Goal: Task Accomplishment & Management: Manage account settings

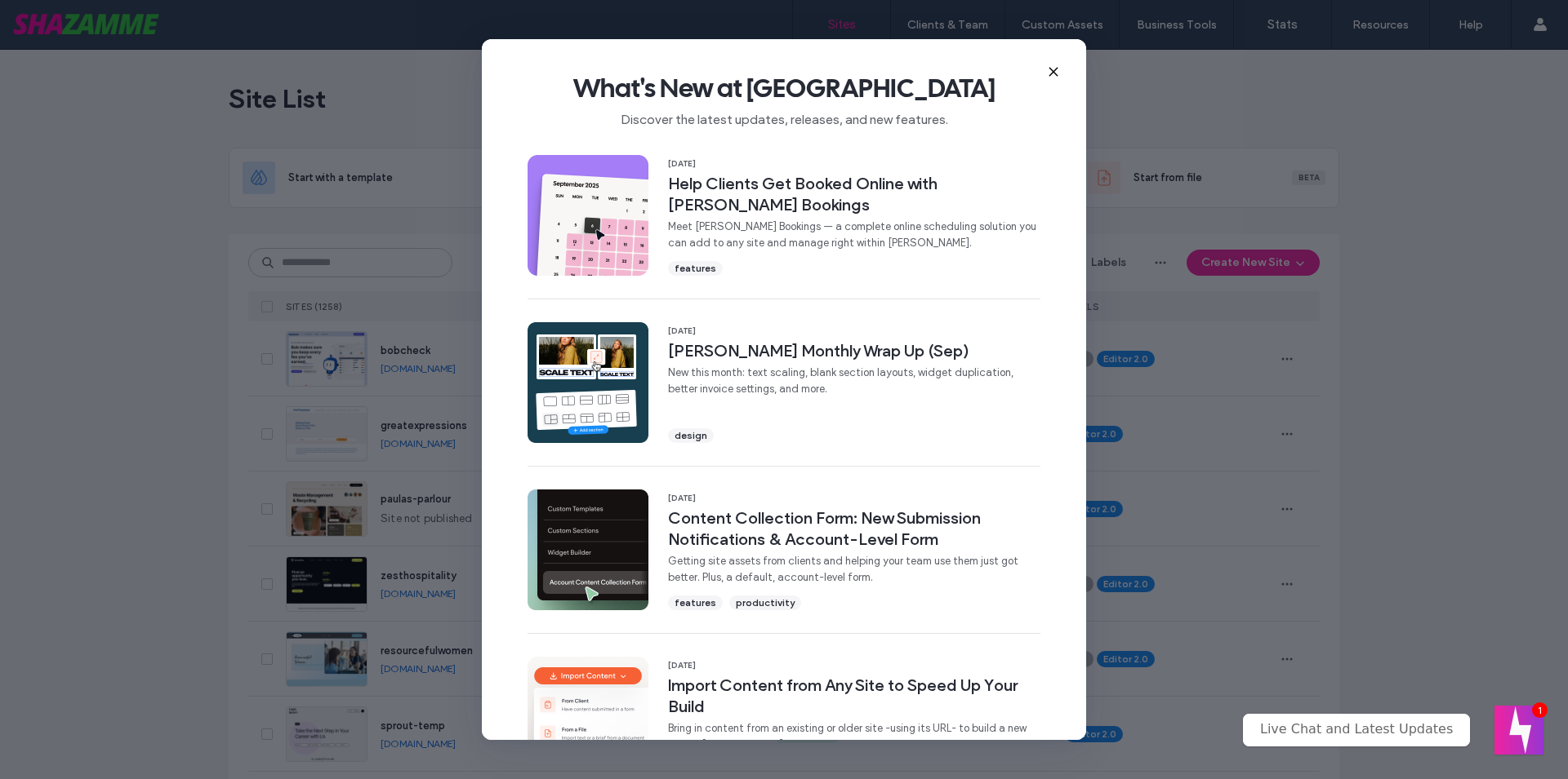
click at [1050, 71] on icon at bounding box center [1052, 71] width 13 height 13
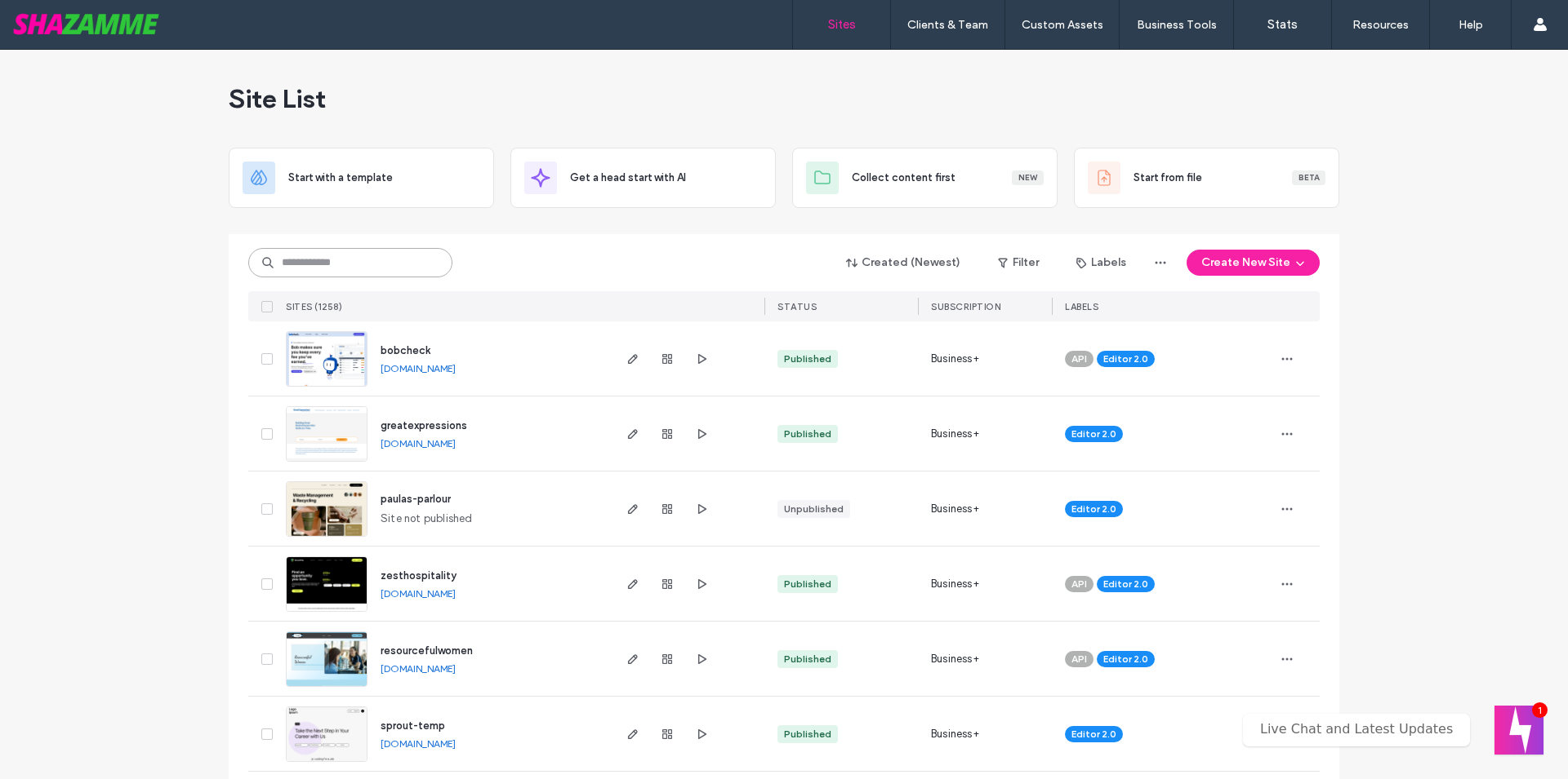
click at [395, 258] on input at bounding box center [350, 263] width 204 height 30
type input "****"
click at [333, 248] on input at bounding box center [350, 263] width 204 height 30
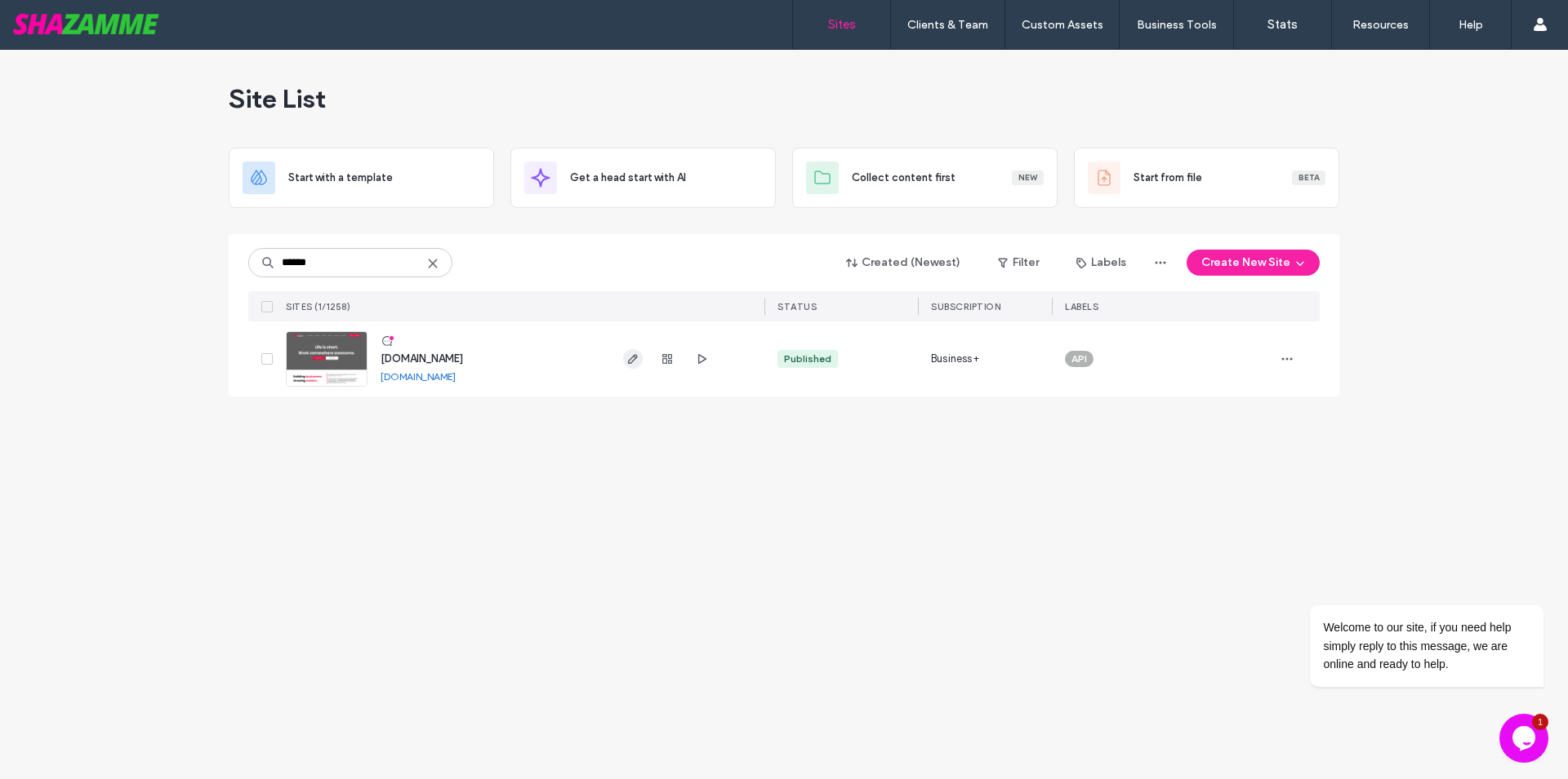
click at [635, 352] on icon "button" at bounding box center [632, 358] width 13 height 13
click at [352, 260] on input "******" at bounding box center [350, 263] width 204 height 30
type input "***"
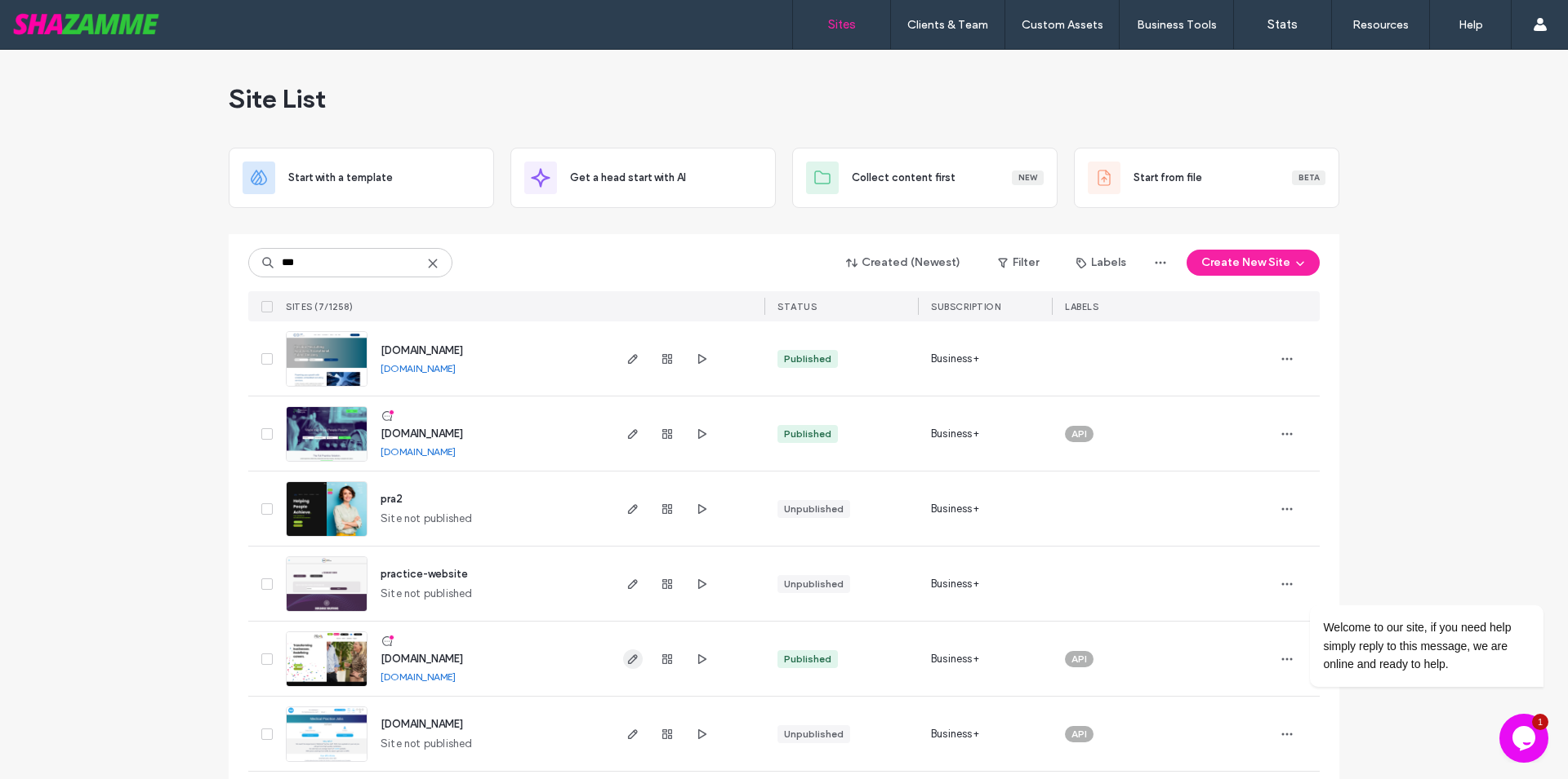
click at [626, 653] on icon "button" at bounding box center [632, 659] width 13 height 13
click at [344, 260] on input "***" at bounding box center [350, 263] width 204 height 30
type input "*****"
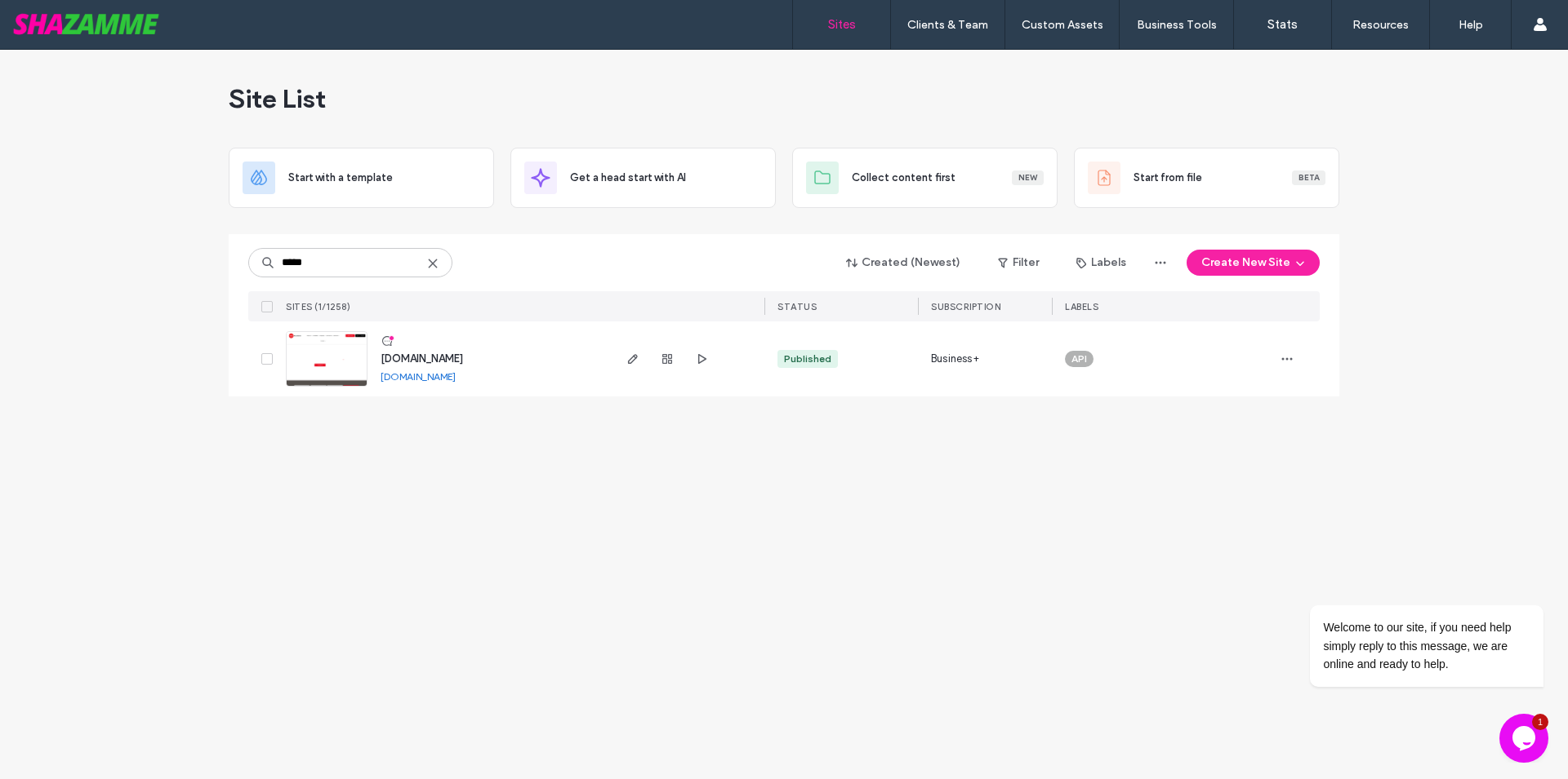
click at [621, 358] on div at bounding box center [687, 359] width 155 height 75
click at [626, 358] on span "button" at bounding box center [632, 358] width 19 height 19
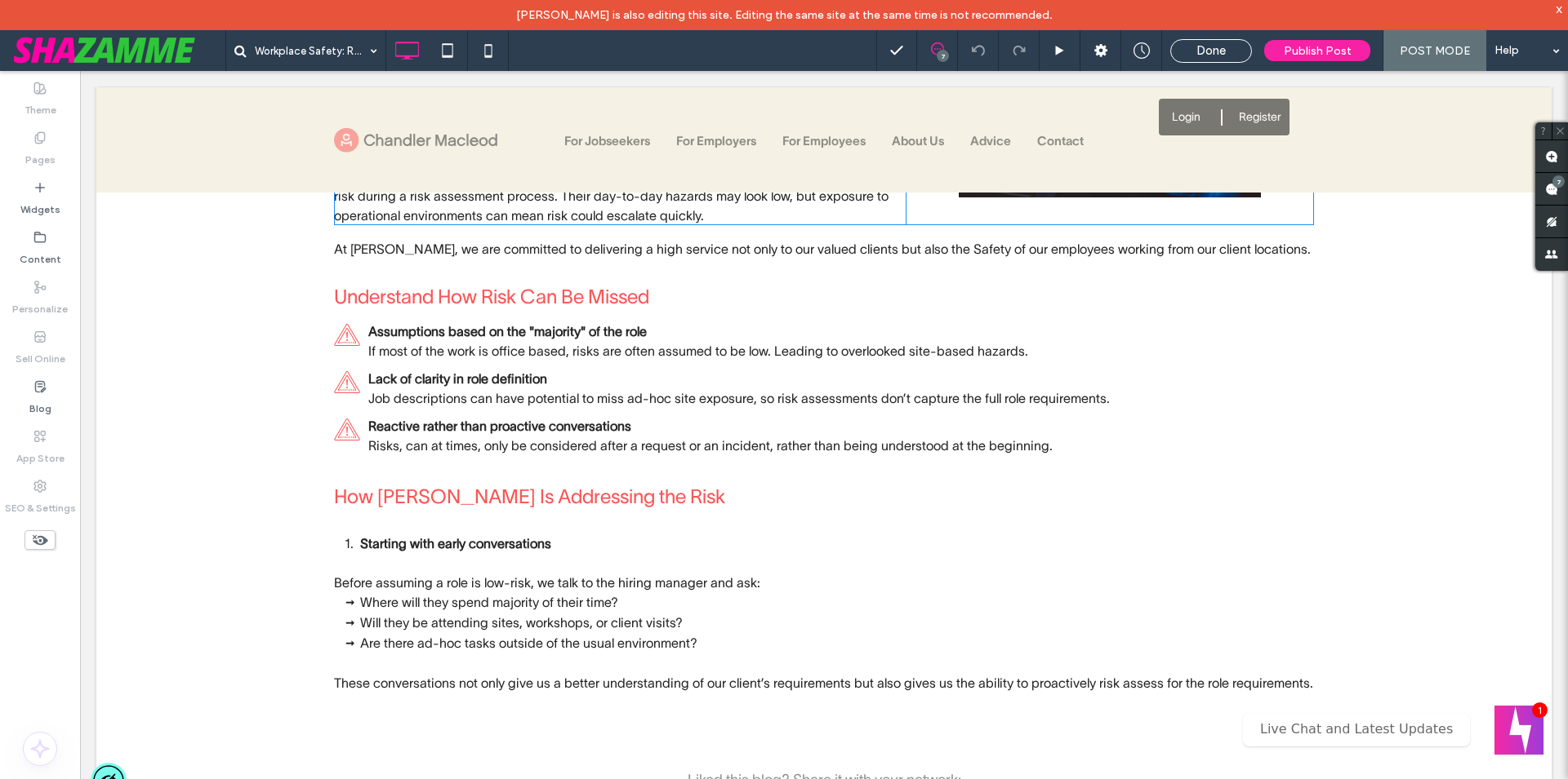
scroll to position [999, 0]
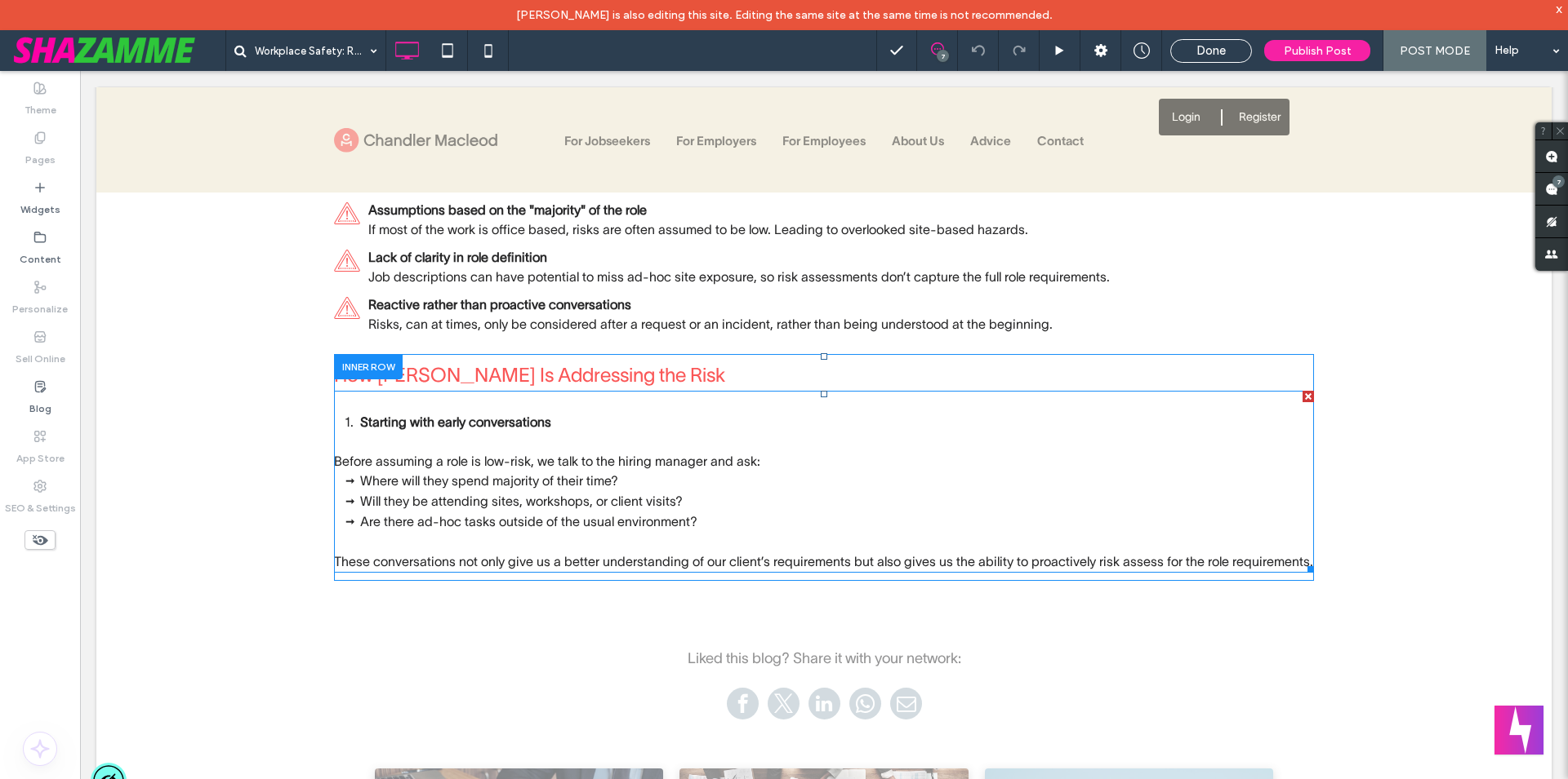
click at [620, 434] on p "Before assuming a role is low-risk, we talk to the hiring manager and ask:" at bounding box center [823, 451] width 980 height 39
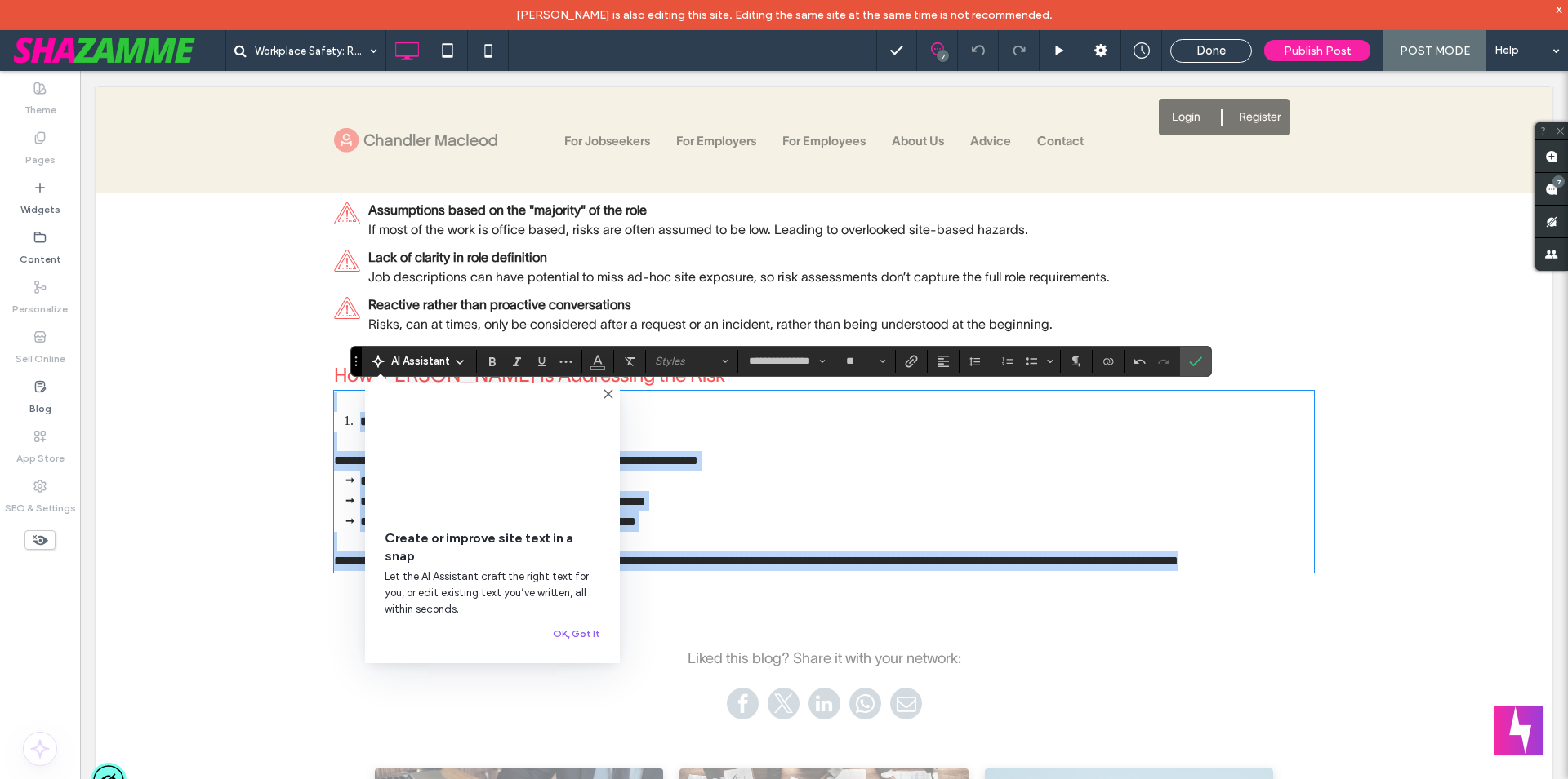
click at [622, 422] on li "**********" at bounding box center [837, 422] width 953 height 19
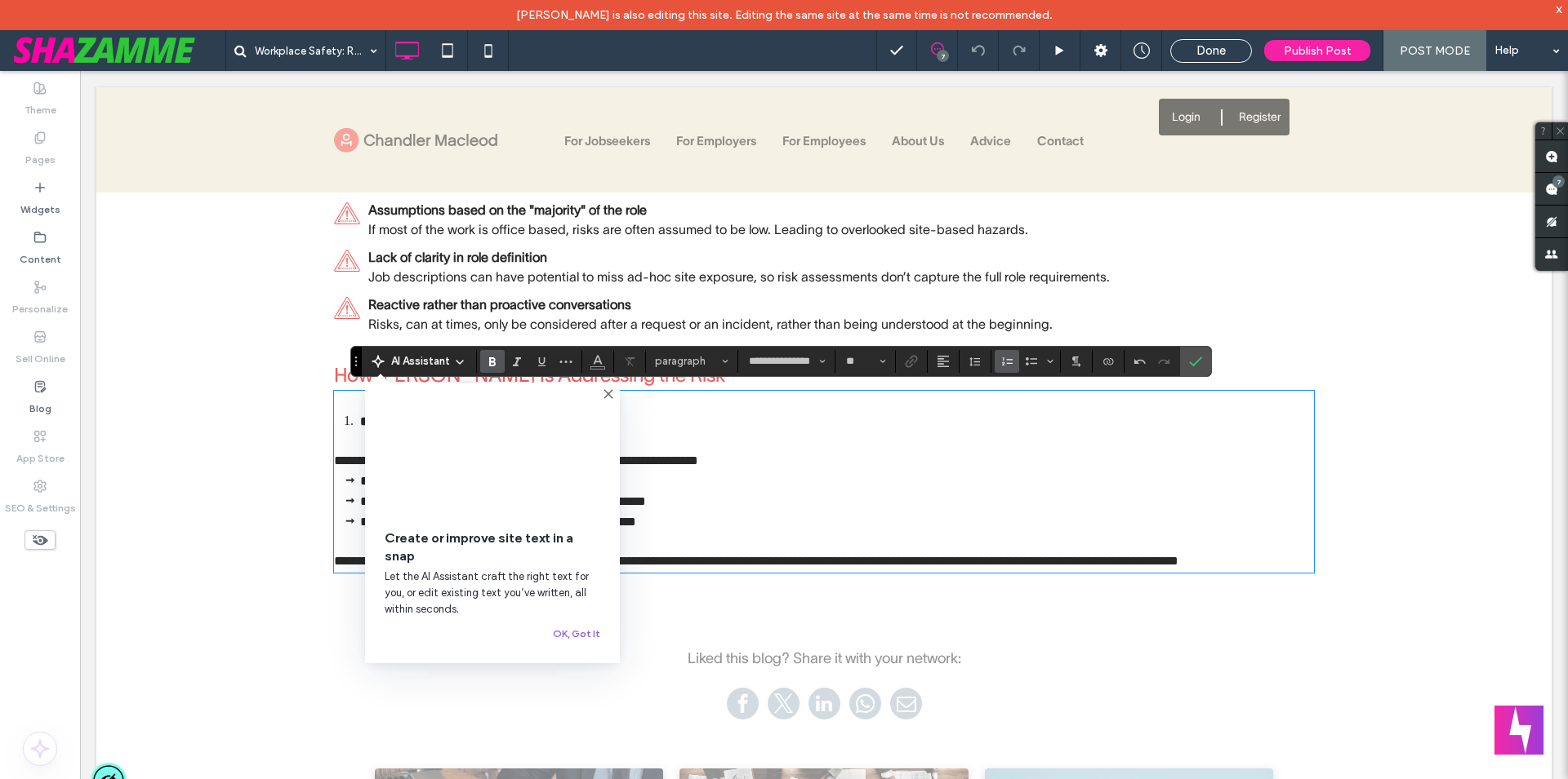
click at [605, 397] on use at bounding box center [608, 394] width 8 height 8
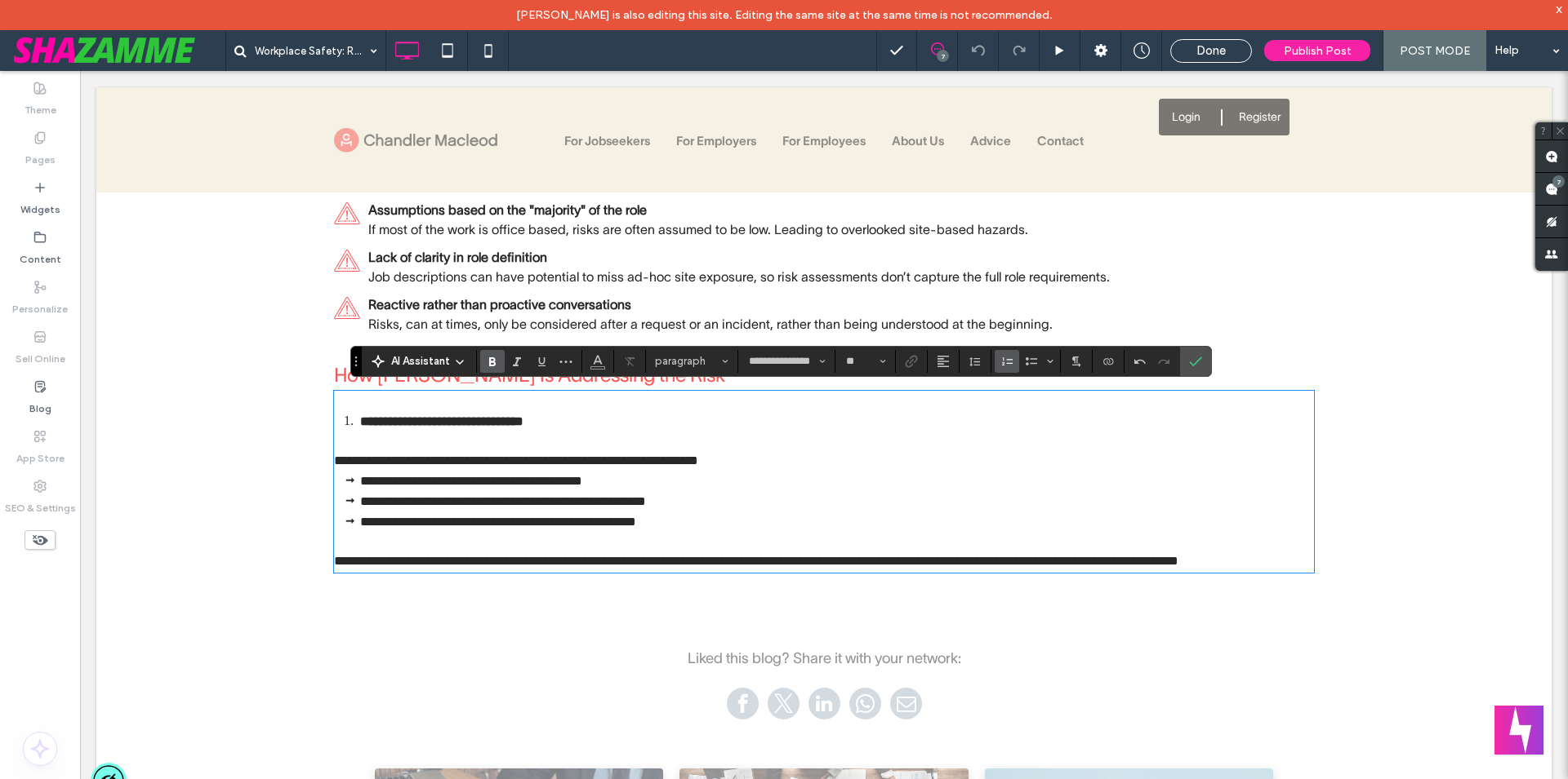
click at [622, 412] on li "**********" at bounding box center [837, 422] width 953 height 19
click at [625, 422] on li "**********" at bounding box center [837, 422] width 953 height 19
click at [1009, 361] on icon "Numbered List" at bounding box center [1006, 361] width 13 height 13
drag, startPoint x: 330, startPoint y: 422, endPoint x: 355, endPoint y: 422, distance: 25.0
click at [334, 422] on strong "**********" at bounding box center [415, 422] width 163 height 12
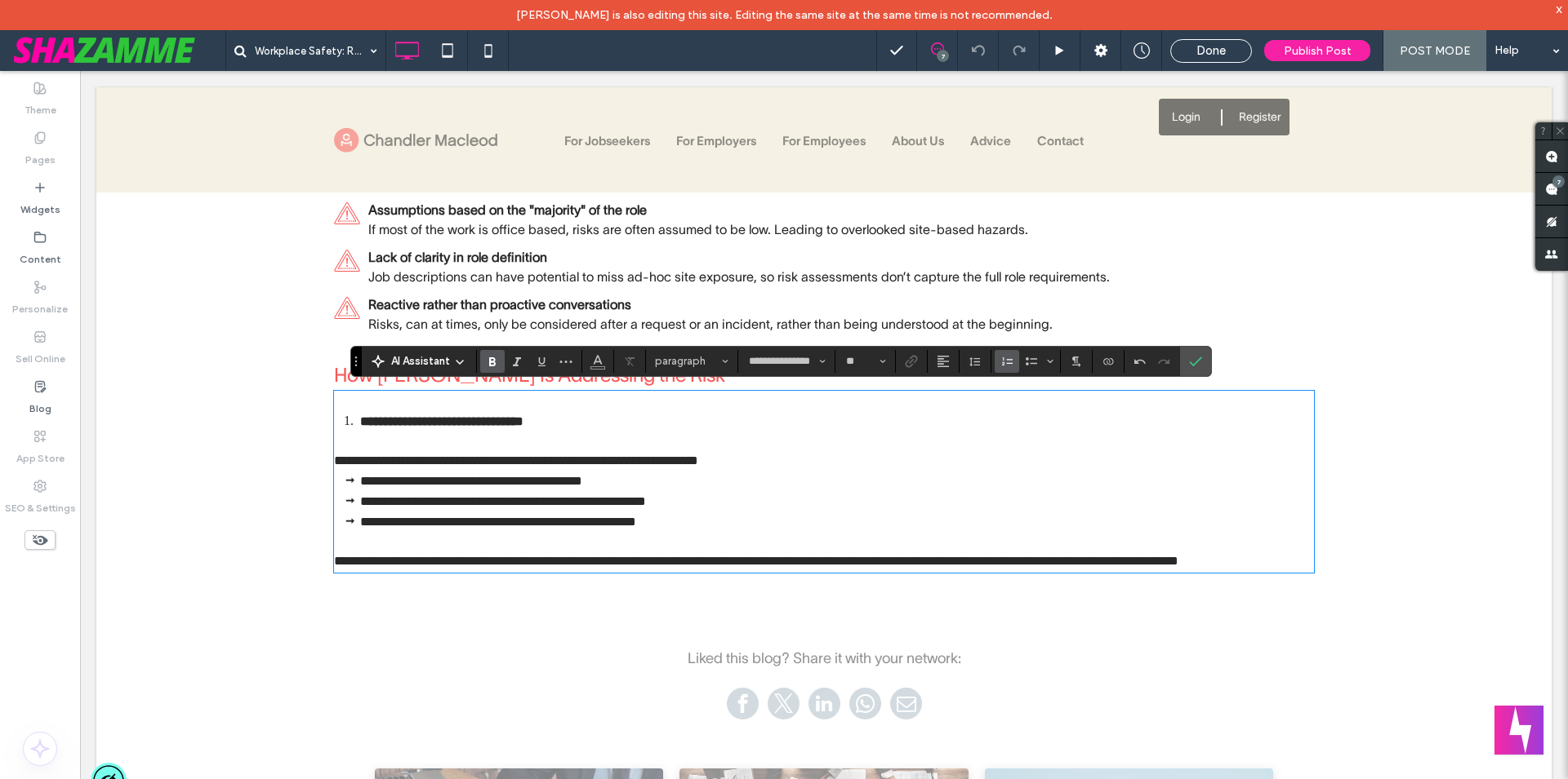
click at [598, 41] on div "Workplace Safety: Risk Assessing the Grey" at bounding box center [551, 51] width 651 height 41
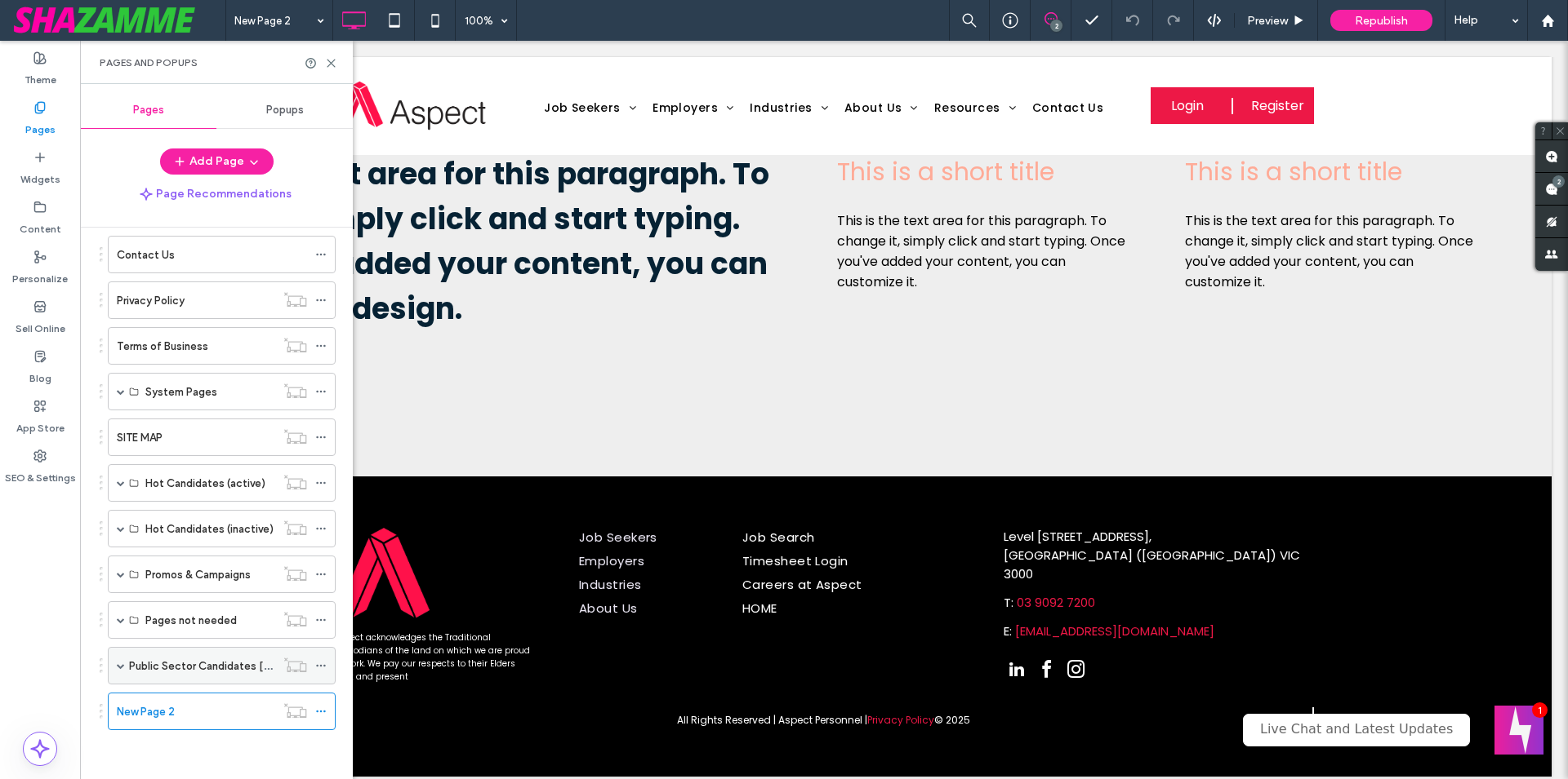
click at [191, 669] on label "Public Sector Candidates [GEOGRAPHIC_DATA]" at bounding box center [249, 667] width 239 height 29
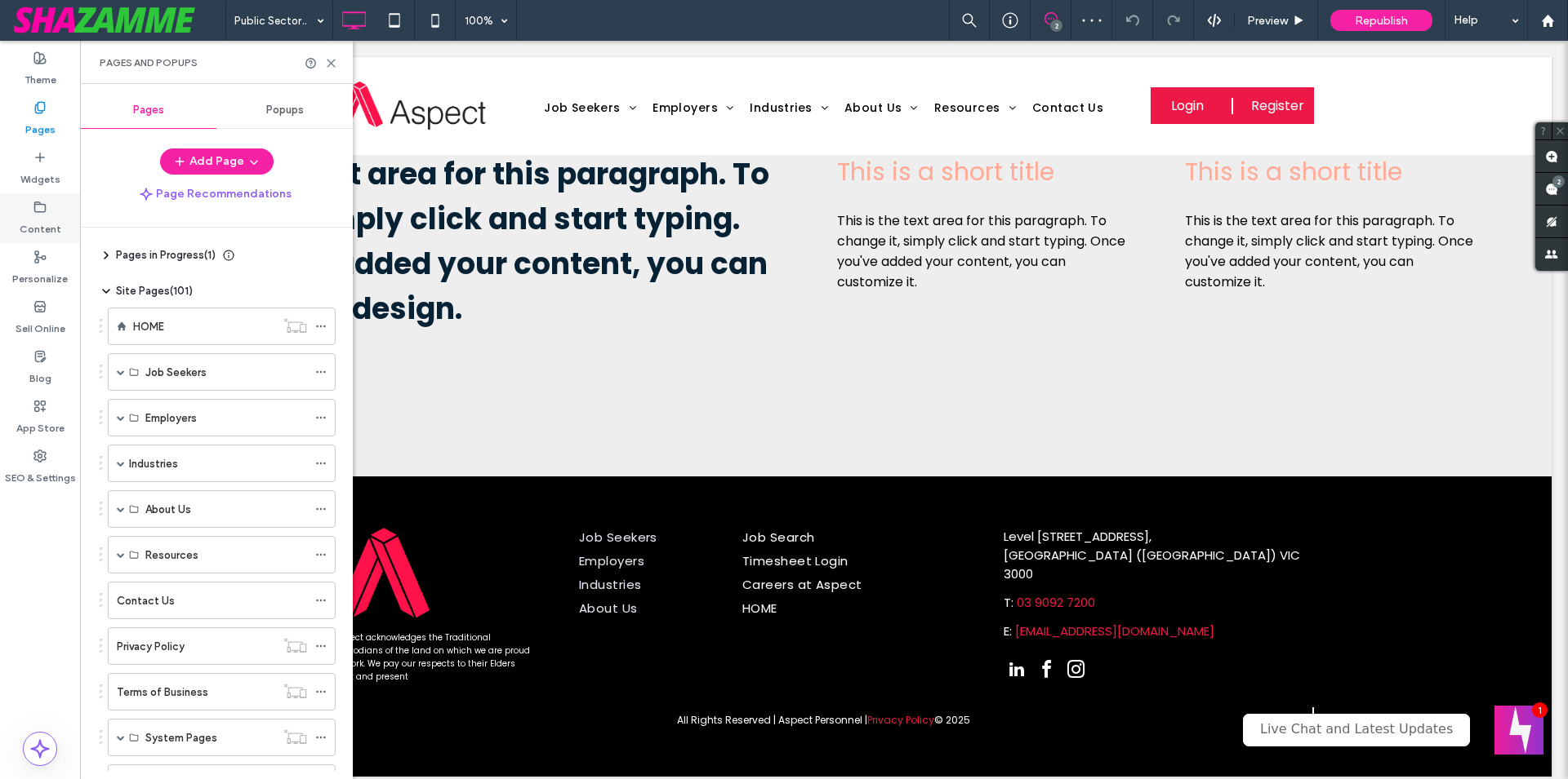
click at [54, 213] on div "Content" at bounding box center [40, 218] width 80 height 50
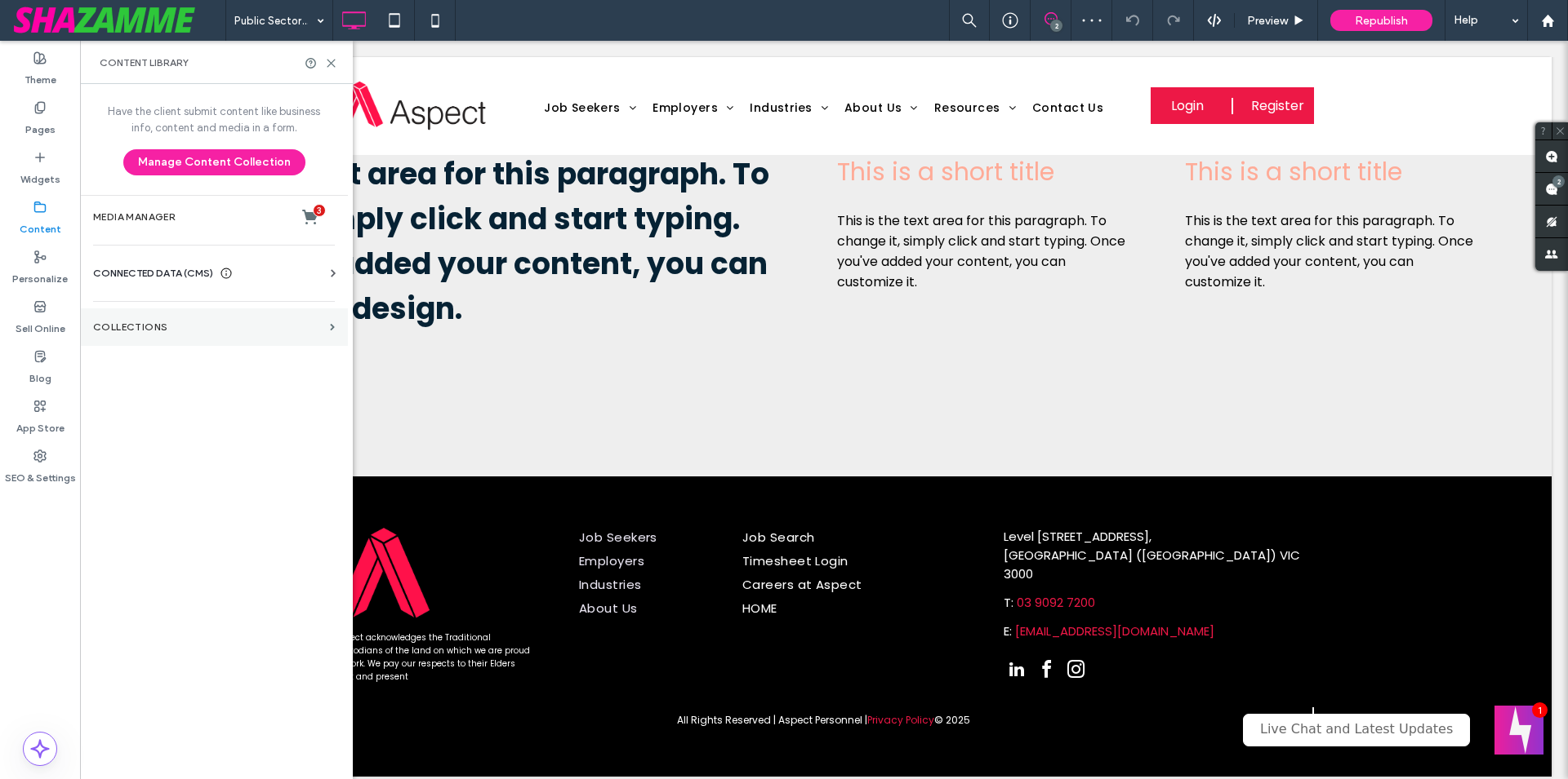
click at [167, 326] on label "Collections" at bounding box center [208, 328] width 230 height 12
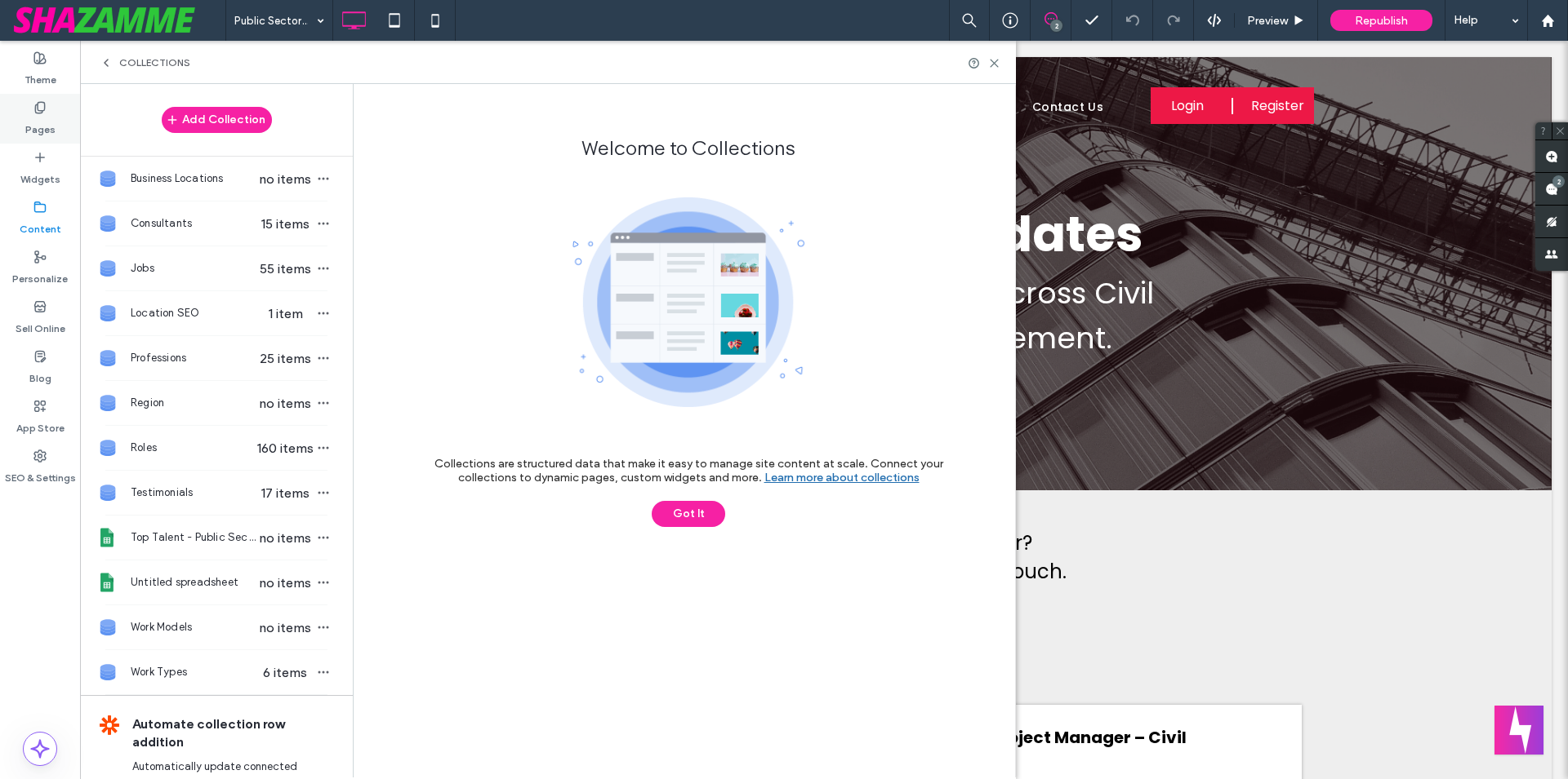
click at [28, 112] on div "Pages" at bounding box center [40, 118] width 80 height 50
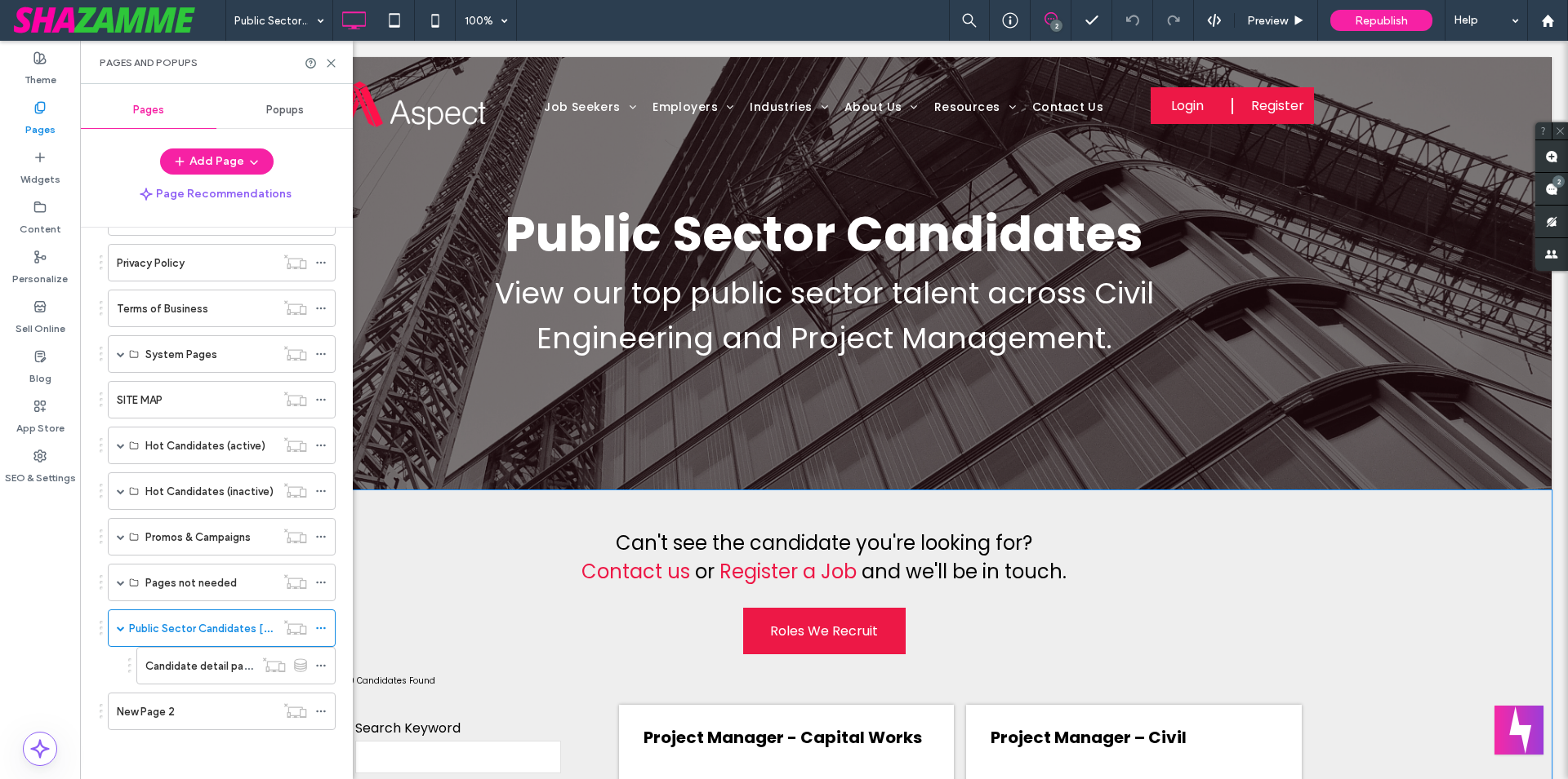
scroll to position [333, 0]
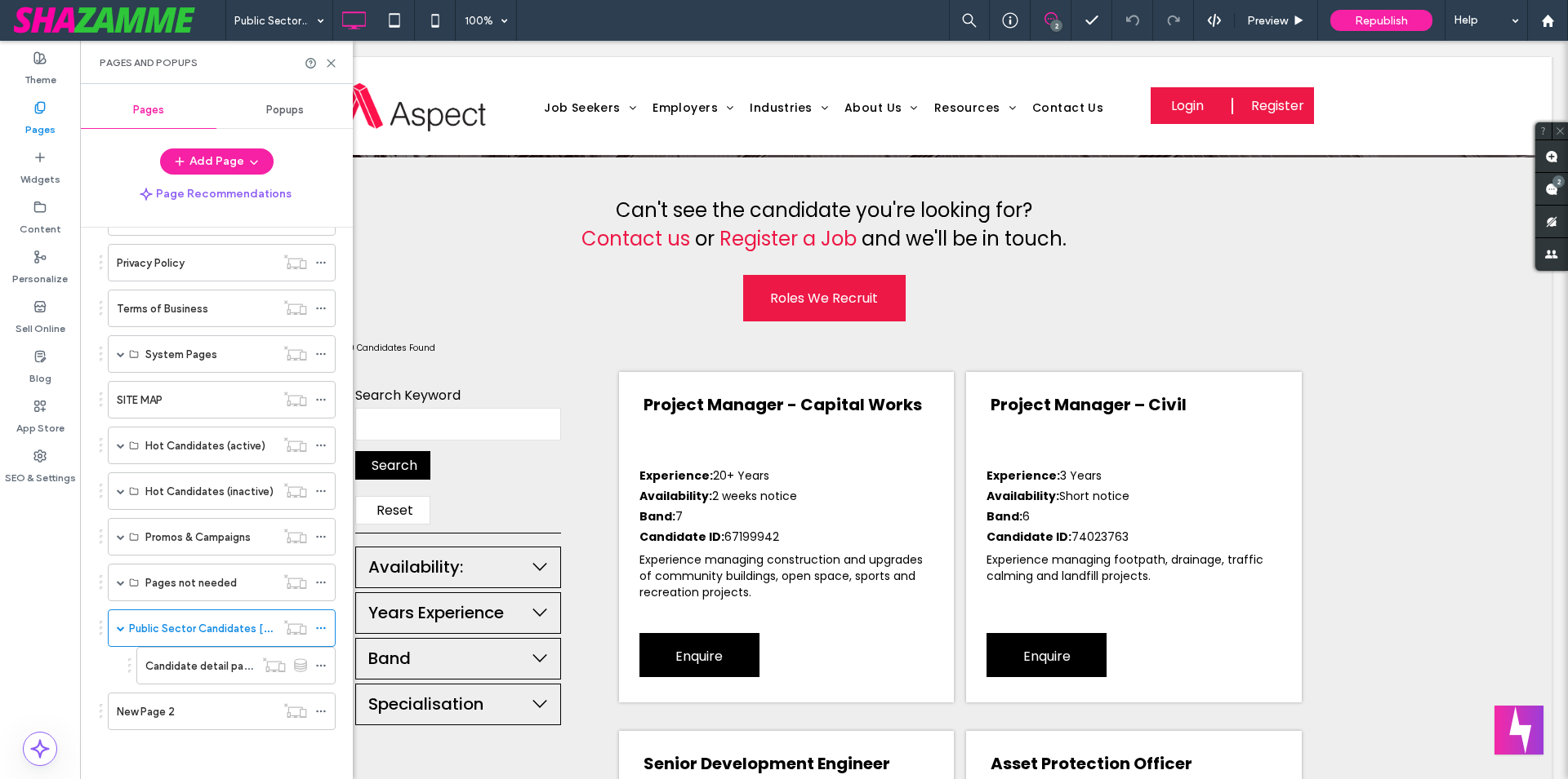
click at [327, 50] on div "Pages and Popups" at bounding box center [216, 62] width 273 height 43
click at [329, 62] on icon at bounding box center [331, 63] width 12 height 12
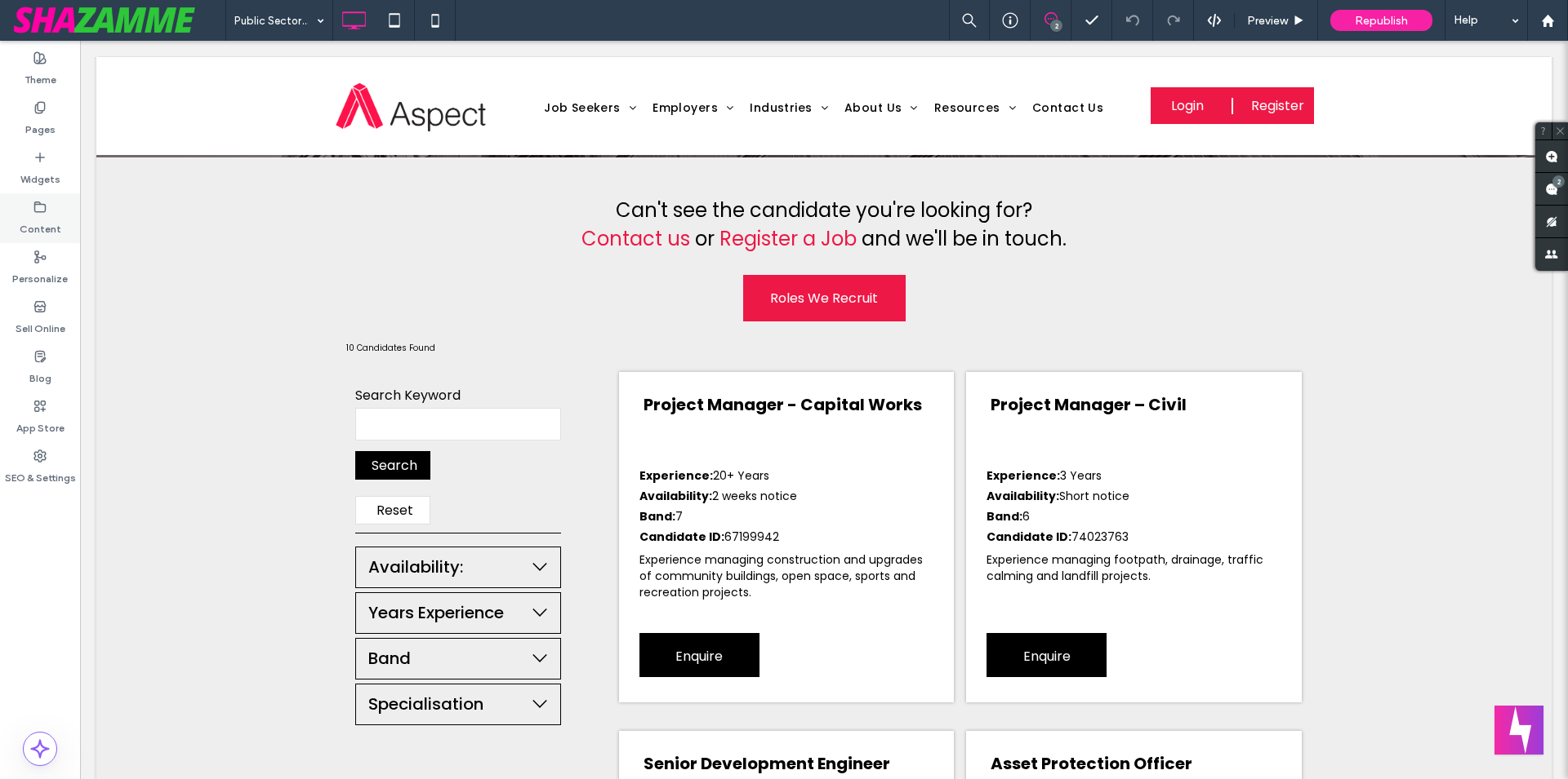
click at [47, 201] on div "Content" at bounding box center [40, 218] width 80 height 50
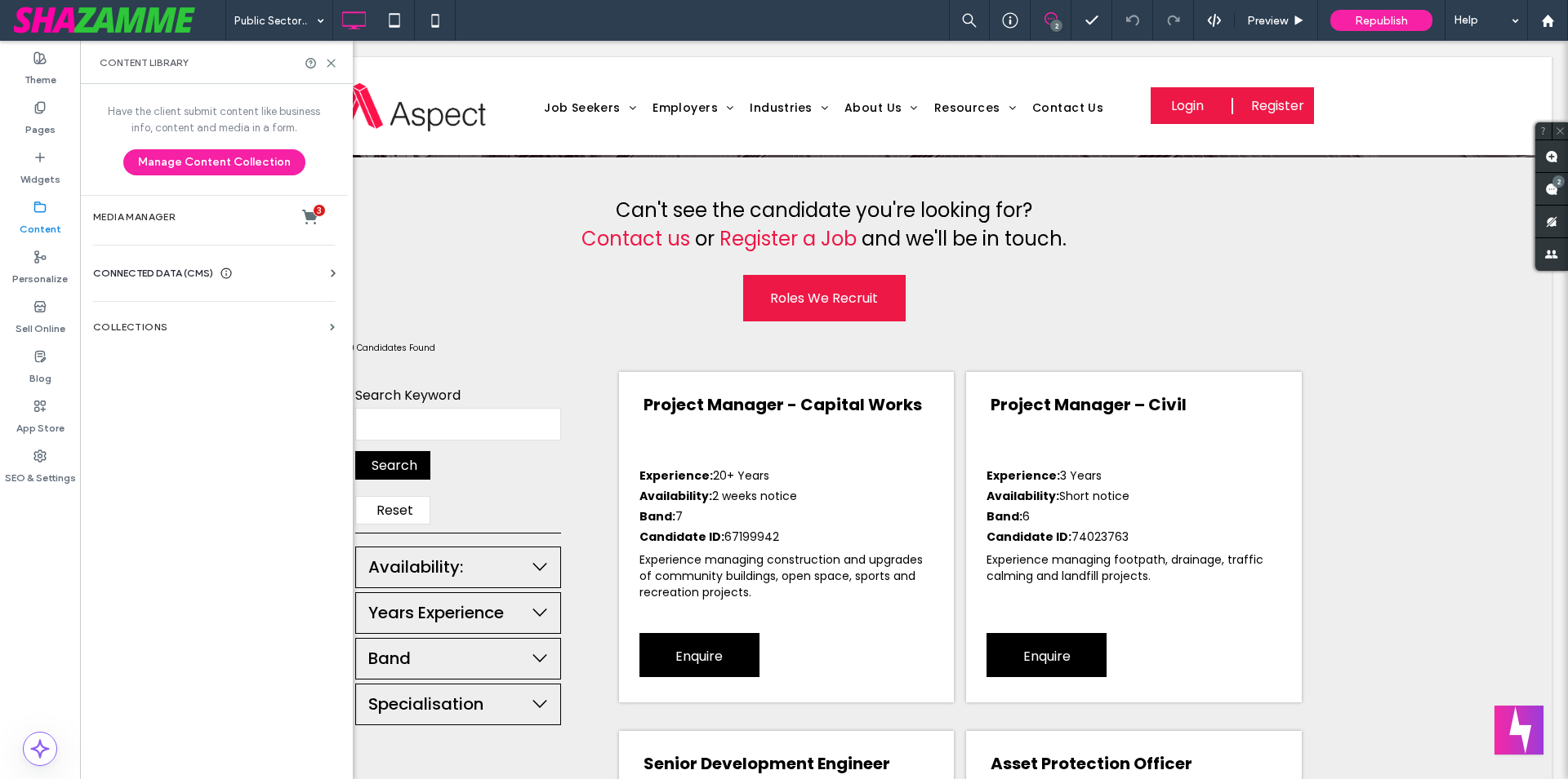
click at [210, 347] on div "Have the client submit content like business info, content and media in a form.…" at bounding box center [214, 429] width 268 height 692
click at [216, 337] on section "Collections" at bounding box center [214, 327] width 268 height 37
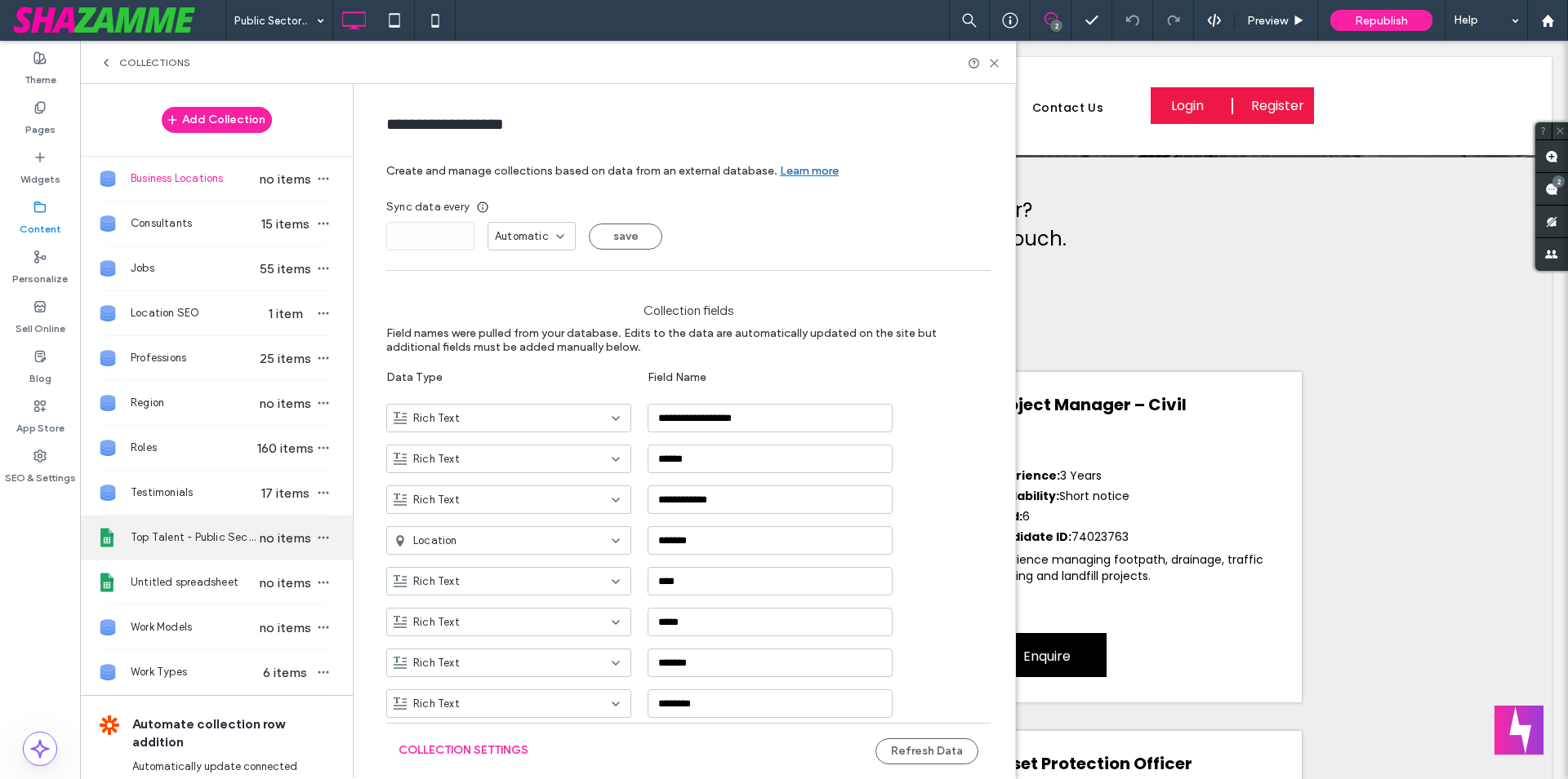
click at [204, 546] on span "Top Talent - Public Sector" at bounding box center [194, 537] width 126 height 16
type input "**********"
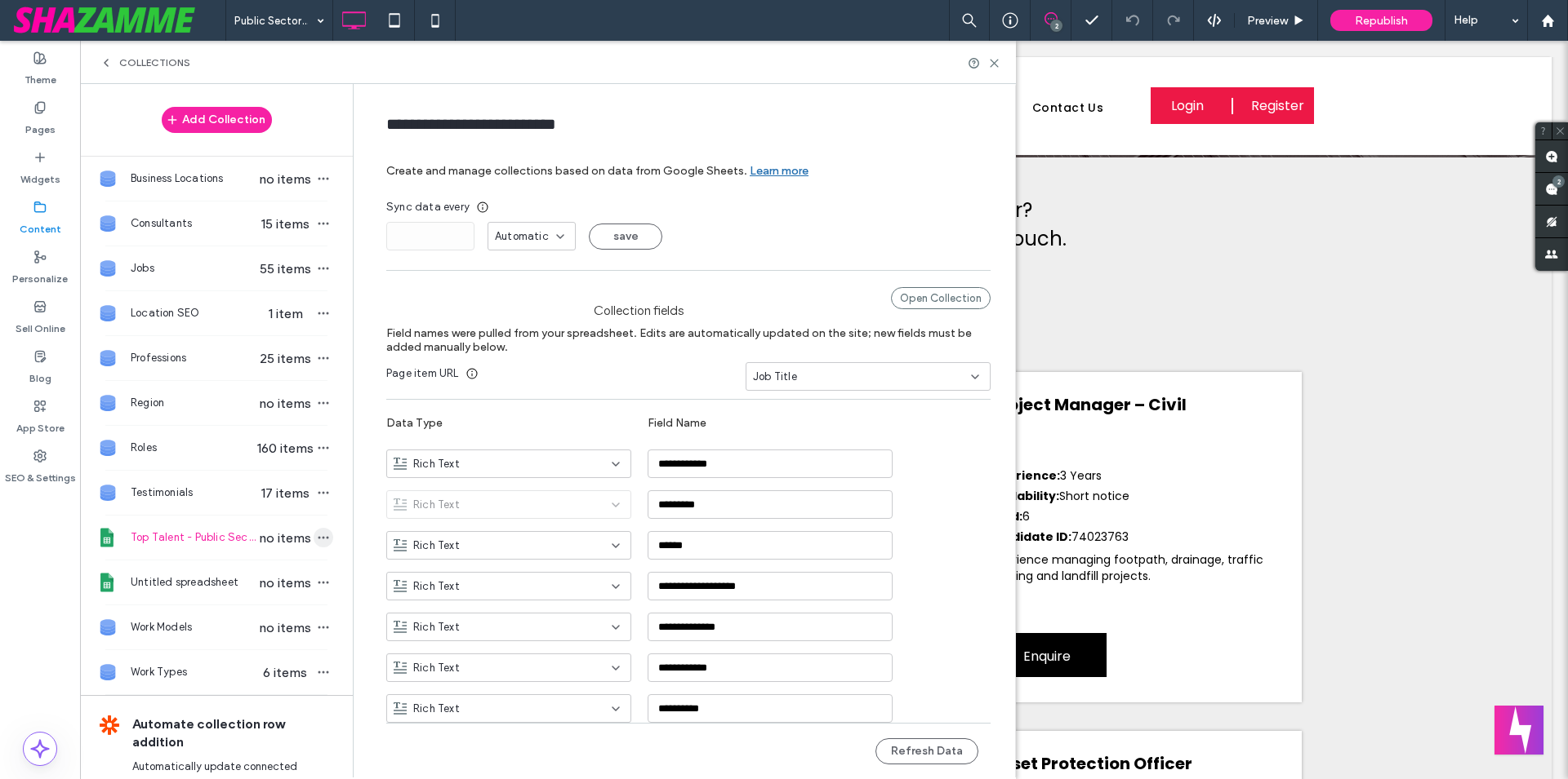
click at [317, 544] on icon "button" at bounding box center [323, 537] width 13 height 13
click at [391, 500] on div "Refresh Data" at bounding box center [410, 487] width 167 height 31
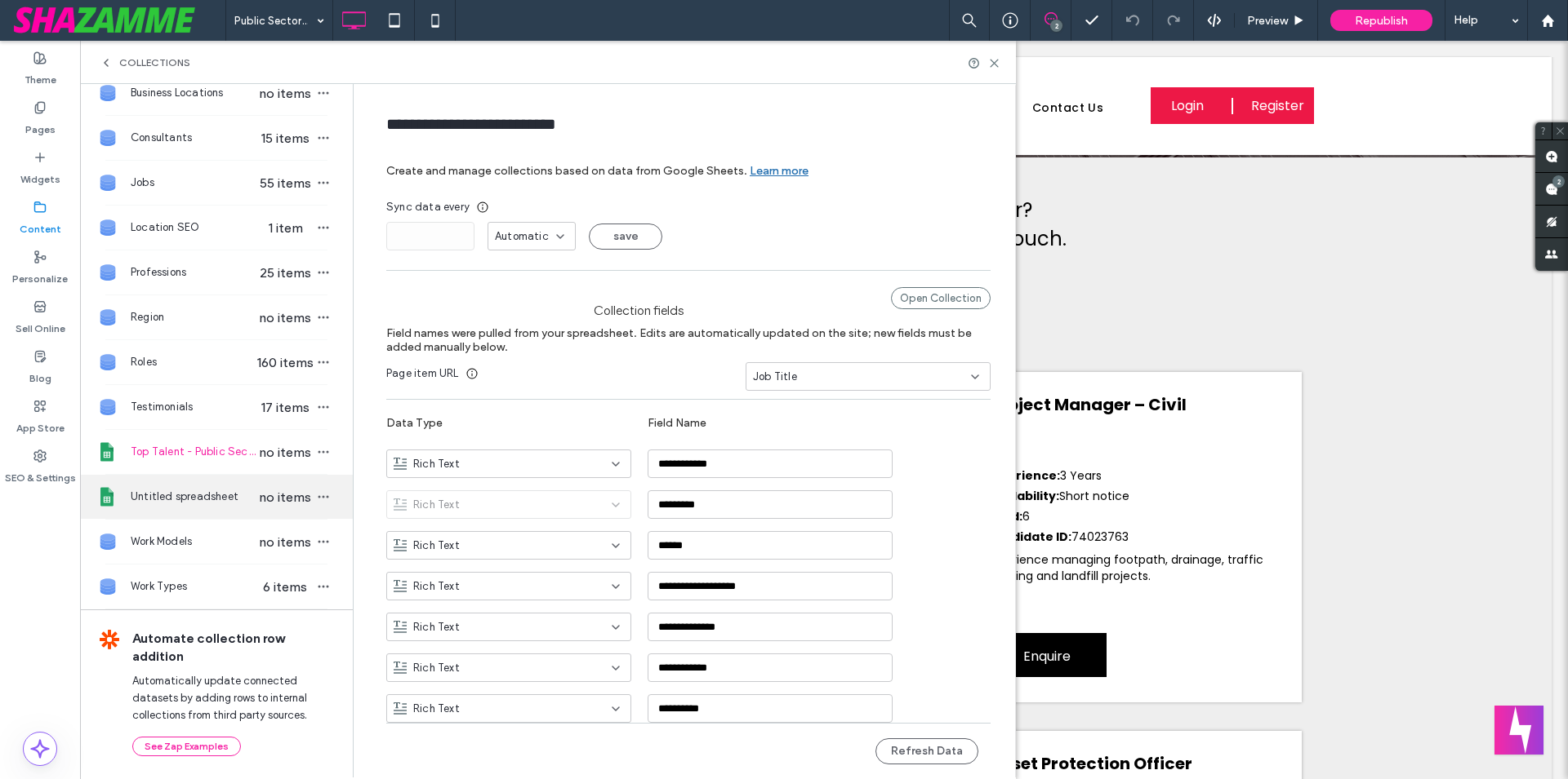
scroll to position [0, 0]
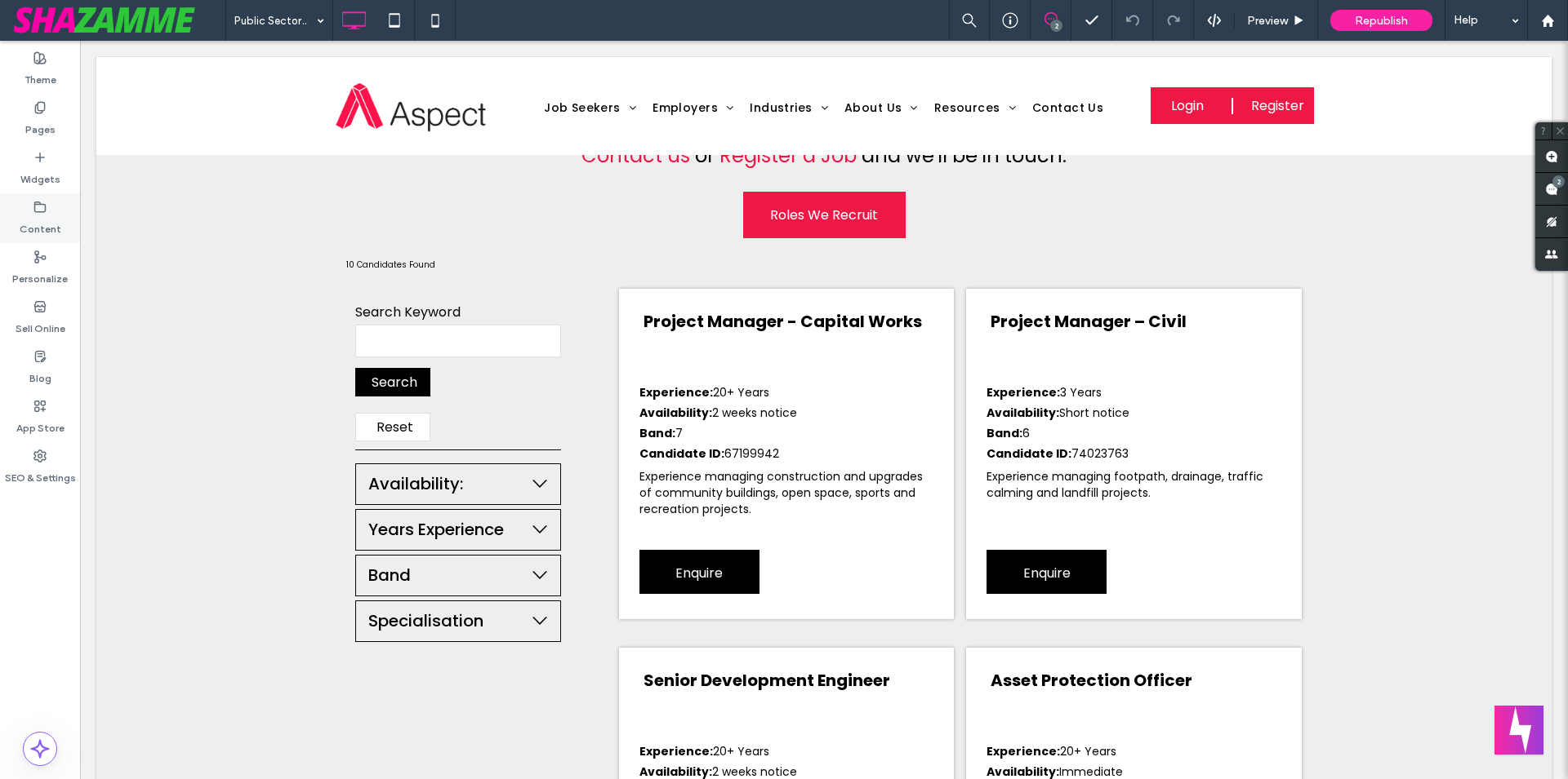
click at [41, 211] on icon at bounding box center [40, 207] width 13 height 13
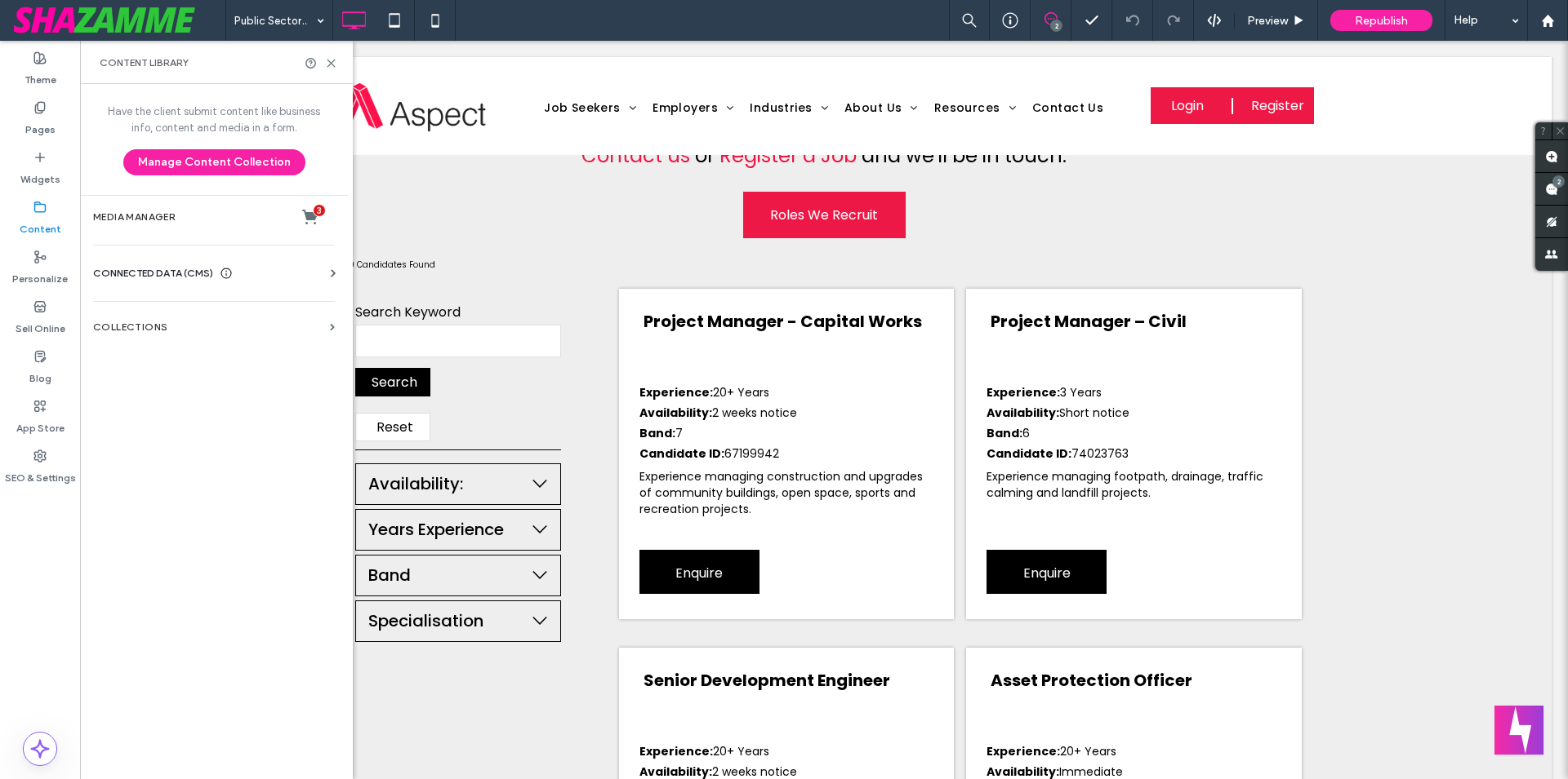
click at [183, 297] on div "Have the client submit content like business info, content and media in a form.…" at bounding box center [214, 429] width 268 height 692
click at [198, 318] on section "Collections" at bounding box center [214, 327] width 268 height 37
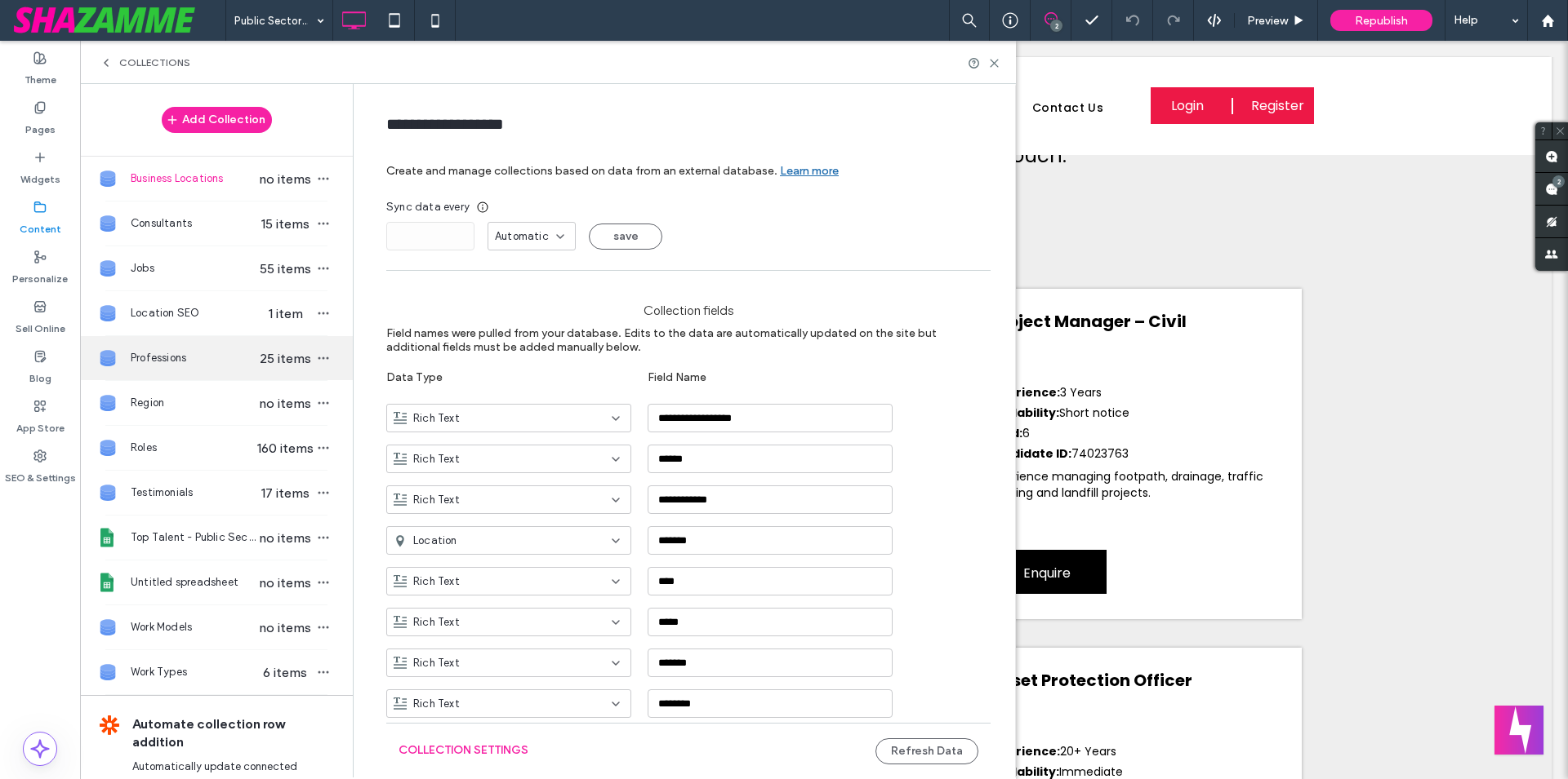
scroll to position [96, 0]
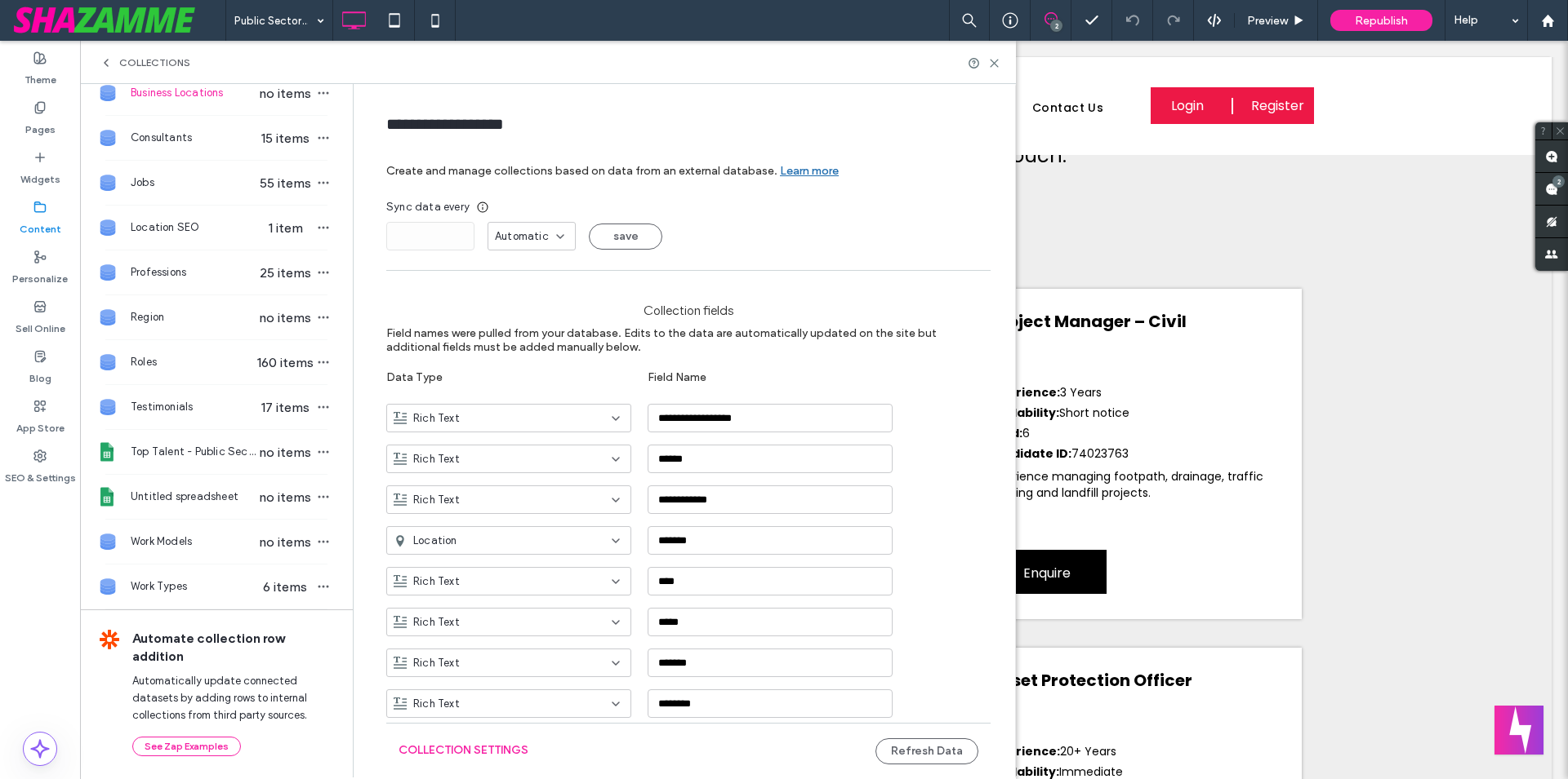
click at [997, 74] on div "Collections" at bounding box center [548, 62] width 936 height 43
click at [996, 68] on icon at bounding box center [994, 63] width 12 height 12
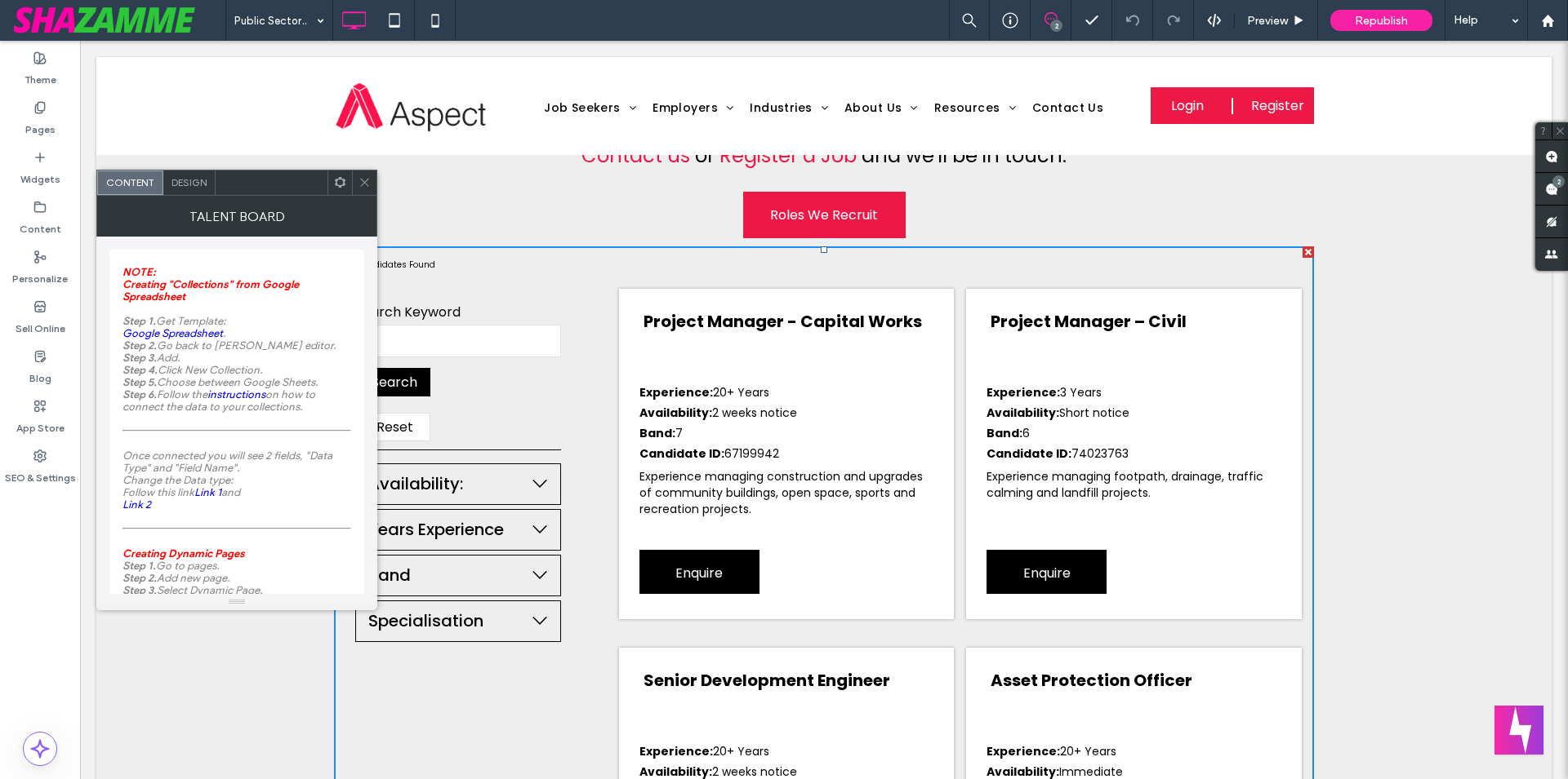
click at [336, 187] on icon at bounding box center [340, 182] width 12 height 12
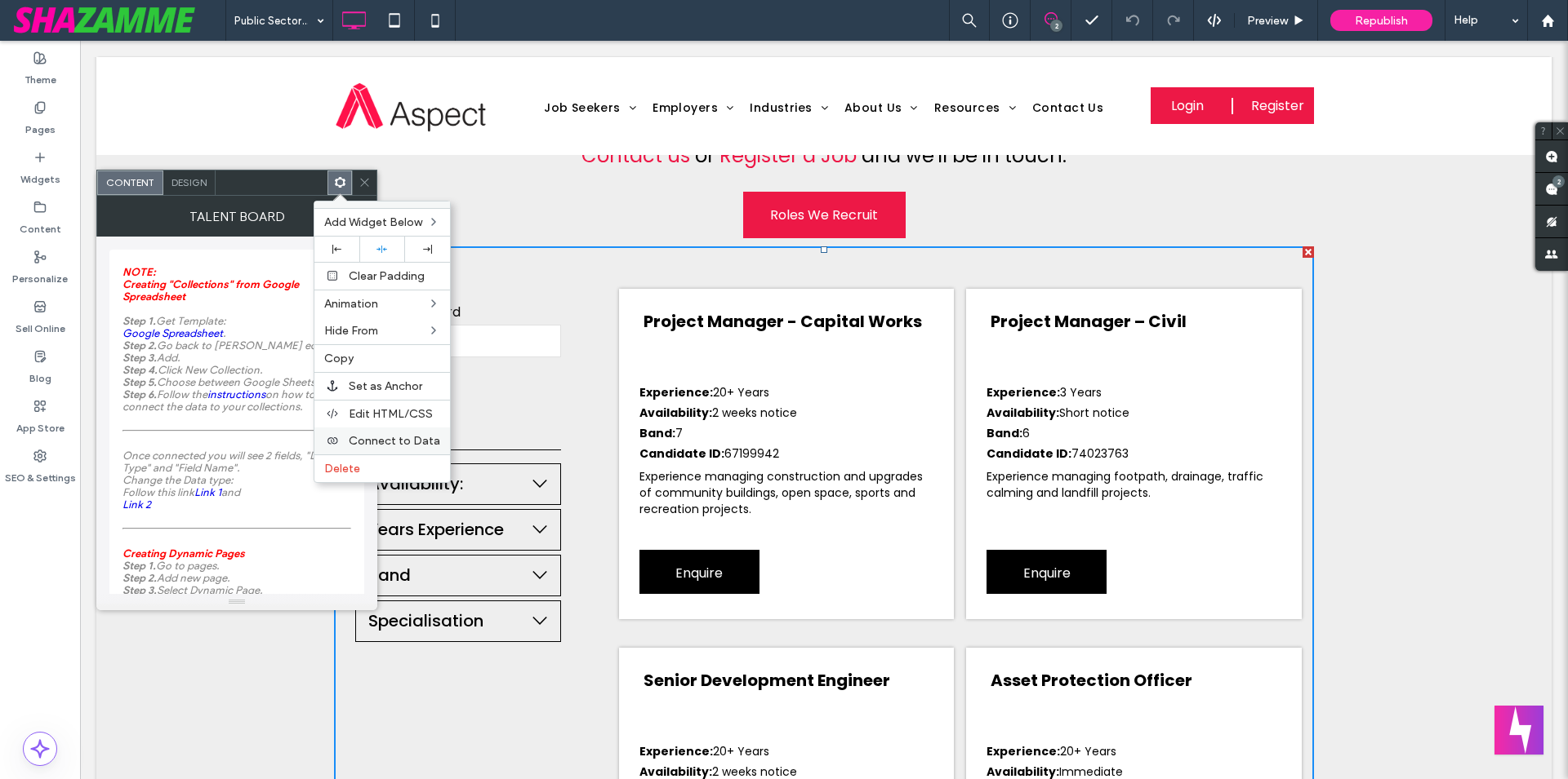
click at [386, 437] on span "Connect to Data" at bounding box center [394, 441] width 91 height 14
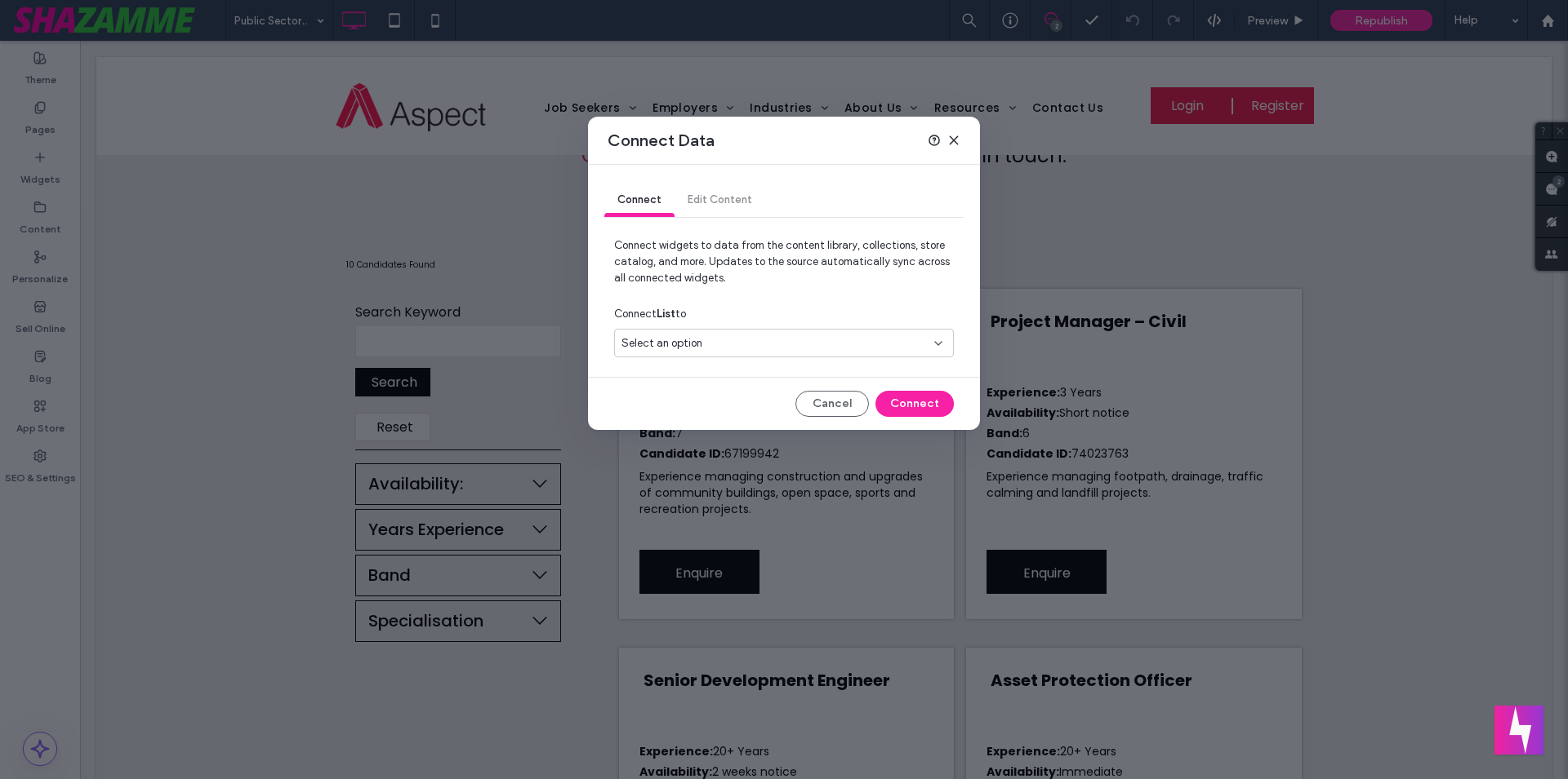
click at [952, 137] on icon at bounding box center [953, 139] width 13 height 13
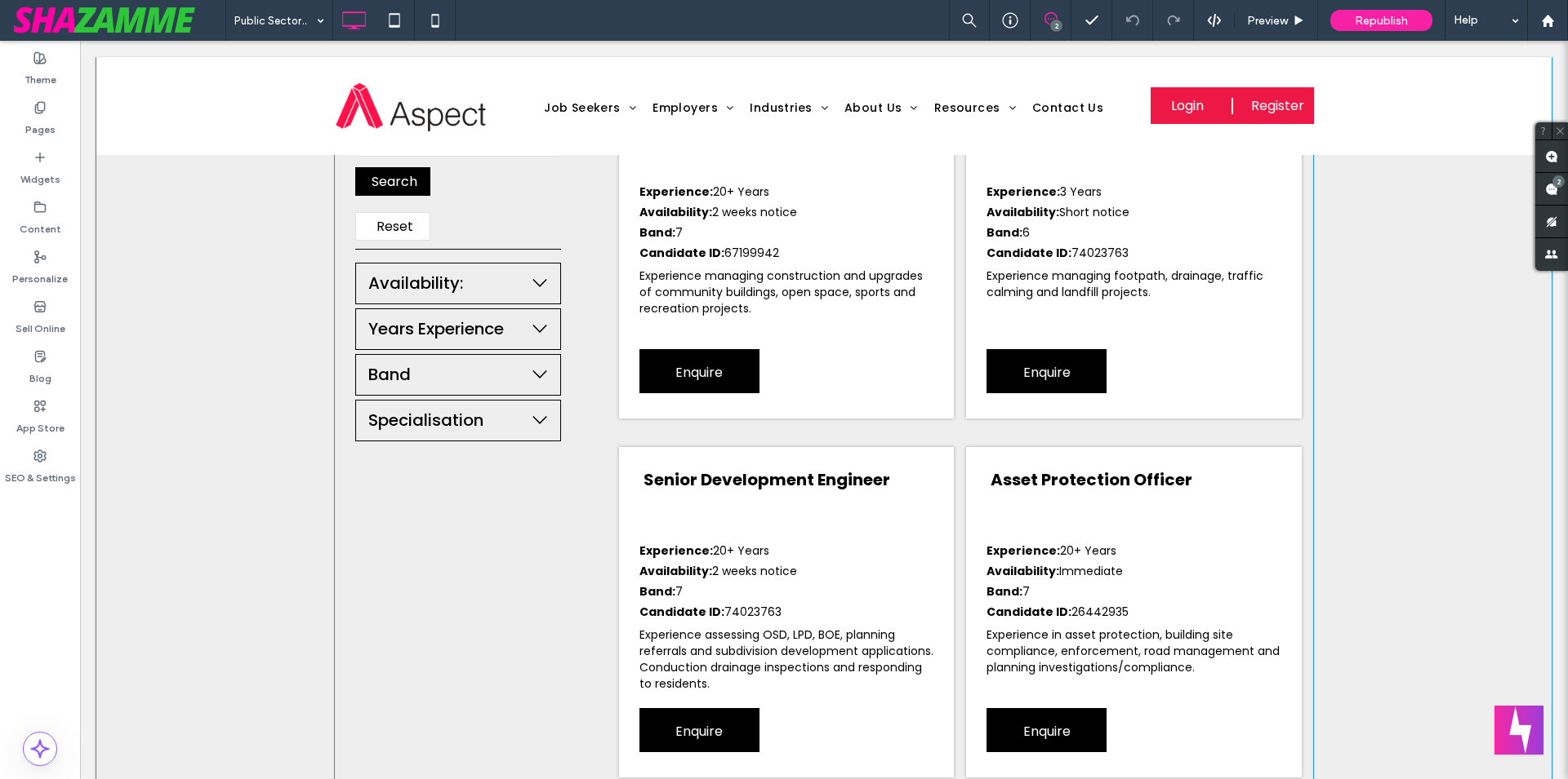
scroll to position [583, 0]
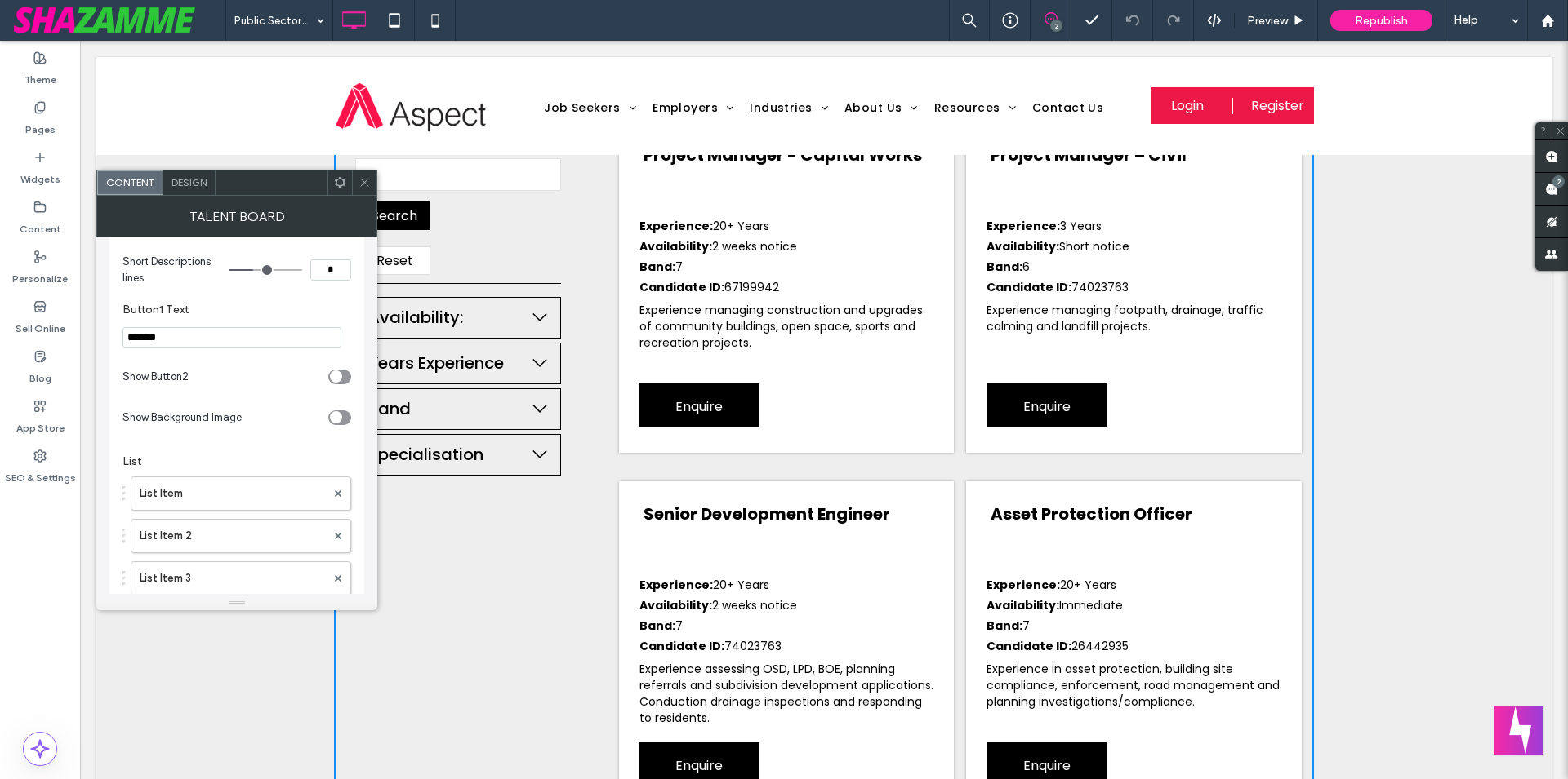
scroll to position [1489, 0]
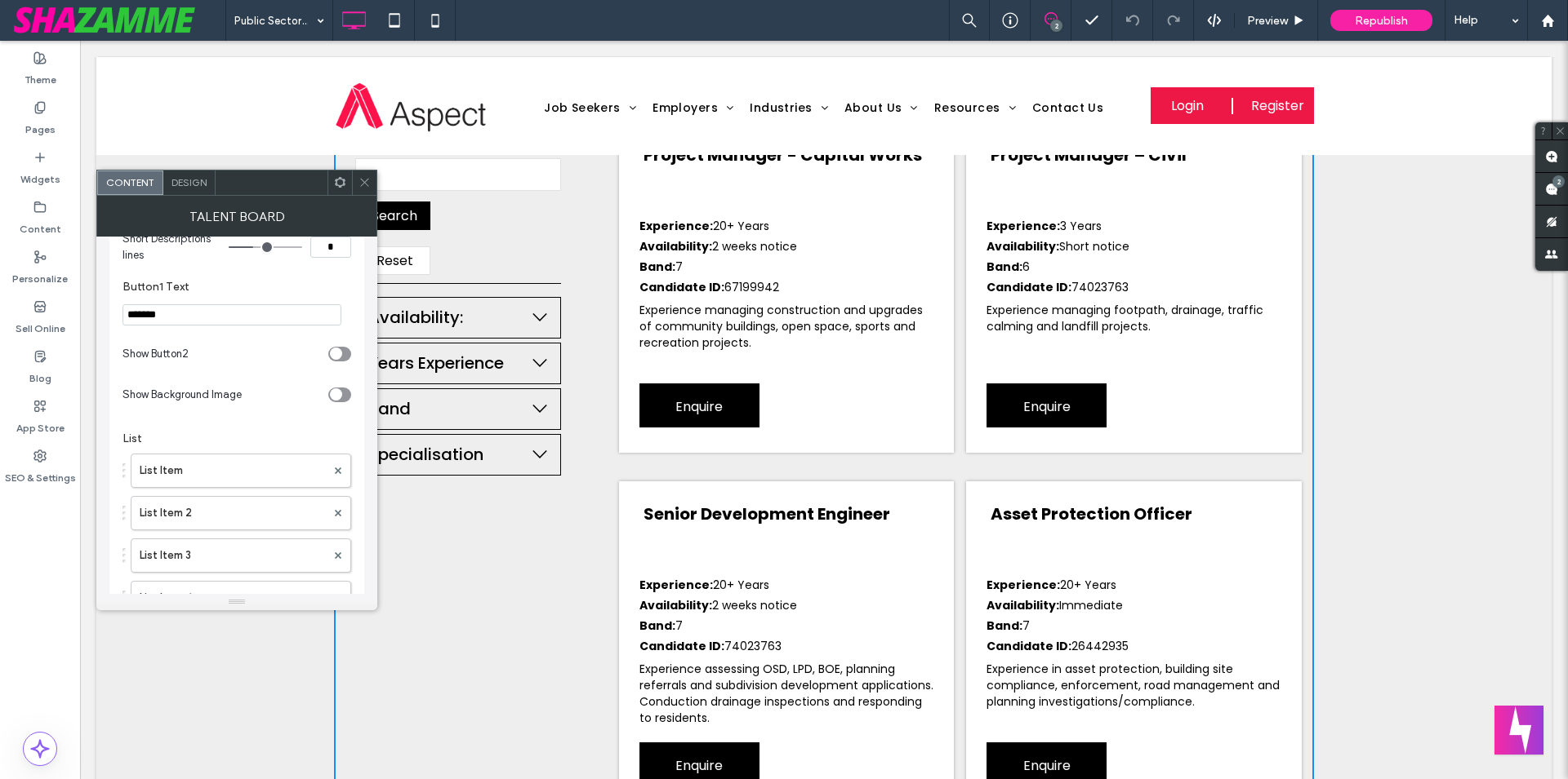
click at [365, 173] on span at bounding box center [364, 182] width 12 height 25
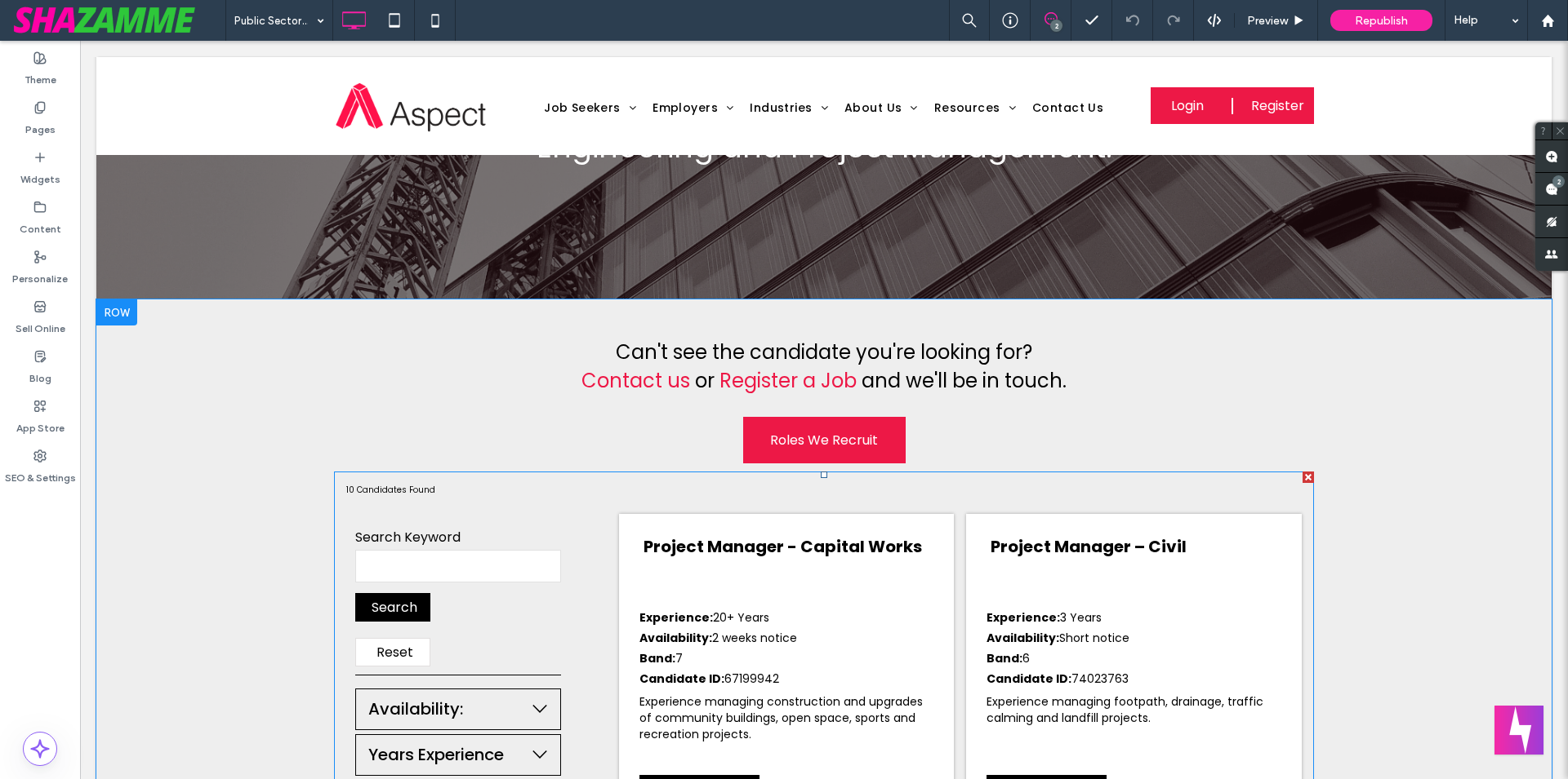
scroll to position [250, 0]
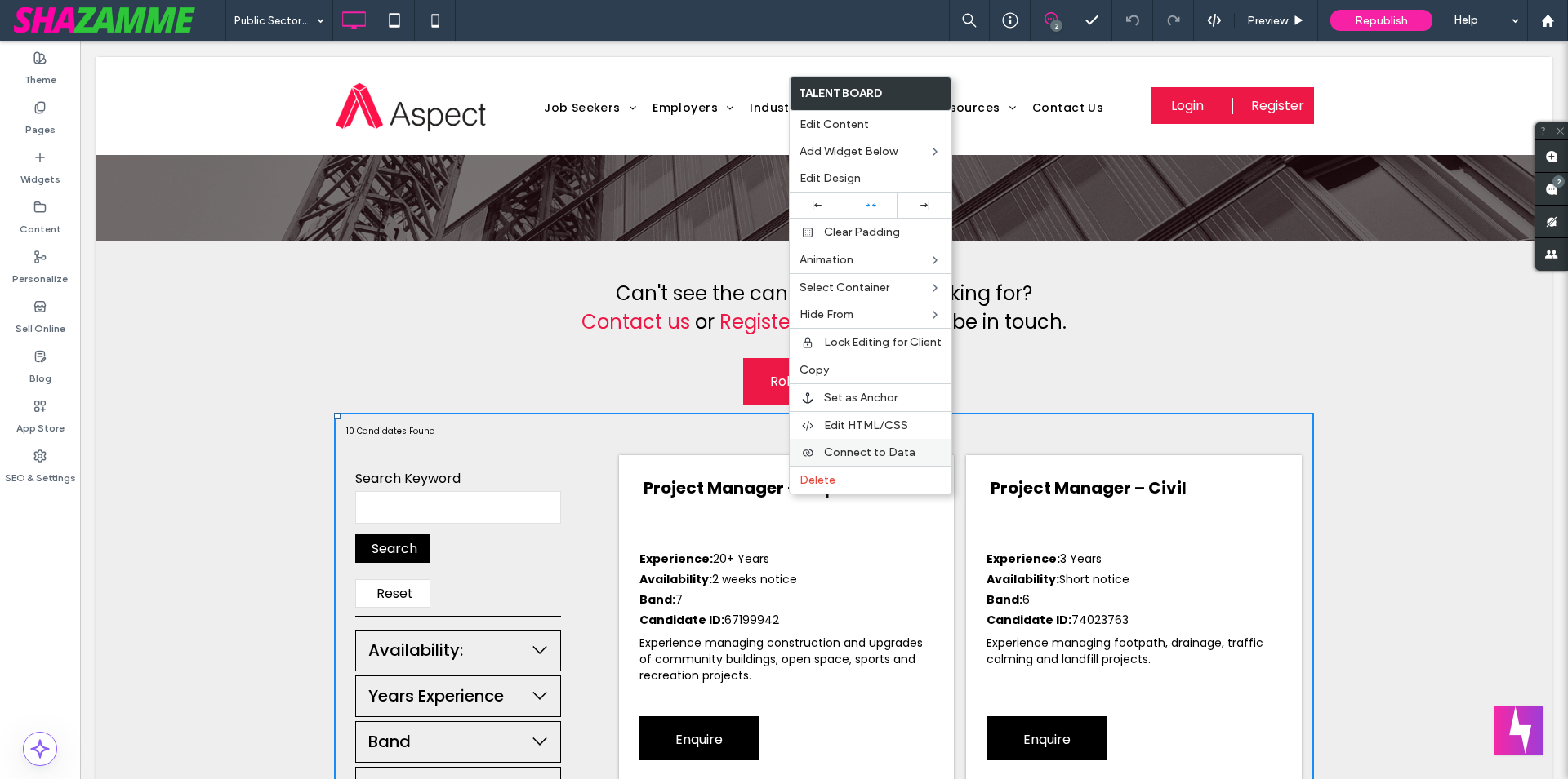
click at [853, 449] on span "Connect to Data" at bounding box center [870, 452] width 91 height 14
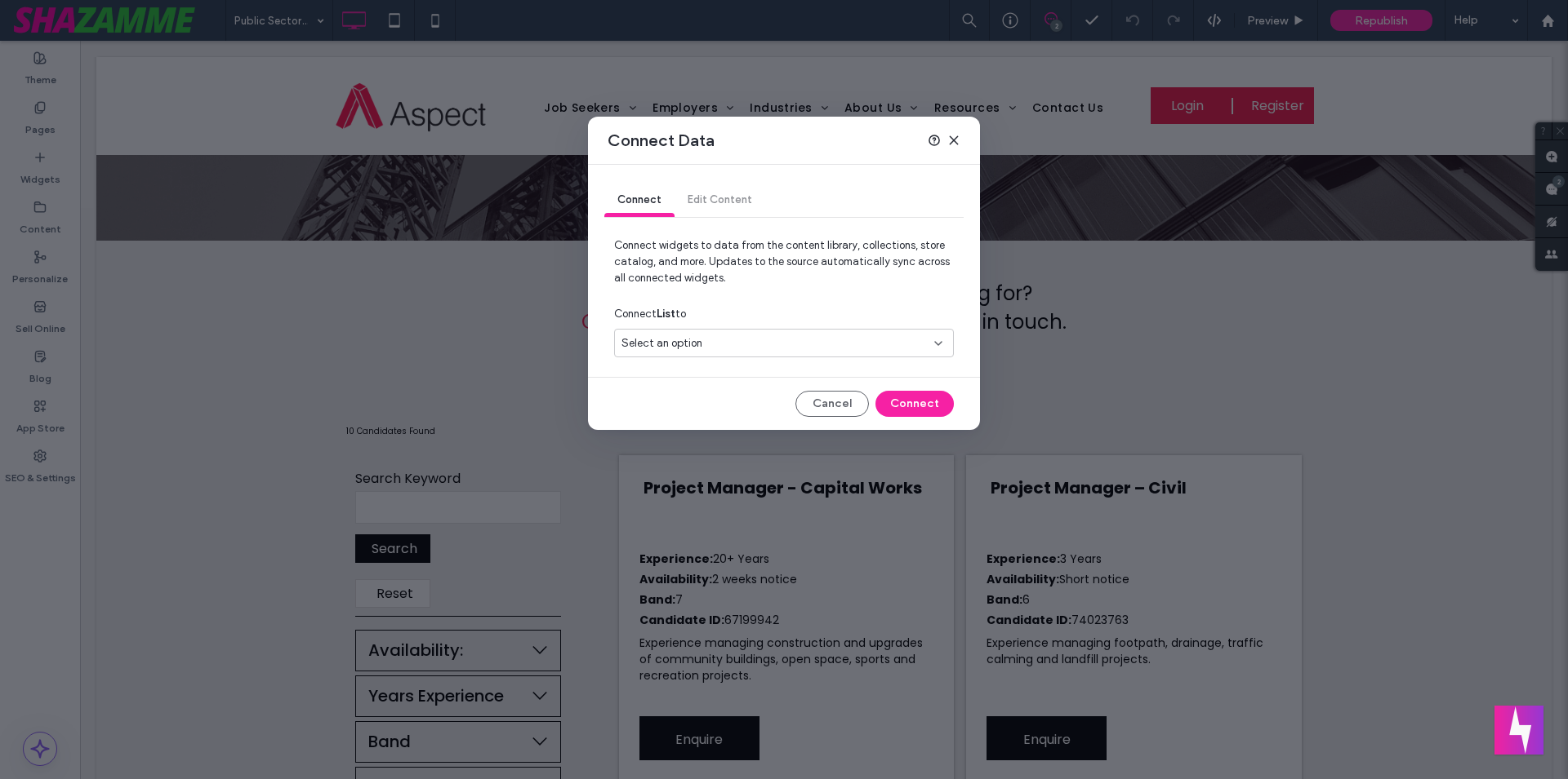
click at [791, 352] on div "Select an option" at bounding box center [784, 343] width 340 height 29
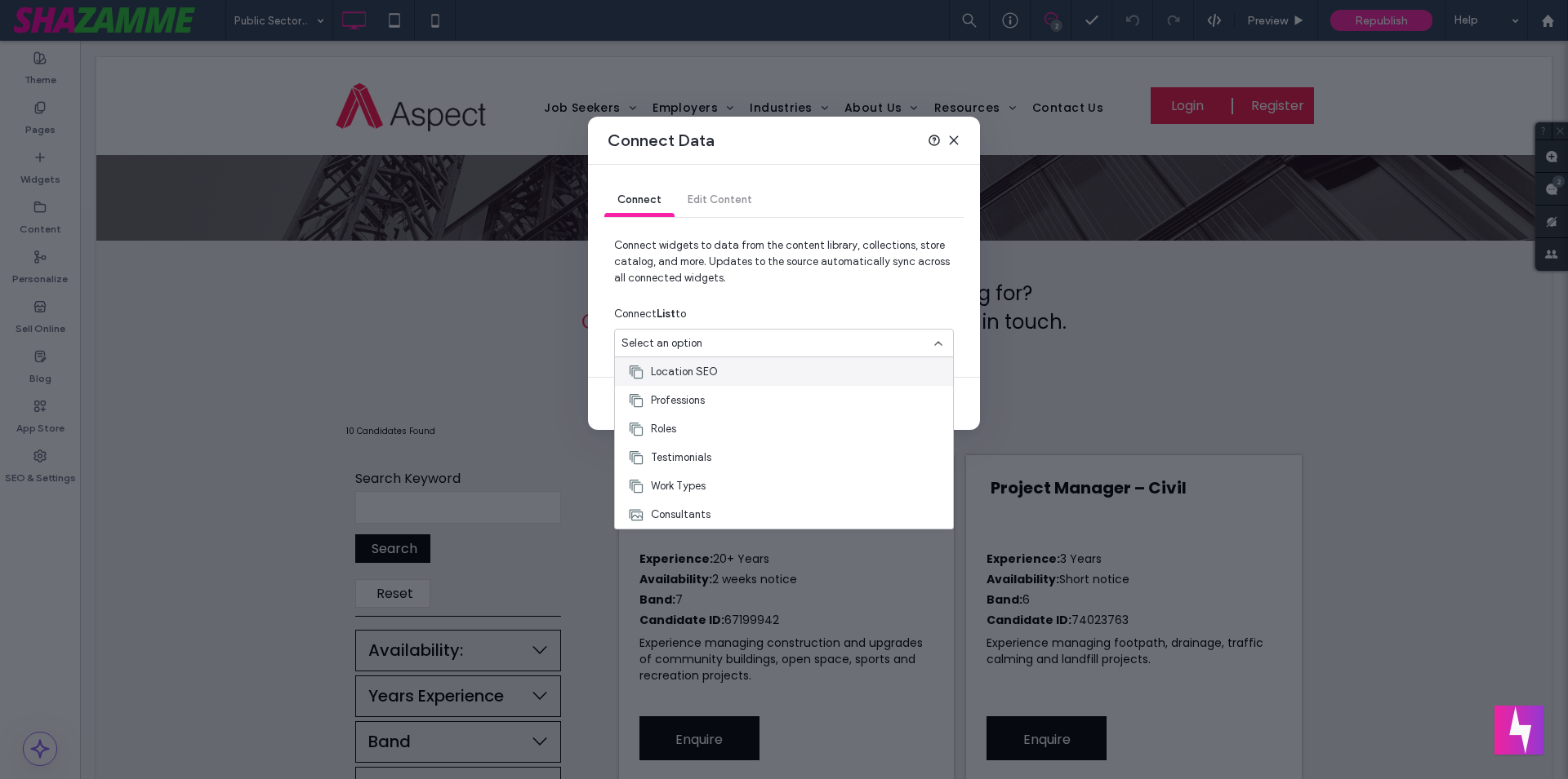
scroll to position [0, 0]
click at [779, 283] on span "Connect widgets to data from the content library, collections, store catalog, a…" at bounding box center [784, 268] width 340 height 62
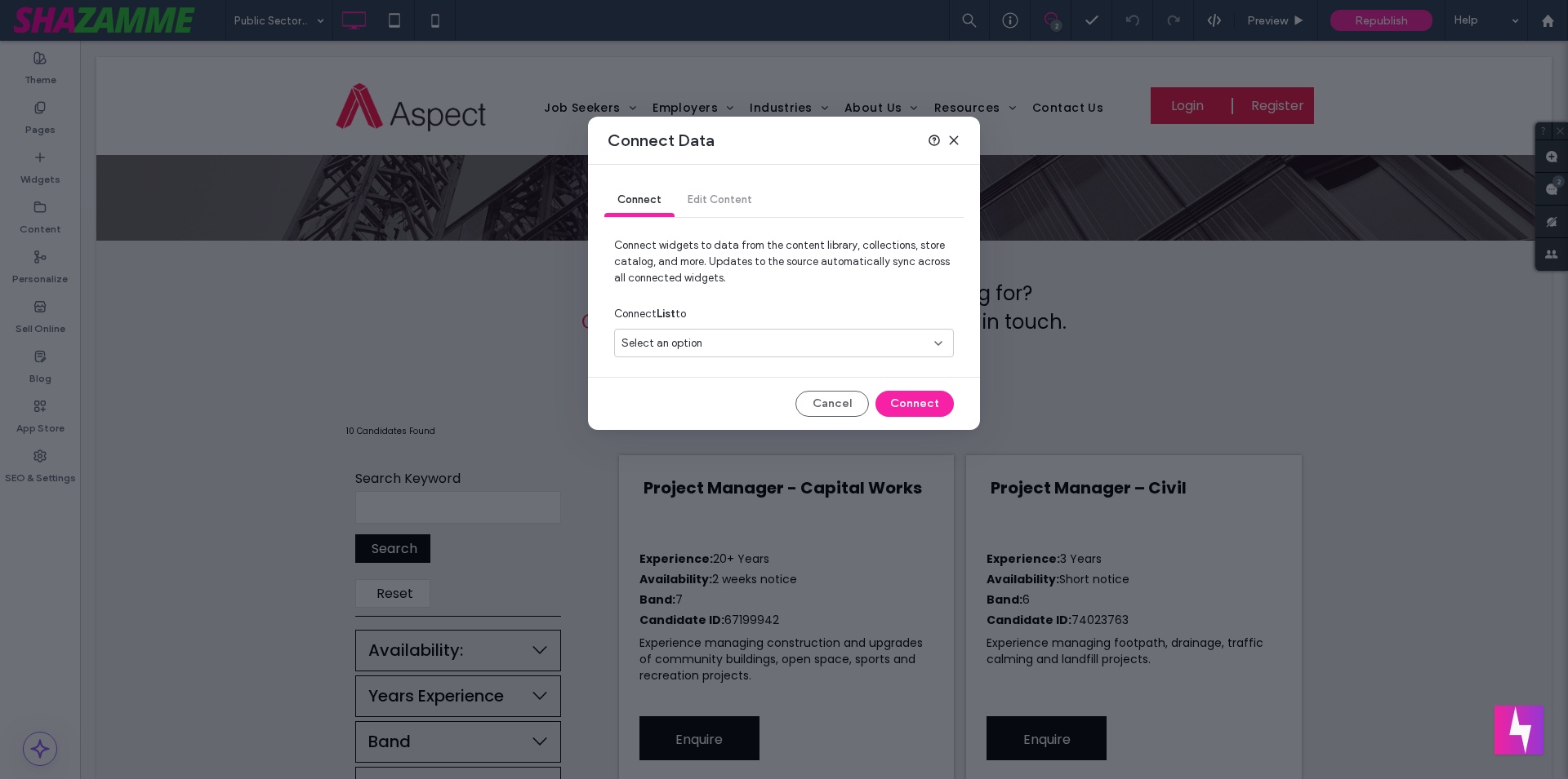
click at [723, 199] on div "Connect Edit Content" at bounding box center [784, 200] width 359 height 33
click at [957, 141] on icon at bounding box center [953, 139] width 13 height 13
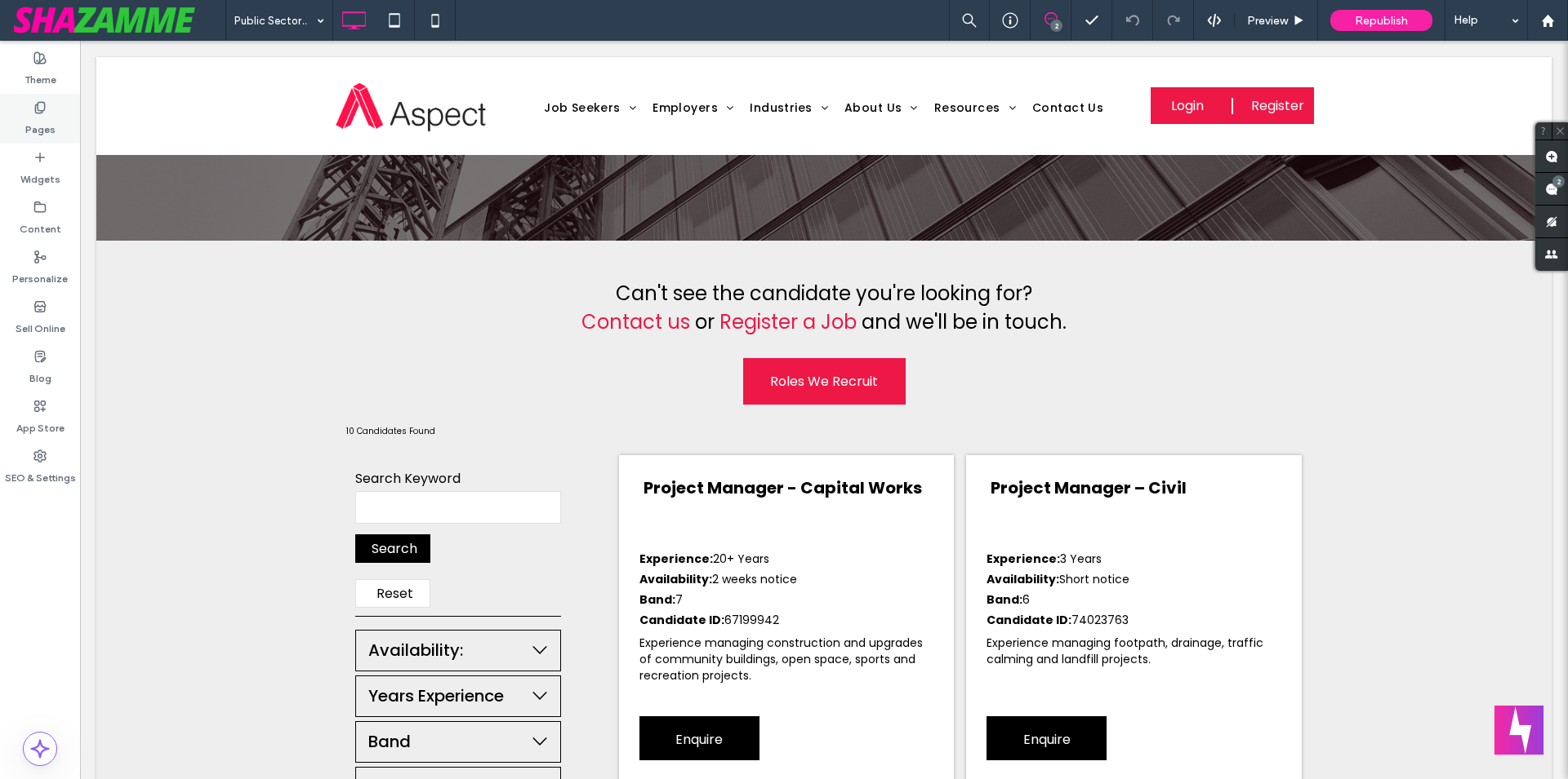
drag, startPoint x: 51, startPoint y: 115, endPoint x: 335, endPoint y: 365, distance: 378.4
click at [51, 115] on label "Pages" at bounding box center [41, 125] width 30 height 23
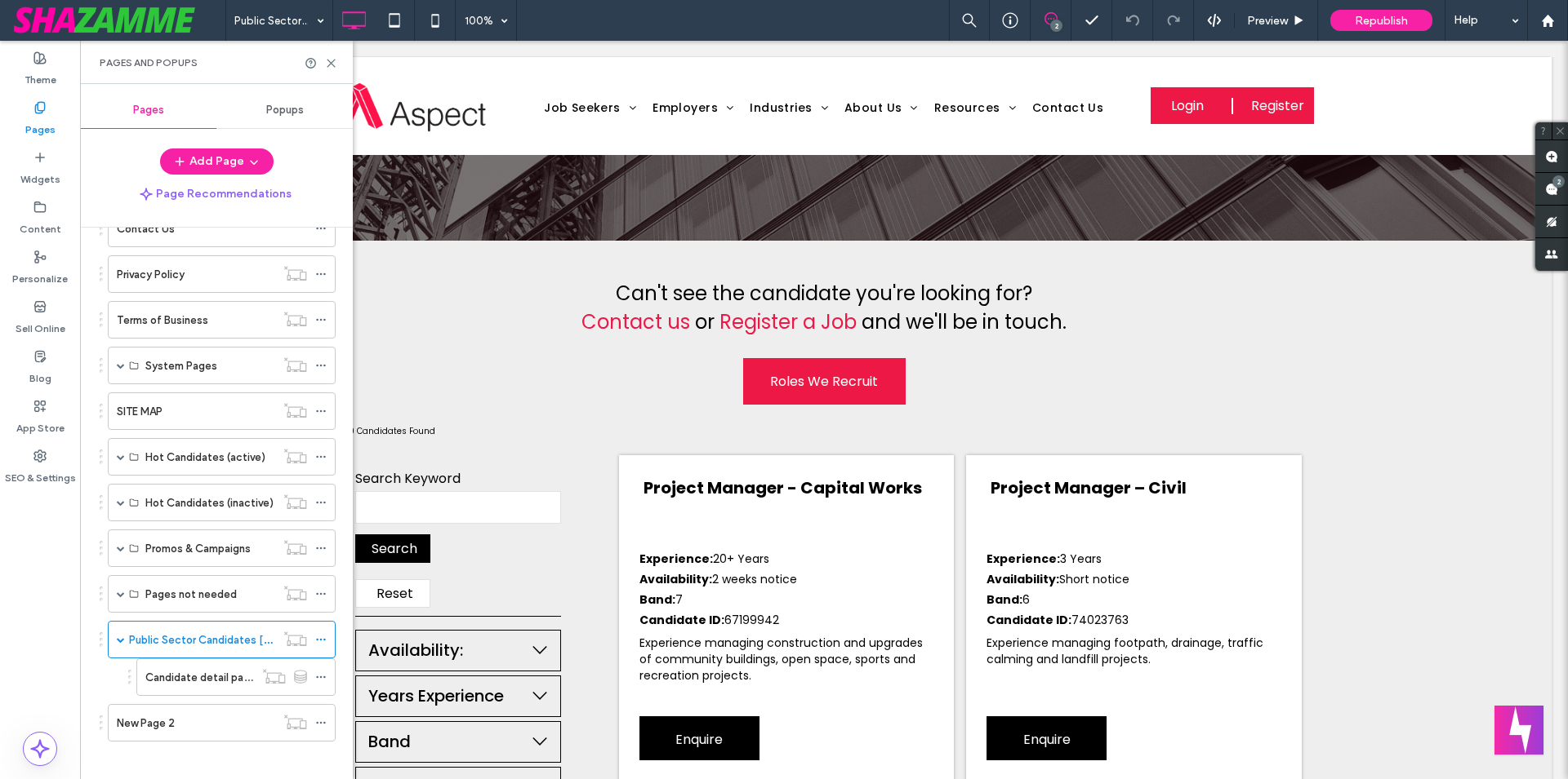
scroll to position [384, 0]
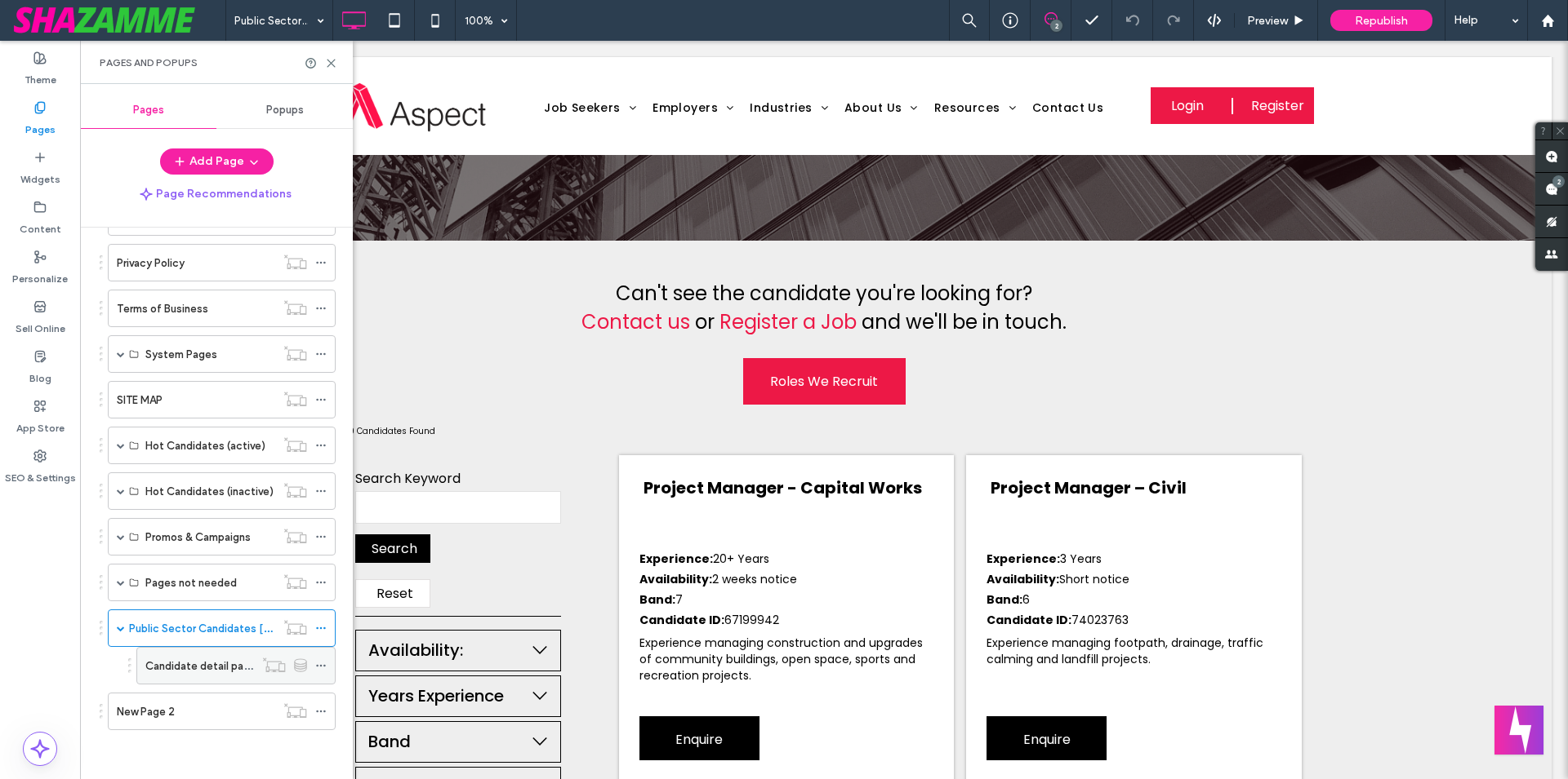
click at [214, 673] on label "Candidate detail page" at bounding box center [200, 667] width 111 height 29
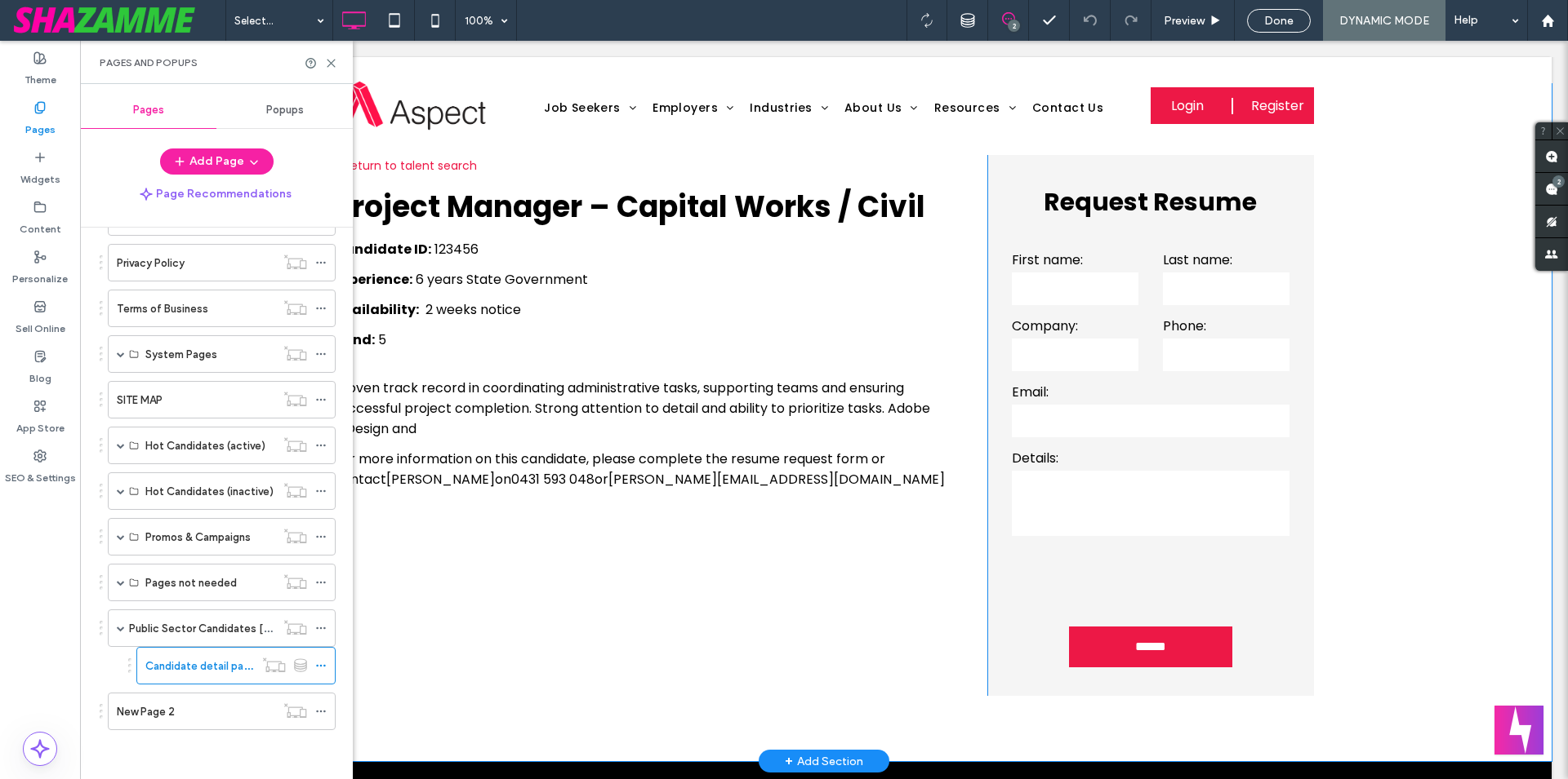
scroll to position [84, 0]
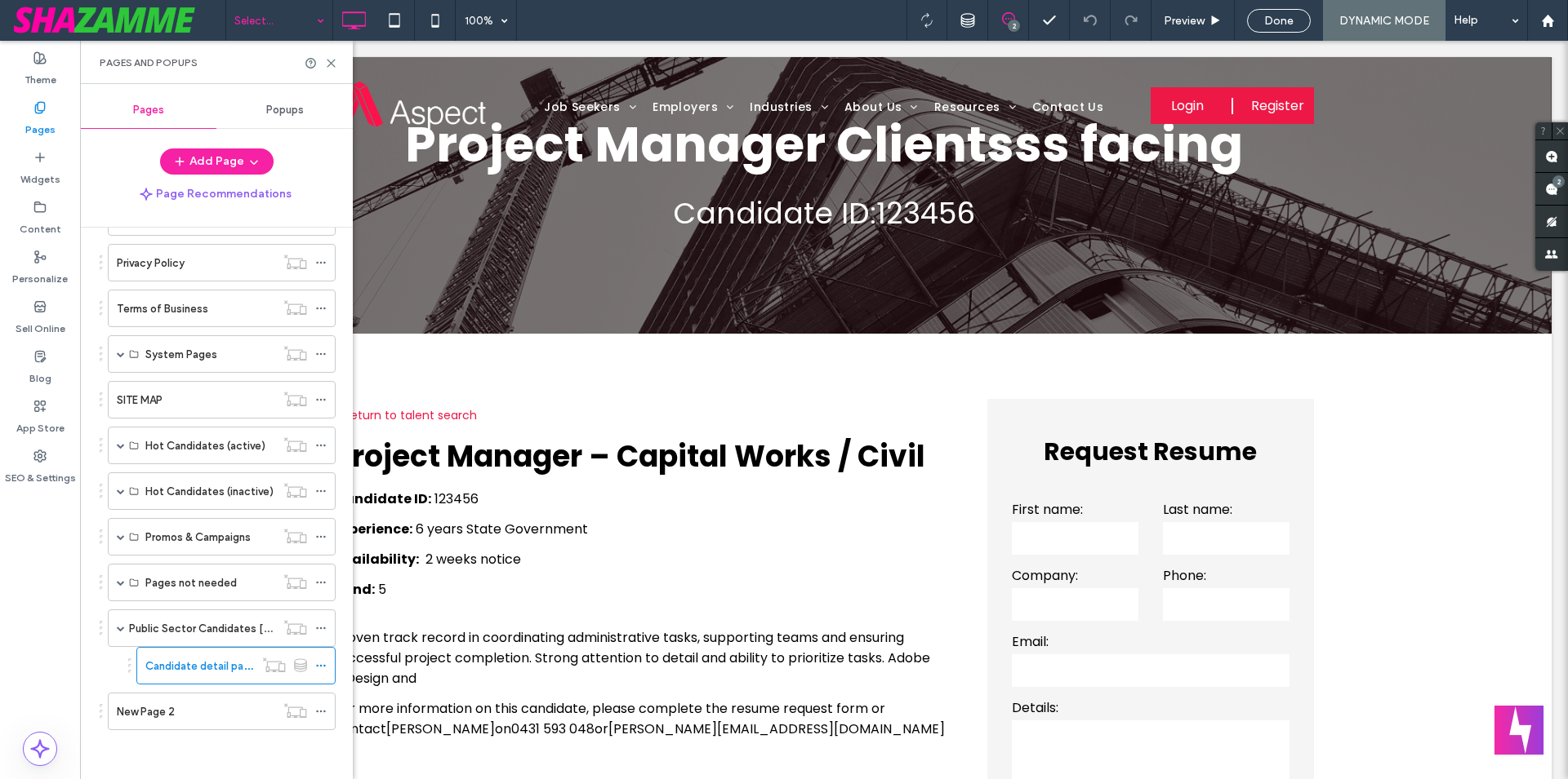
click at [251, 20] on input at bounding box center [275, 20] width 82 height 41
click at [315, 662] on icon at bounding box center [321, 666] width 12 height 12
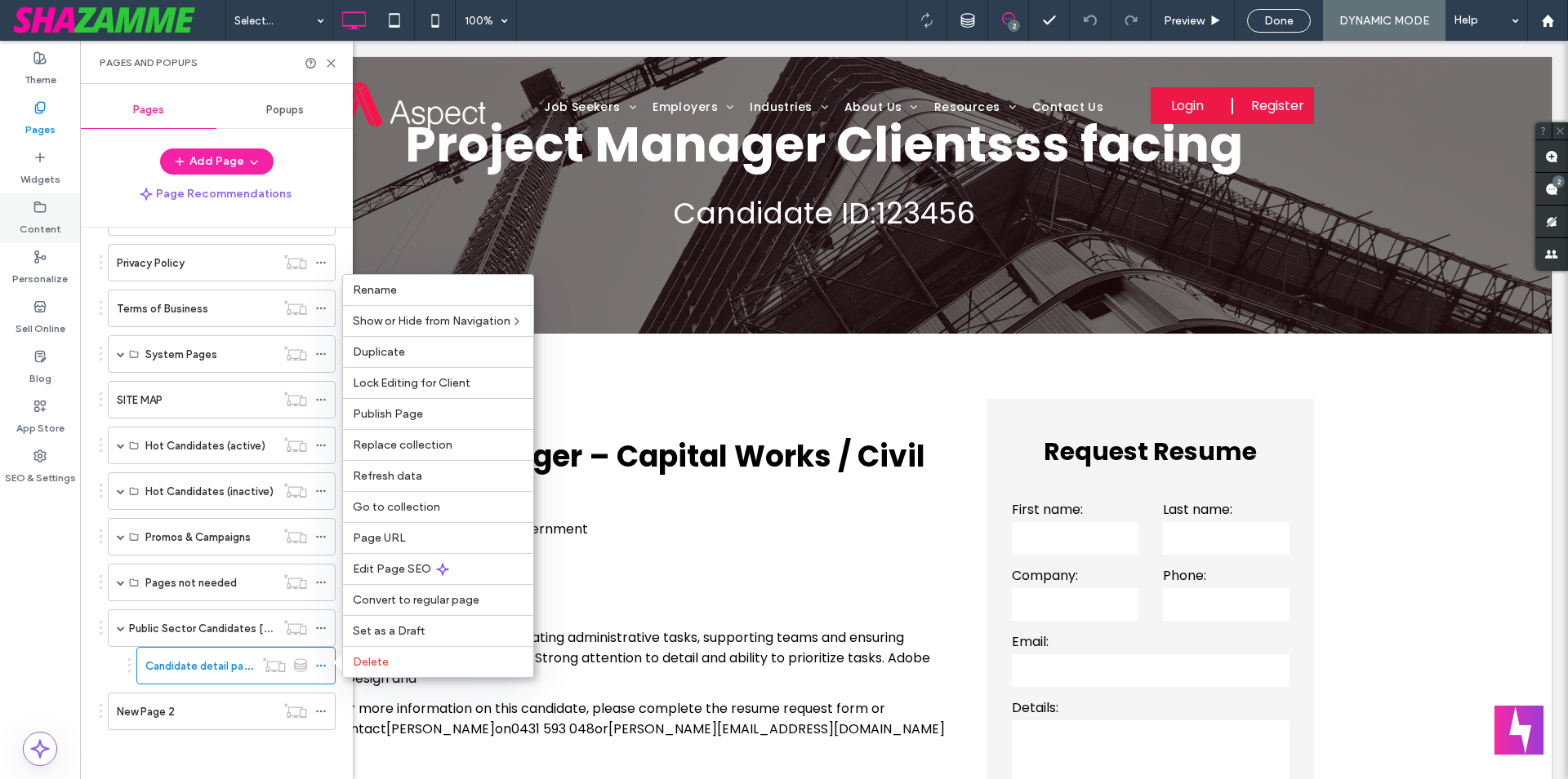
click at [55, 225] on label "Content" at bounding box center [40, 225] width 41 height 23
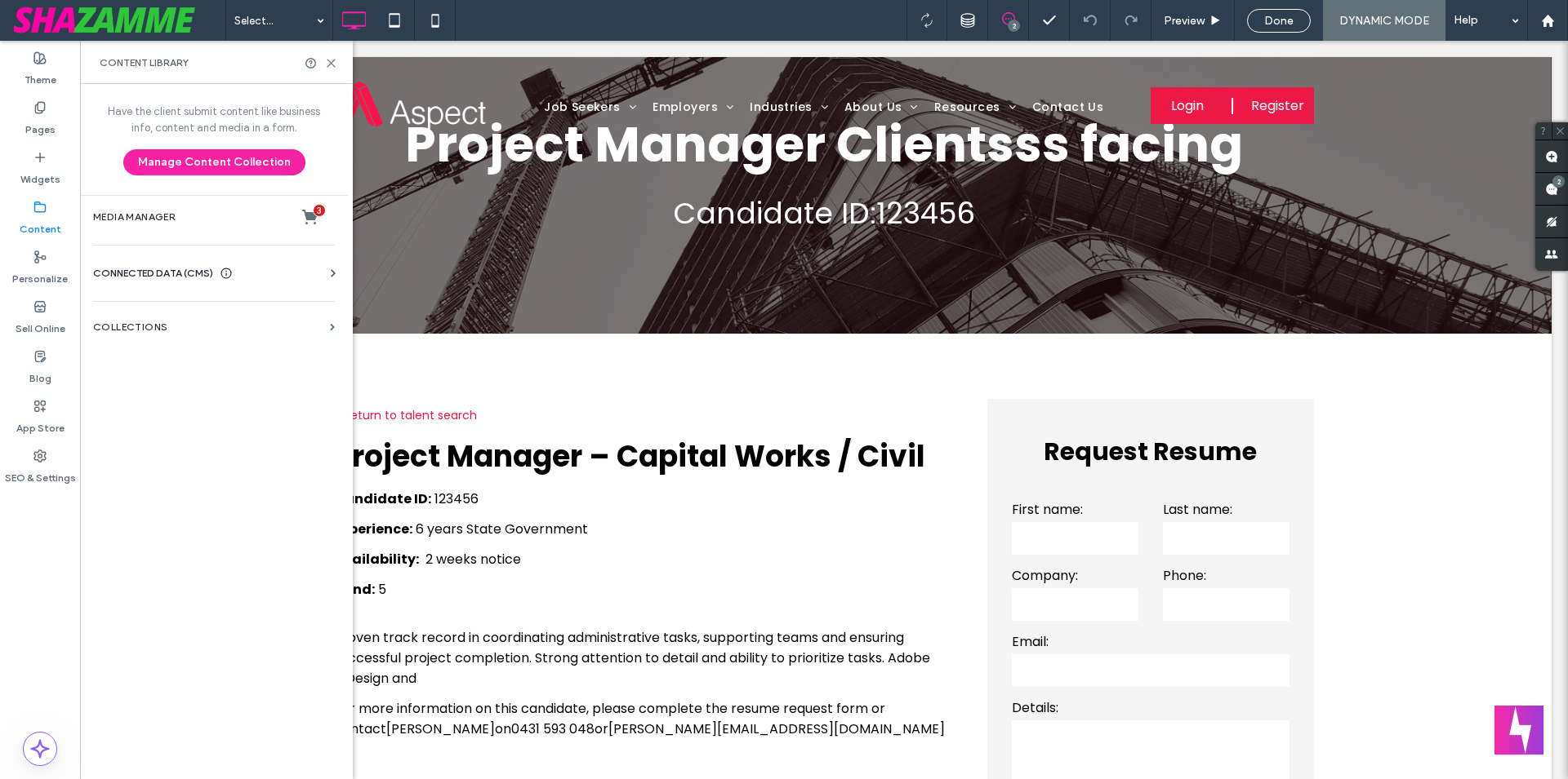
click at [196, 328] on label "Collections" at bounding box center [208, 328] width 230 height 12
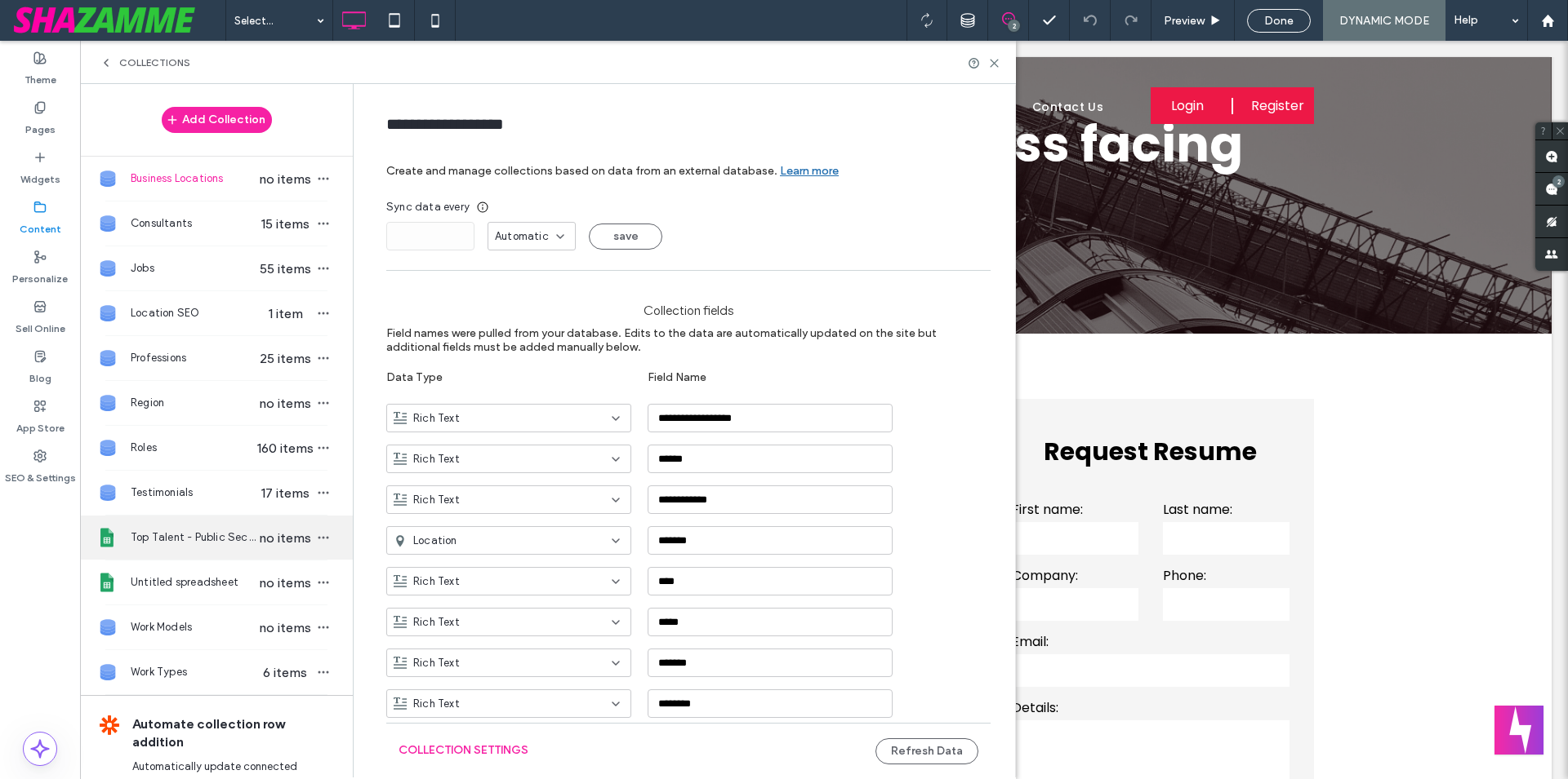
click at [179, 558] on div "Top Talent - Public Sector no items" at bounding box center [216, 537] width 273 height 44
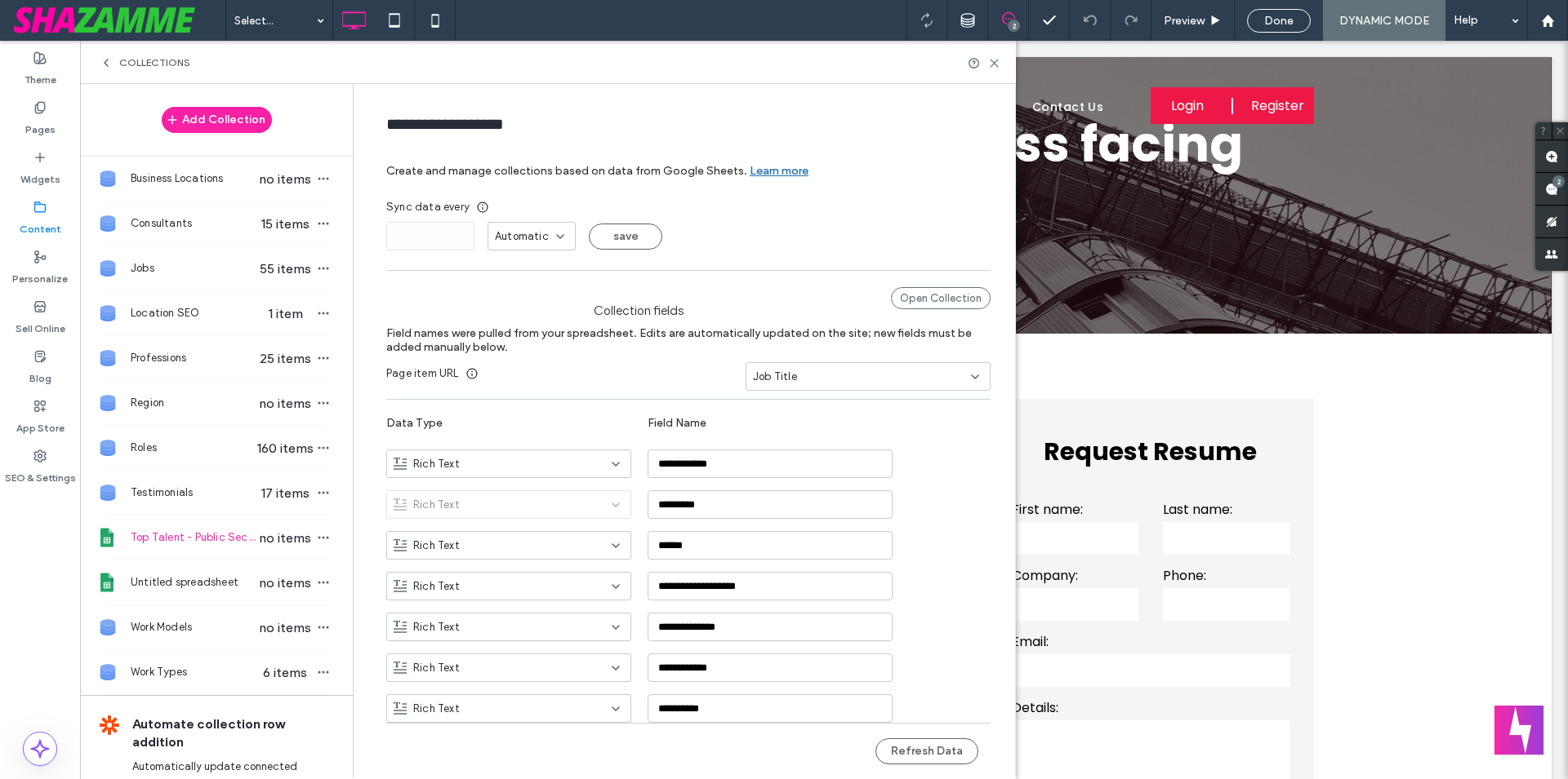
type input "**********"
click at [959, 297] on div "Open Collection" at bounding box center [941, 298] width 100 height 22
click at [942, 291] on div "Open Collection" at bounding box center [941, 298] width 100 height 22
click at [913, 295] on div "Open Collection" at bounding box center [941, 298] width 100 height 22
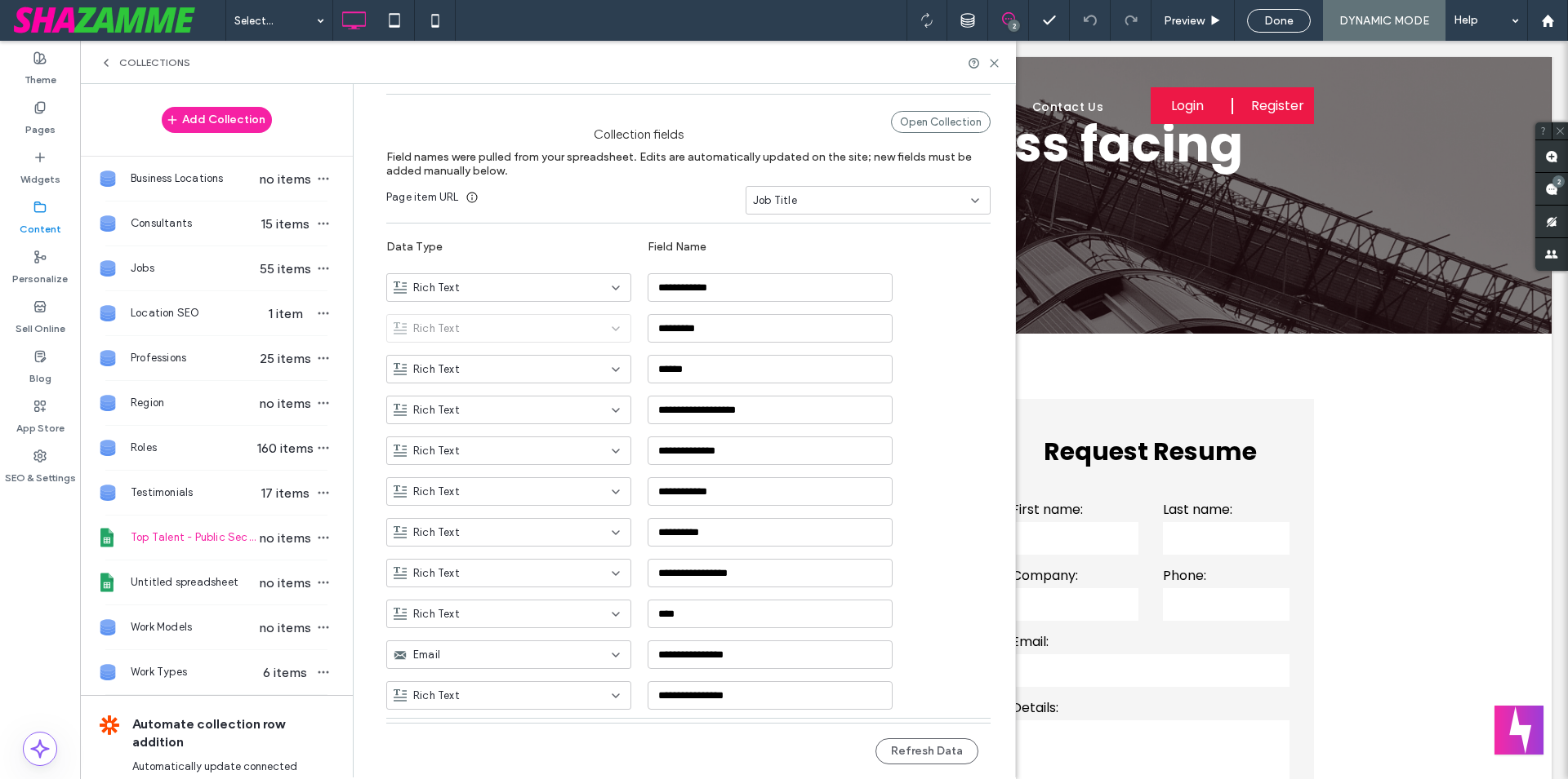
scroll to position [205, 0]
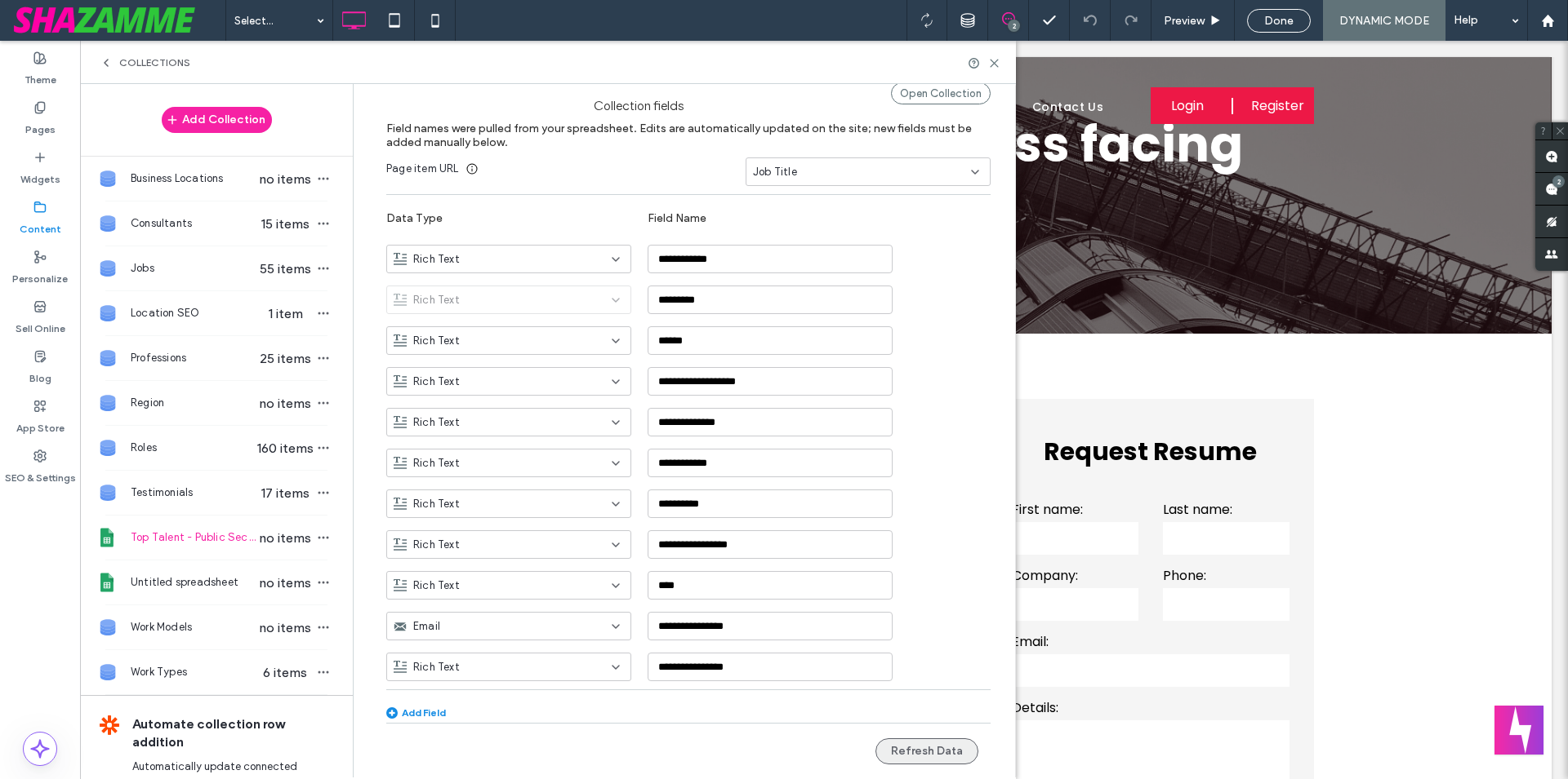
click at [937, 752] on button "Refresh Data" at bounding box center [926, 751] width 103 height 26
click at [315, 547] on span "button" at bounding box center [323, 537] width 19 height 19
click at [365, 487] on span "Refresh Data" at bounding box center [391, 487] width 65 height 16
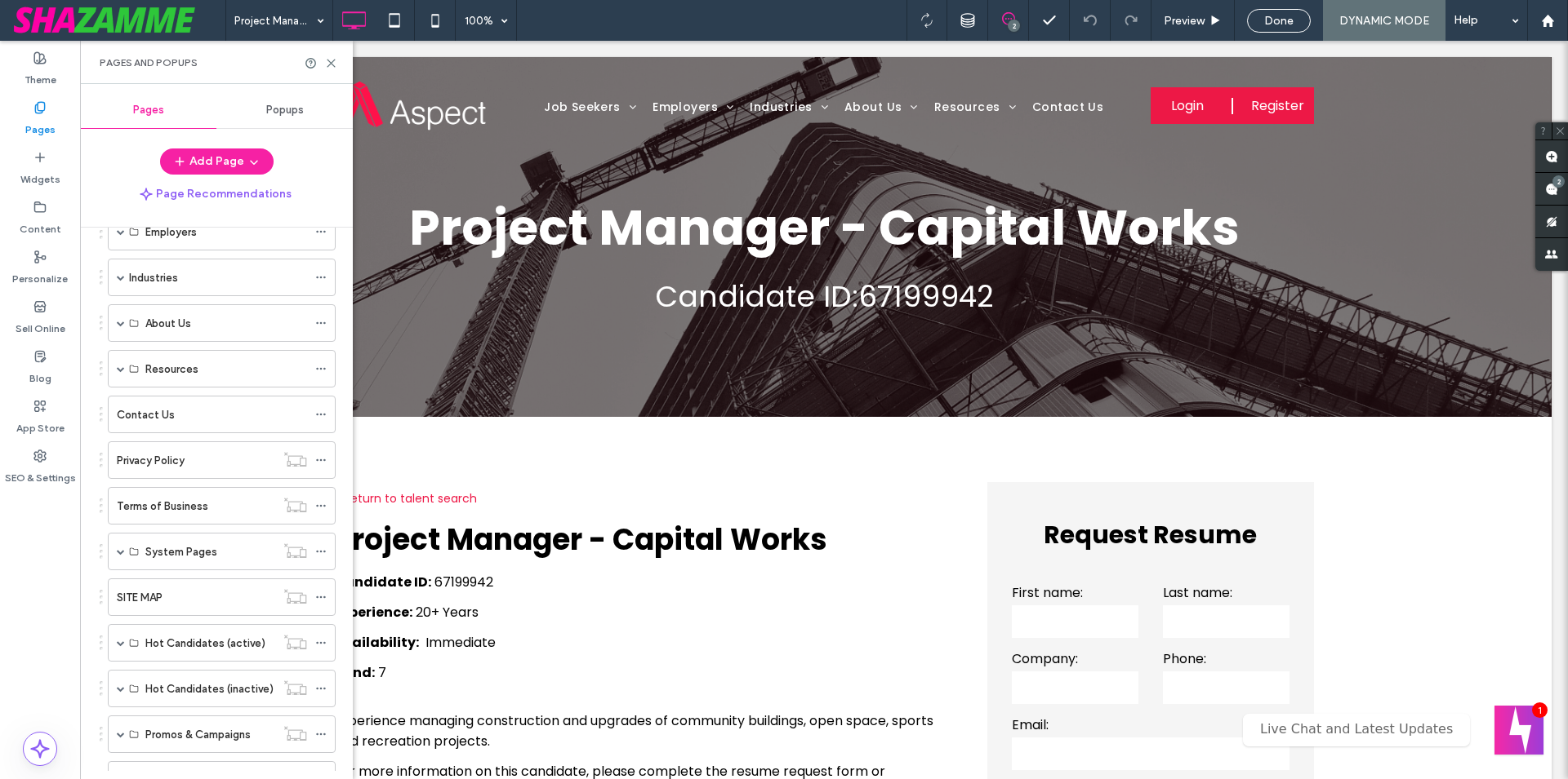
scroll to position [346, 0]
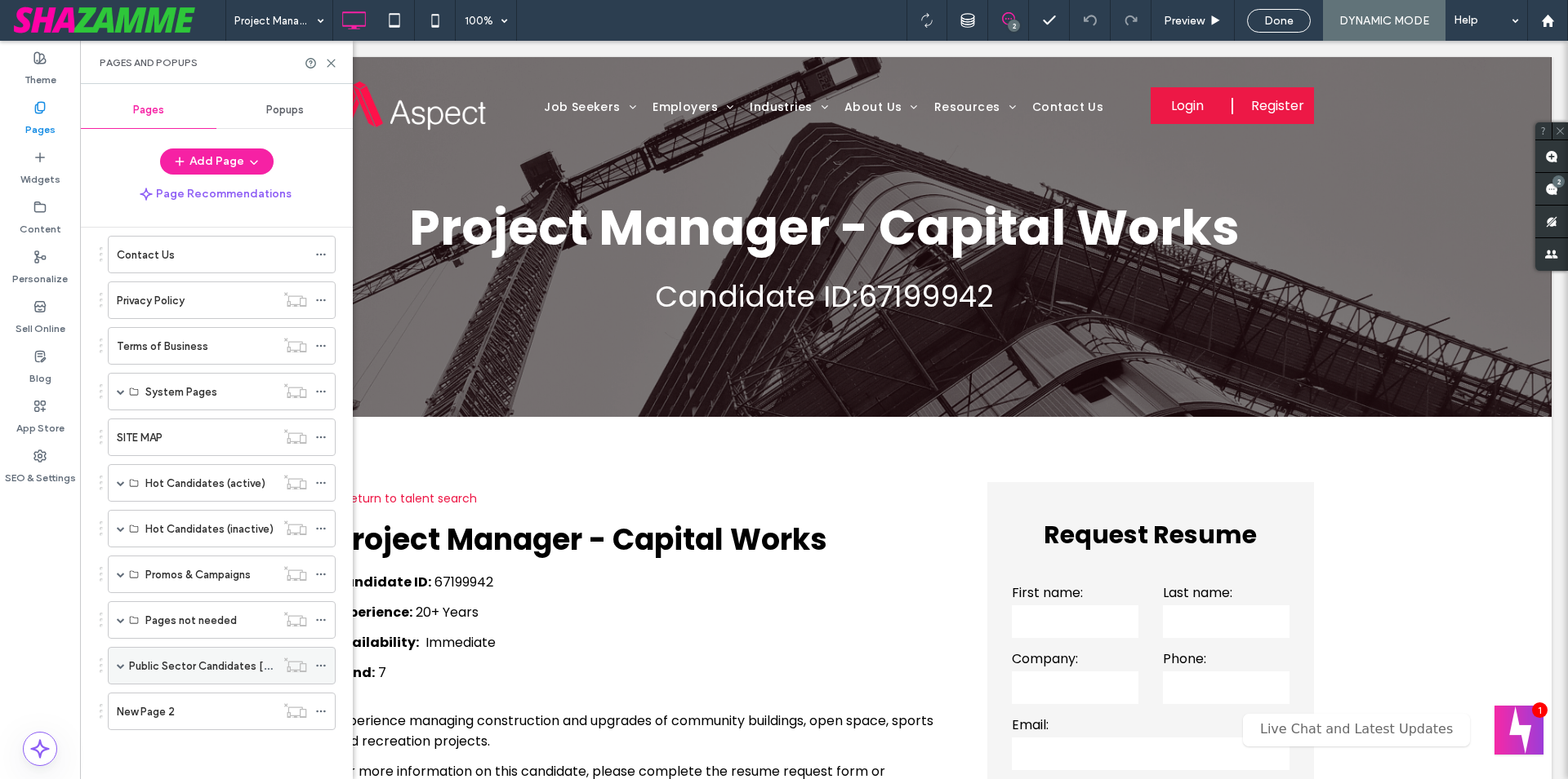
click at [224, 667] on label "Public Sector Candidates [GEOGRAPHIC_DATA]" at bounding box center [249, 667] width 239 height 29
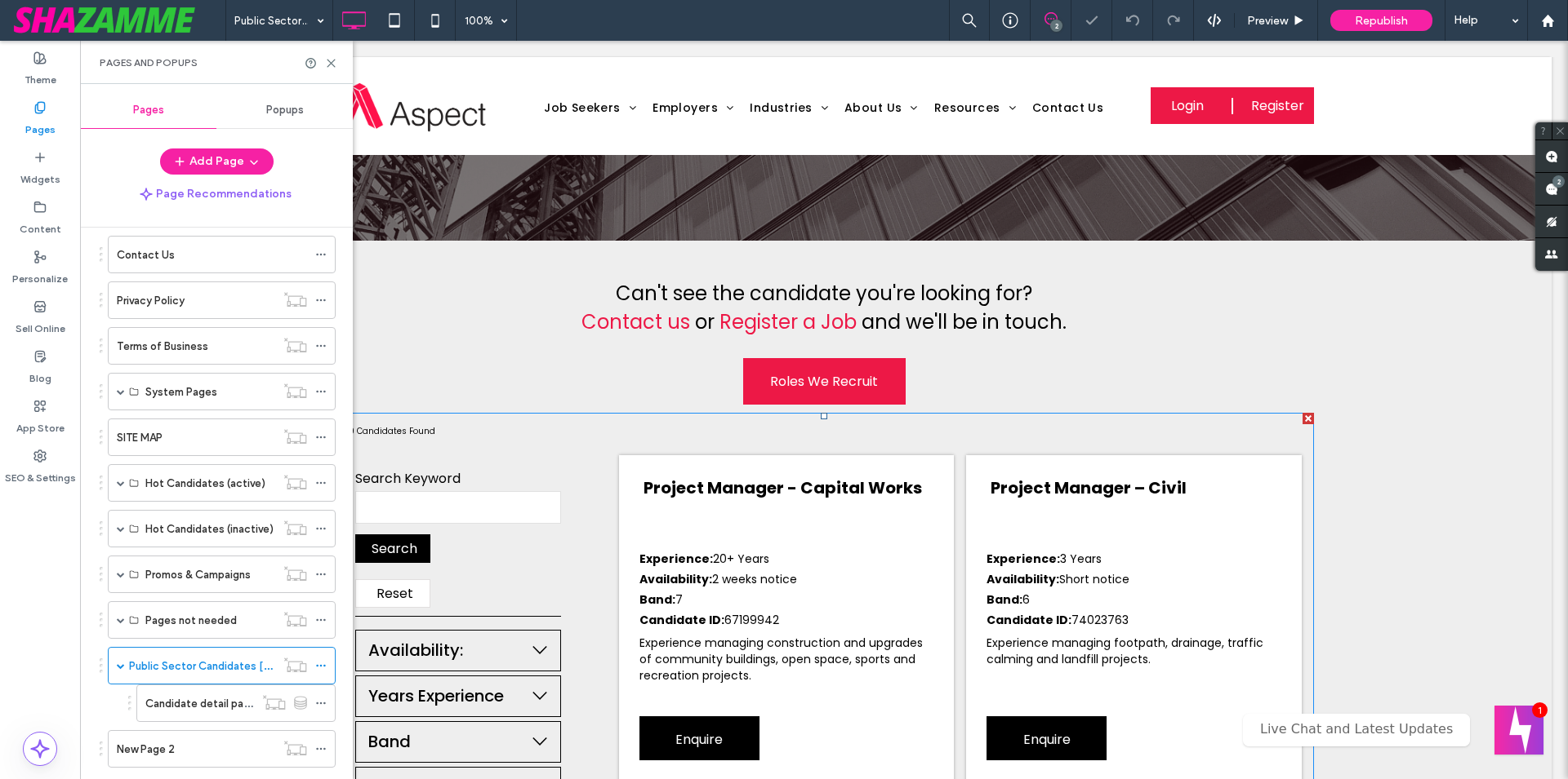
scroll to position [250, 0]
drag, startPoint x: 325, startPoint y: 60, endPoint x: 249, endPoint y: 19, distance: 86.4
click at [325, 60] on icon at bounding box center [331, 63] width 12 height 12
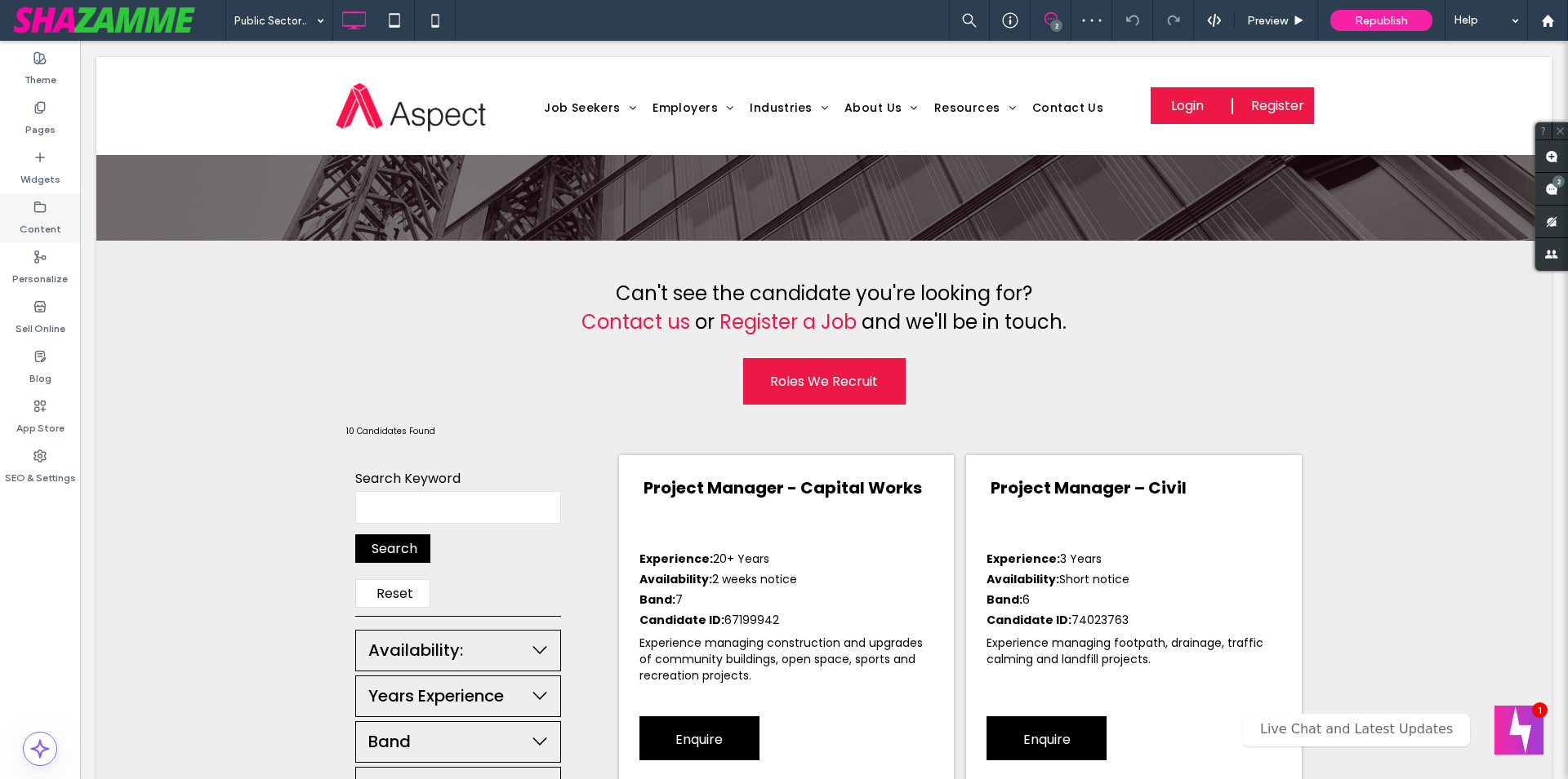
click at [63, 216] on div "Content" at bounding box center [40, 218] width 80 height 50
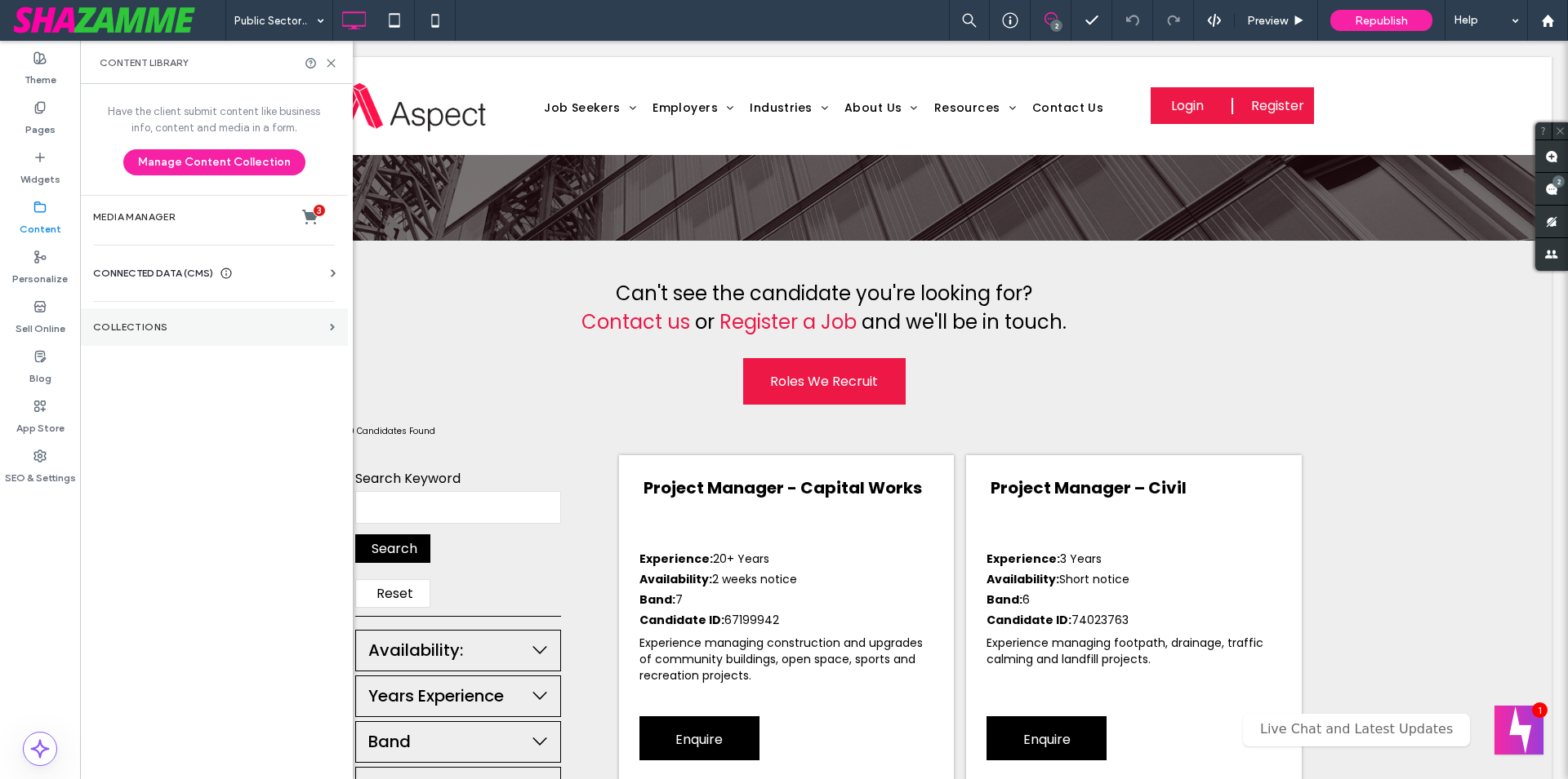
click at [157, 335] on section "Collections" at bounding box center [214, 327] width 268 height 37
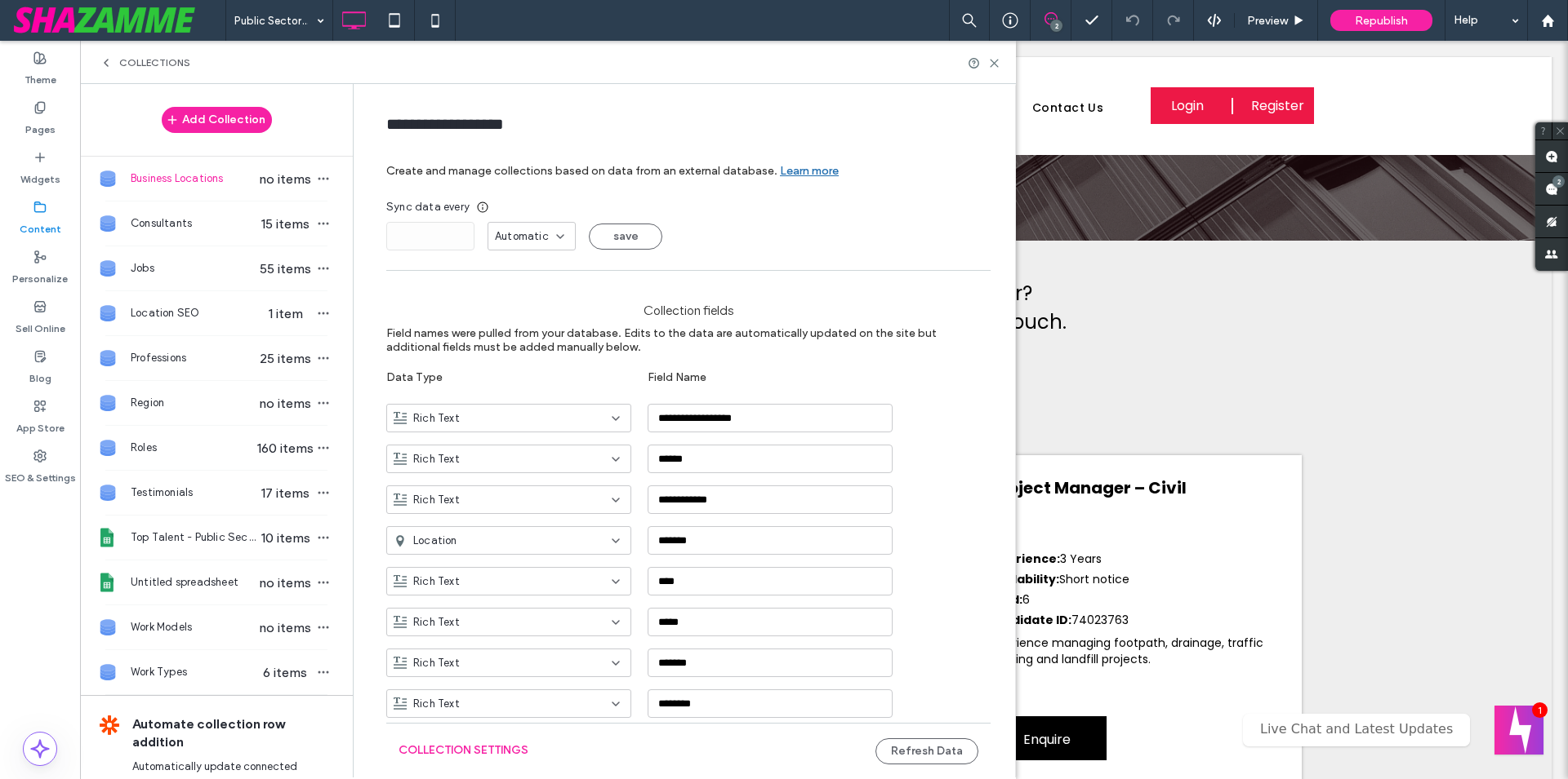
scroll to position [205, 0]
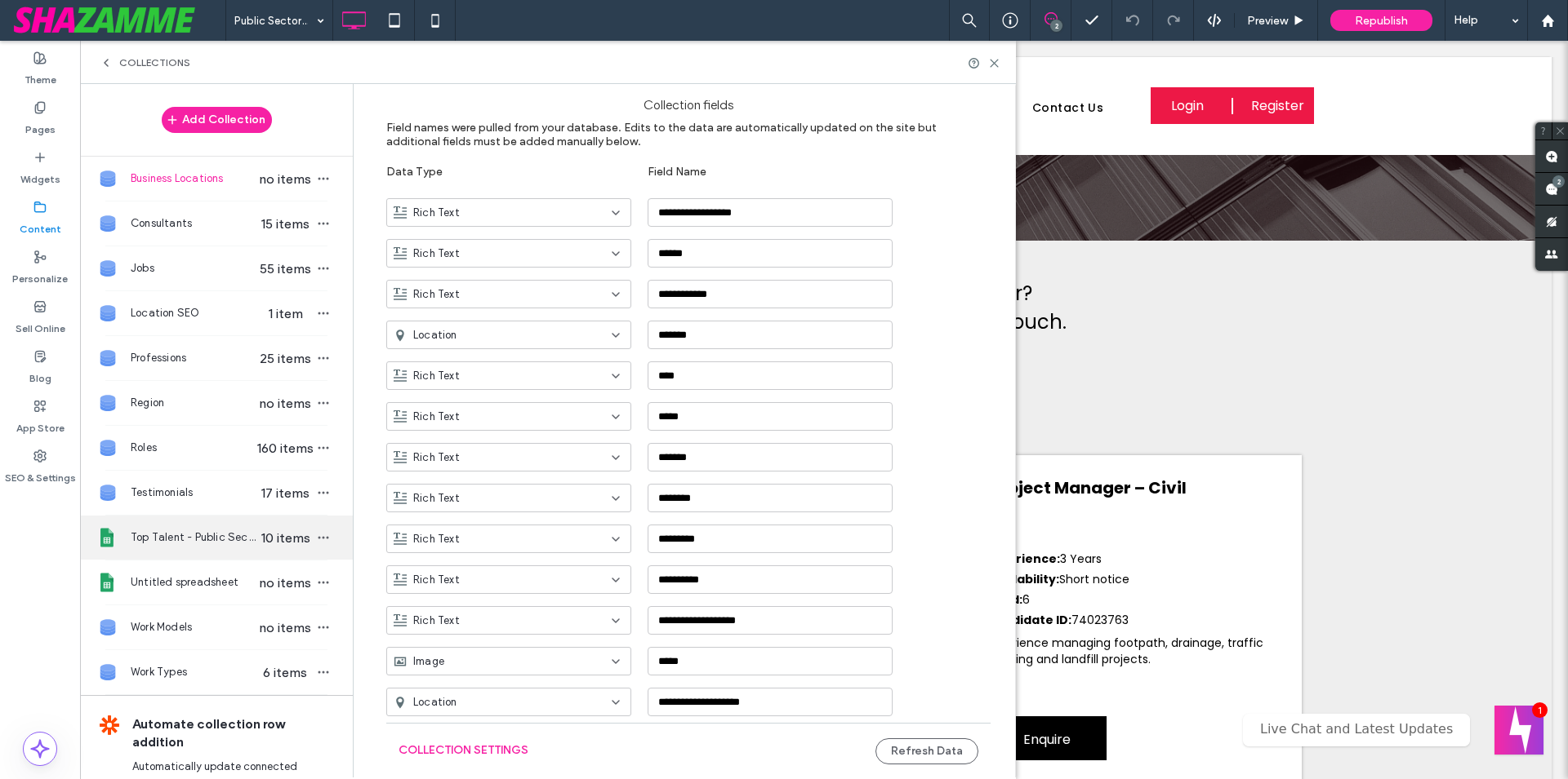
click at [227, 546] on span "Top Talent - Public Sector" at bounding box center [194, 537] width 126 height 16
type input "**********"
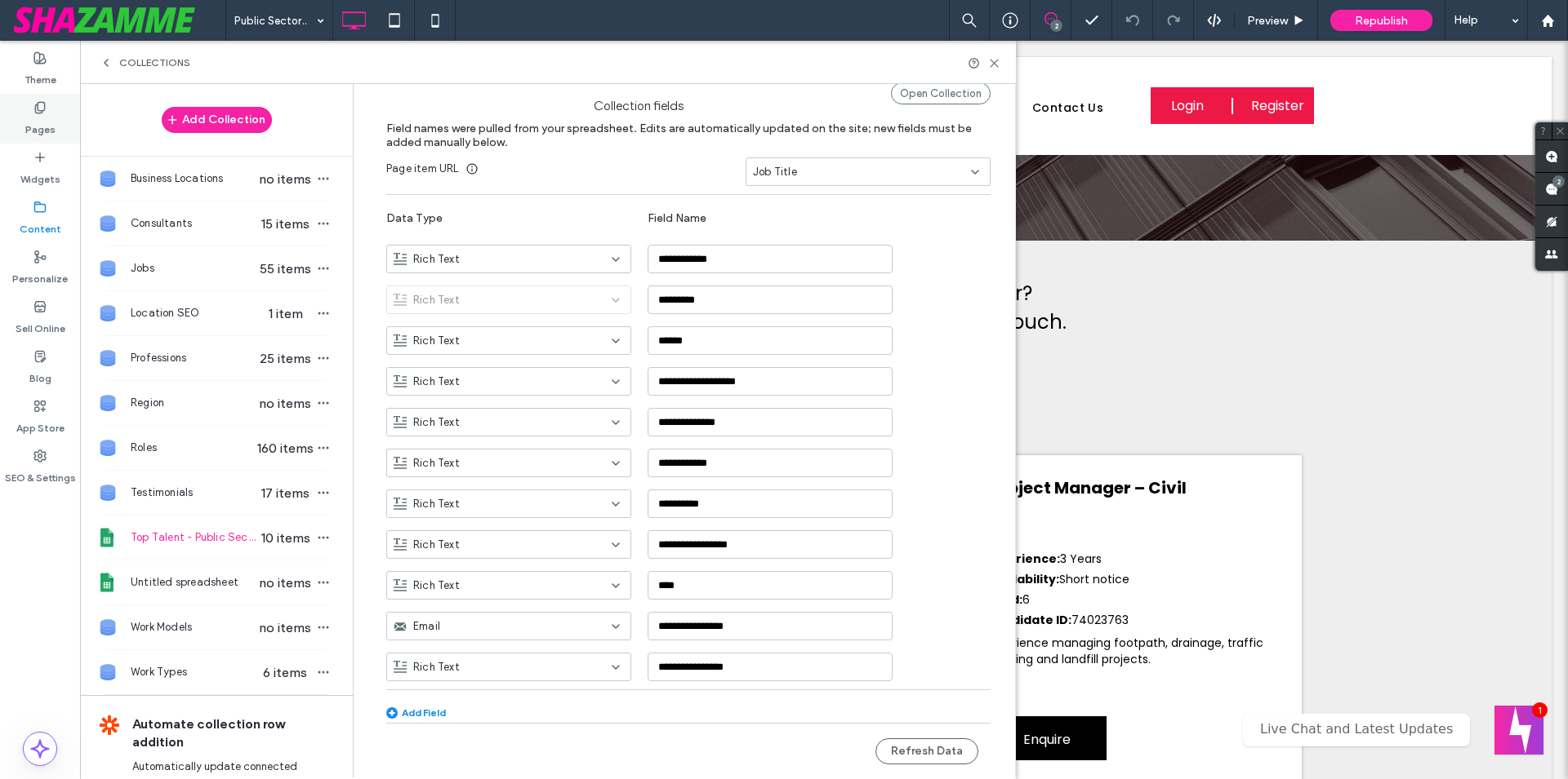
click at [37, 101] on icon at bounding box center [40, 107] width 13 height 13
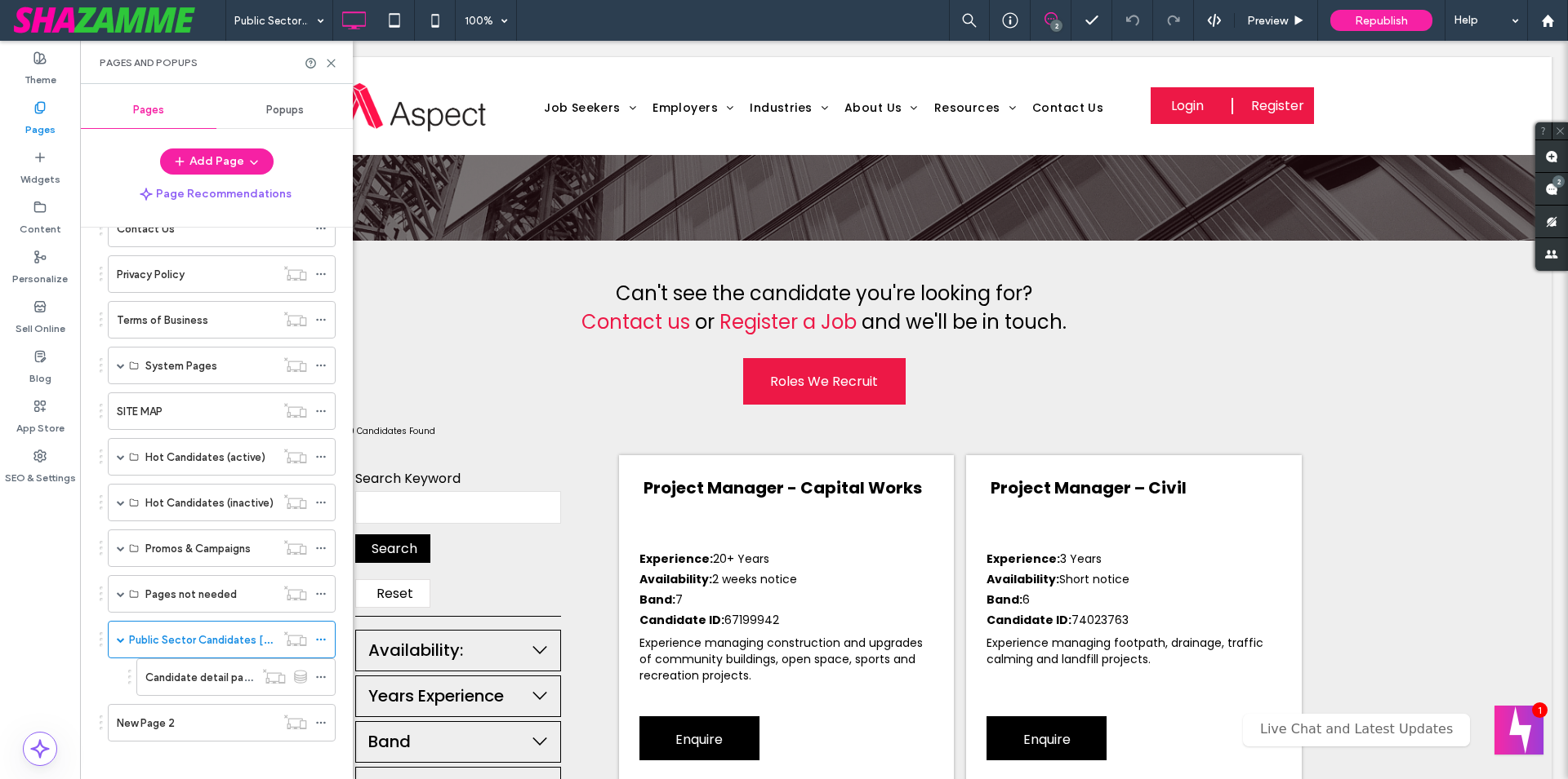
scroll to position [384, 0]
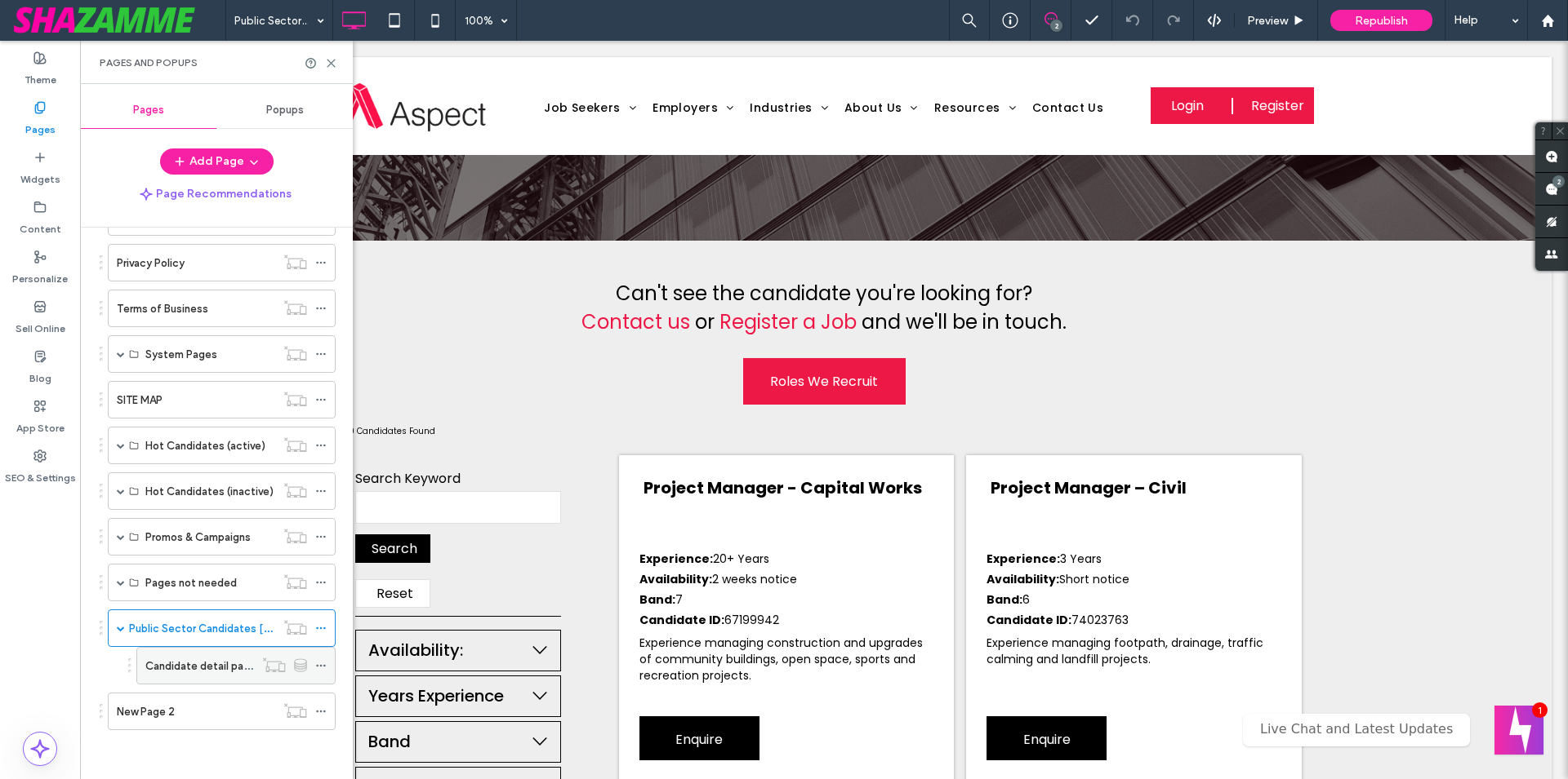
click at [184, 663] on label "Candidate detail page" at bounding box center [200, 667] width 111 height 29
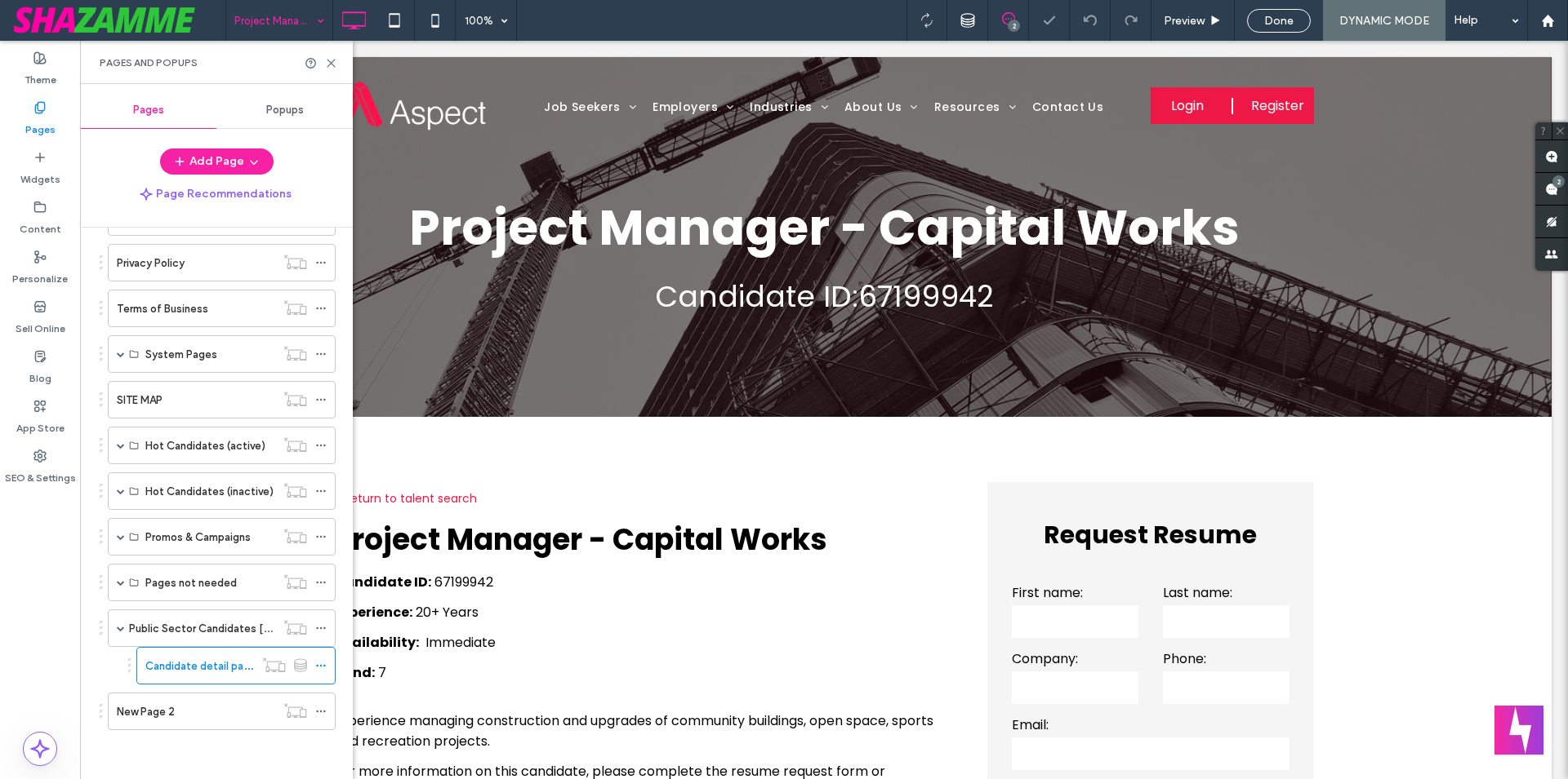
click at [258, 24] on input at bounding box center [275, 20] width 82 height 41
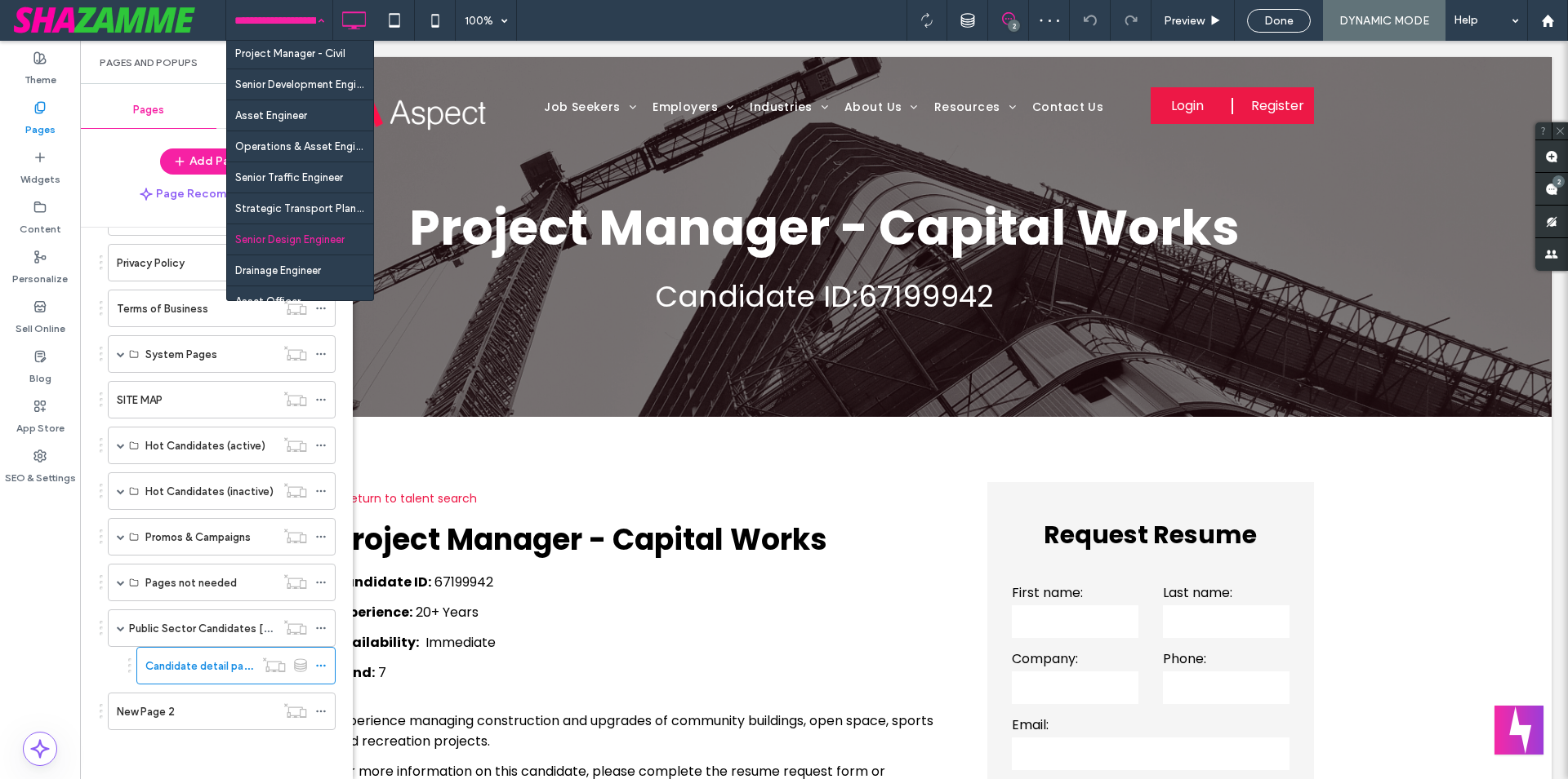
scroll to position [48, 0]
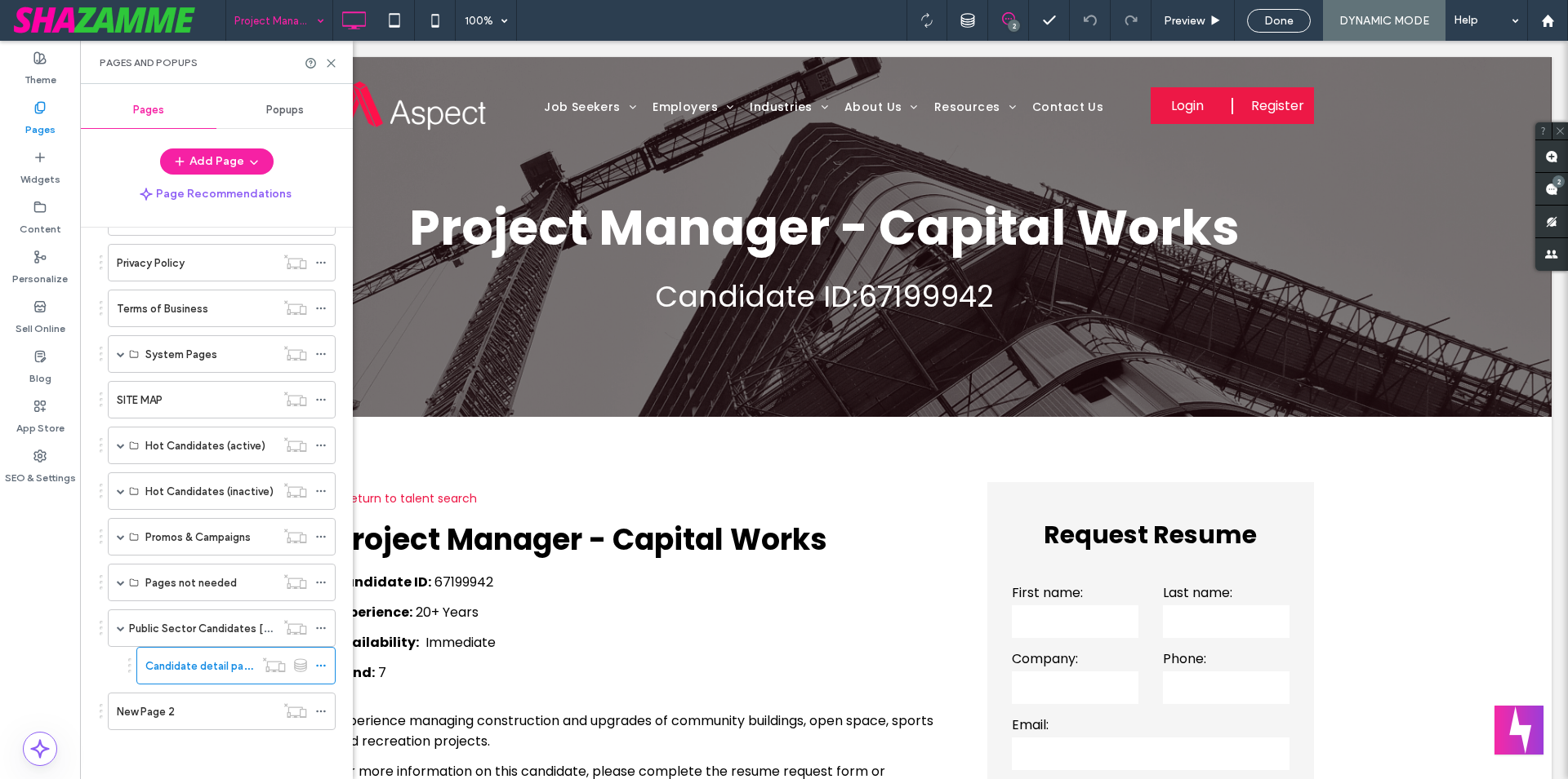
click at [669, 23] on div "Project Manager - Capital Works 100% 2 Preview Done DYNAMIC MODE Help" at bounding box center [897, 20] width 1342 height 41
click at [49, 227] on label "Content" at bounding box center [40, 225] width 41 height 23
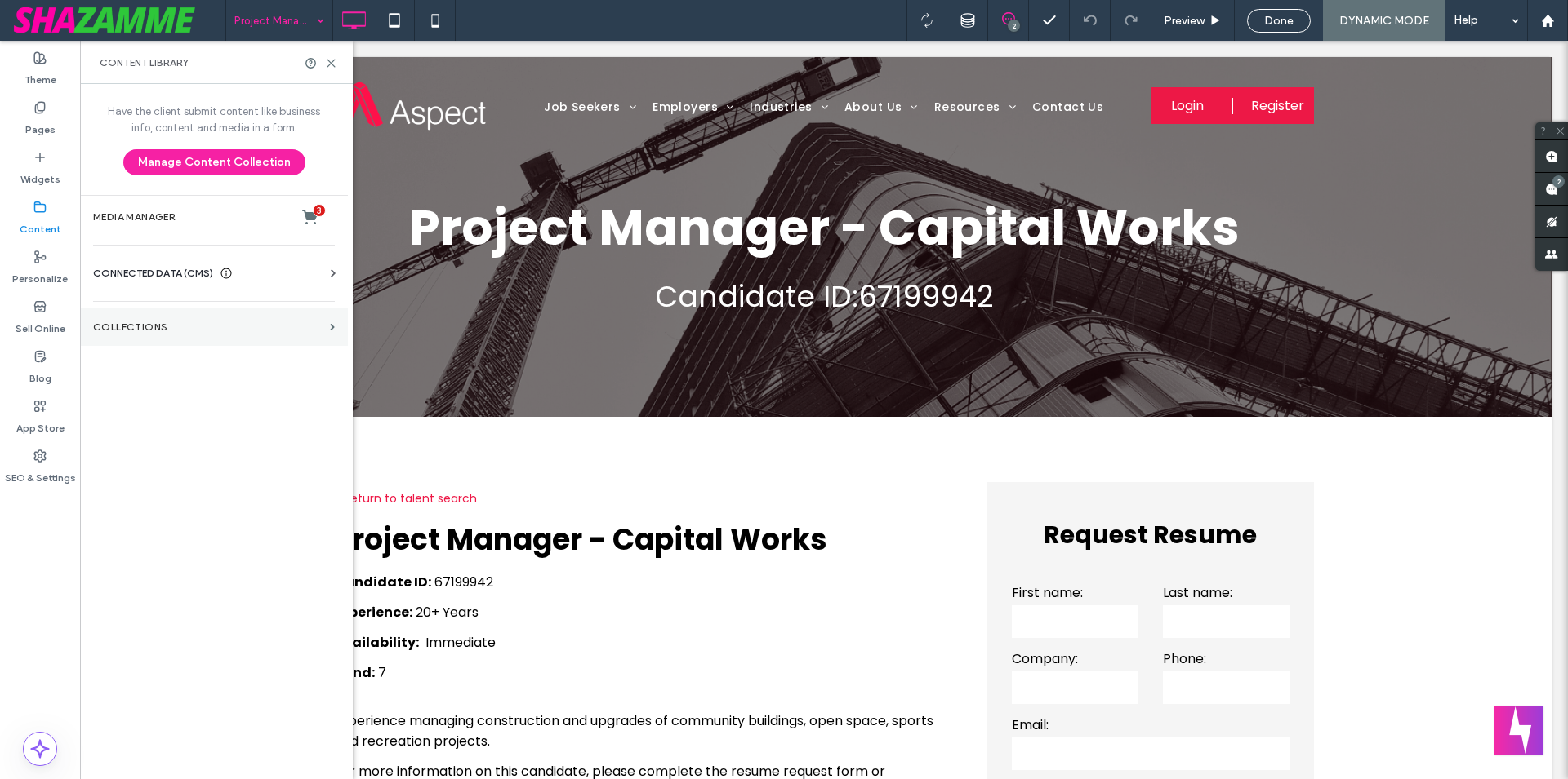
click at [166, 334] on section "Collections" at bounding box center [214, 327] width 268 height 37
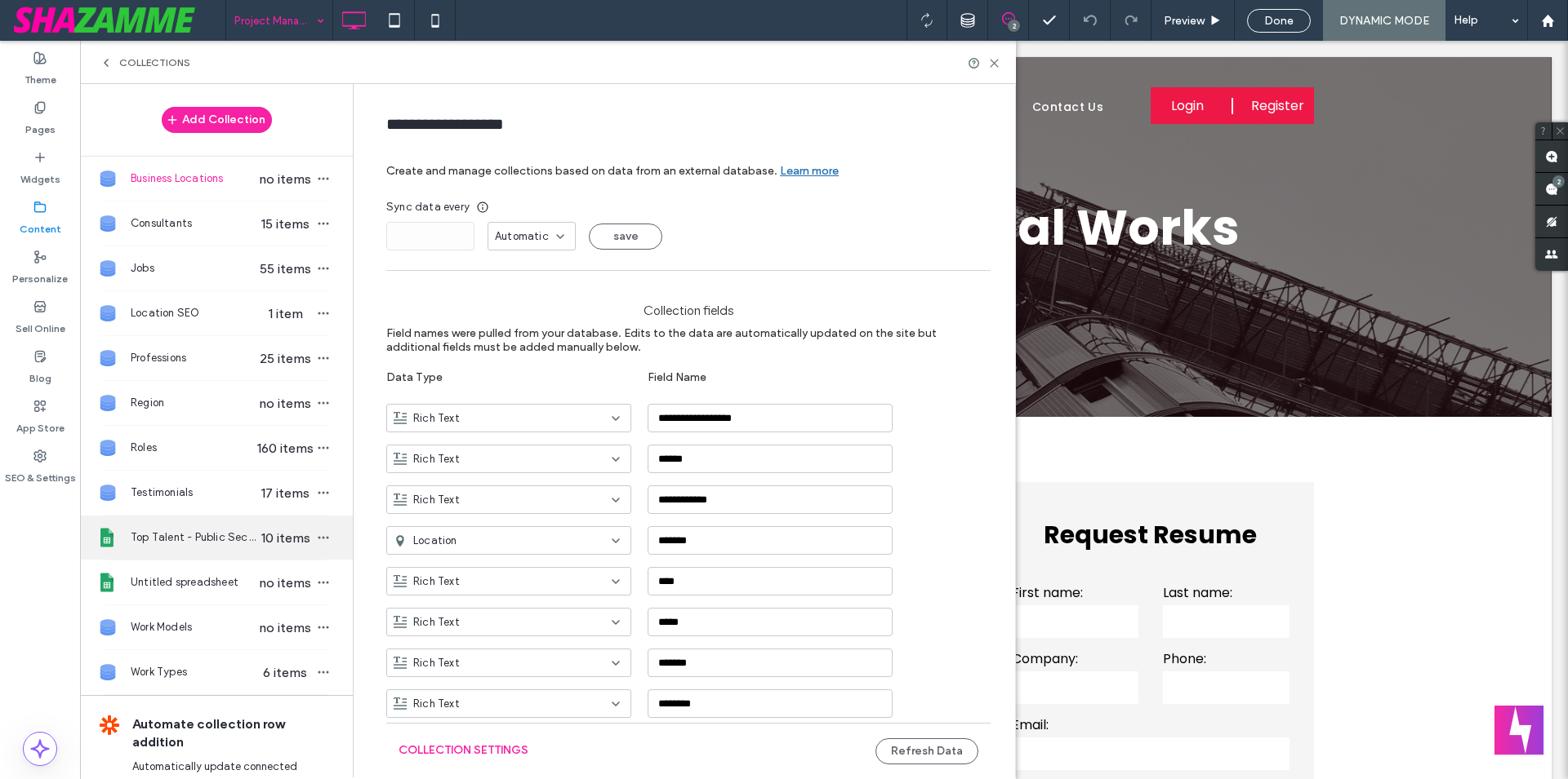
scroll to position [96, 0]
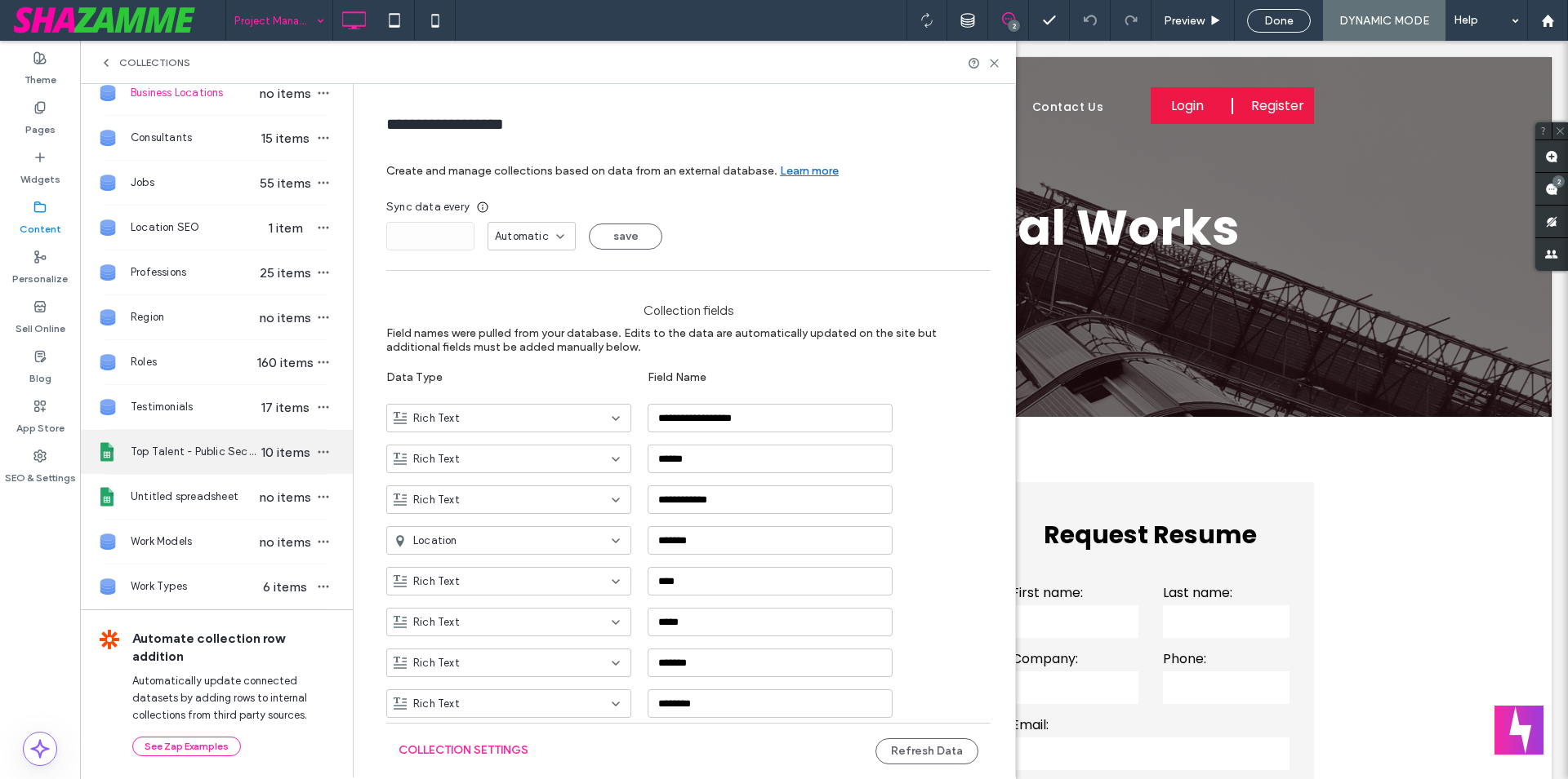
click at [202, 459] on span "Top Talent - Public Sector" at bounding box center [194, 451] width 126 height 16
type input "**********"
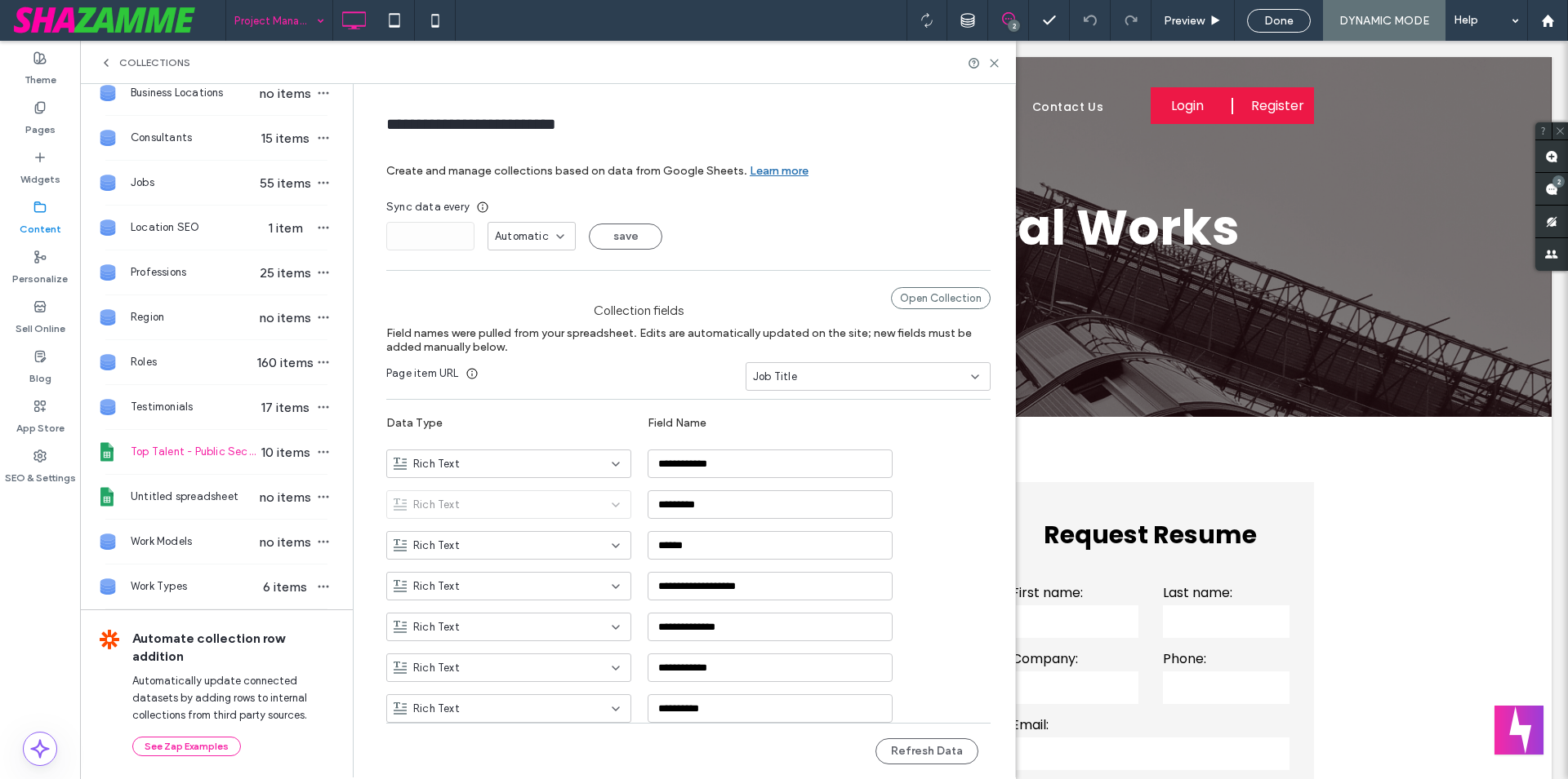
click at [896, 370] on div "Job Title" at bounding box center [858, 377] width 210 height 16
click at [878, 473] on div "Candidate ID" at bounding box center [868, 462] width 243 height 29
click at [964, 750] on button "Refresh Data" at bounding box center [926, 751] width 103 height 26
click at [317, 450] on icon "button" at bounding box center [323, 451] width 13 height 13
click at [388, 400] on div "Refresh Data" at bounding box center [410, 390] width 167 height 31
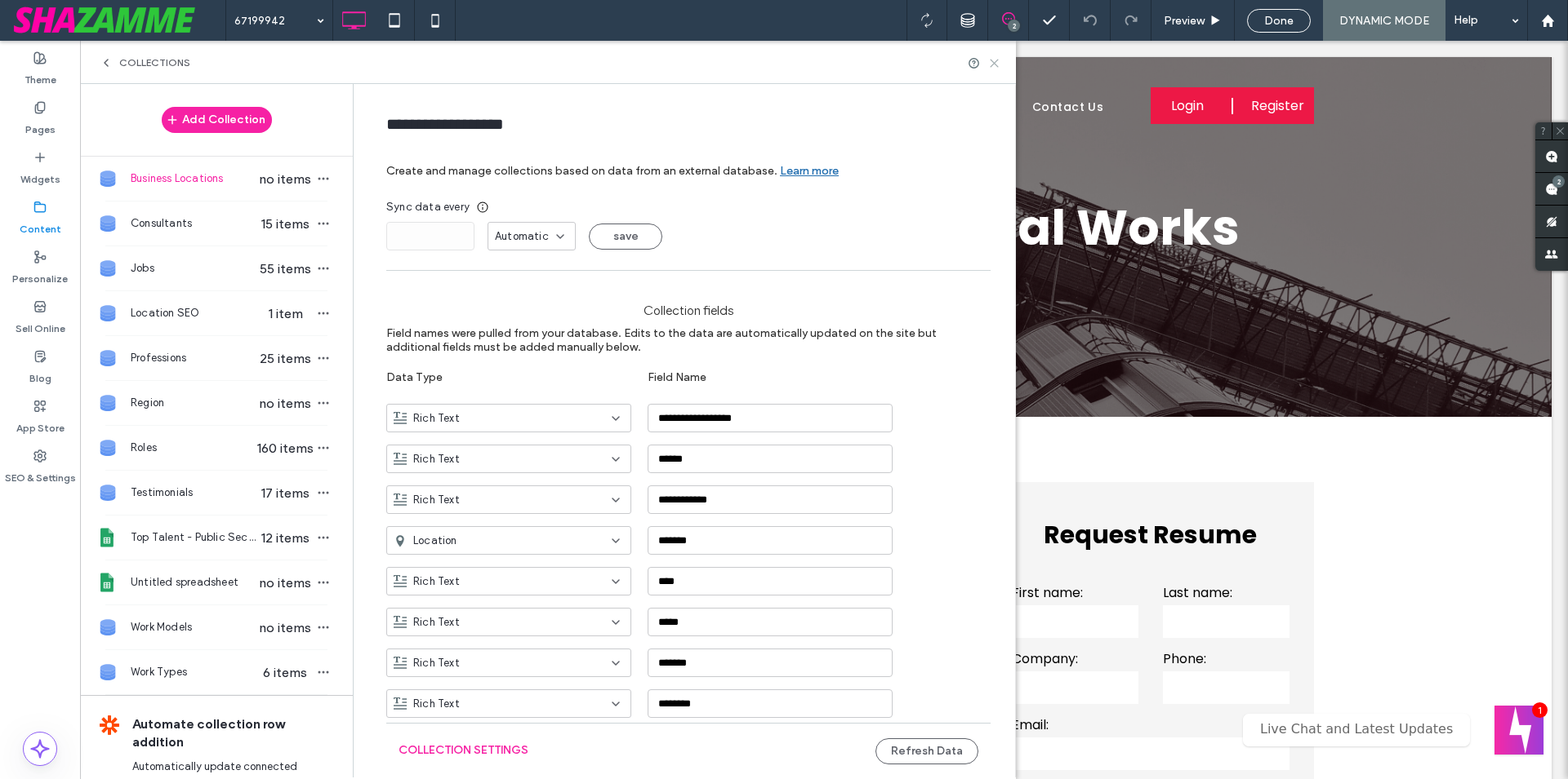
click at [996, 60] on icon at bounding box center [994, 63] width 12 height 12
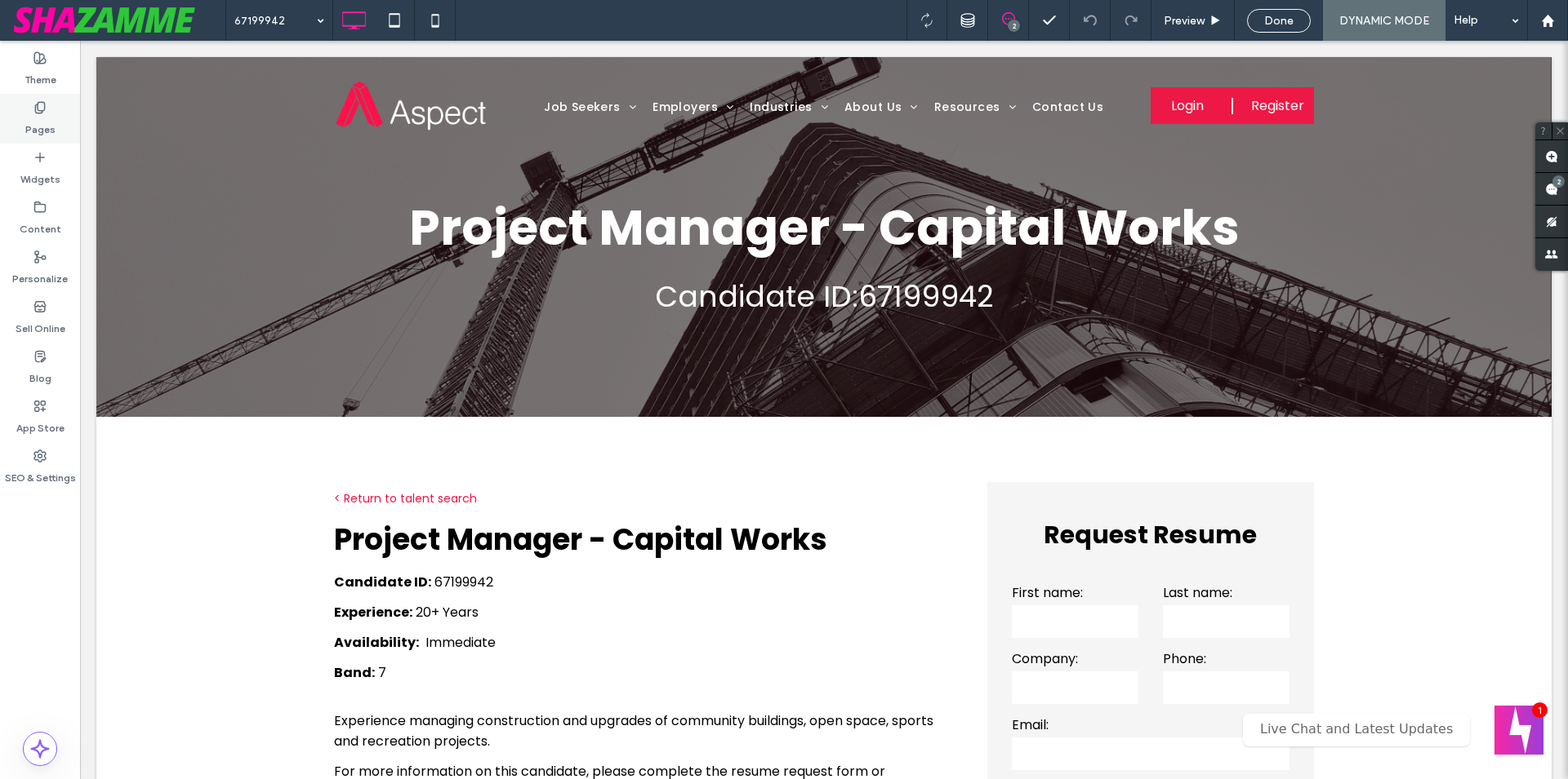
click at [37, 123] on label "Pages" at bounding box center [41, 125] width 30 height 23
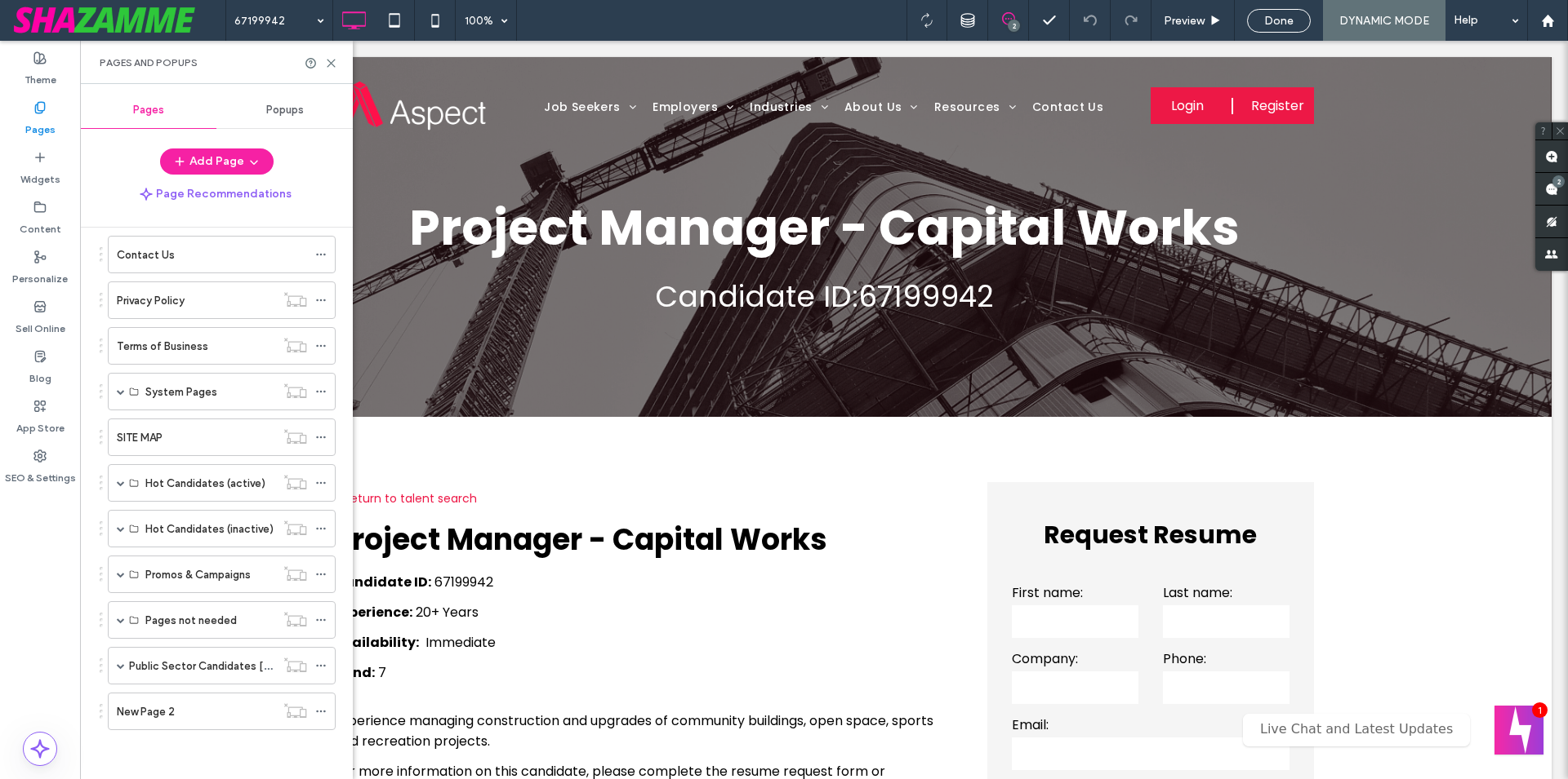
scroll to position [253, 0]
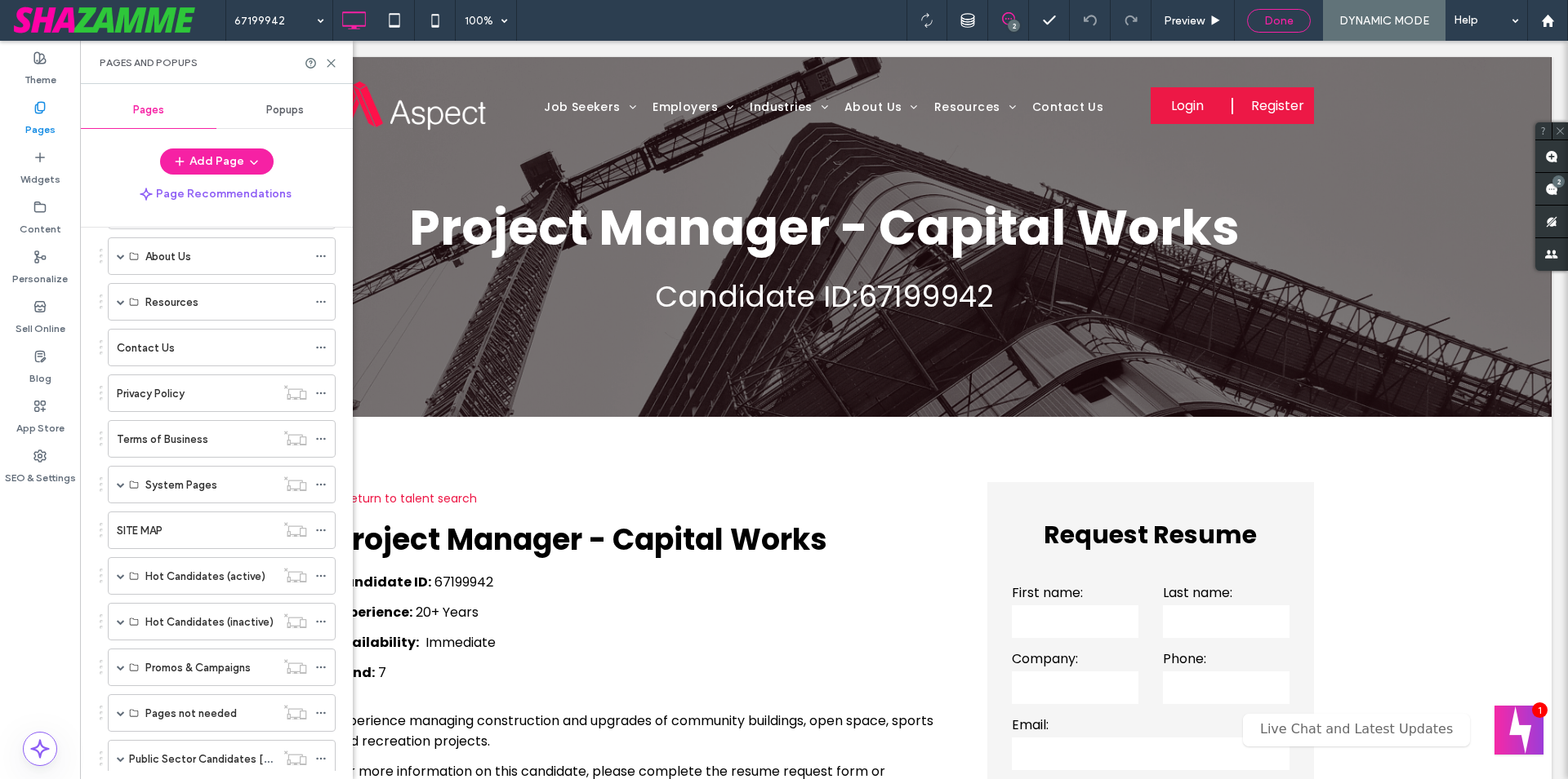
click at [1286, 12] on div "Done" at bounding box center [1278, 21] width 63 height 24
click at [1284, 28] on div "Done" at bounding box center [1278, 21] width 63 height 24
click at [1291, 15] on span "Done" at bounding box center [1278, 20] width 30 height 14
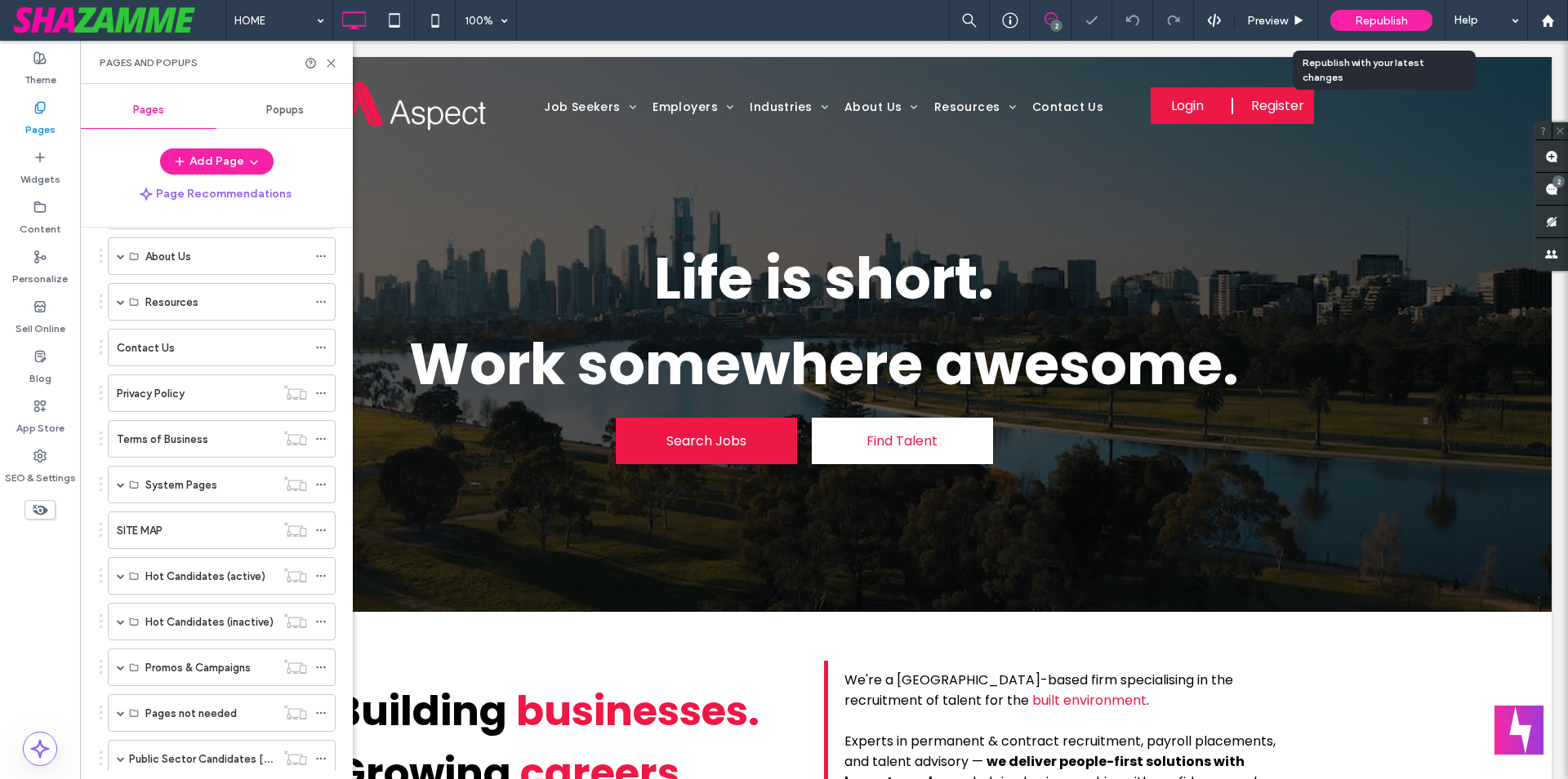
click at [1381, 28] on div "Republish" at bounding box center [1380, 20] width 102 height 21
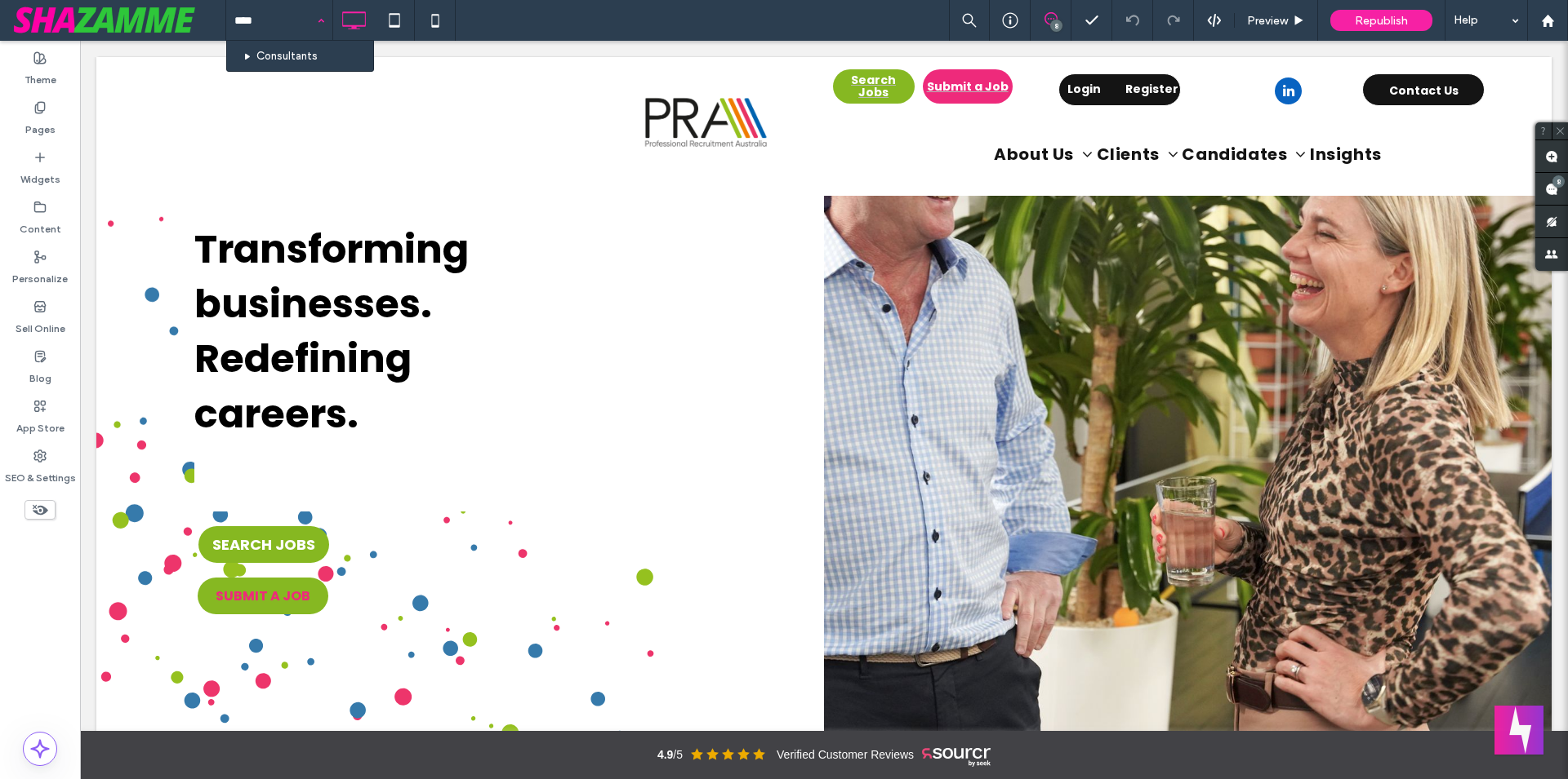
type input "*****"
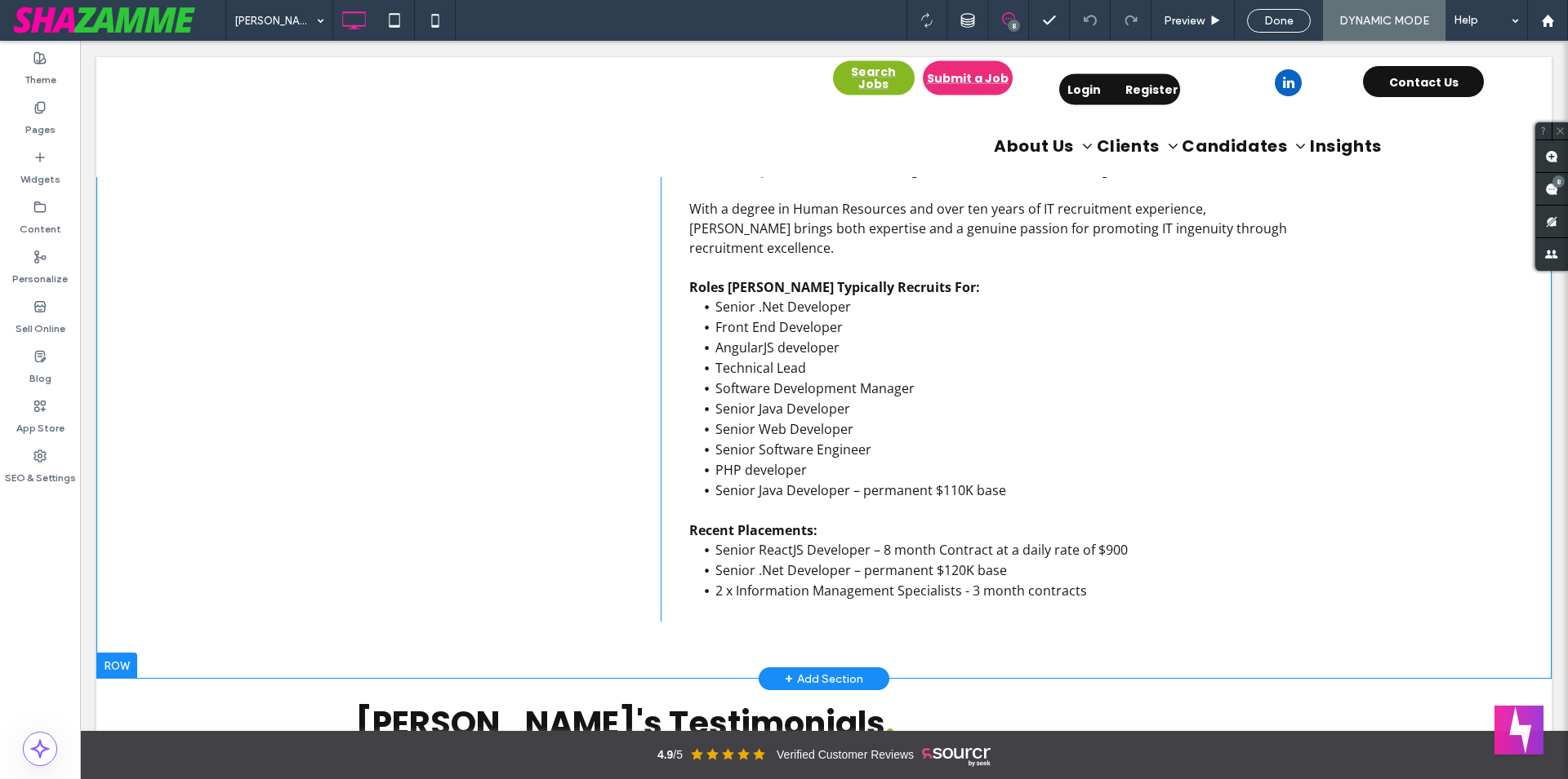
scroll to position [999, 0]
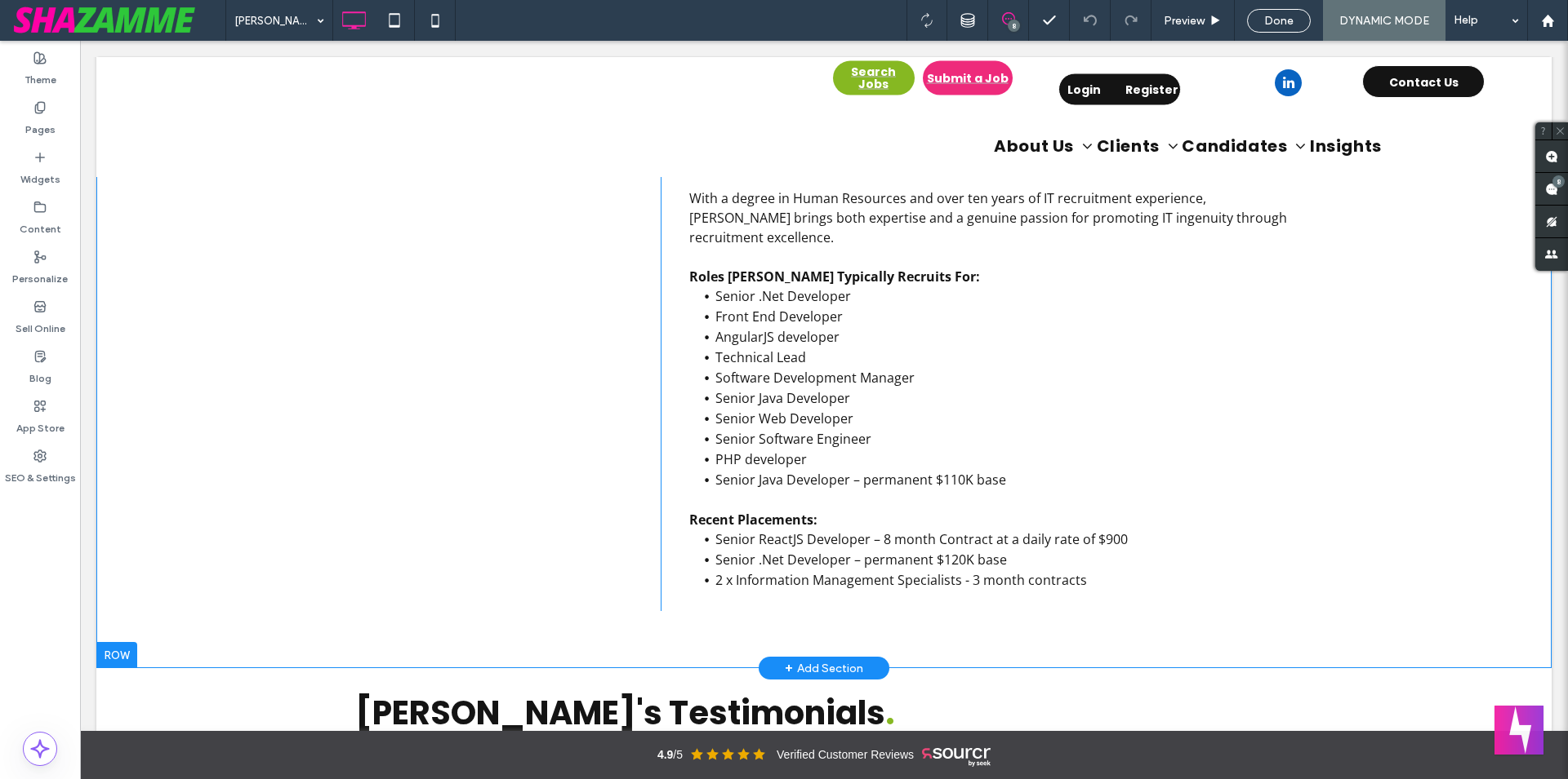
click at [819, 659] on div "+ Add Section" at bounding box center [823, 667] width 79 height 18
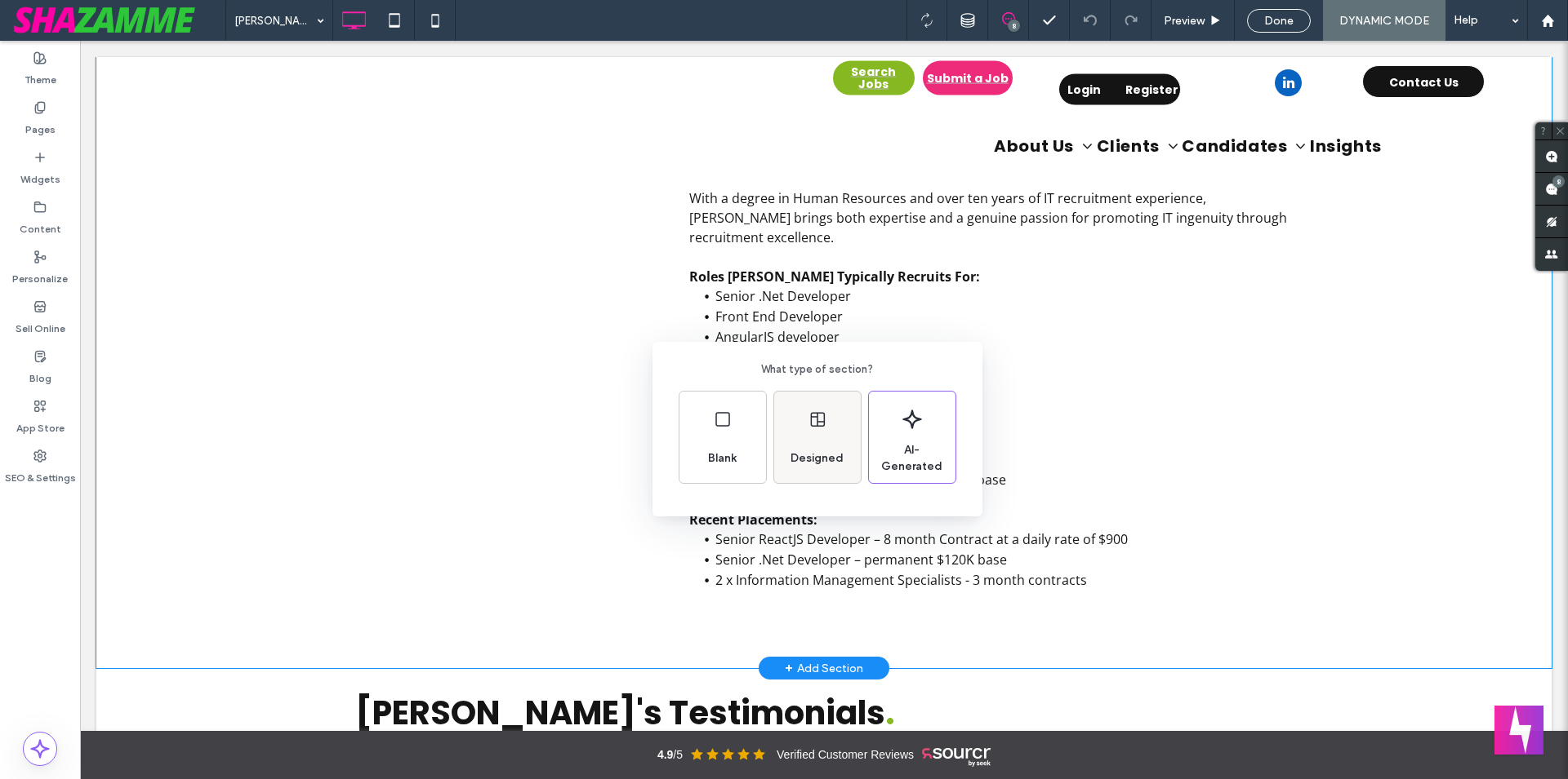
click at [818, 461] on span "Designed" at bounding box center [817, 458] width 66 height 16
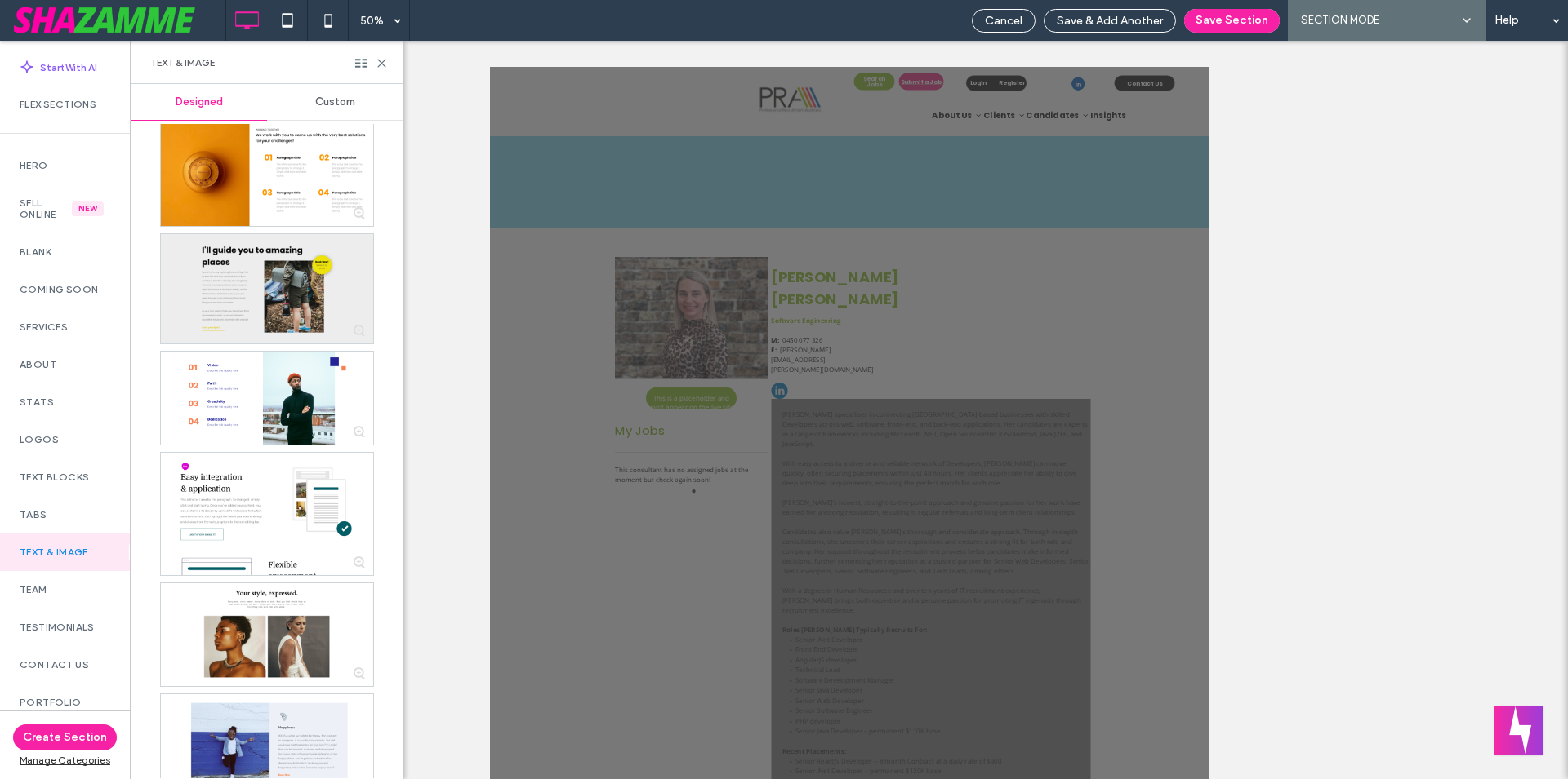
scroll to position [0, 0]
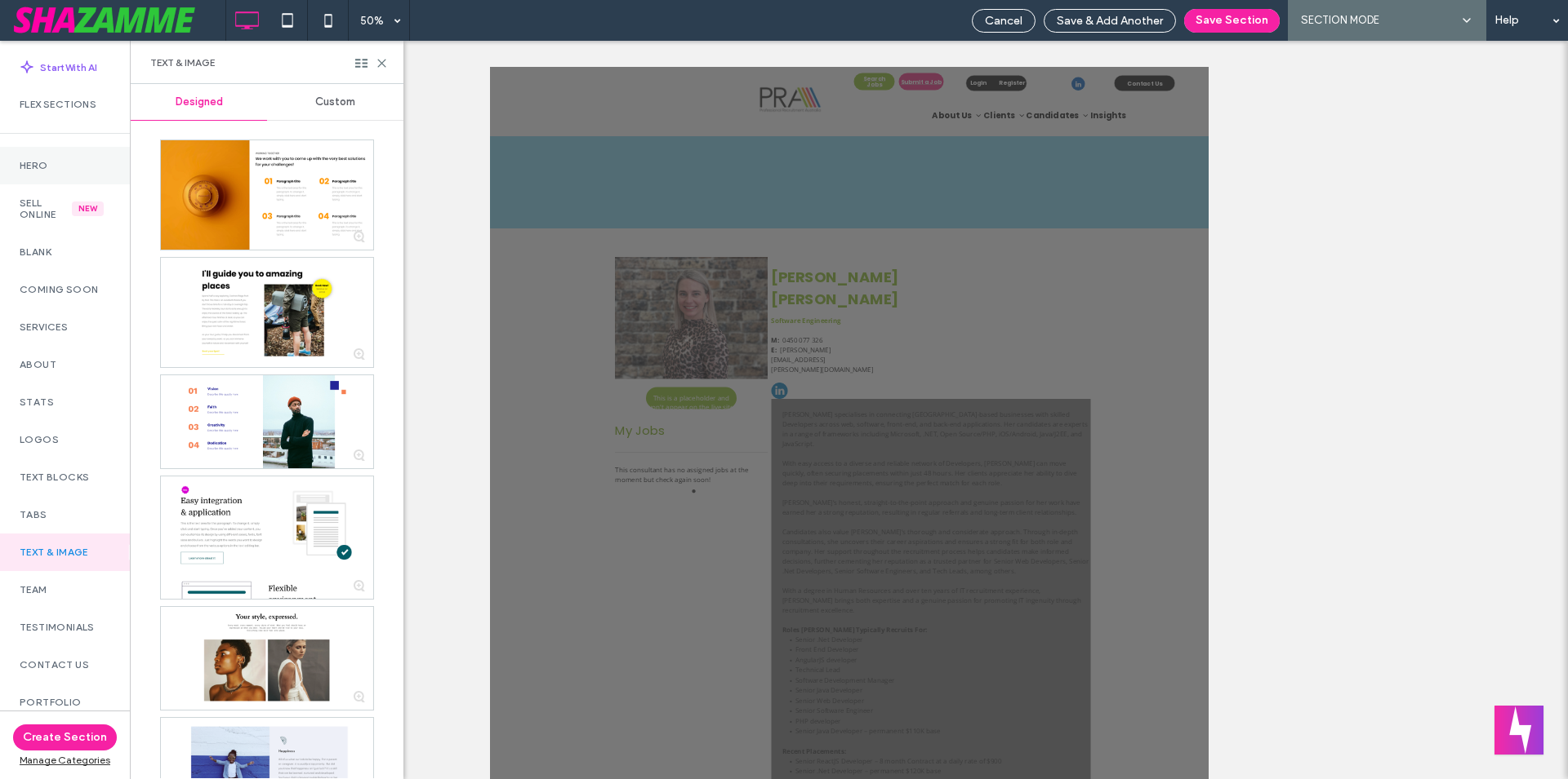
click at [32, 172] on label "Hero" at bounding box center [64, 166] width 90 height 12
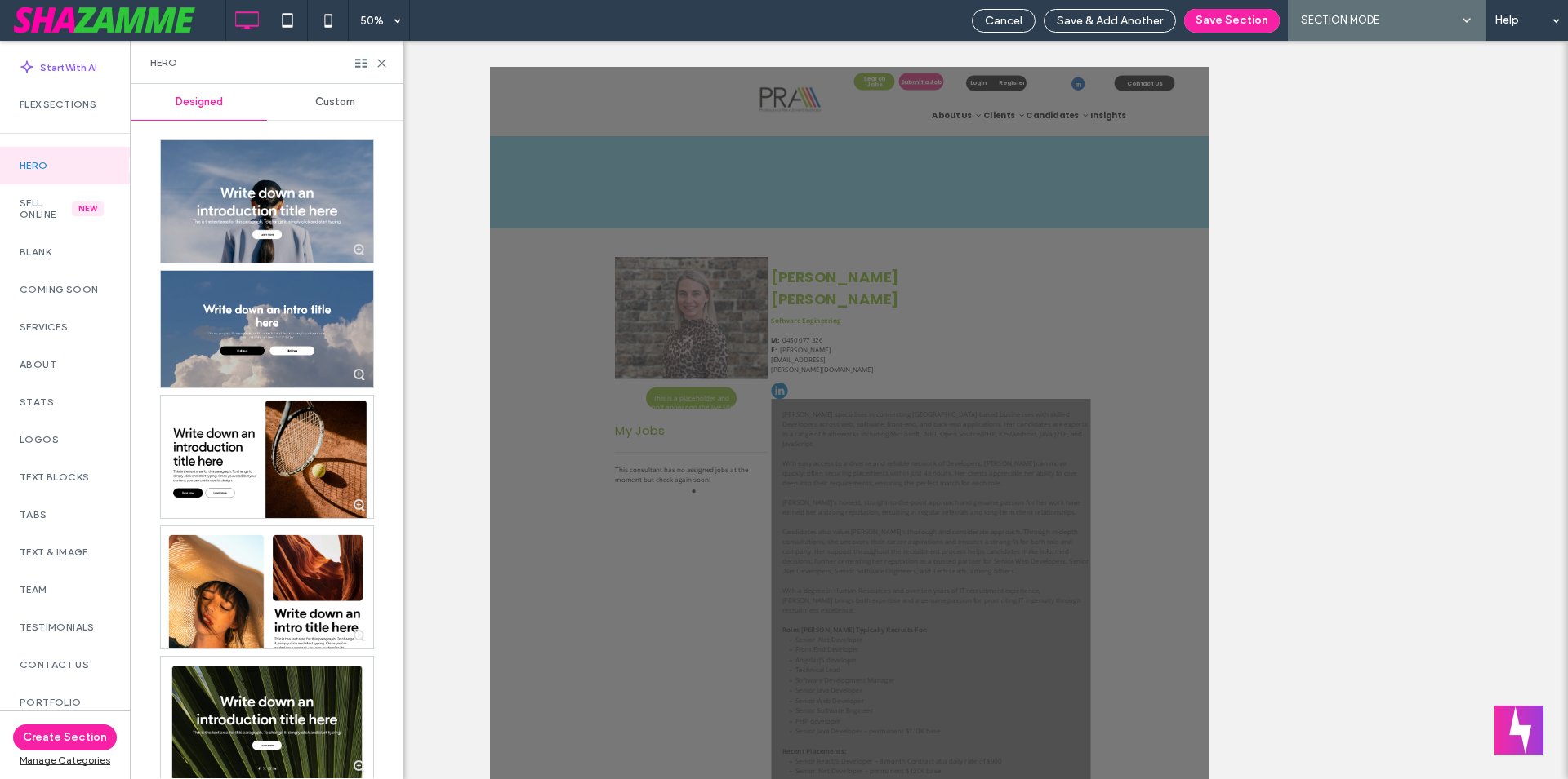
click at [336, 100] on span "Custom" at bounding box center [335, 101] width 40 height 13
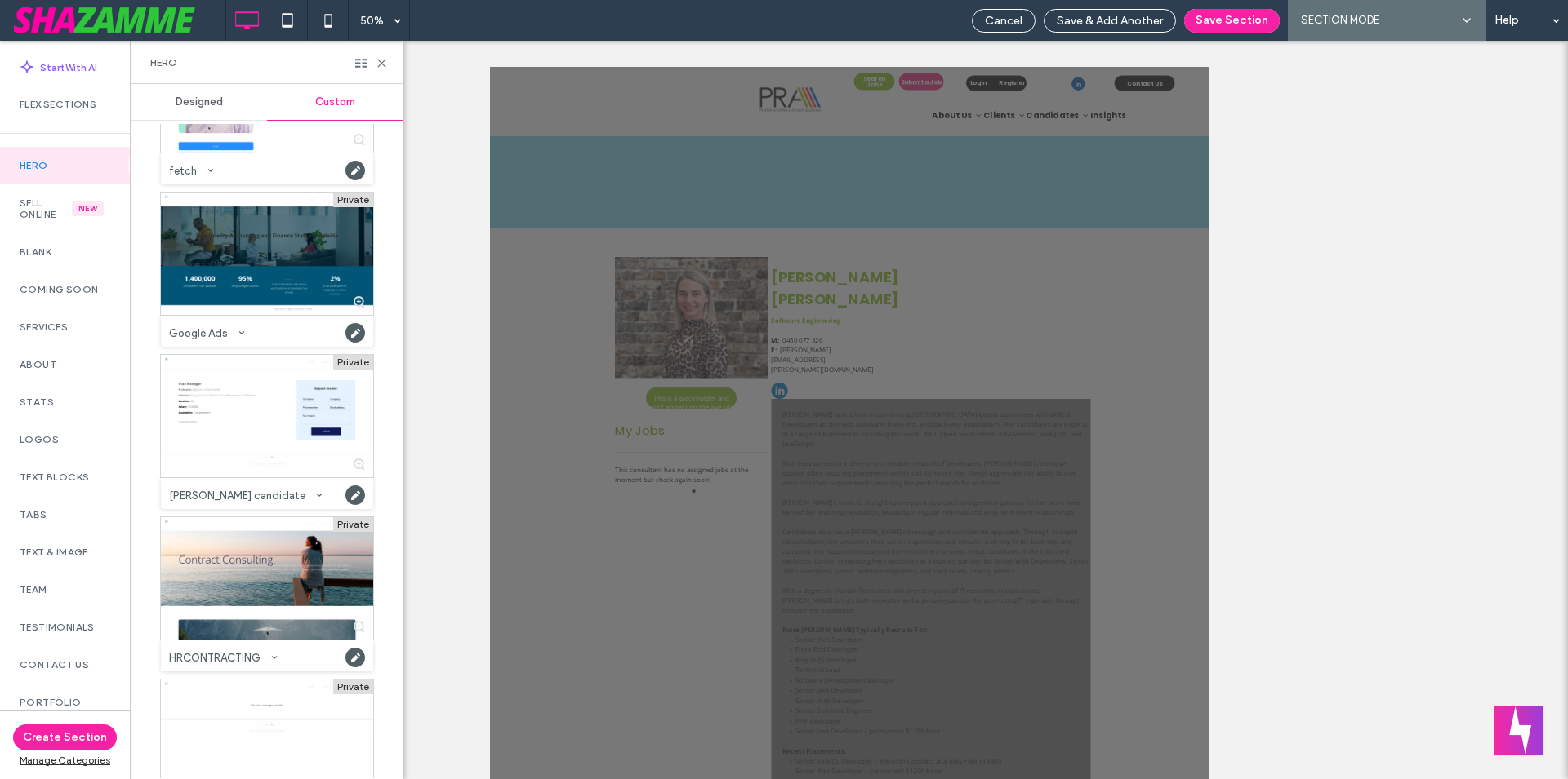
scroll to position [1768, 0]
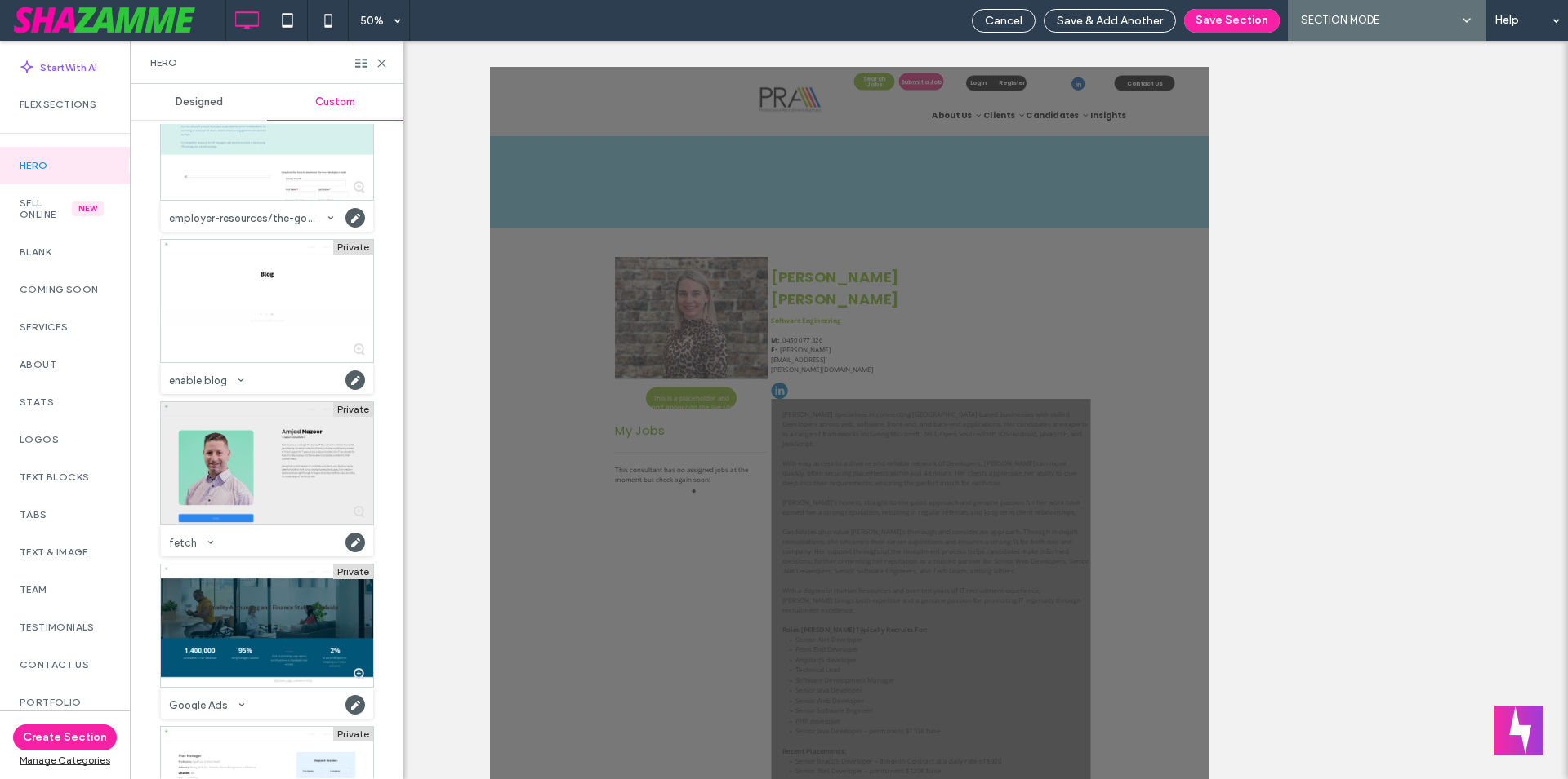
click at [257, 484] on div at bounding box center [266, 463] width 212 height 123
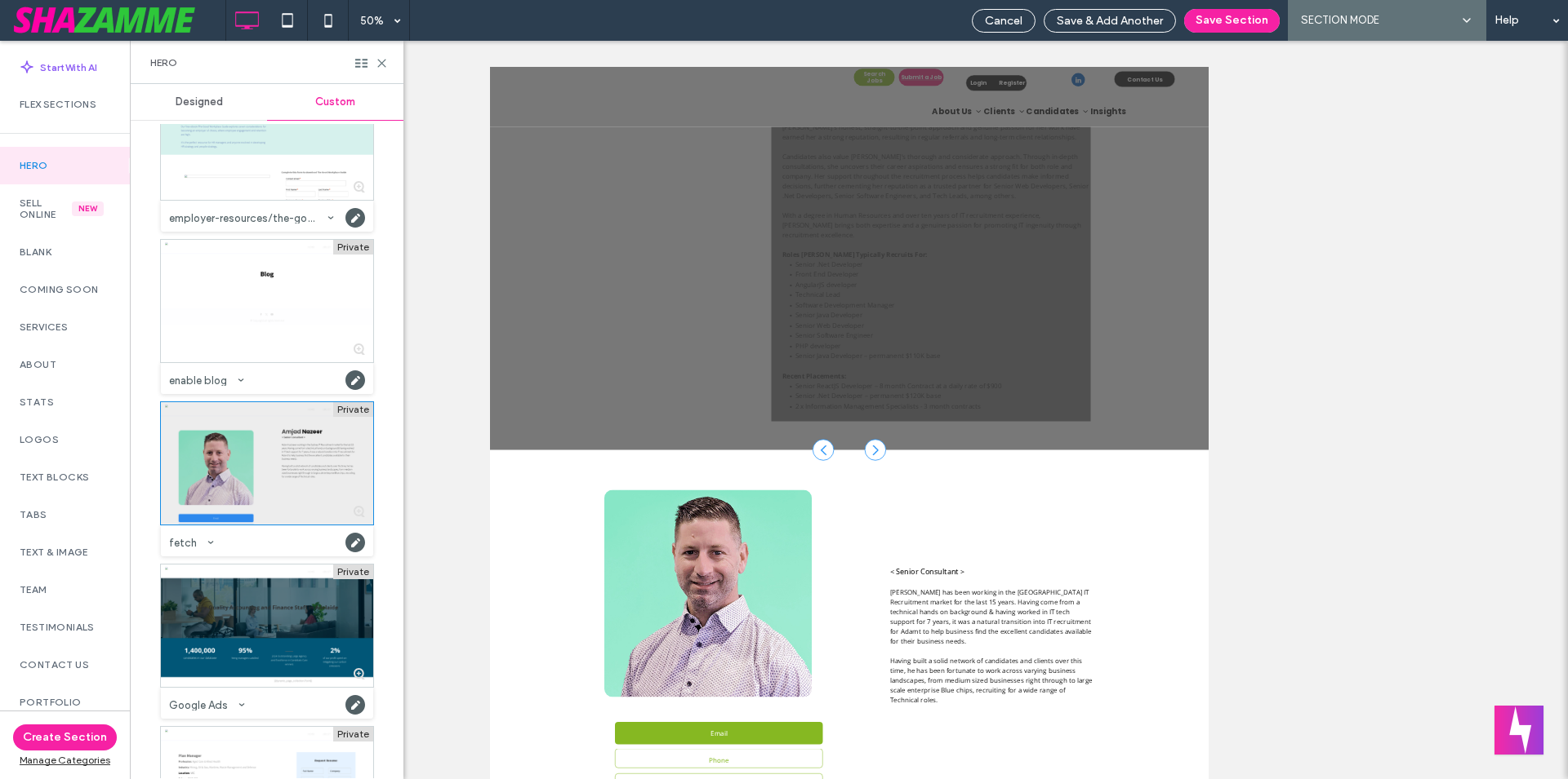
scroll to position [845, 0]
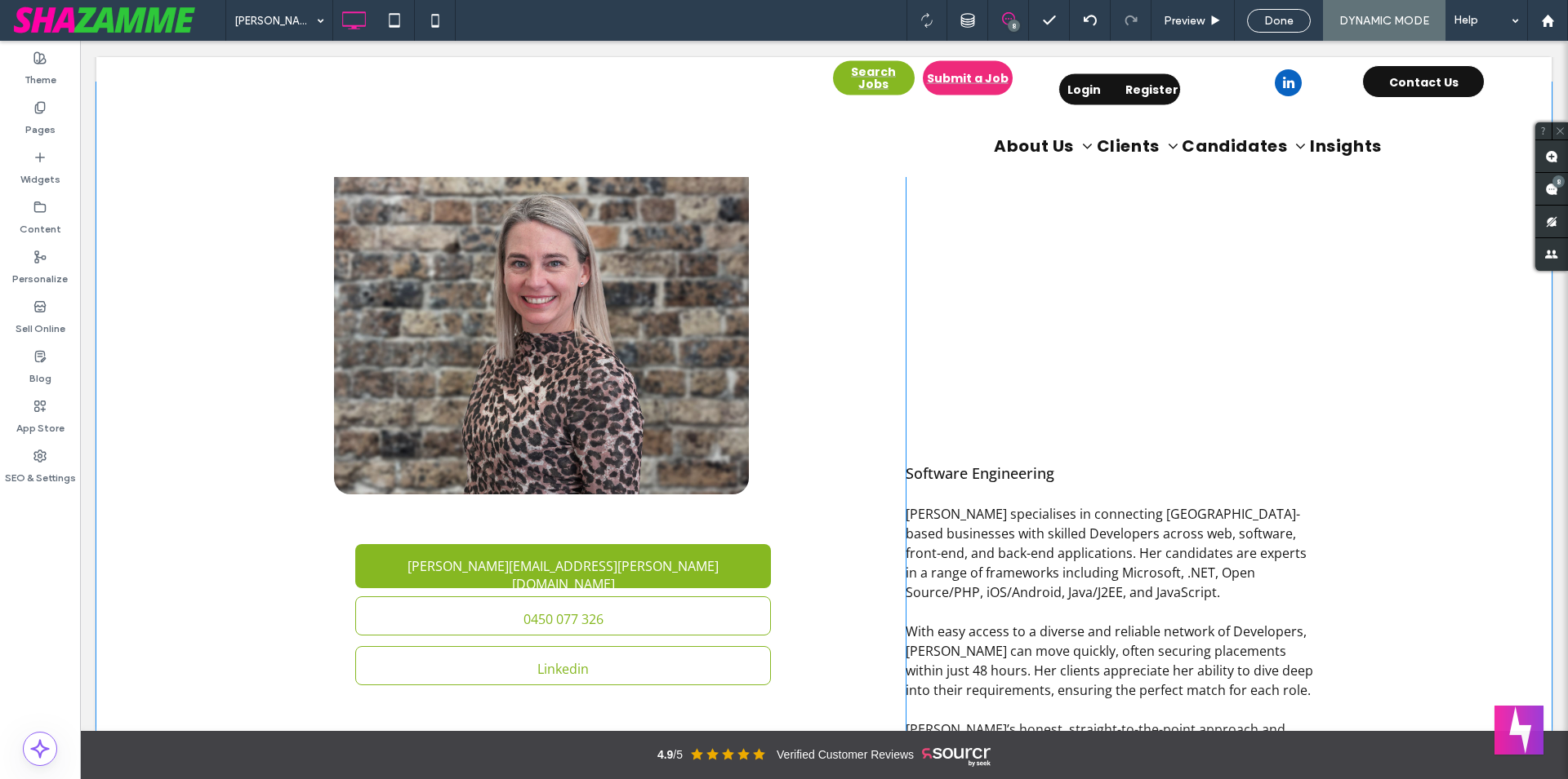
scroll to position [1677, 0]
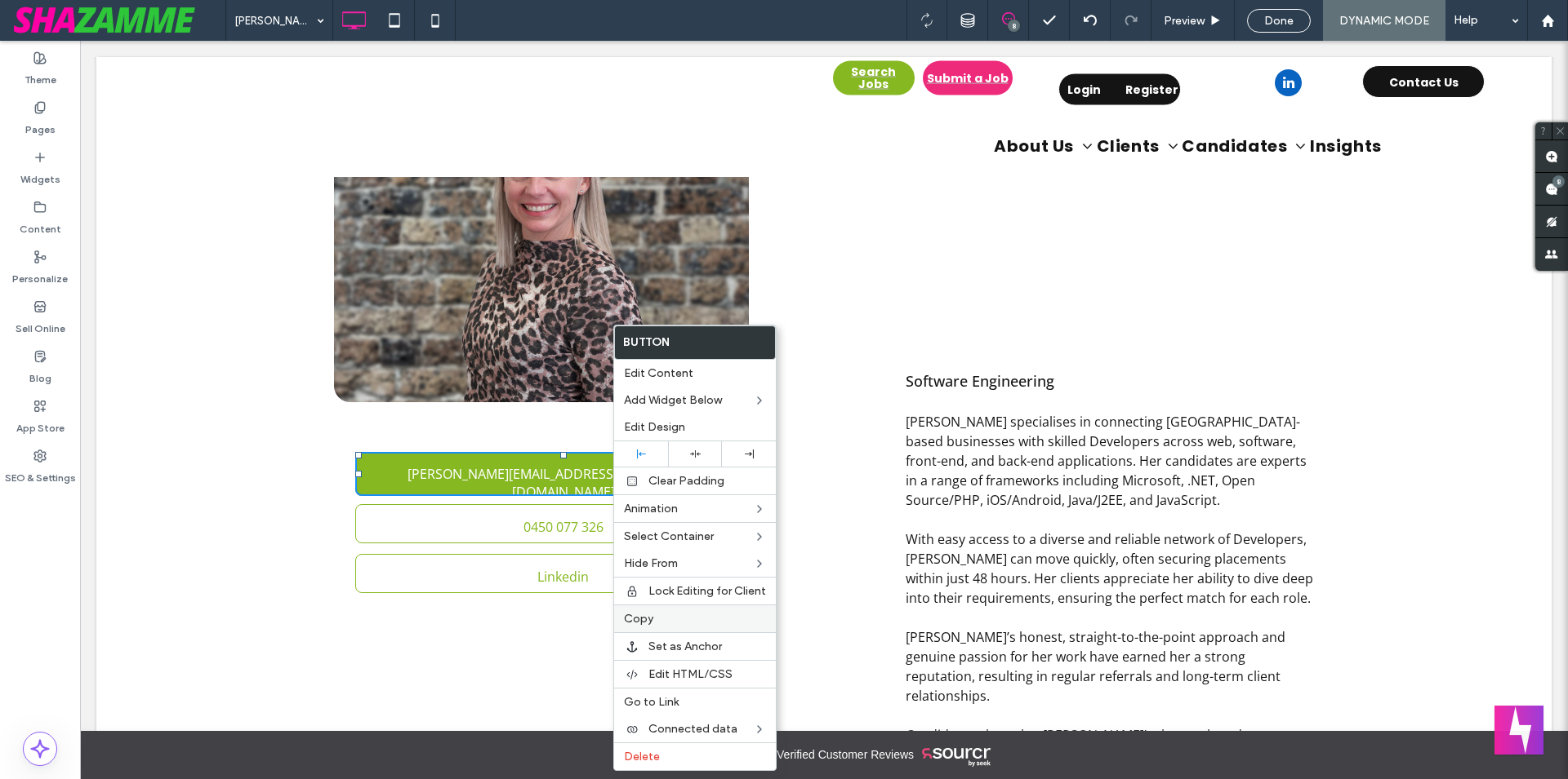
click at [697, 619] on label "Copy" at bounding box center [695, 618] width 142 height 14
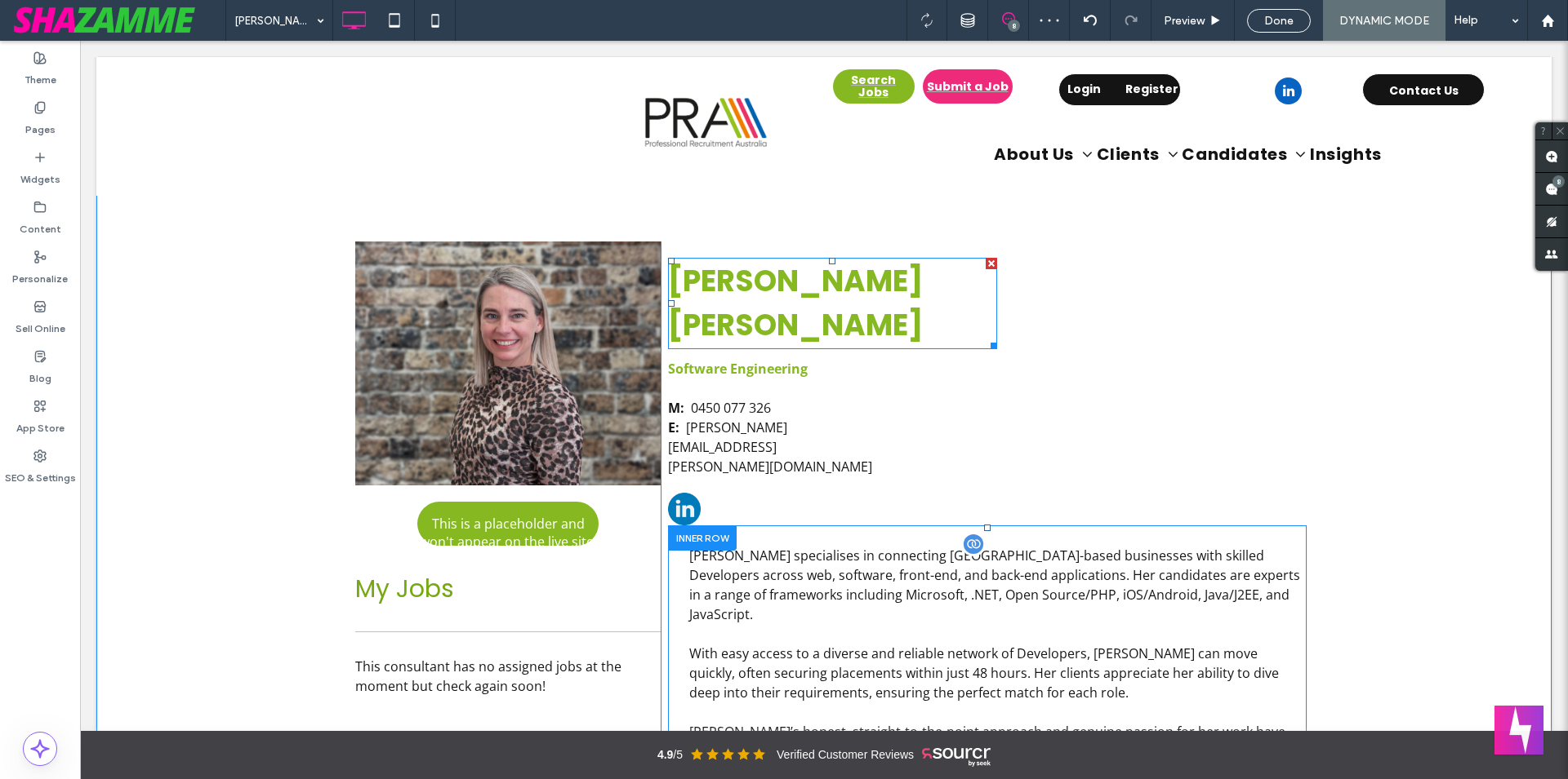
scroll to position [346, 0]
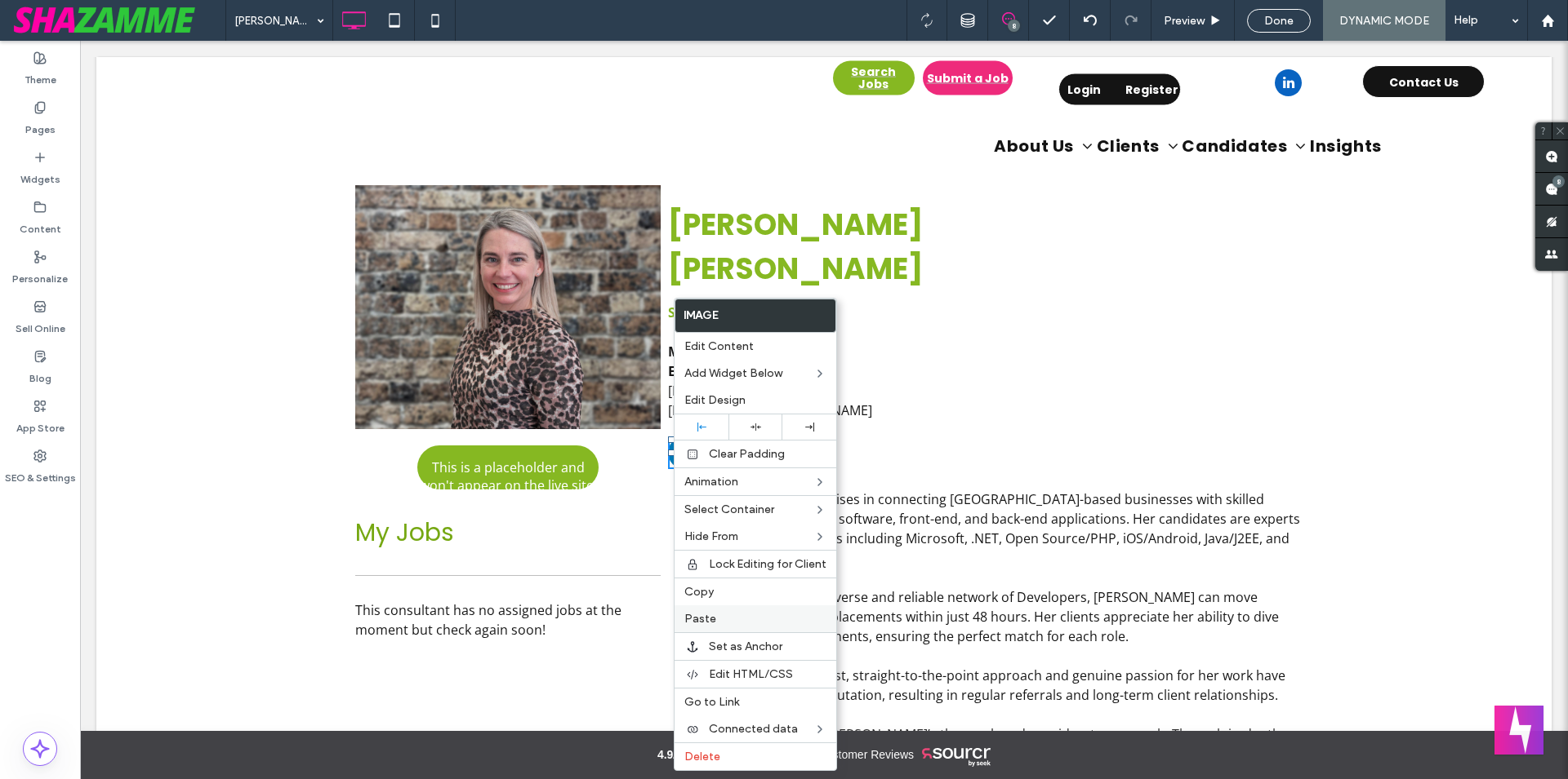
click at [739, 614] on label "Paste" at bounding box center [755, 618] width 142 height 14
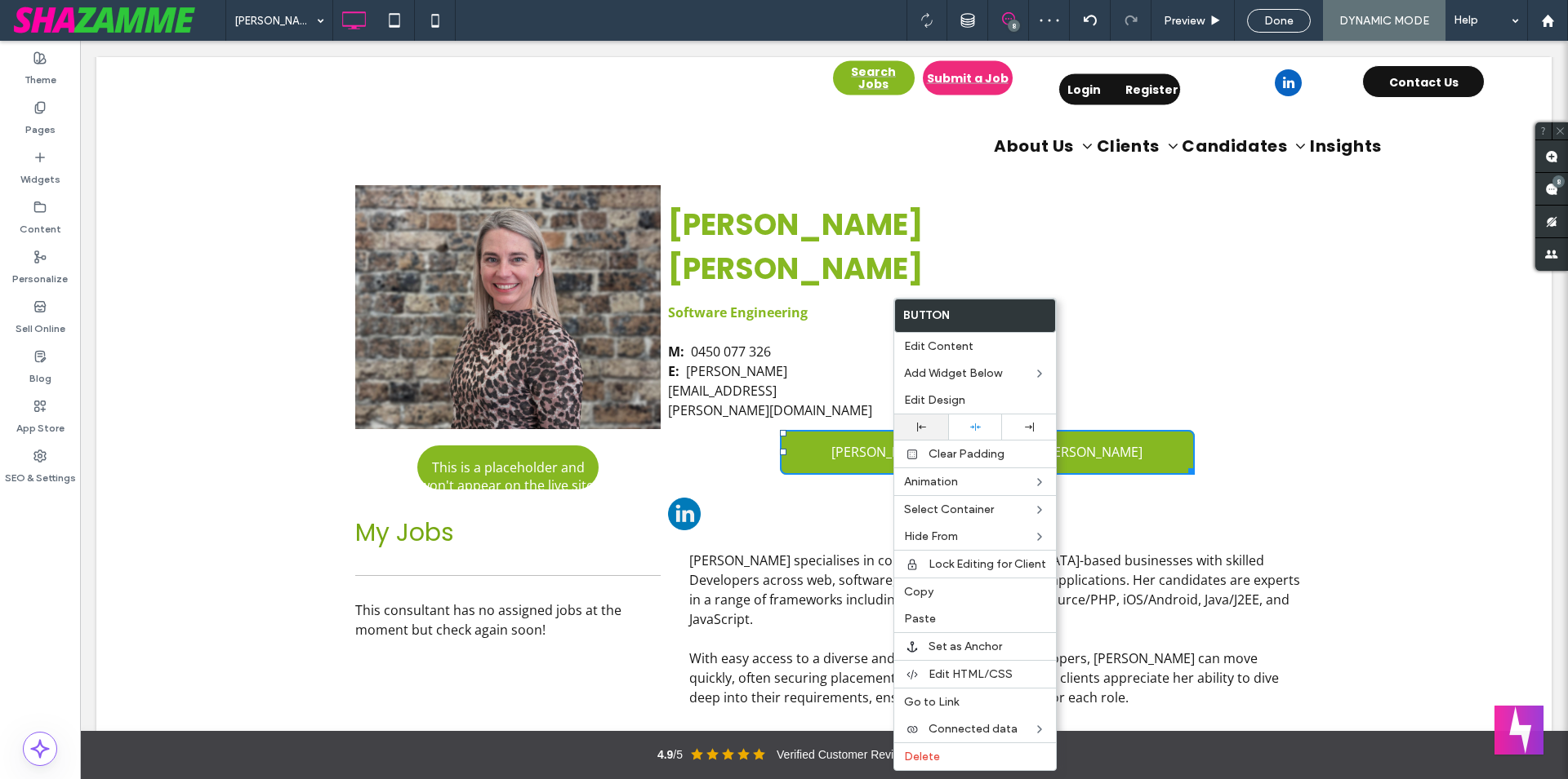
click at [915, 432] on div at bounding box center [921, 428] width 54 height 25
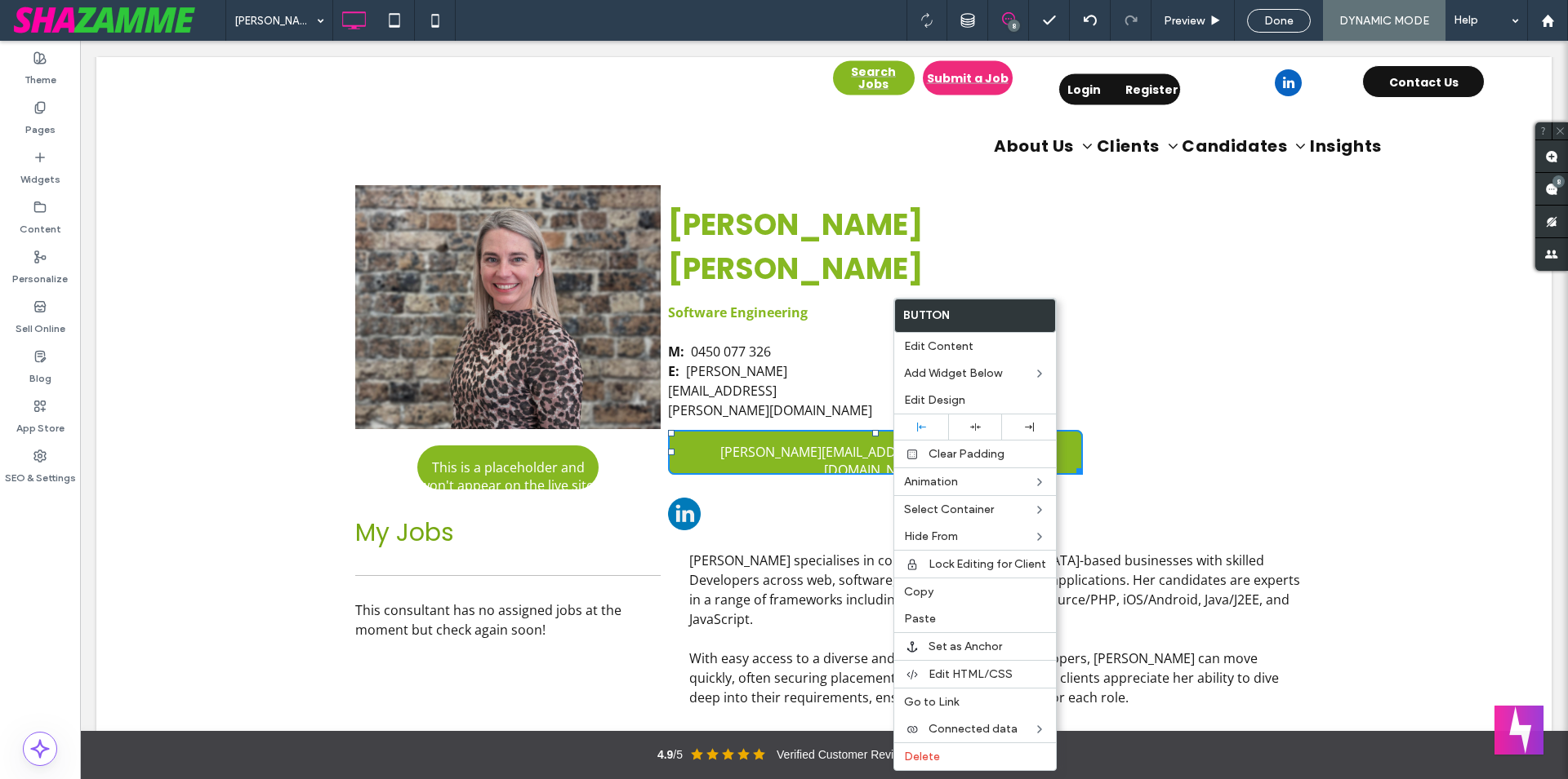
click at [702, 20] on div "[PERSON_NAME] 8 Preview Done DYNAMIC MODE Help" at bounding box center [897, 20] width 1342 height 41
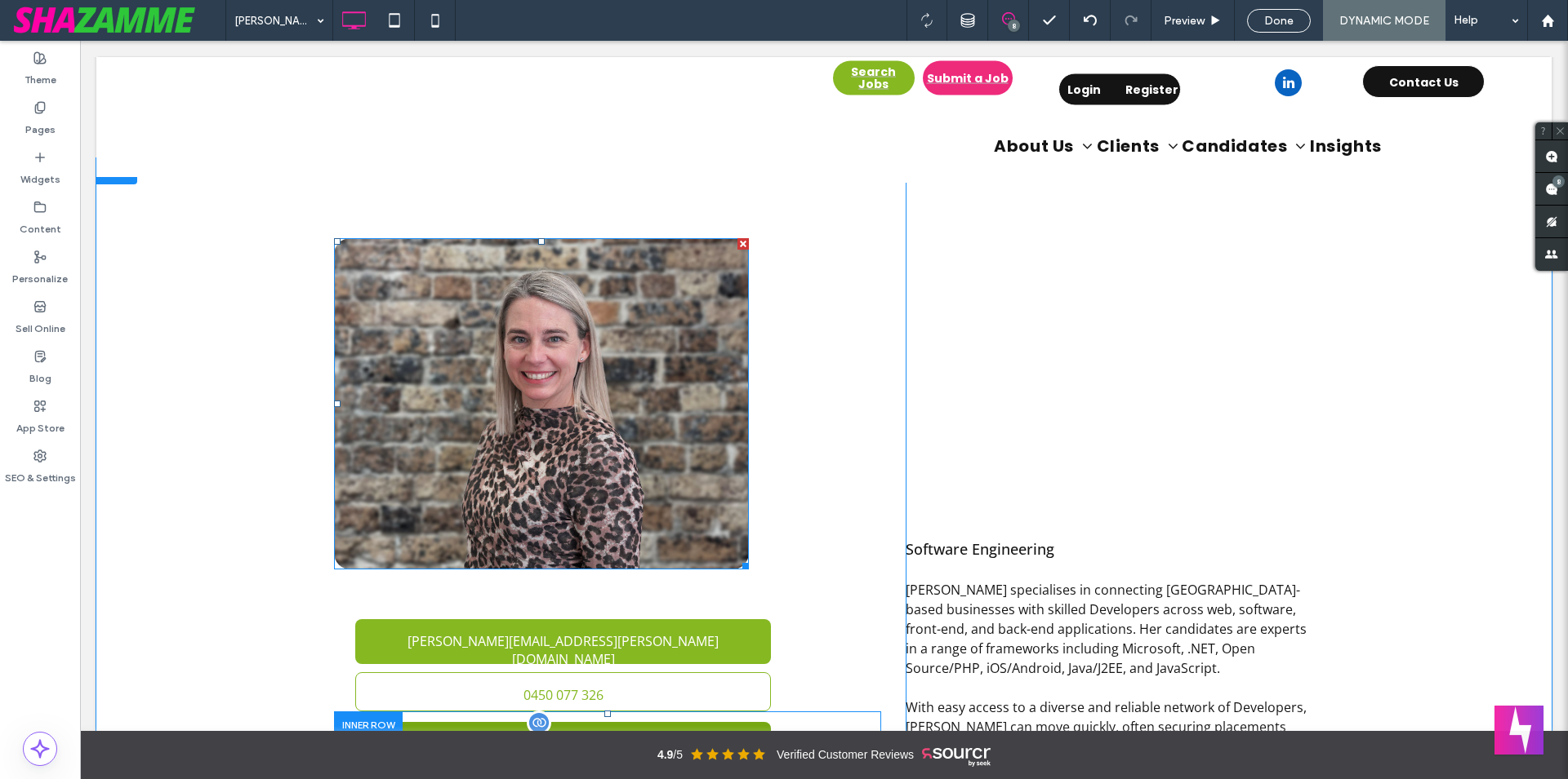
scroll to position [1677, 0]
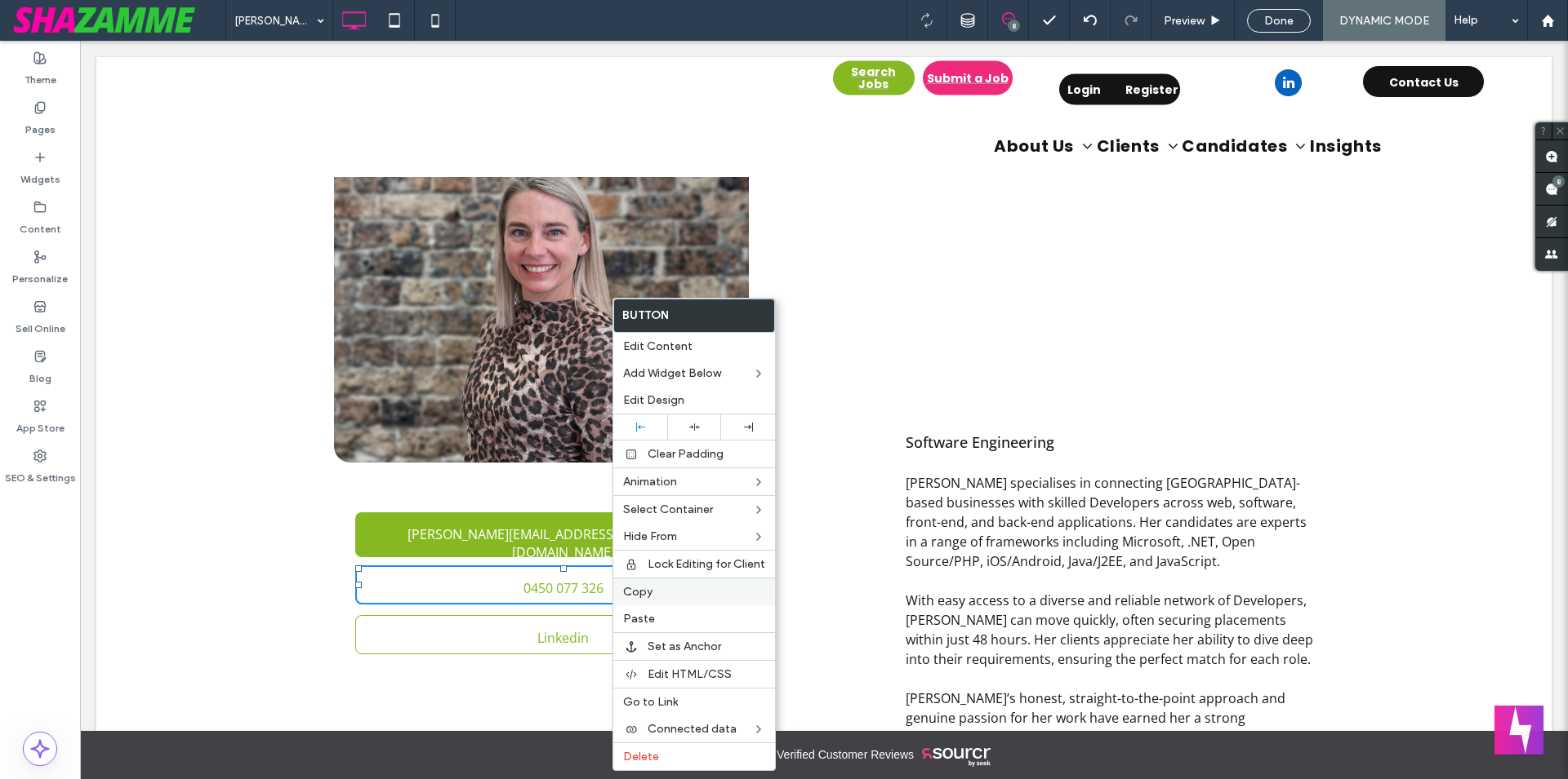
click at [665, 600] on div "Copy" at bounding box center [693, 591] width 161 height 28
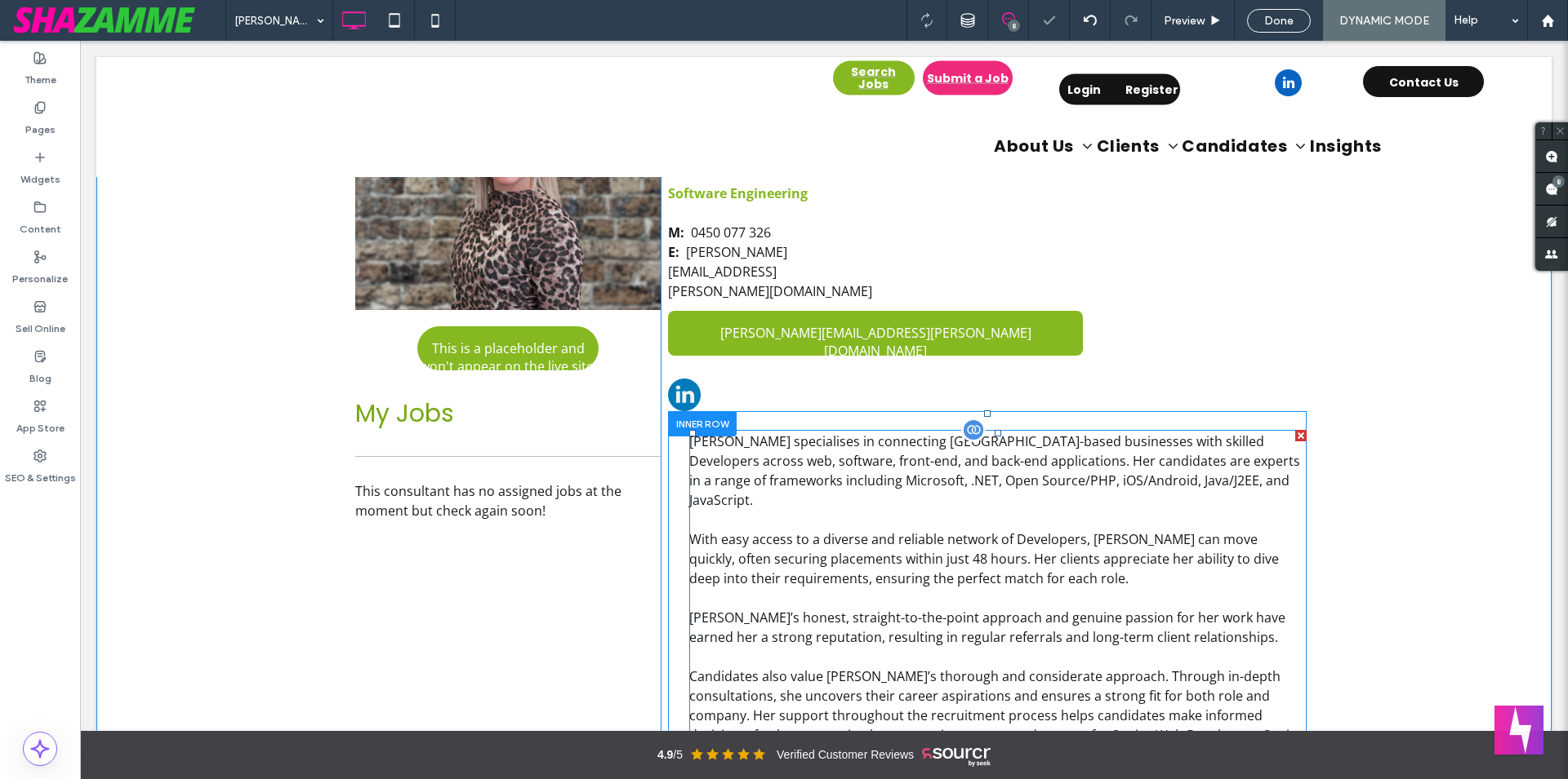
scroll to position [428, 0]
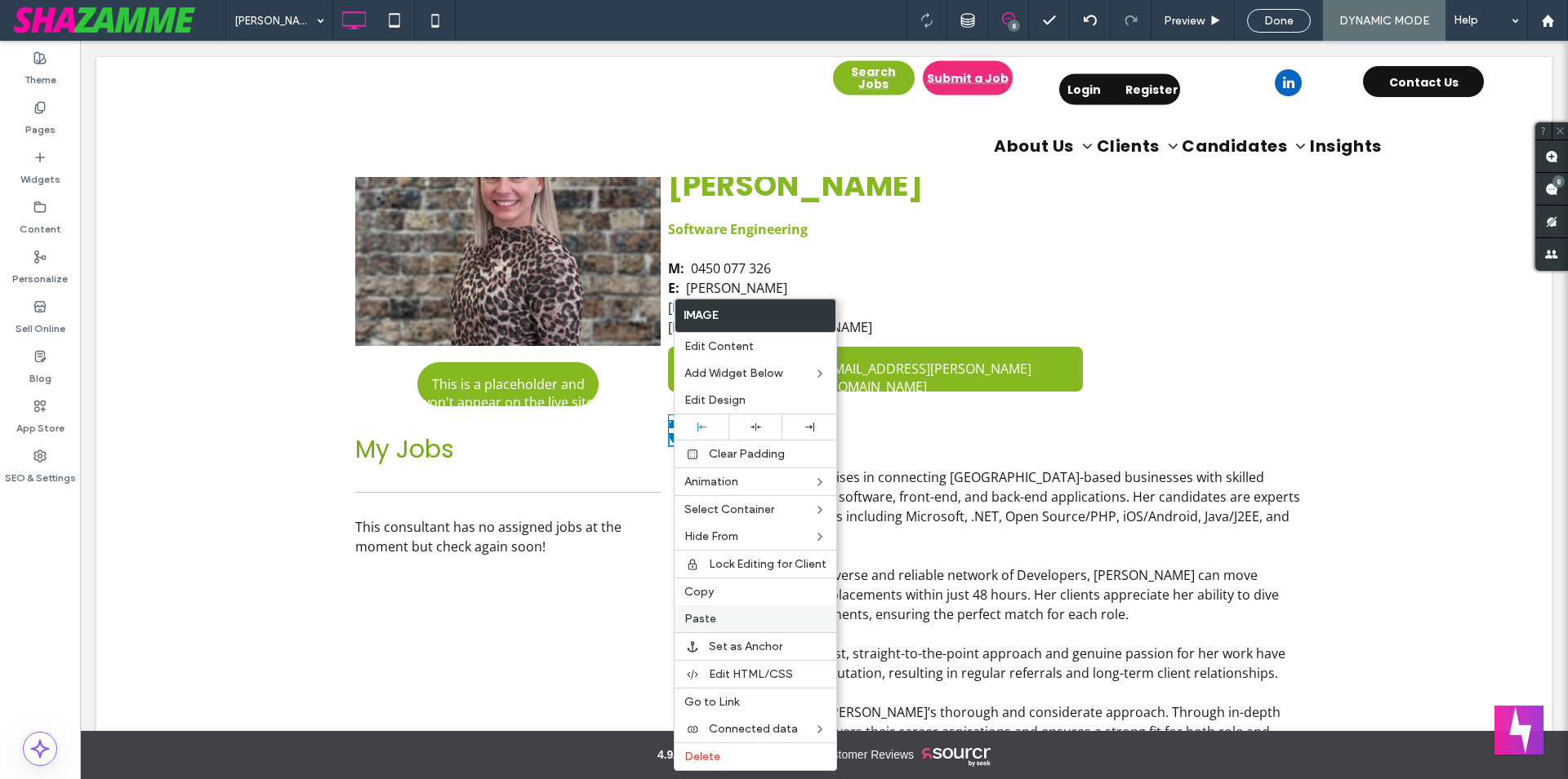
click at [753, 631] on div "Paste" at bounding box center [755, 619] width 161 height 27
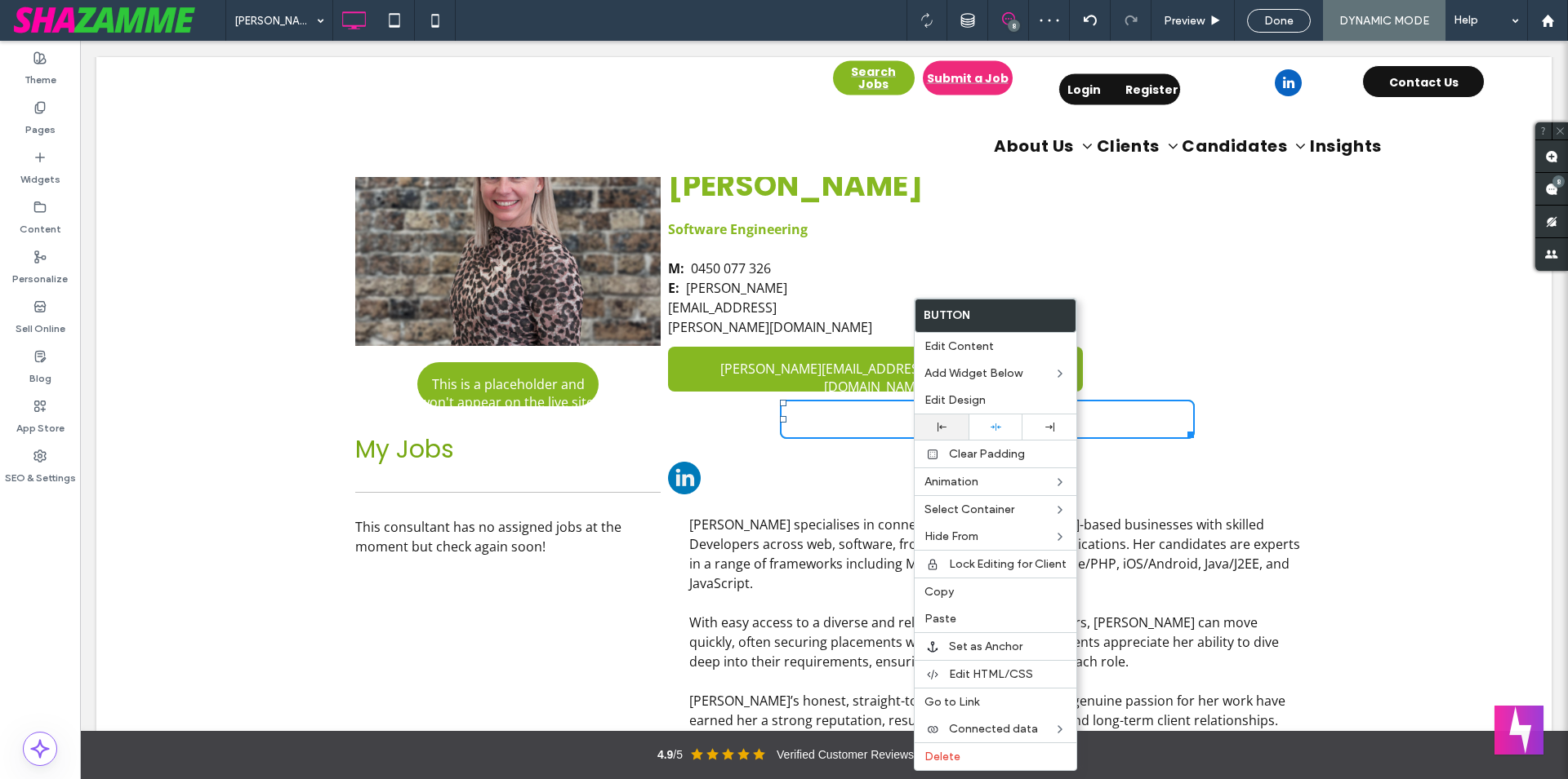
click at [938, 430] on icon at bounding box center [942, 427] width 9 height 9
click at [754, 34] on div "[PERSON_NAME] 8 Preview Done DYNAMIC MODE Help" at bounding box center [897, 20] width 1342 height 41
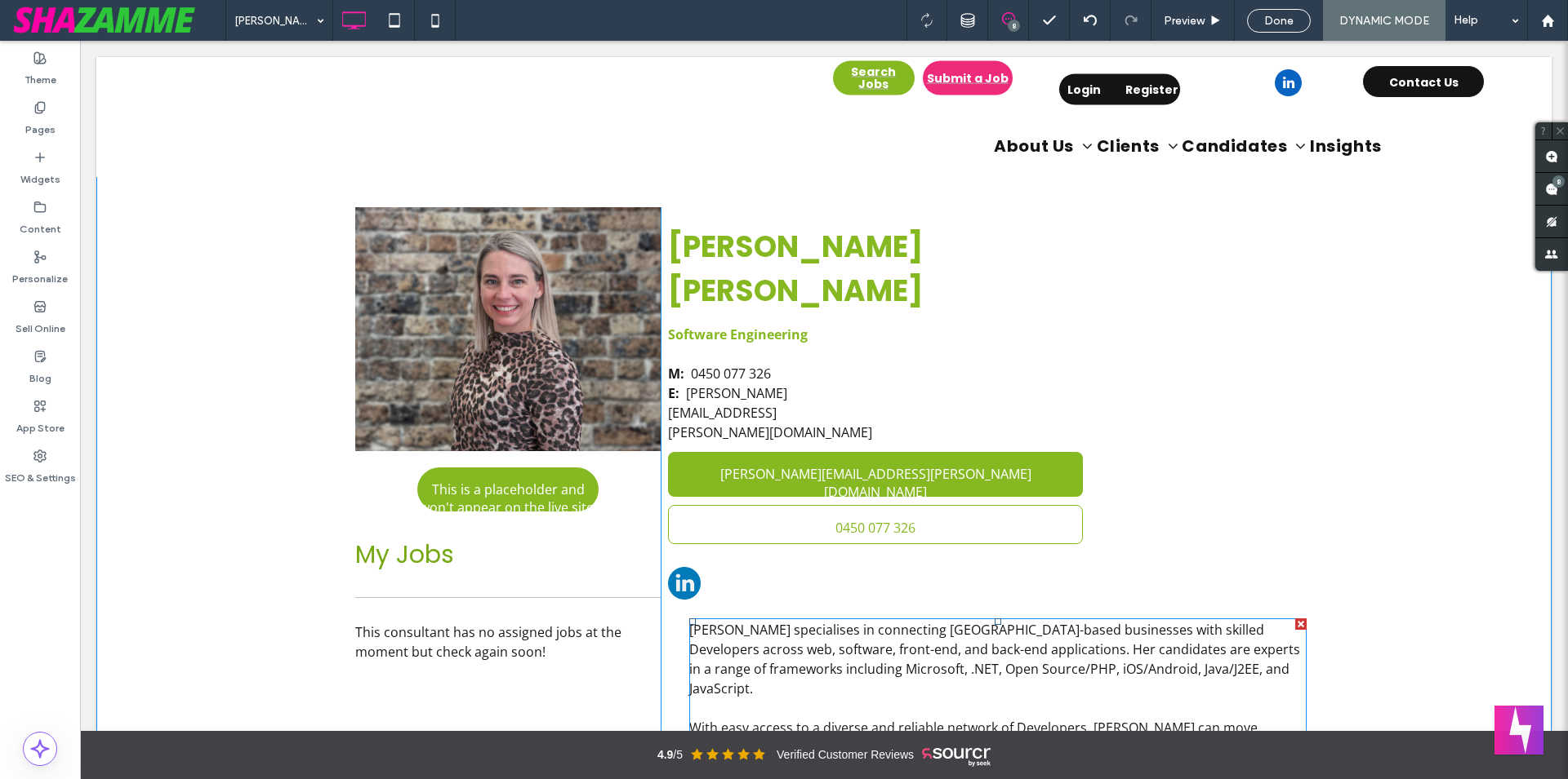
scroll to position [346, 0]
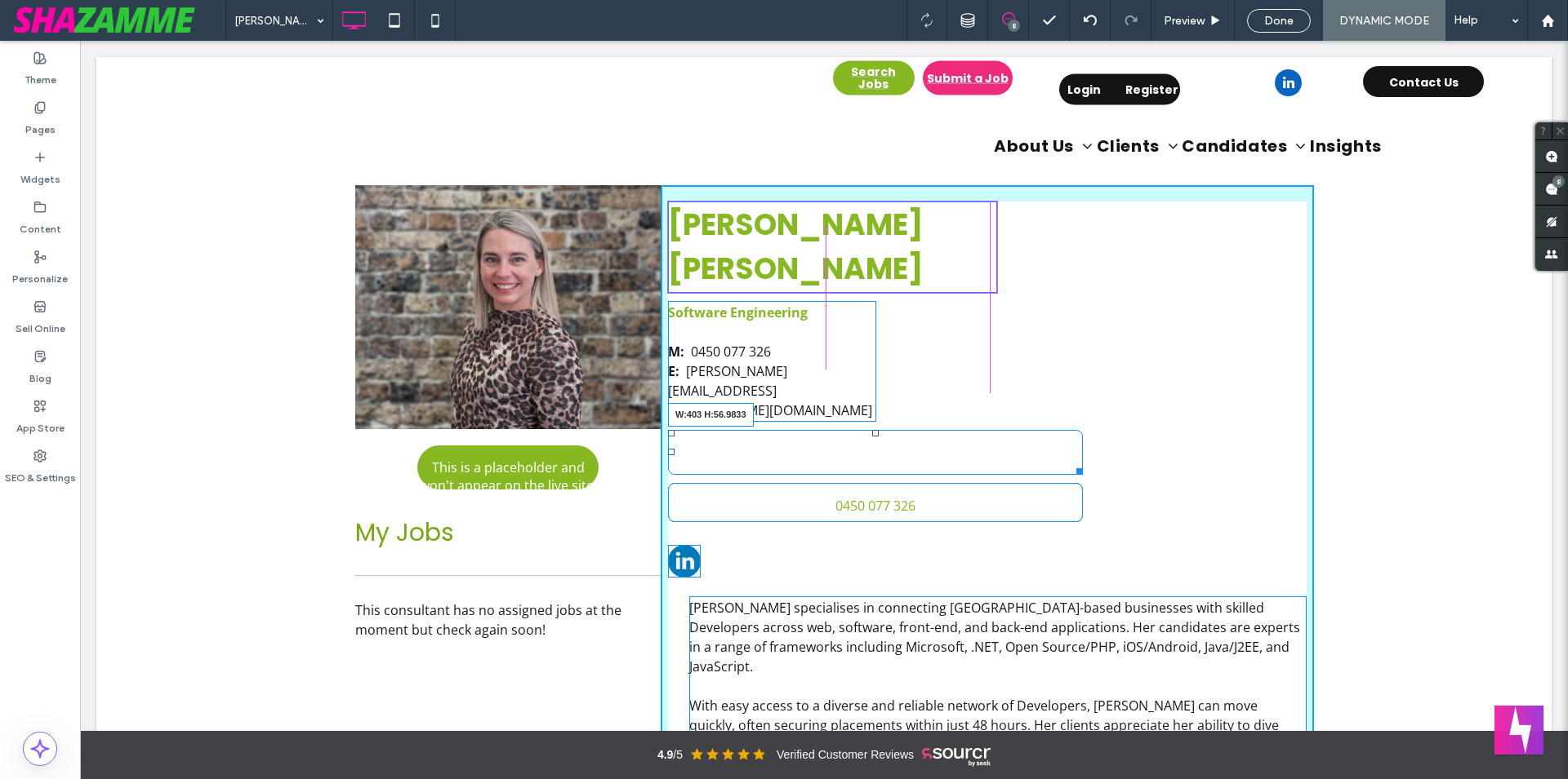
drag, startPoint x: 1074, startPoint y: 388, endPoint x: 990, endPoint y: 390, distance: 84.0
click at [990, 390] on div "Lindie Graham Software Engineering M: 0450 077 326 E: lindie.graham@pra.com.au …" at bounding box center [986, 779] width 653 height 1188
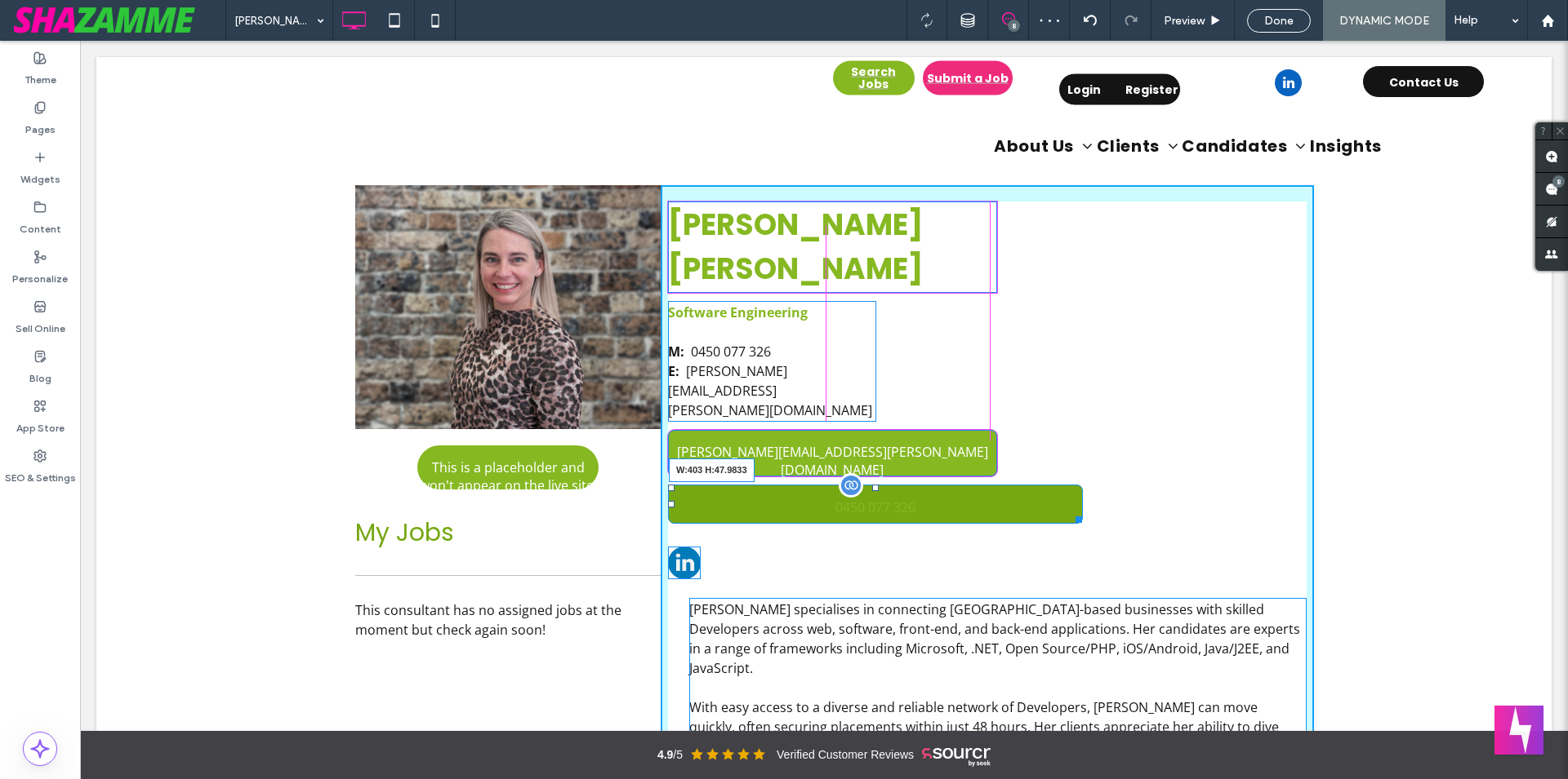
drag, startPoint x: 1070, startPoint y: 436, endPoint x: 981, endPoint y: 436, distance: 89.0
click at [1069, 511] on div at bounding box center [1075, 517] width 12 height 12
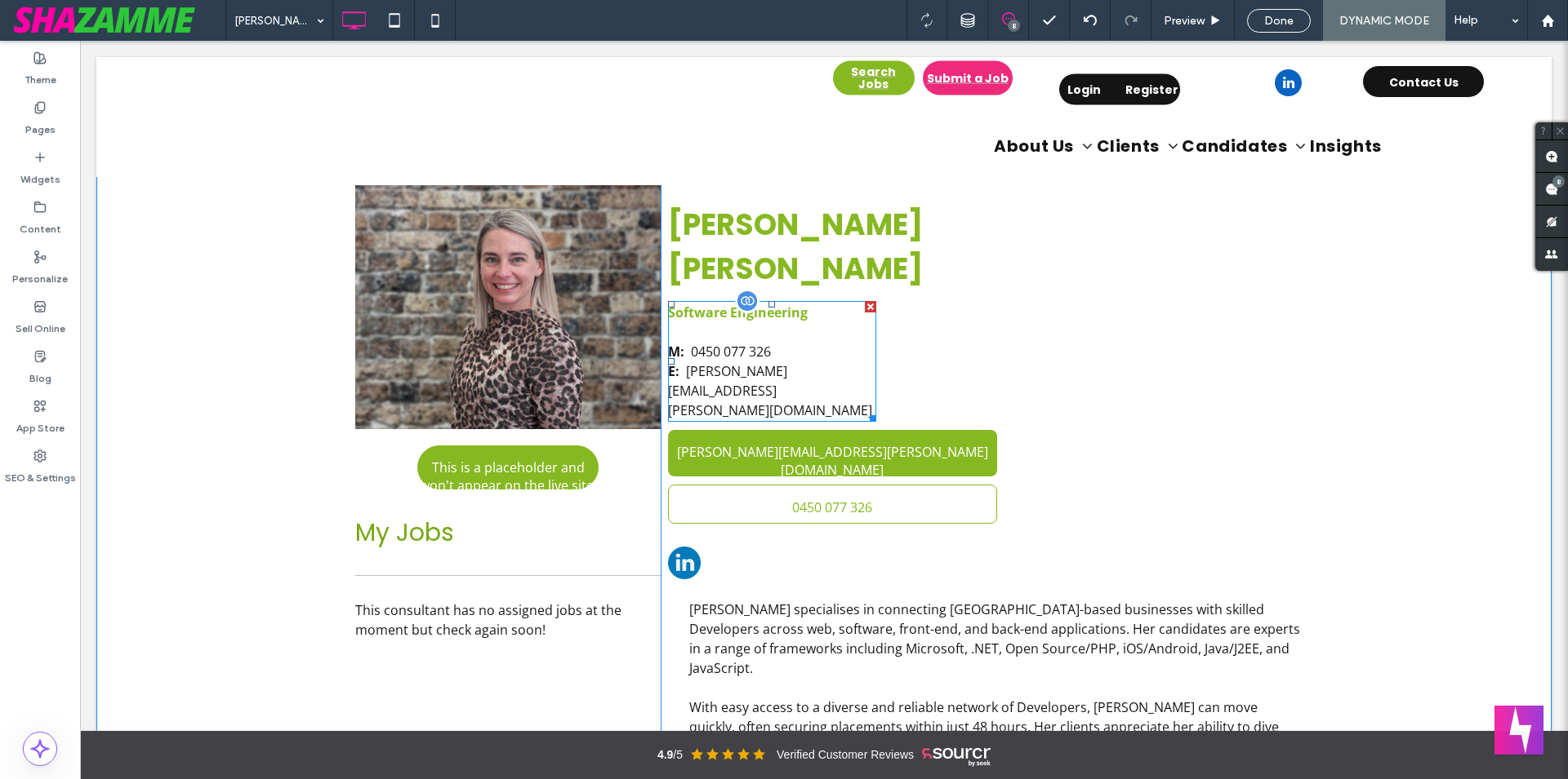
click at [821, 342] on p "M: 0450 077 326" at bounding box center [772, 351] width 208 height 19
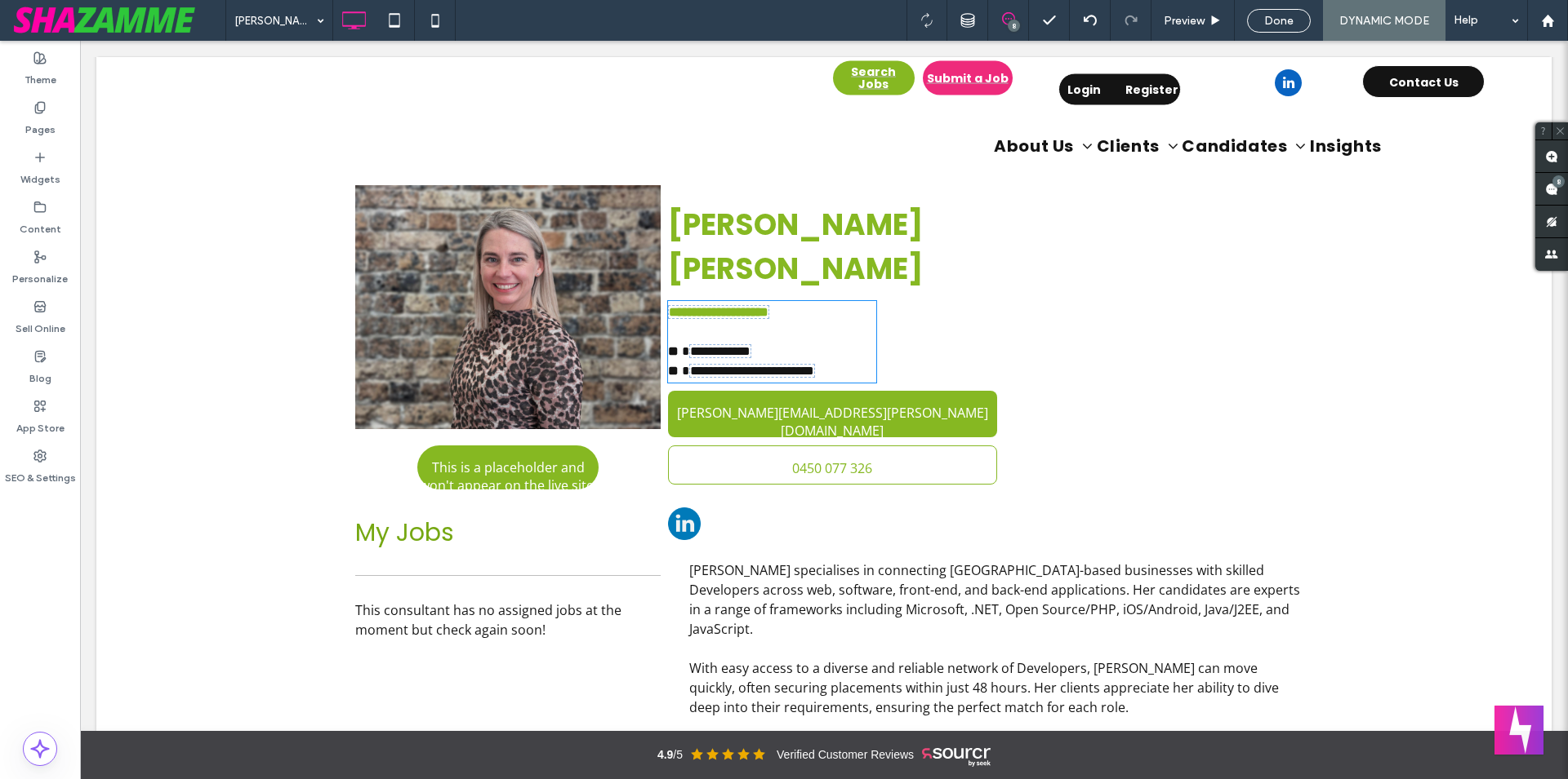
type input "*********"
type input "**"
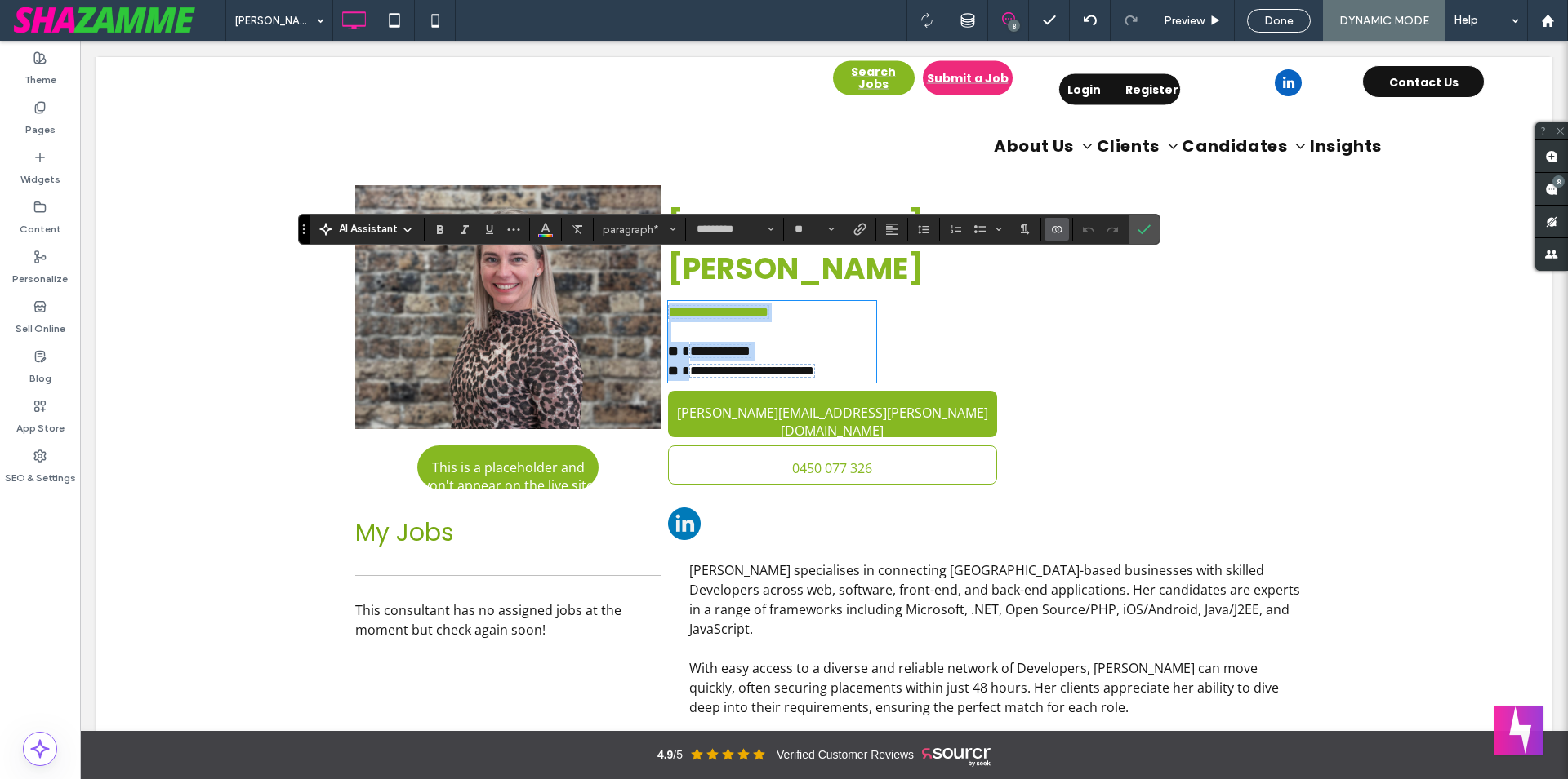
click at [828, 342] on p "**********" at bounding box center [772, 351] width 208 height 19
click at [833, 323] on p at bounding box center [772, 332] width 208 height 19
click at [857, 362] on p "**********" at bounding box center [772, 371] width 208 height 19
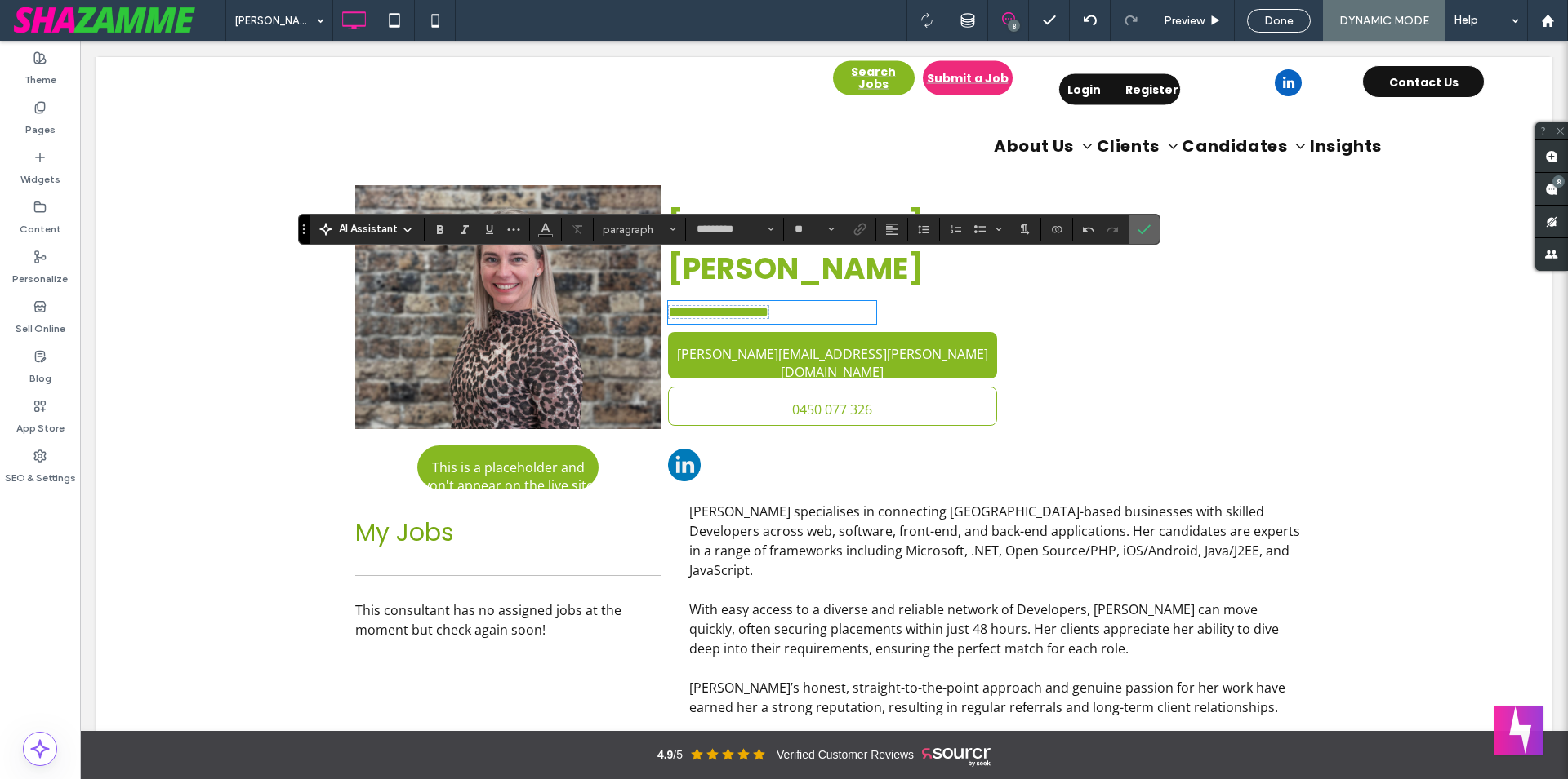
click at [1149, 228] on icon "Confirm" at bounding box center [1143, 229] width 13 height 13
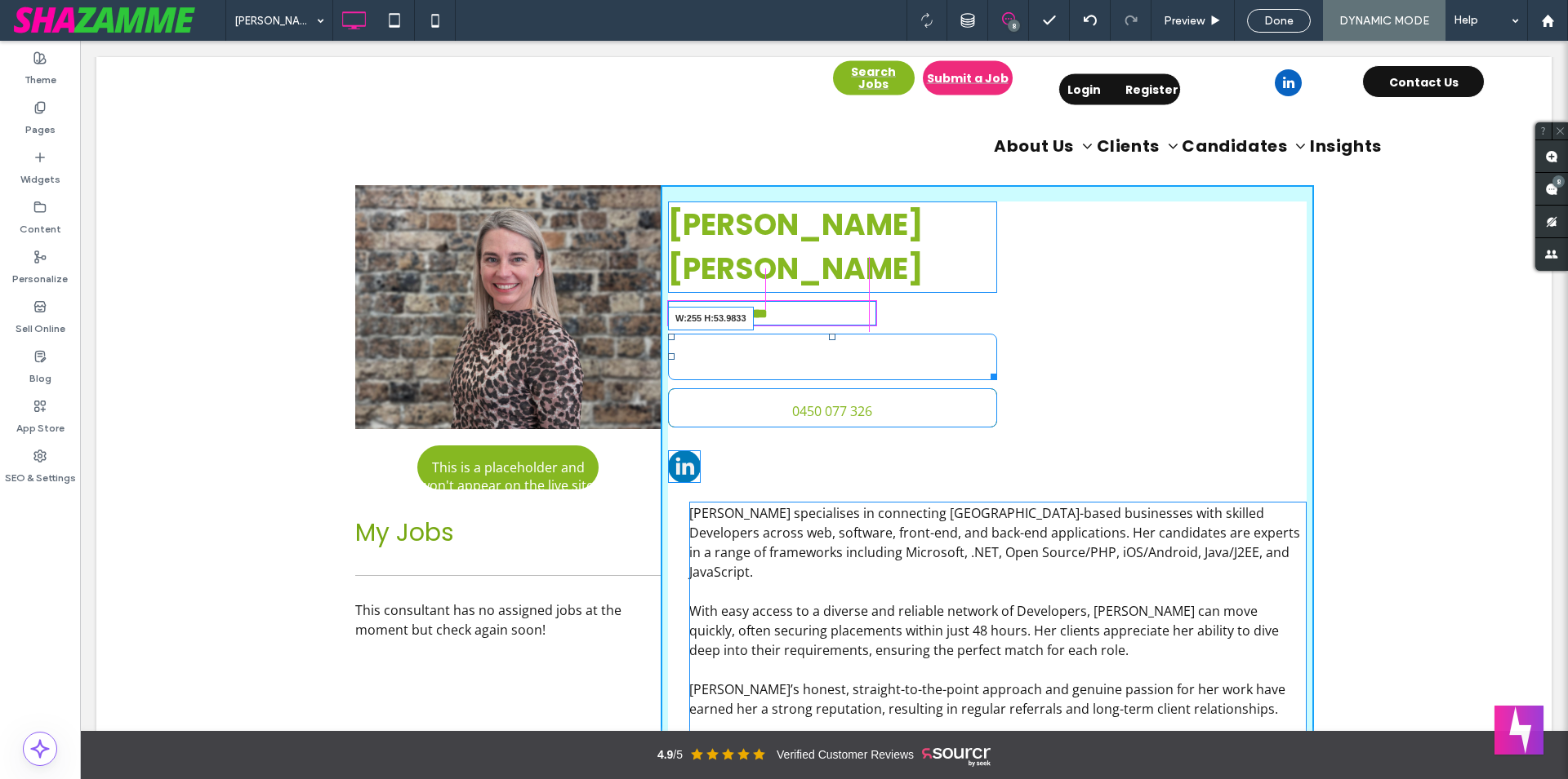
drag, startPoint x: 986, startPoint y: 328, endPoint x: 869, endPoint y: 325, distance: 117.0
click at [869, 325] on div "**********" at bounding box center [986, 732] width 653 height 1093
drag, startPoint x: 866, startPoint y: 327, endPoint x: 817, endPoint y: 323, distance: 49.2
click at [817, 323] on div "**********" at bounding box center [986, 730] width 653 height 1091
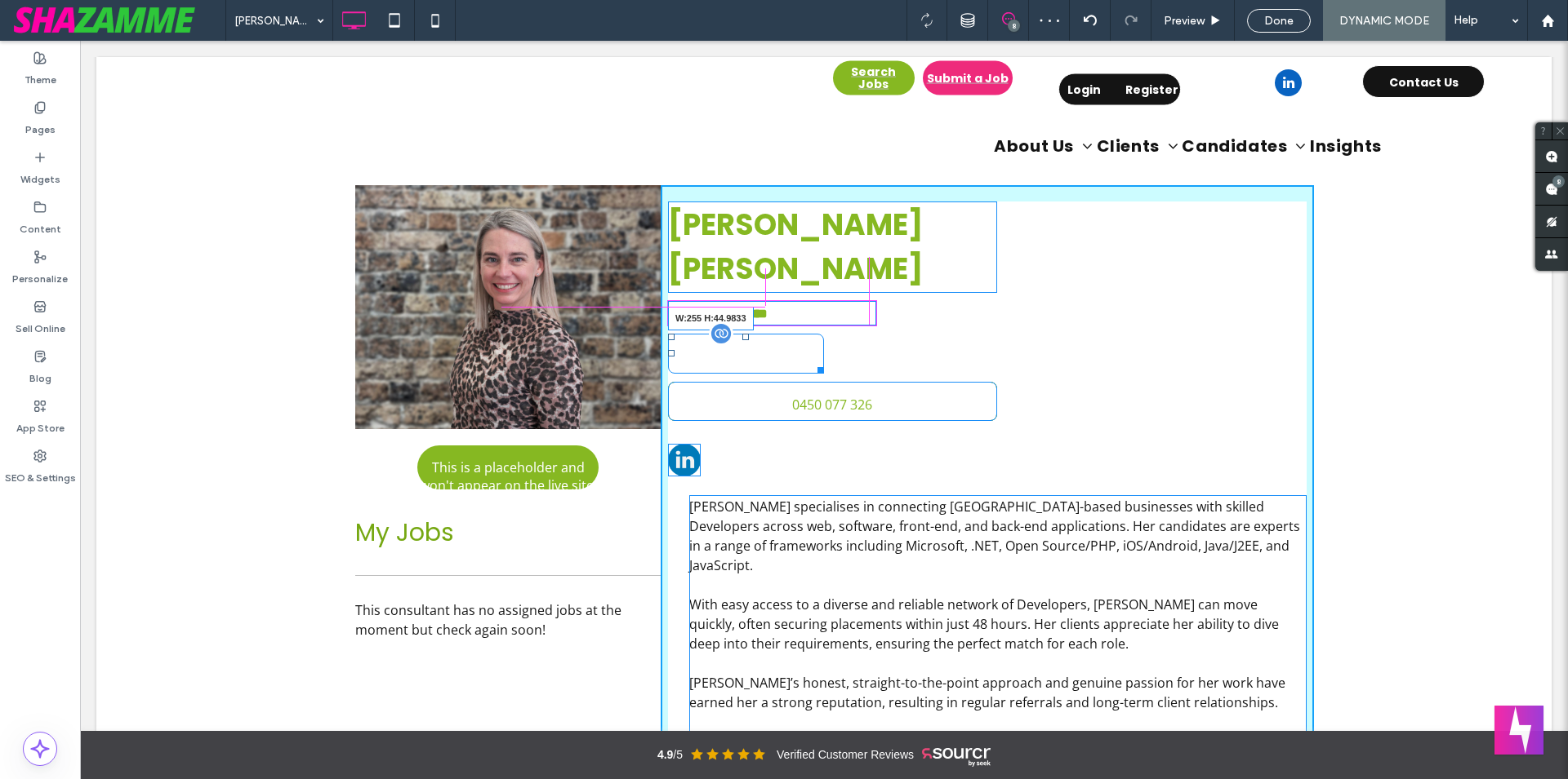
drag, startPoint x: 815, startPoint y: 324, endPoint x: 867, endPoint y: 322, distance: 52.0
click at [824, 362] on div at bounding box center [817, 368] width 12 height 12
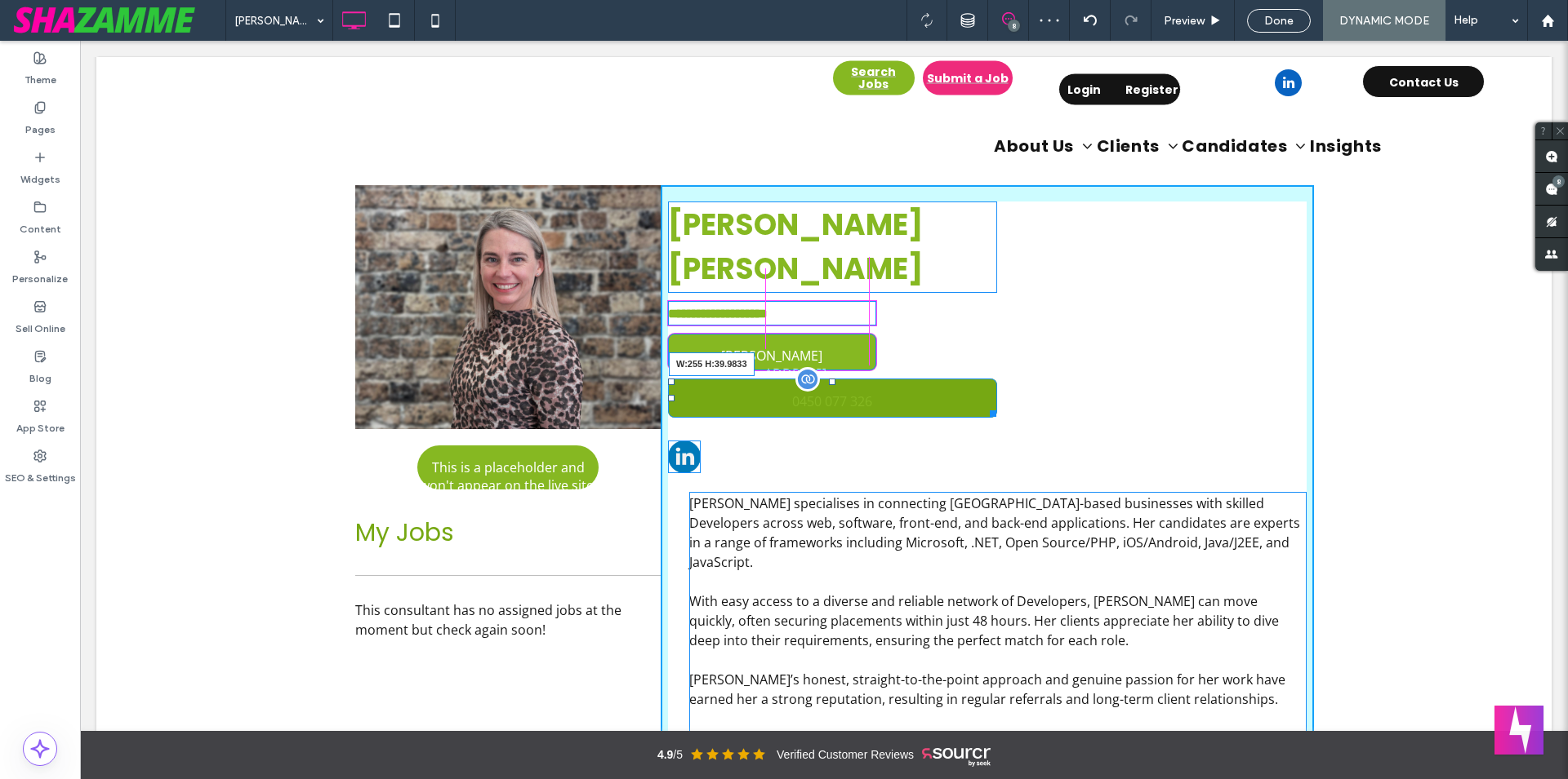
drag, startPoint x: 985, startPoint y: 362, endPoint x: 1078, endPoint y: 395, distance: 98.7
click at [984, 405] on div at bounding box center [990, 411] width 12 height 12
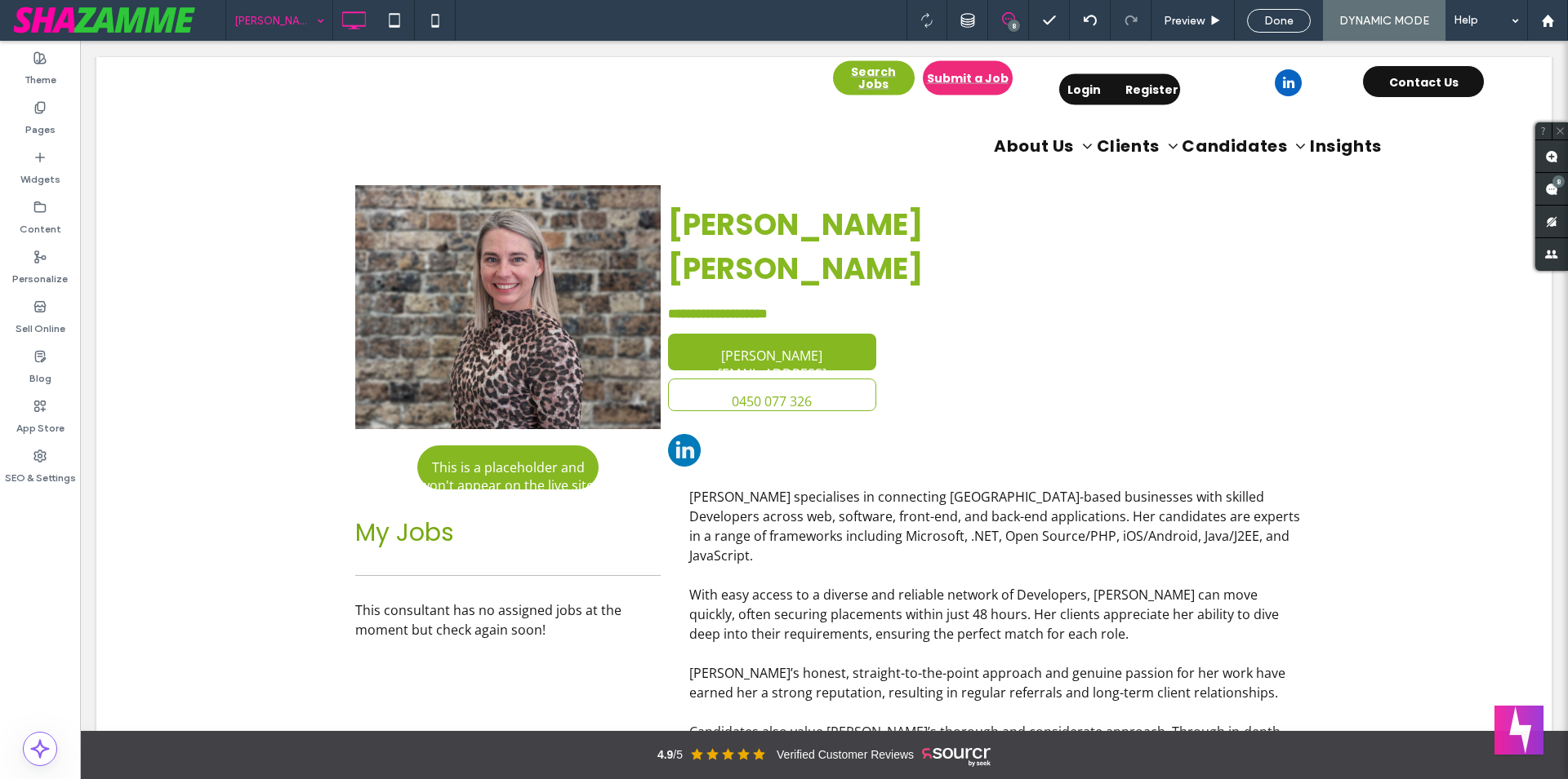
click at [282, 22] on input at bounding box center [275, 20] width 82 height 41
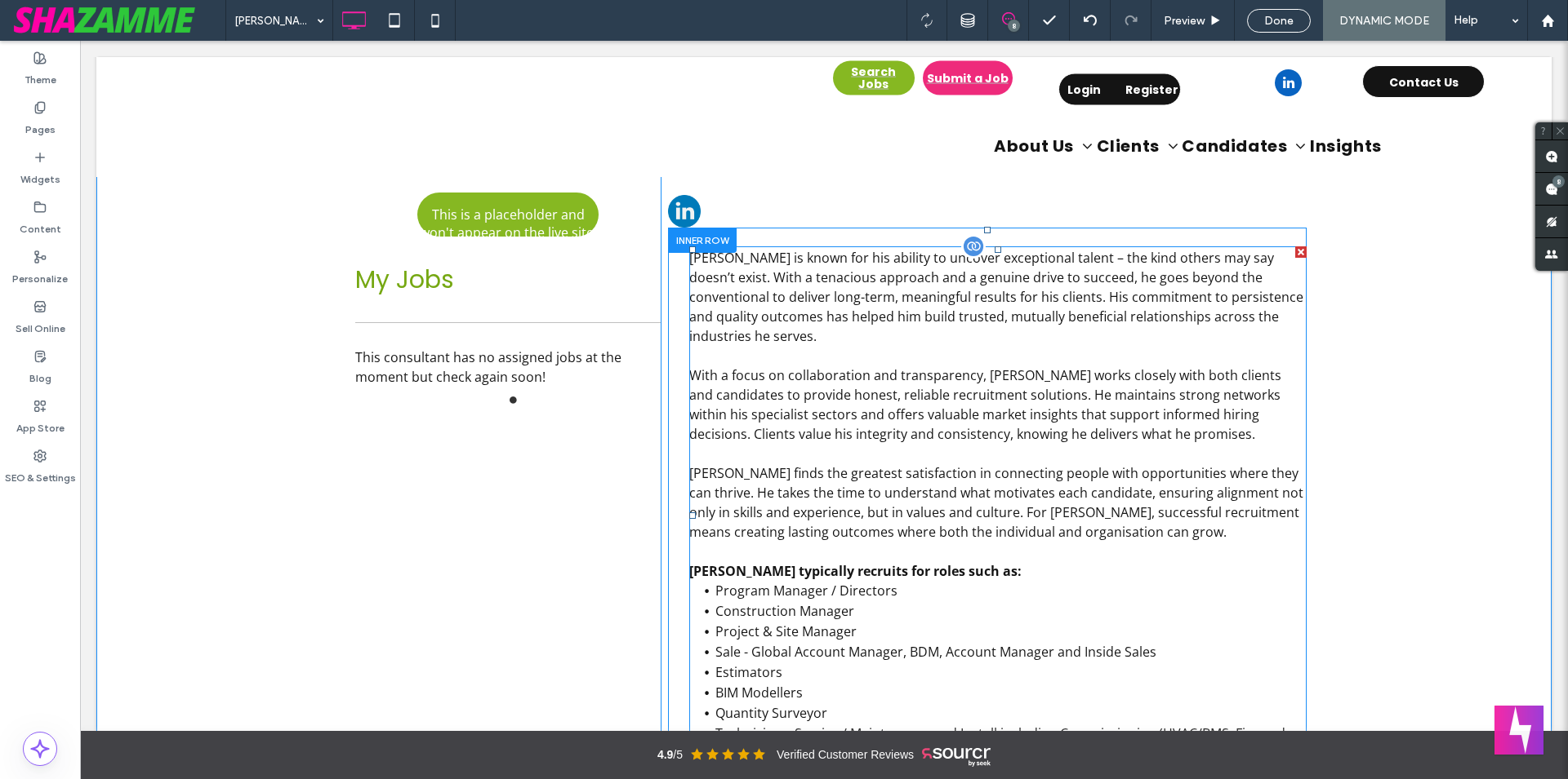
scroll to position [250, 0]
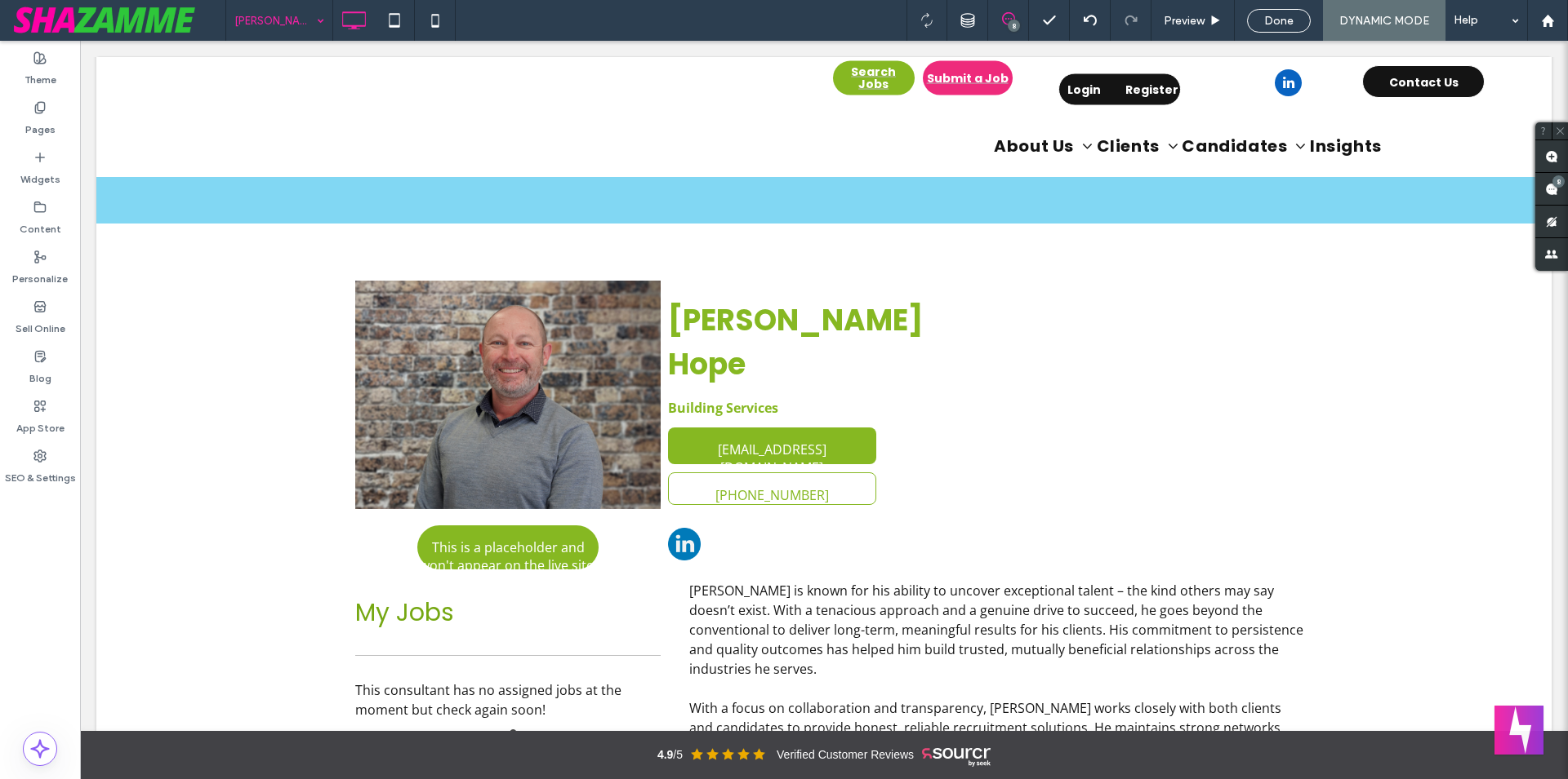
click at [265, 19] on input at bounding box center [275, 20] width 82 height 41
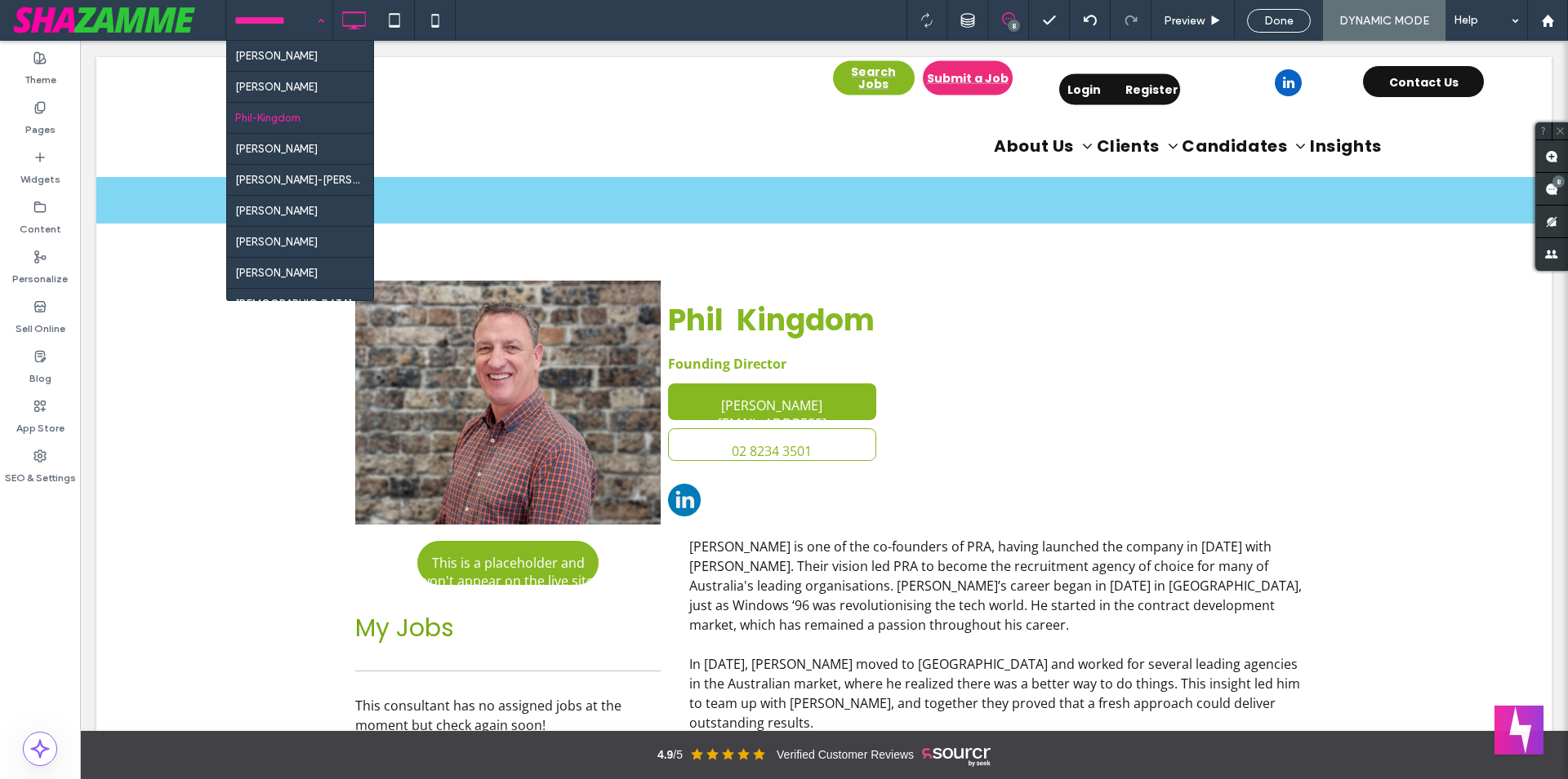
click at [289, 33] on input at bounding box center [275, 20] width 82 height 41
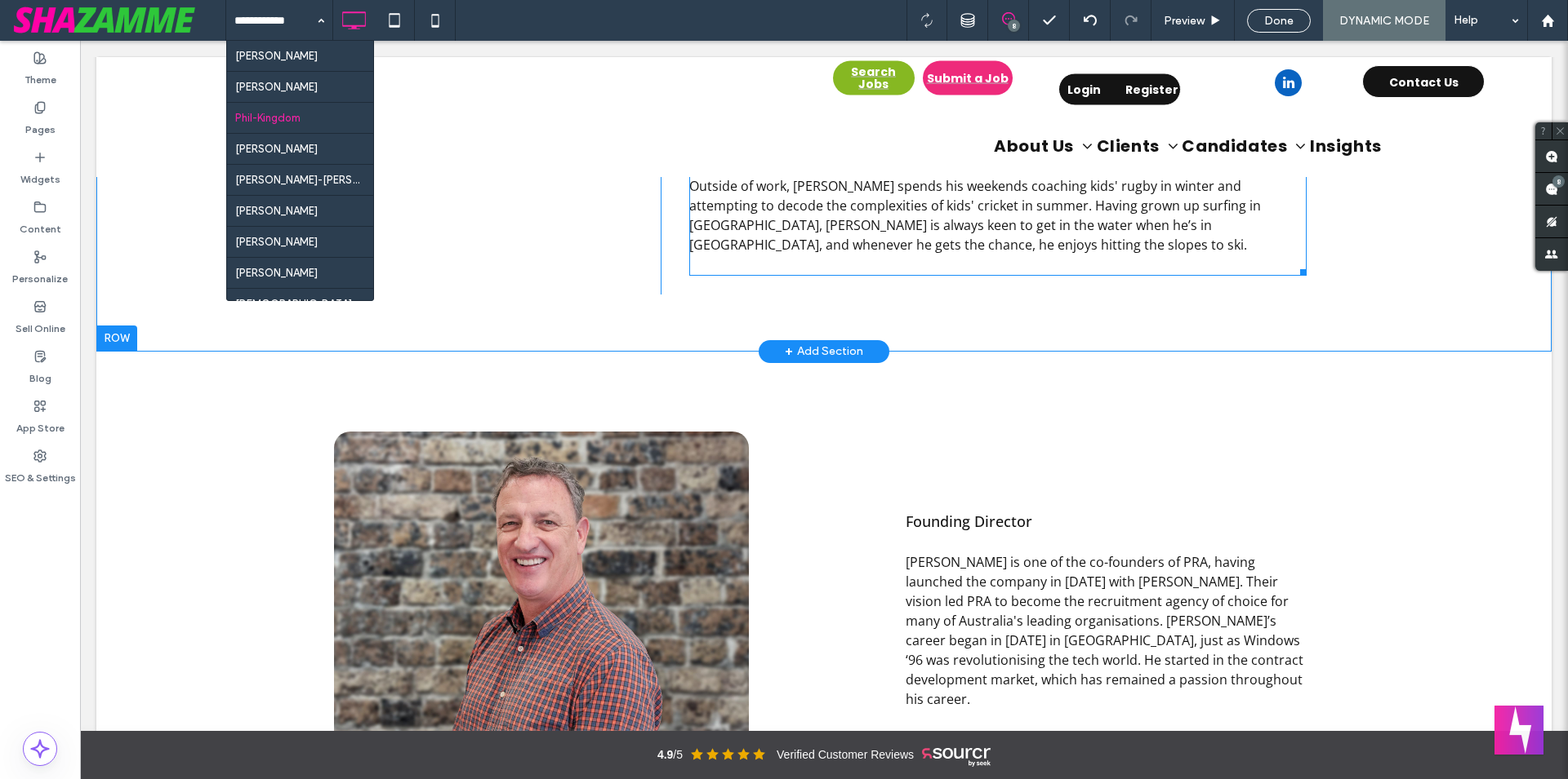
scroll to position [916, 0]
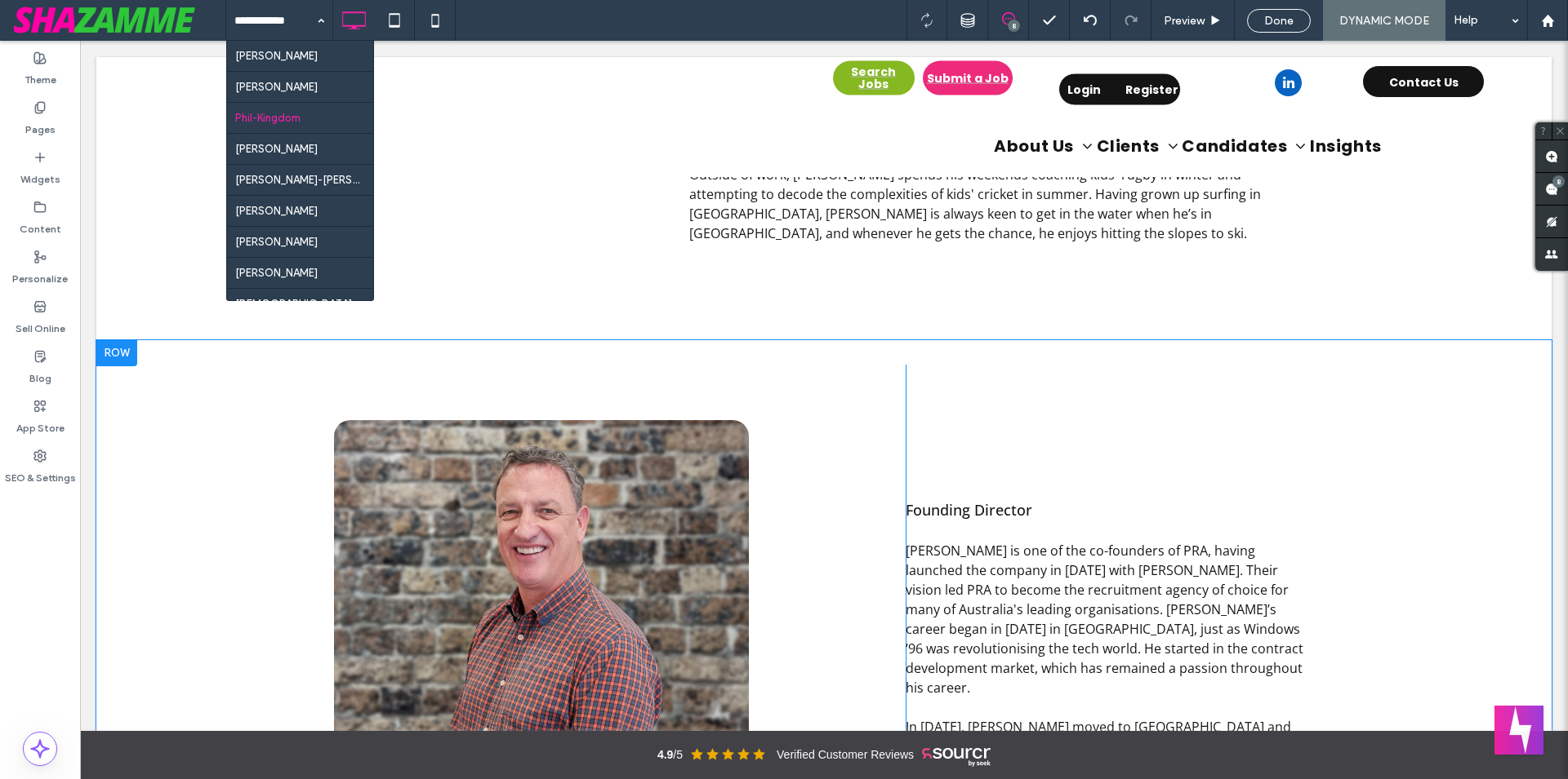
click at [125, 340] on div at bounding box center [117, 353] width 41 height 26
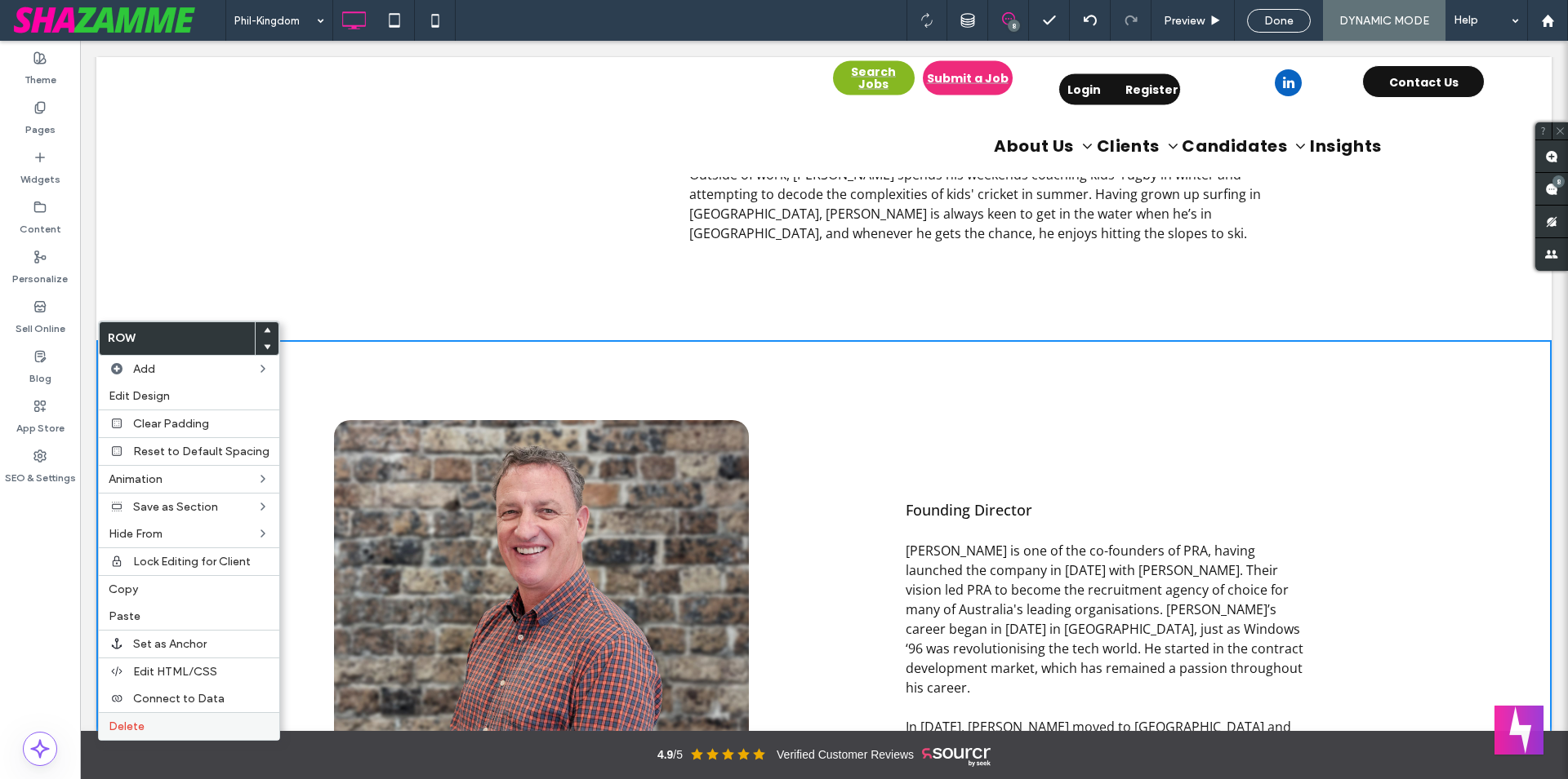
click at [175, 730] on label "Delete" at bounding box center [188, 727] width 161 height 14
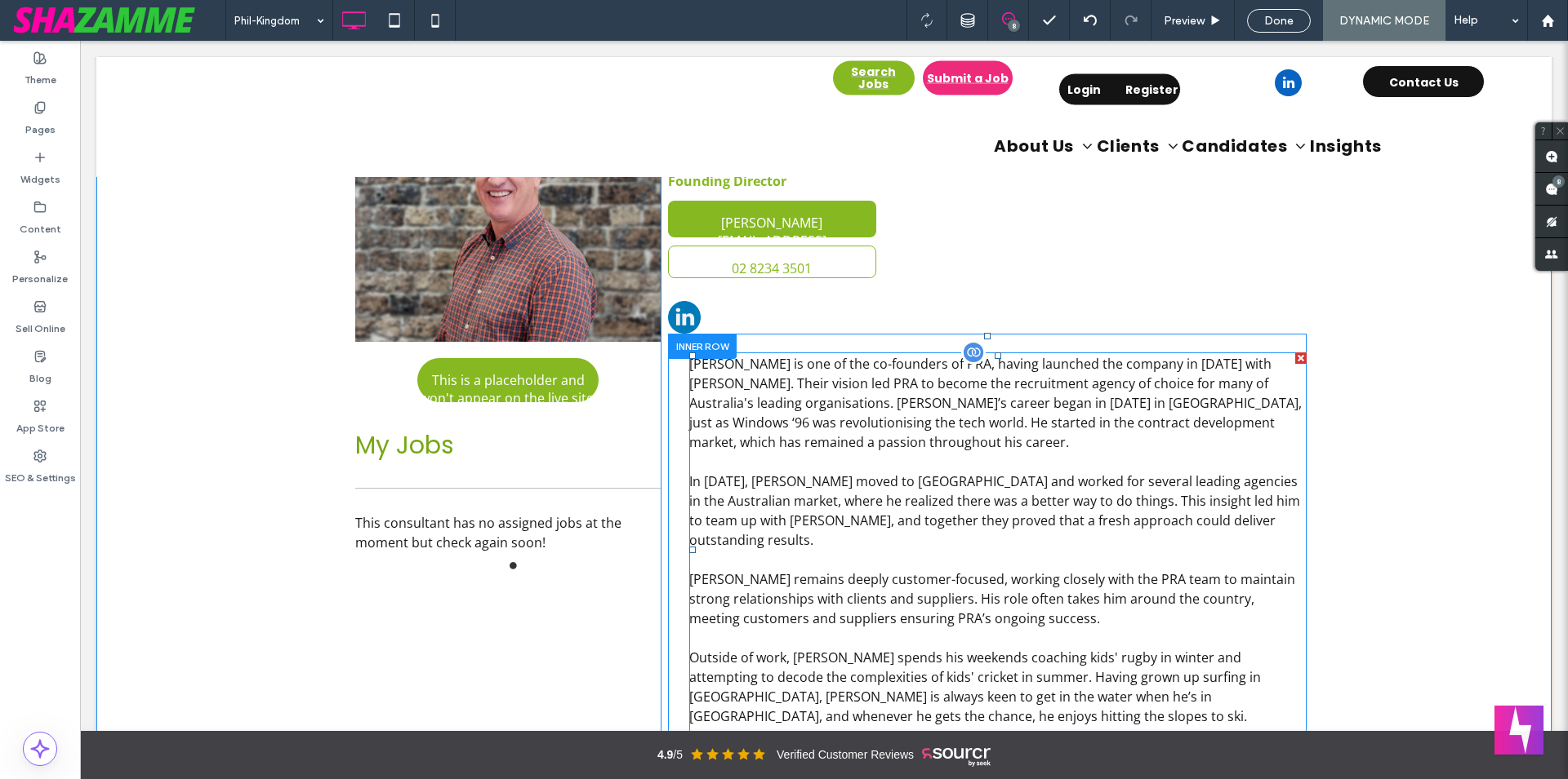
scroll to position [250, 0]
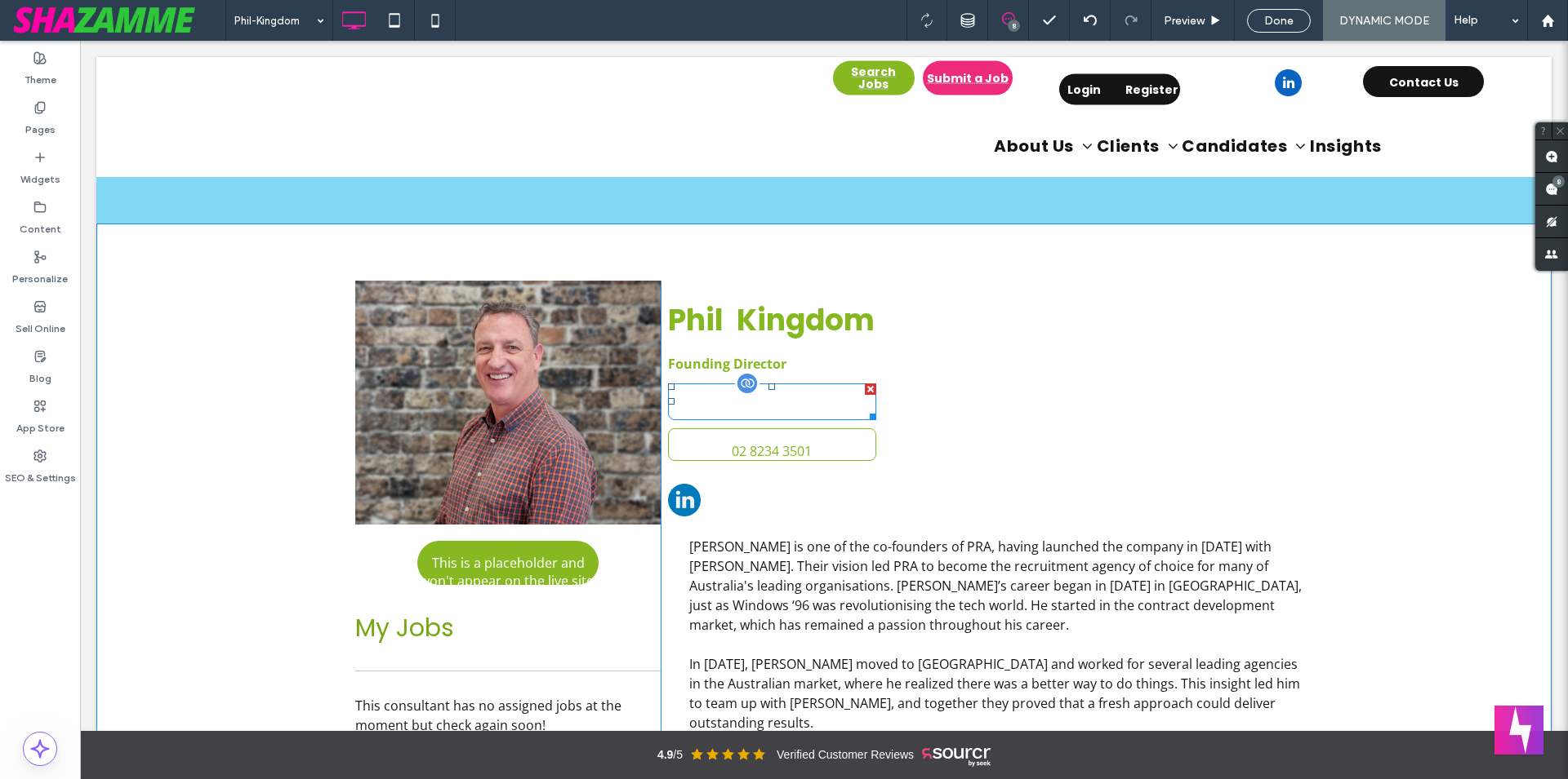
click at [806, 410] on span "philip.kingdom@pra.com.au" at bounding box center [772, 423] width 204 height 80
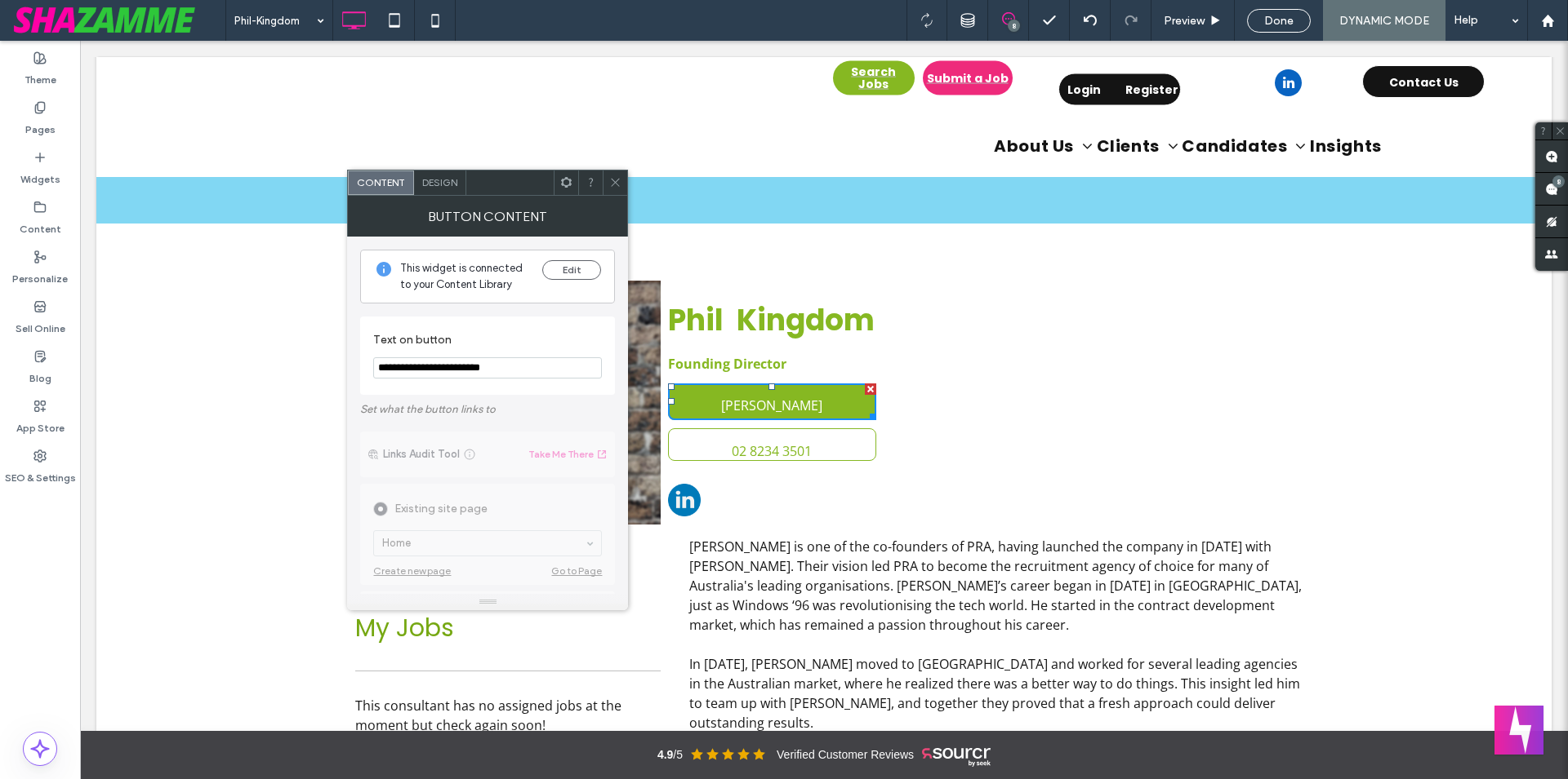
click at [441, 188] on span "Design" at bounding box center [440, 182] width 36 height 12
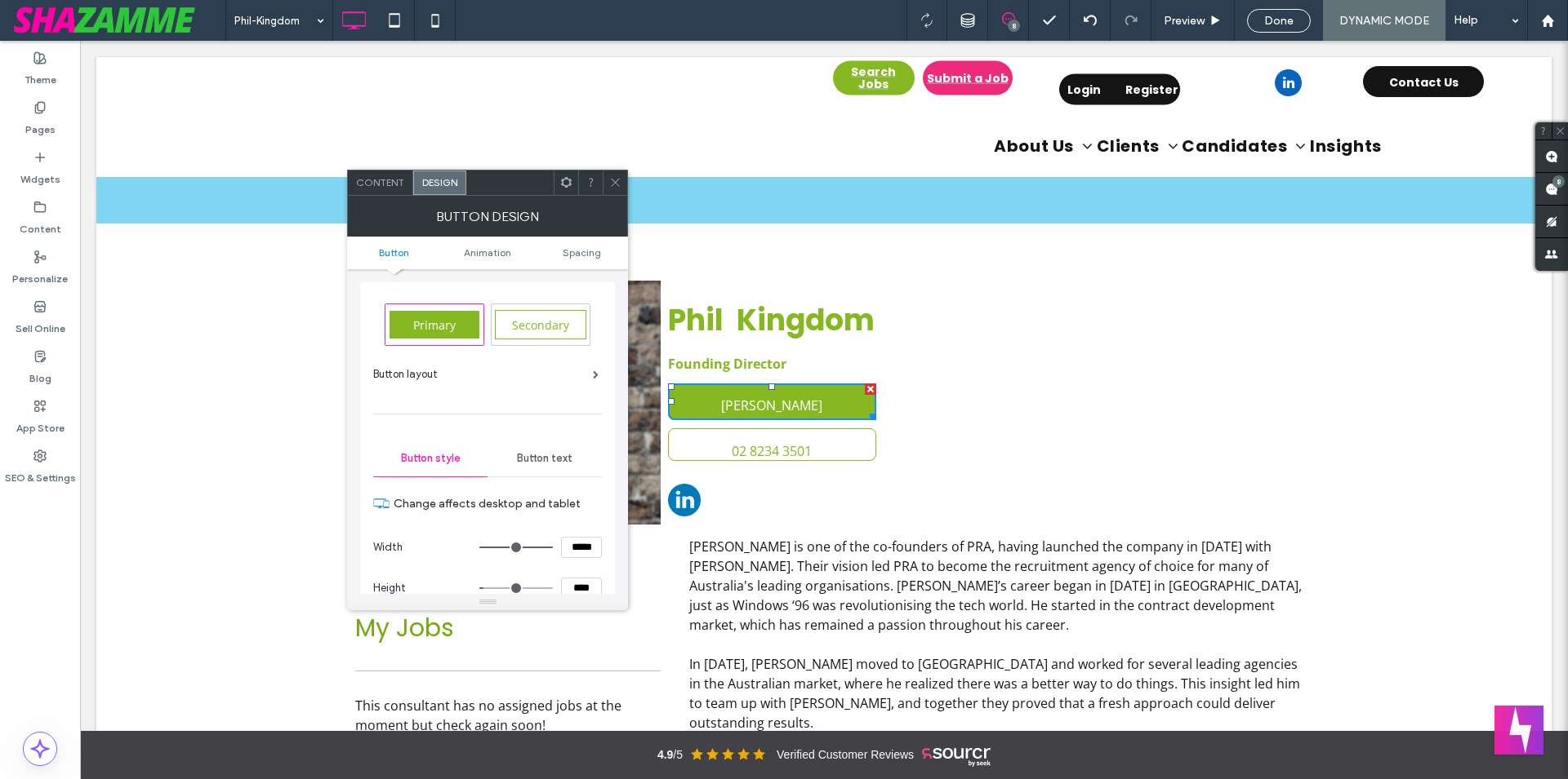
click at [564, 340] on div "Secondary" at bounding box center [540, 324] width 98 height 41
type input "*"
type input "***"
click at [618, 182] on icon at bounding box center [615, 182] width 12 height 12
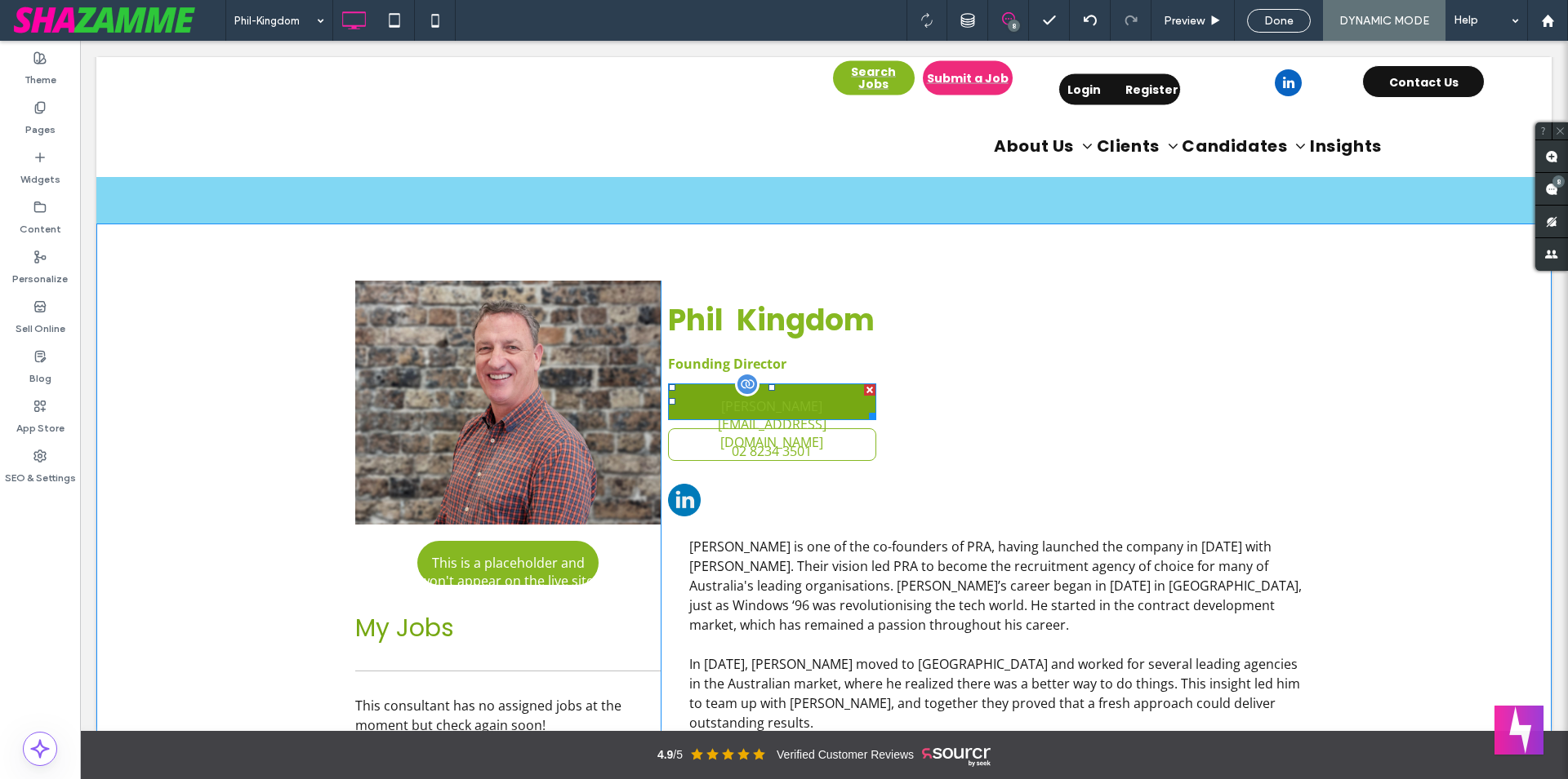
click at [799, 400] on span "philip.kingdom@pra.com.au" at bounding box center [773, 424] width 203 height 80
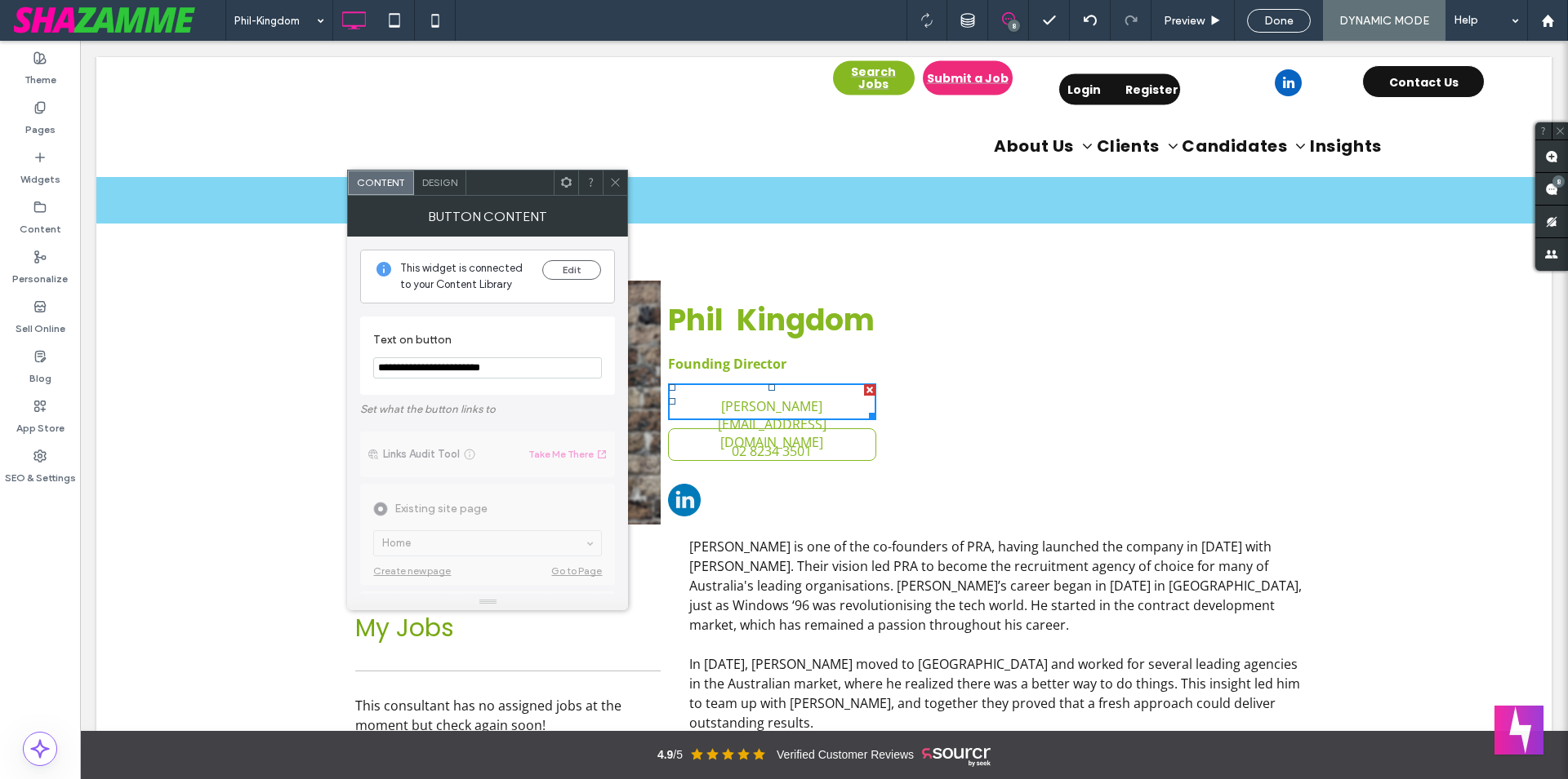
click at [442, 182] on span "Design" at bounding box center [440, 182] width 36 height 12
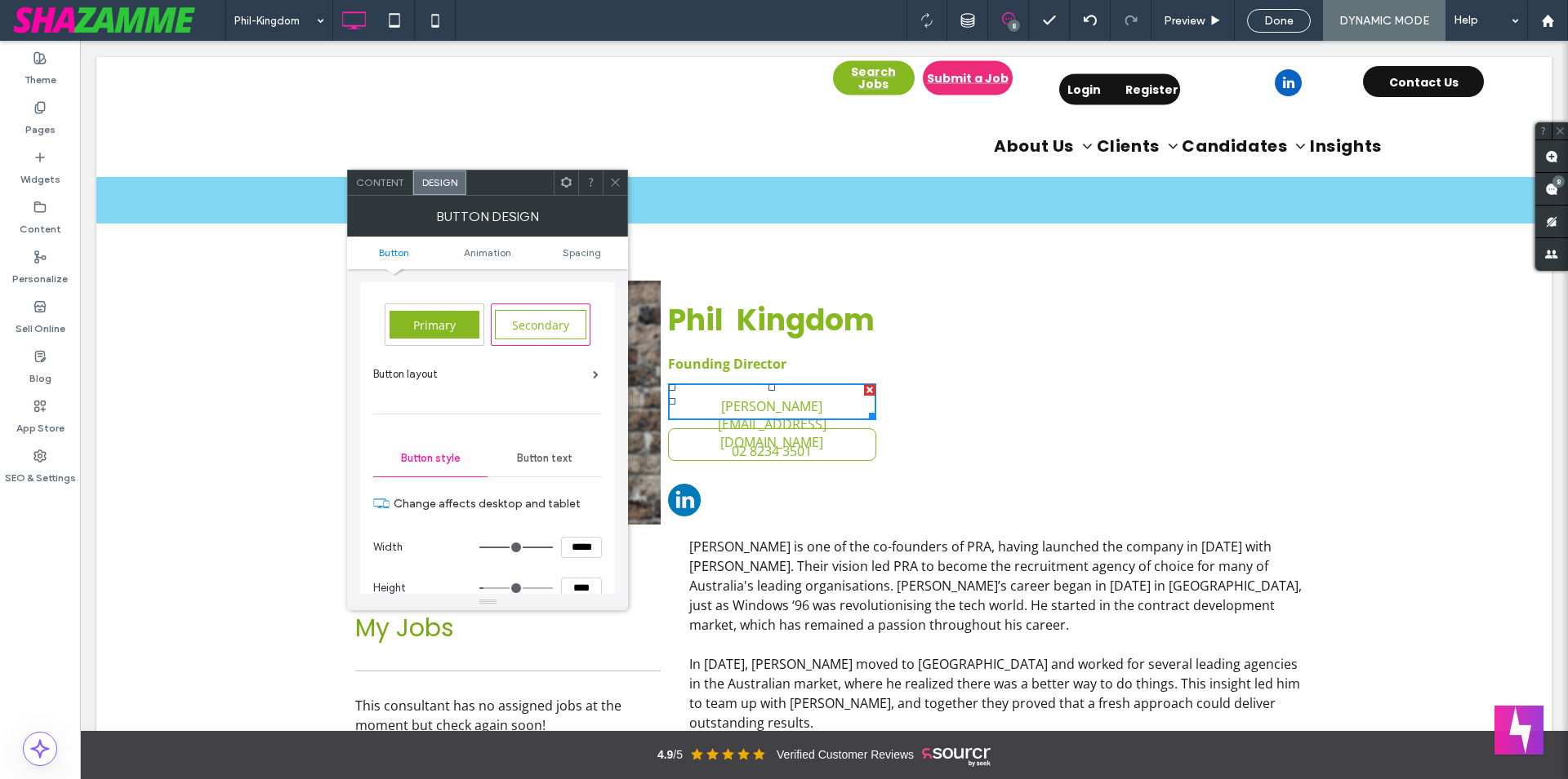
scroll to position [186, 0]
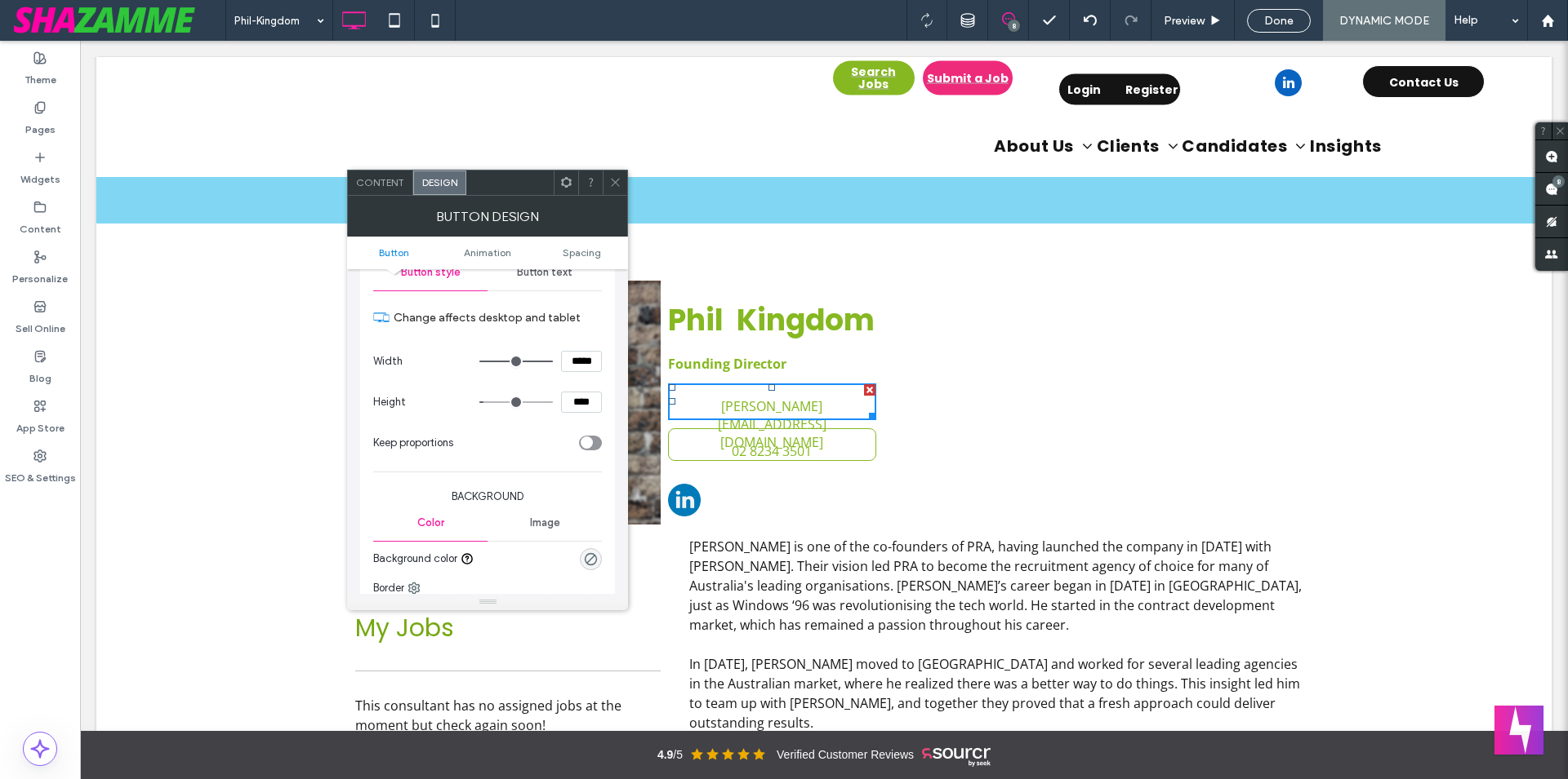
click at [549, 281] on div "Button text" at bounding box center [544, 272] width 114 height 35
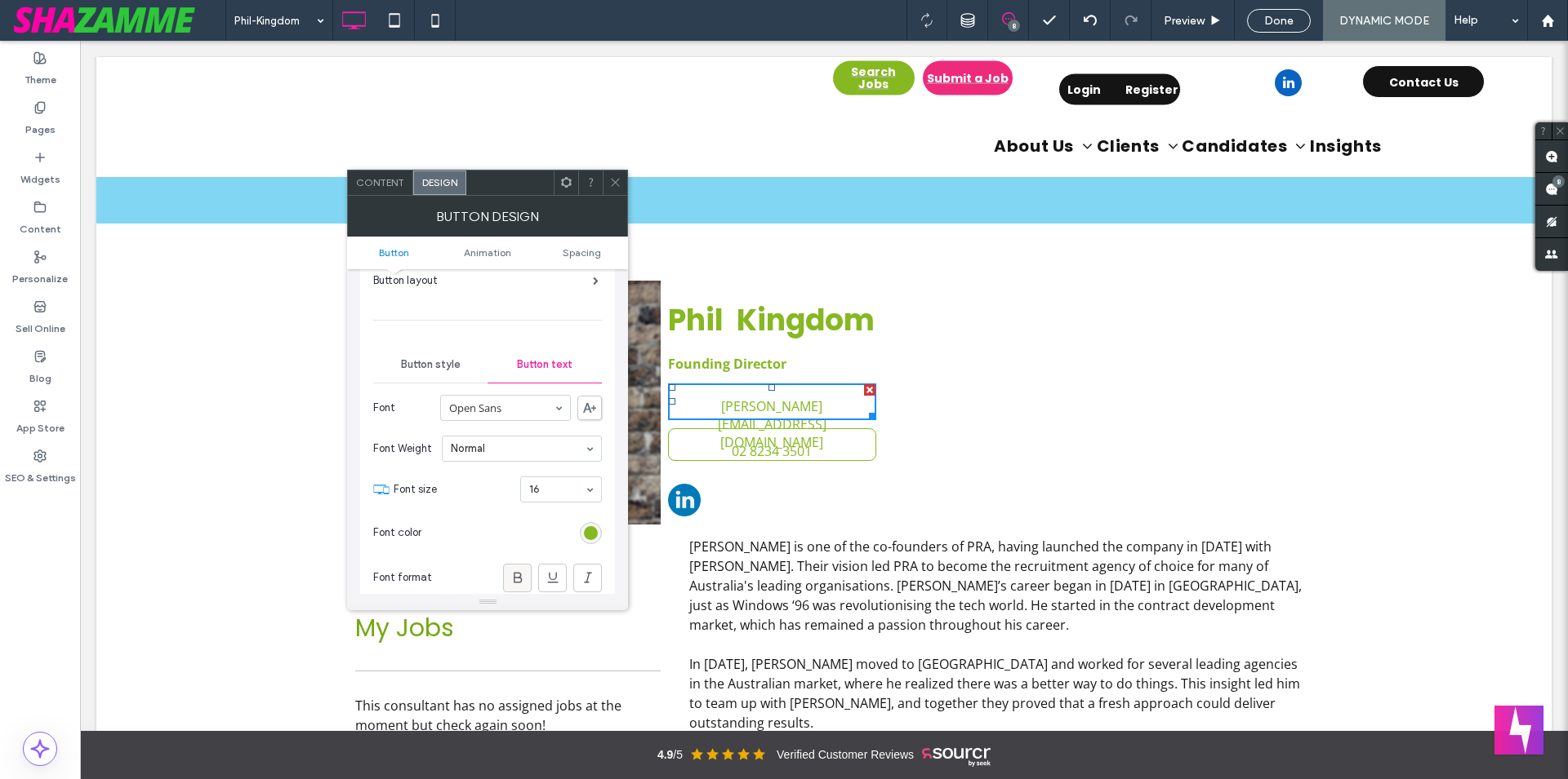
scroll to position [93, 0]
click at [436, 373] on div "Button style" at bounding box center [429, 365] width 114 height 35
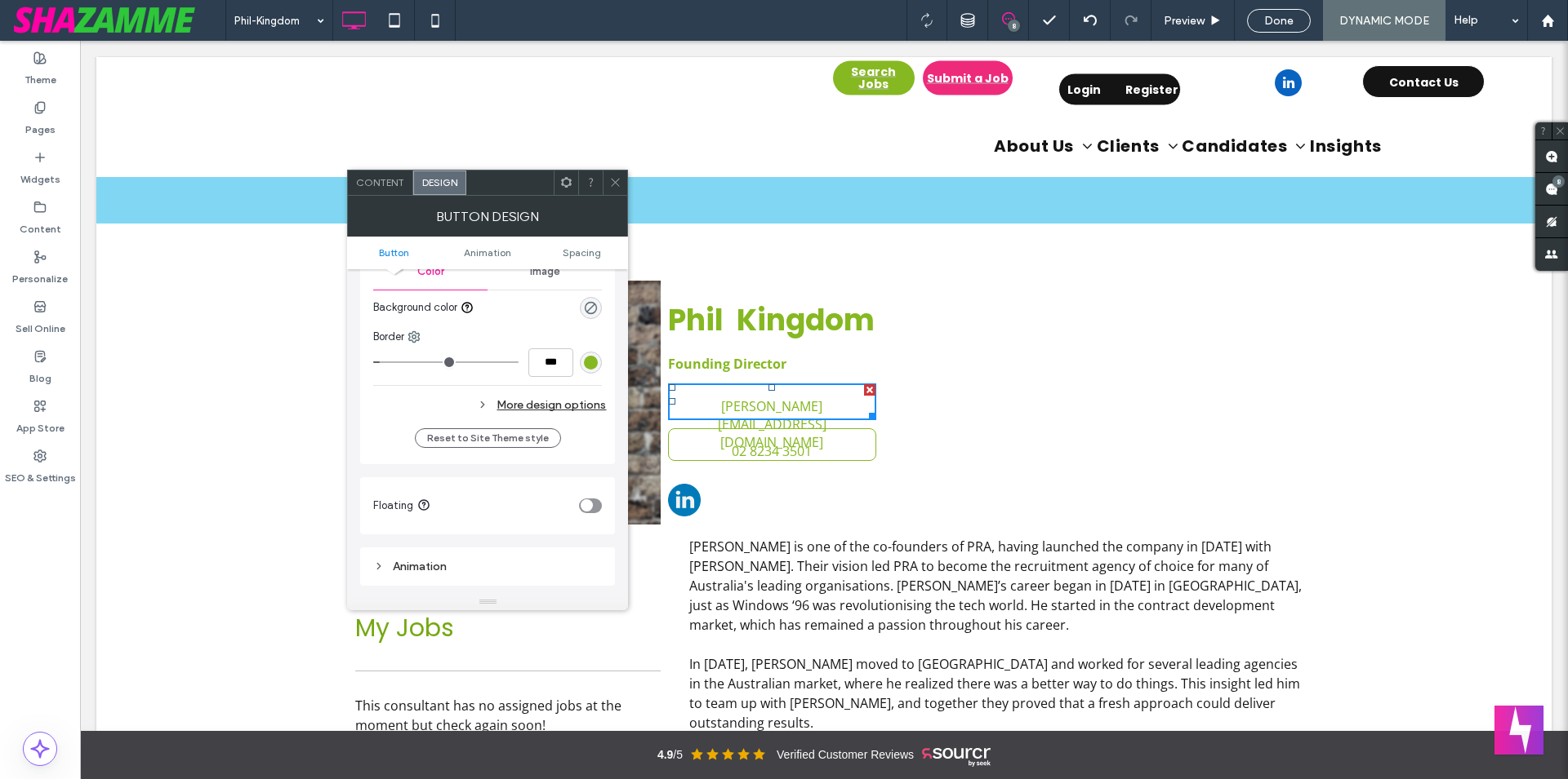
scroll to position [466, 0]
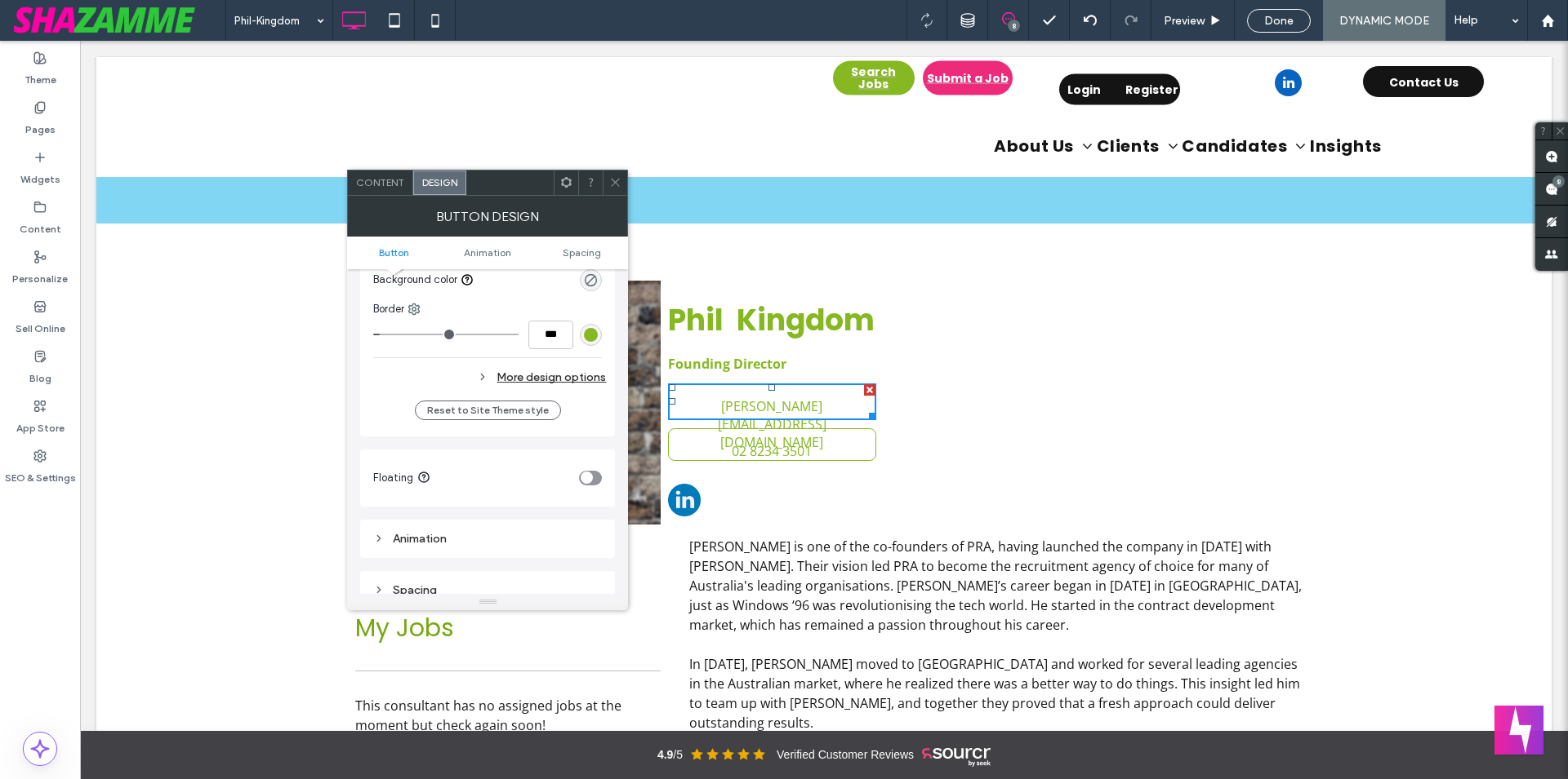
click at [538, 378] on div "More design options" at bounding box center [489, 378] width 232 height 22
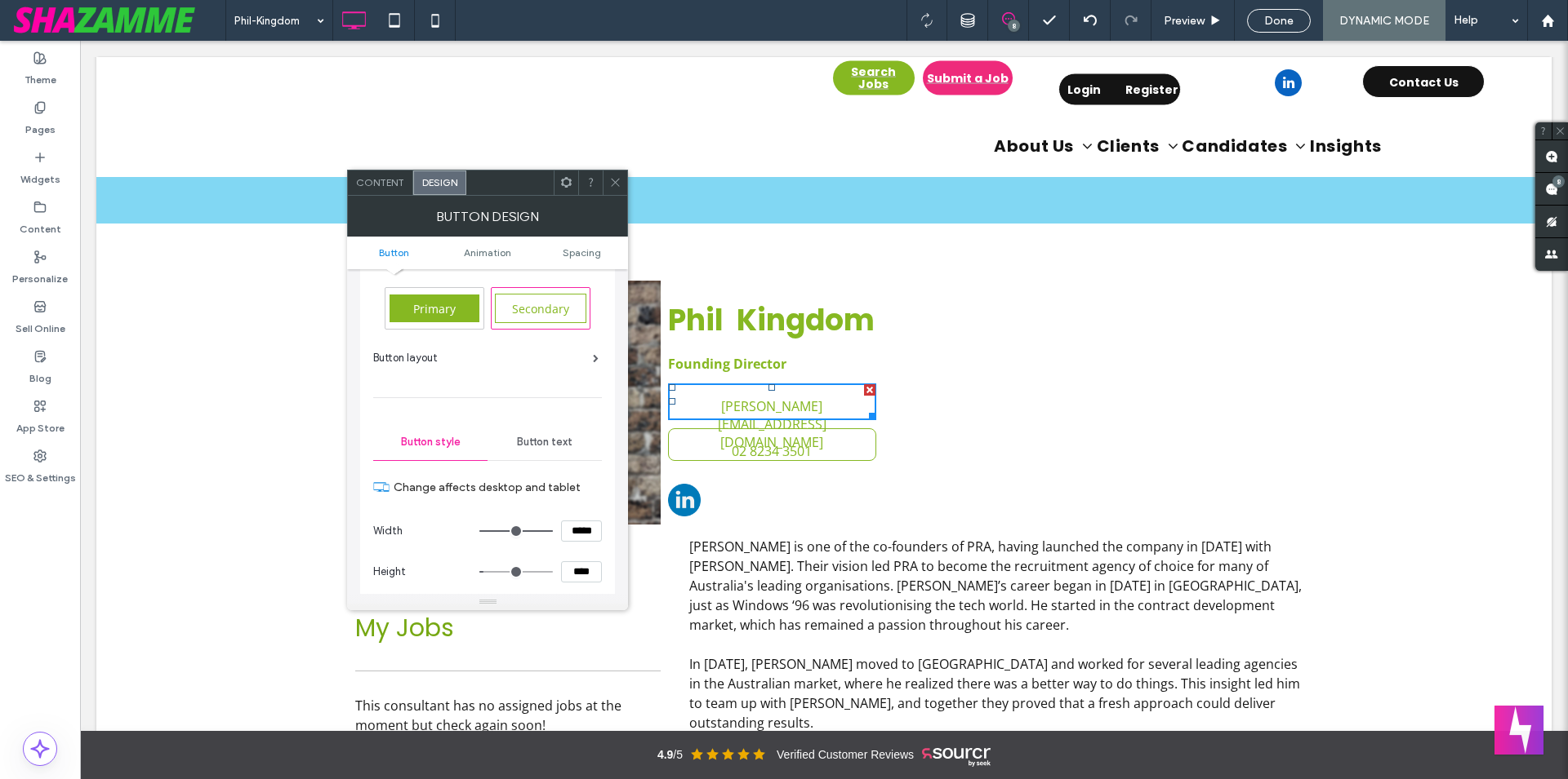
scroll to position [0, 0]
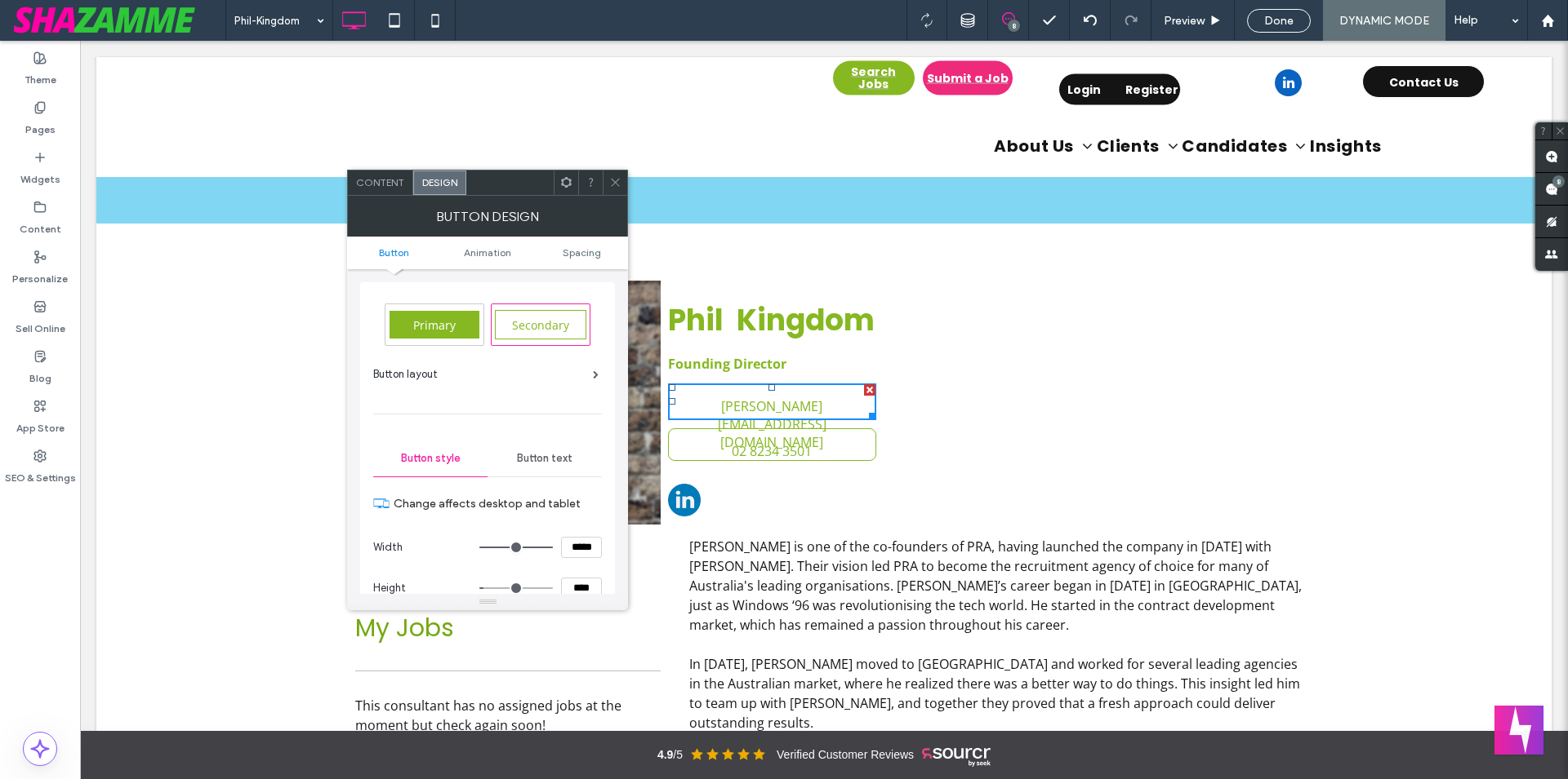
click at [533, 373] on div "Button layout" at bounding box center [485, 374] width 226 height 16
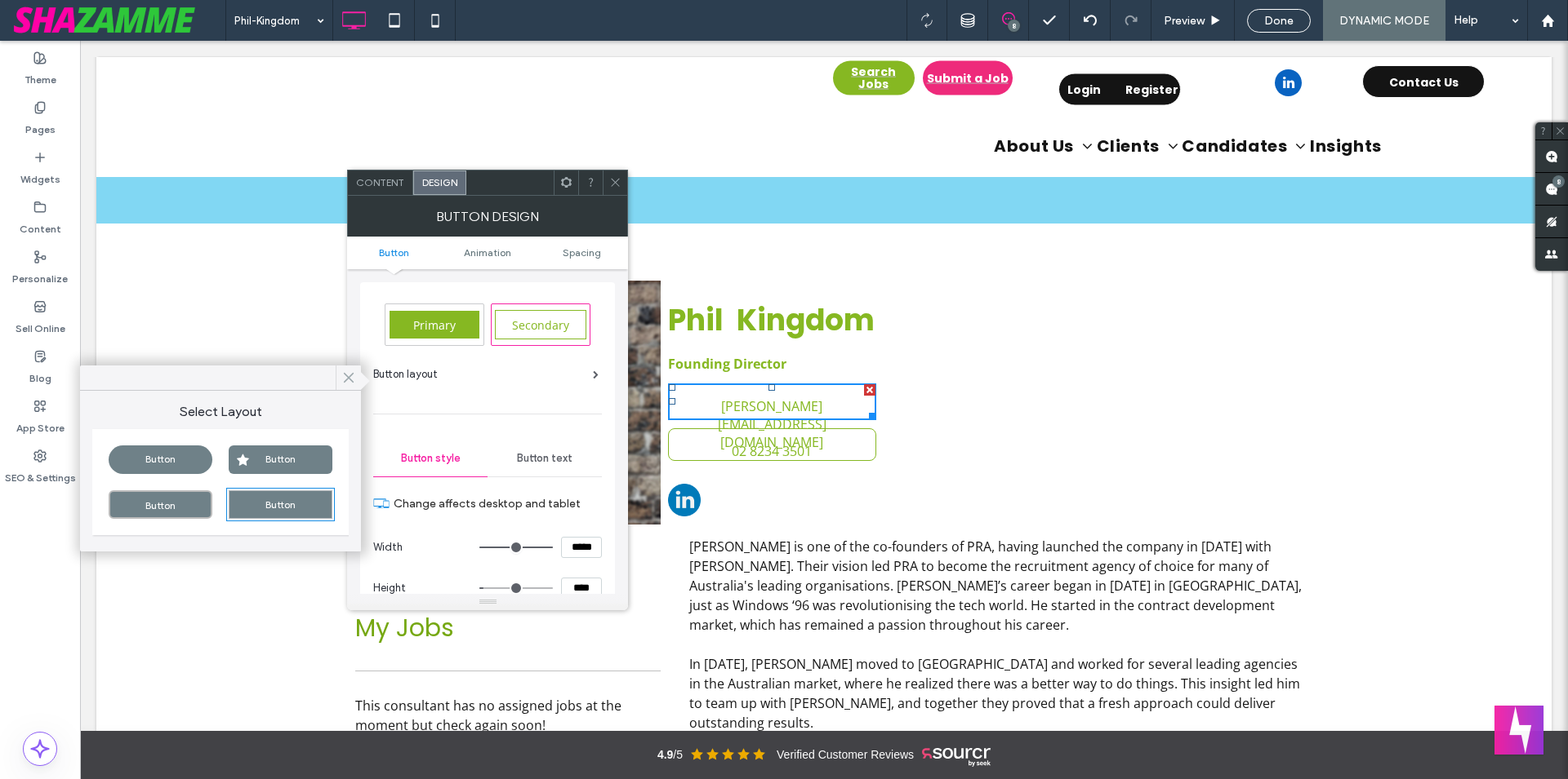
click at [347, 384] on icon at bounding box center [348, 378] width 14 height 14
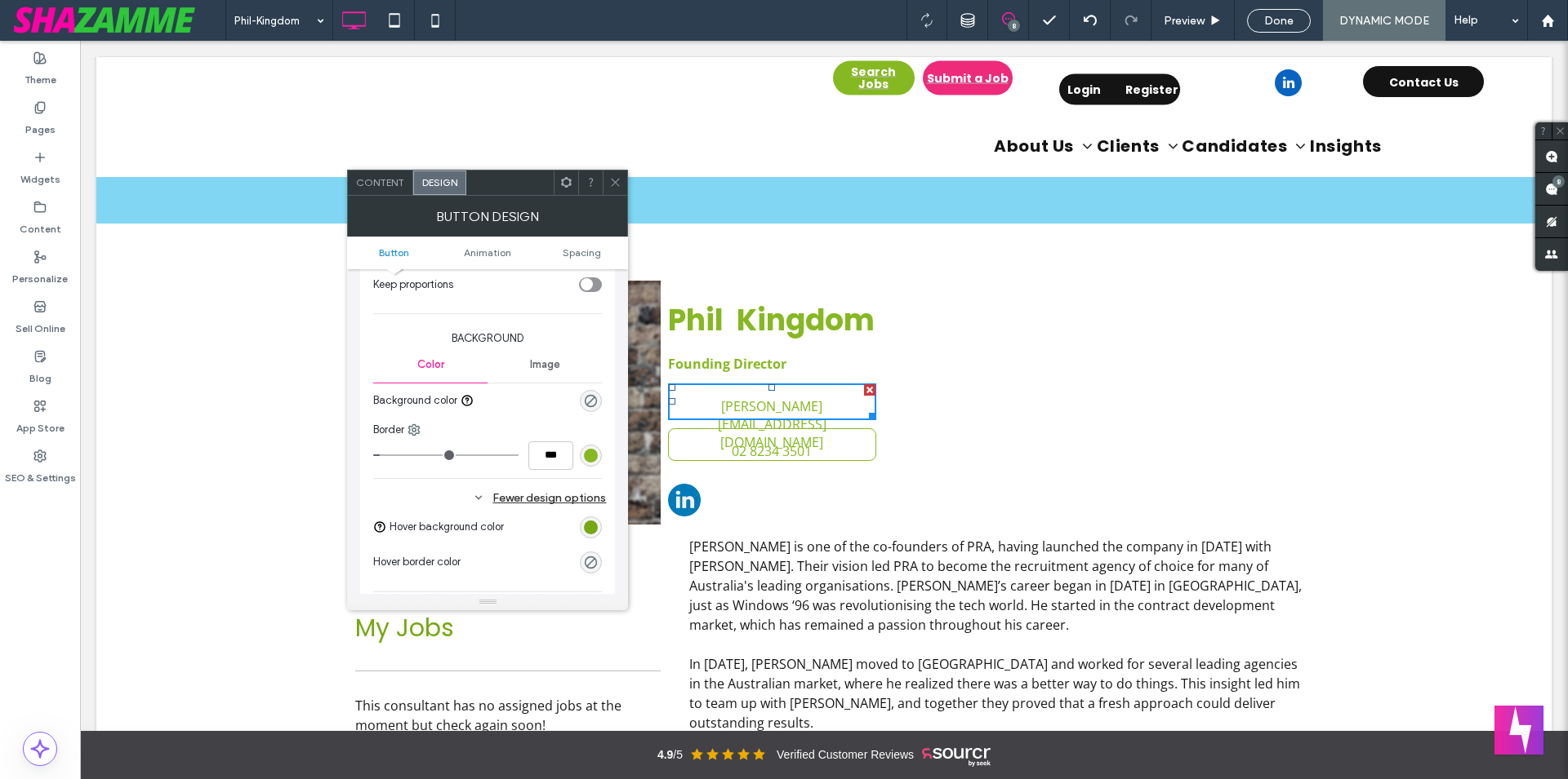
scroll to position [372, 0]
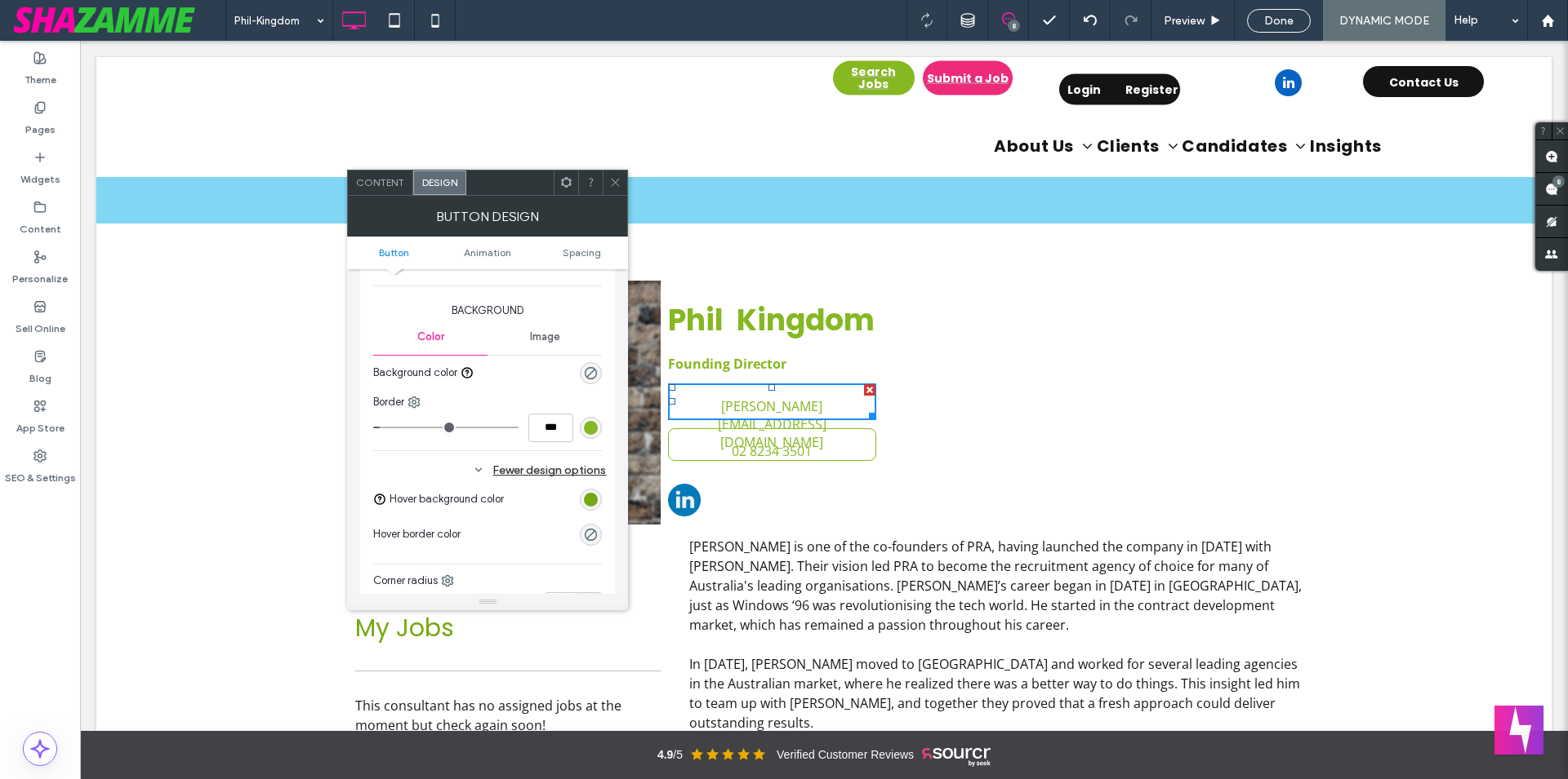
type input "*"
type input "***"
type input "*"
type input "***"
type input "*"
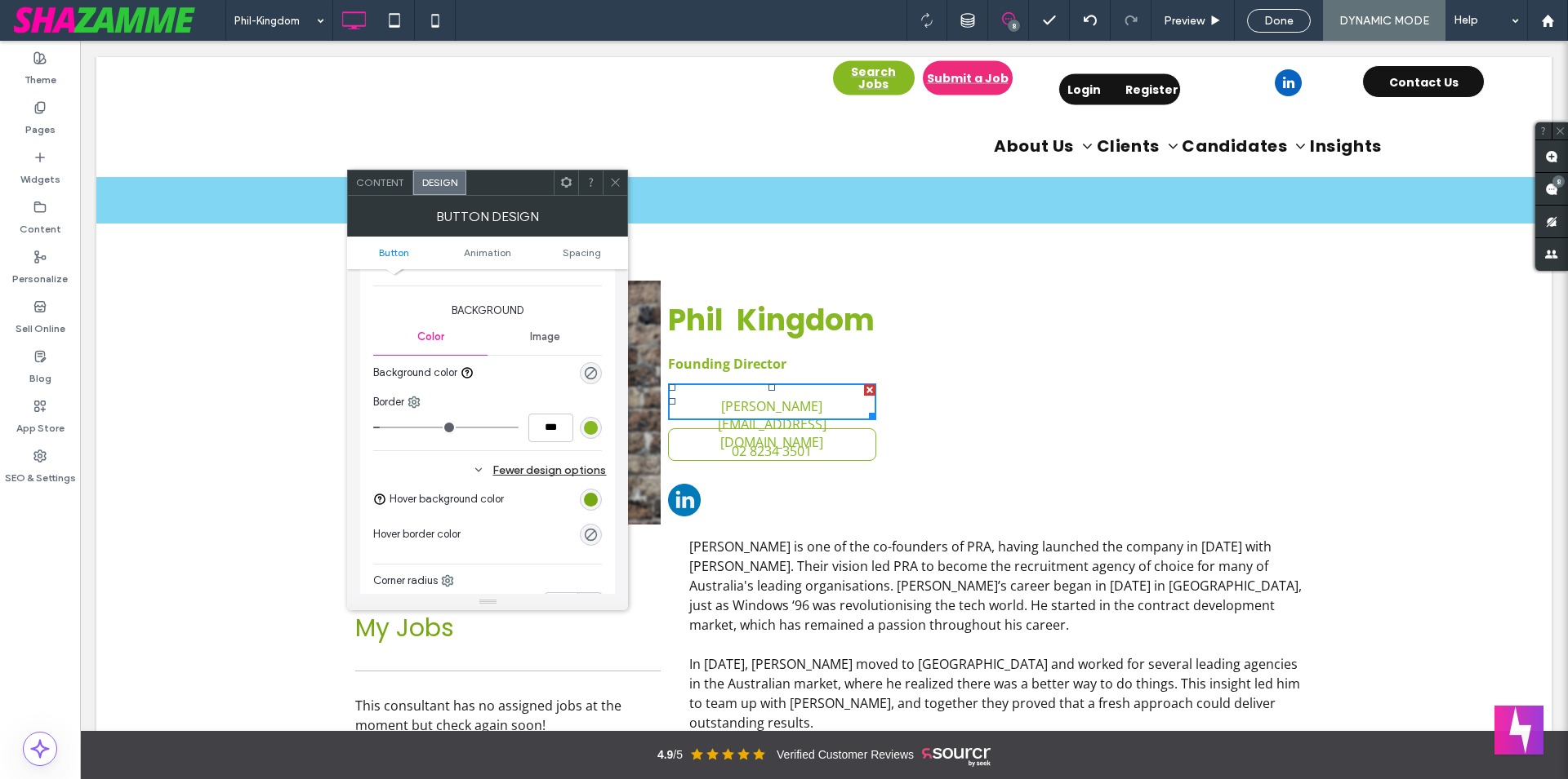
type input "***"
drag, startPoint x: 390, startPoint y: 426, endPoint x: 342, endPoint y: 428, distance: 48.0
type input "*"
click at [373, 428] on input "range" at bounding box center [445, 428] width 145 height 2
click at [755, 453] on span "02 8234 3501" at bounding box center [771, 451] width 80 height 44
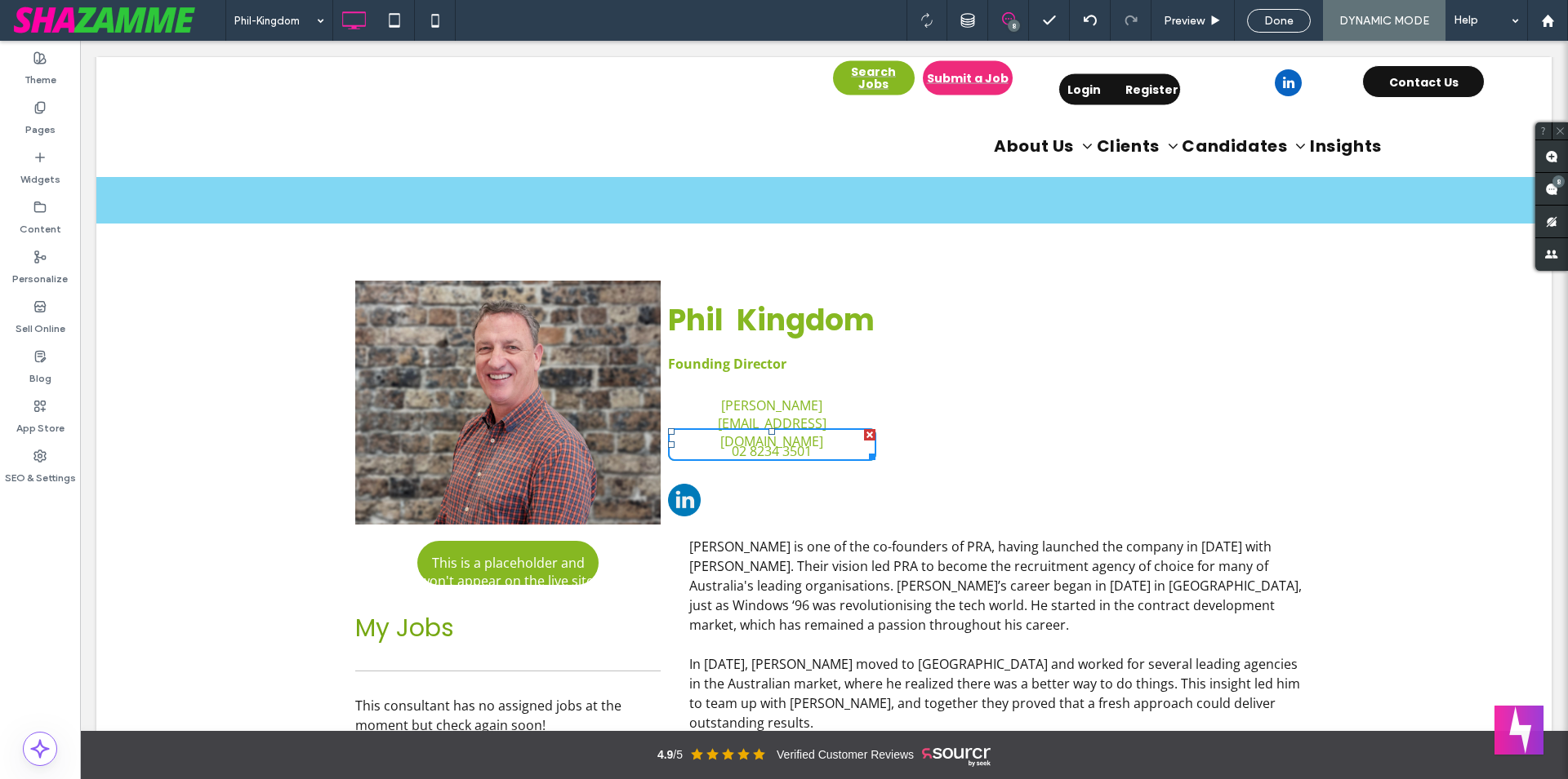
click at [754, 30] on div "Phil-Kingdom 8 Preview Done DYNAMIC MODE Help" at bounding box center [897, 20] width 1342 height 41
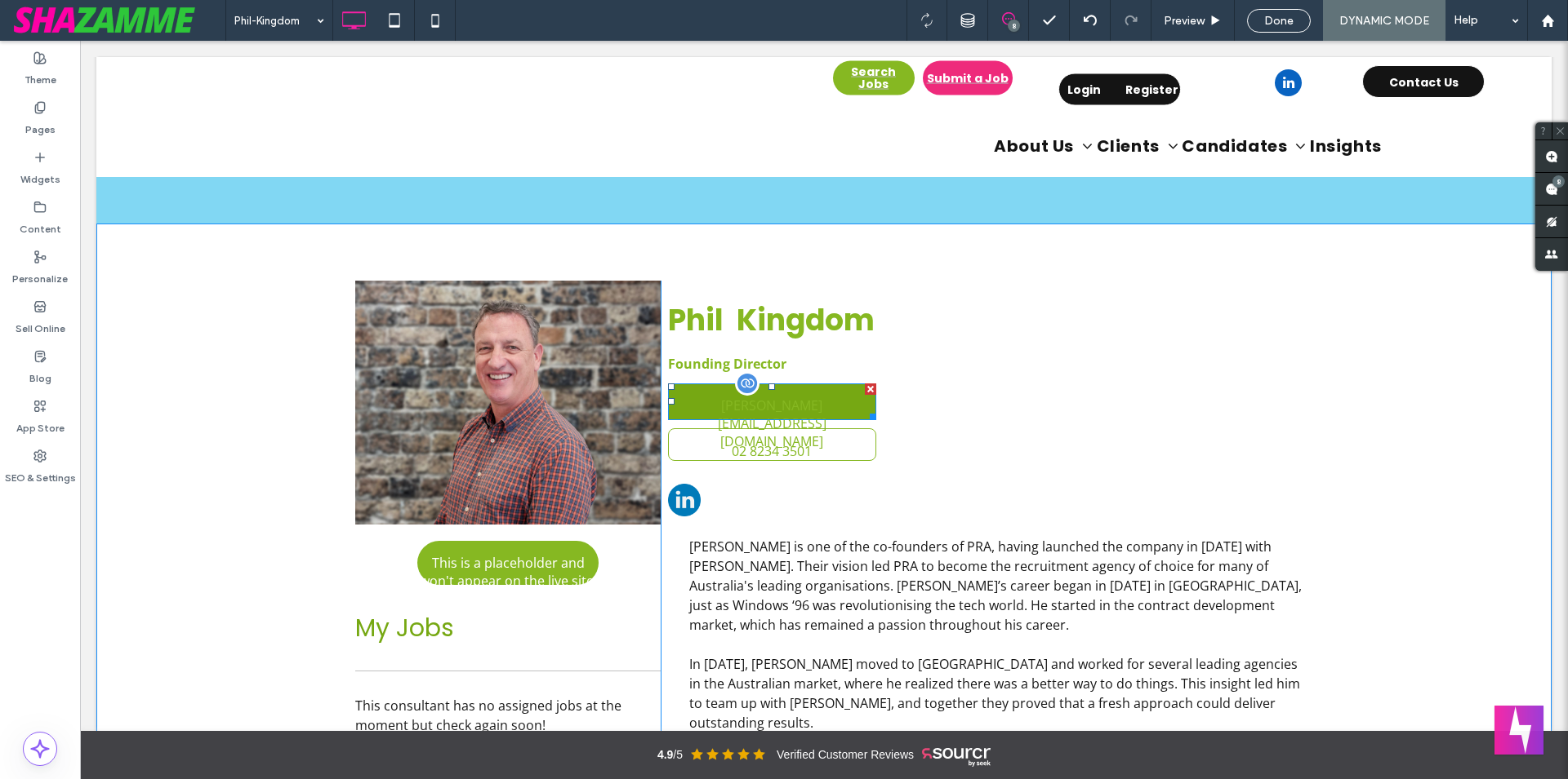
click at [837, 398] on span "philip.kingdom@pra.com.au" at bounding box center [772, 423] width 204 height 80
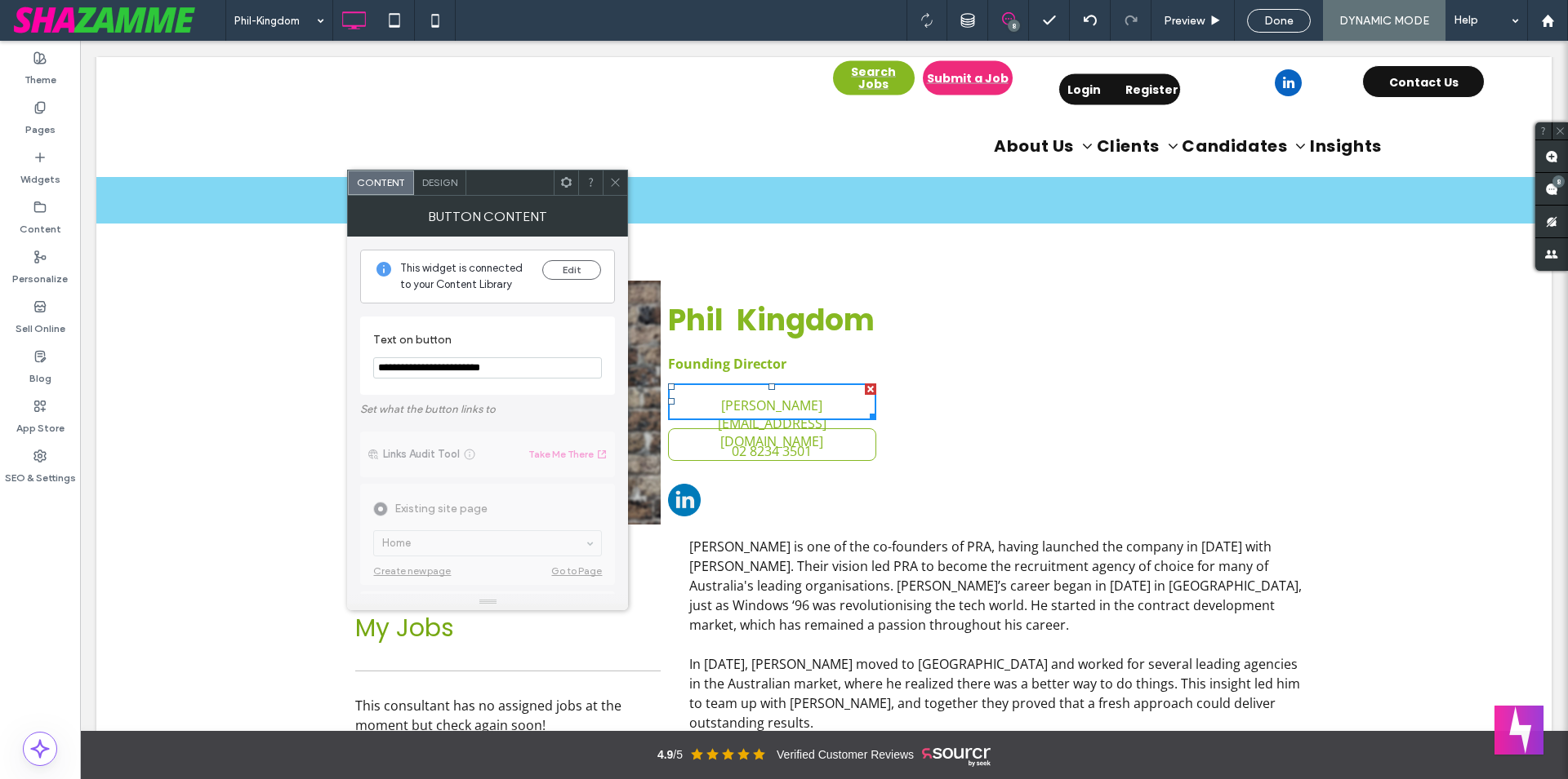
click at [423, 178] on span "Design" at bounding box center [440, 182] width 36 height 12
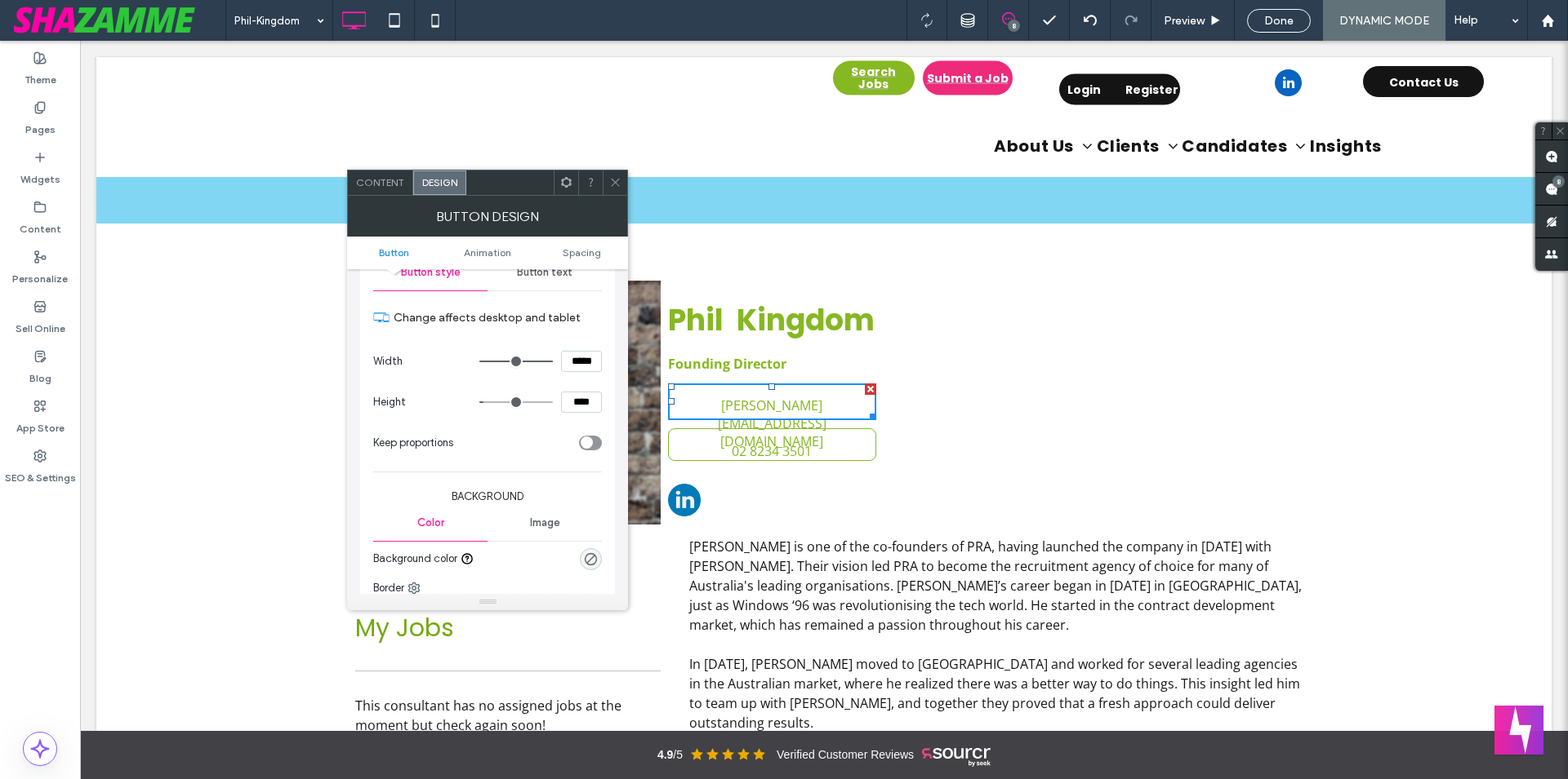
scroll to position [279, 0]
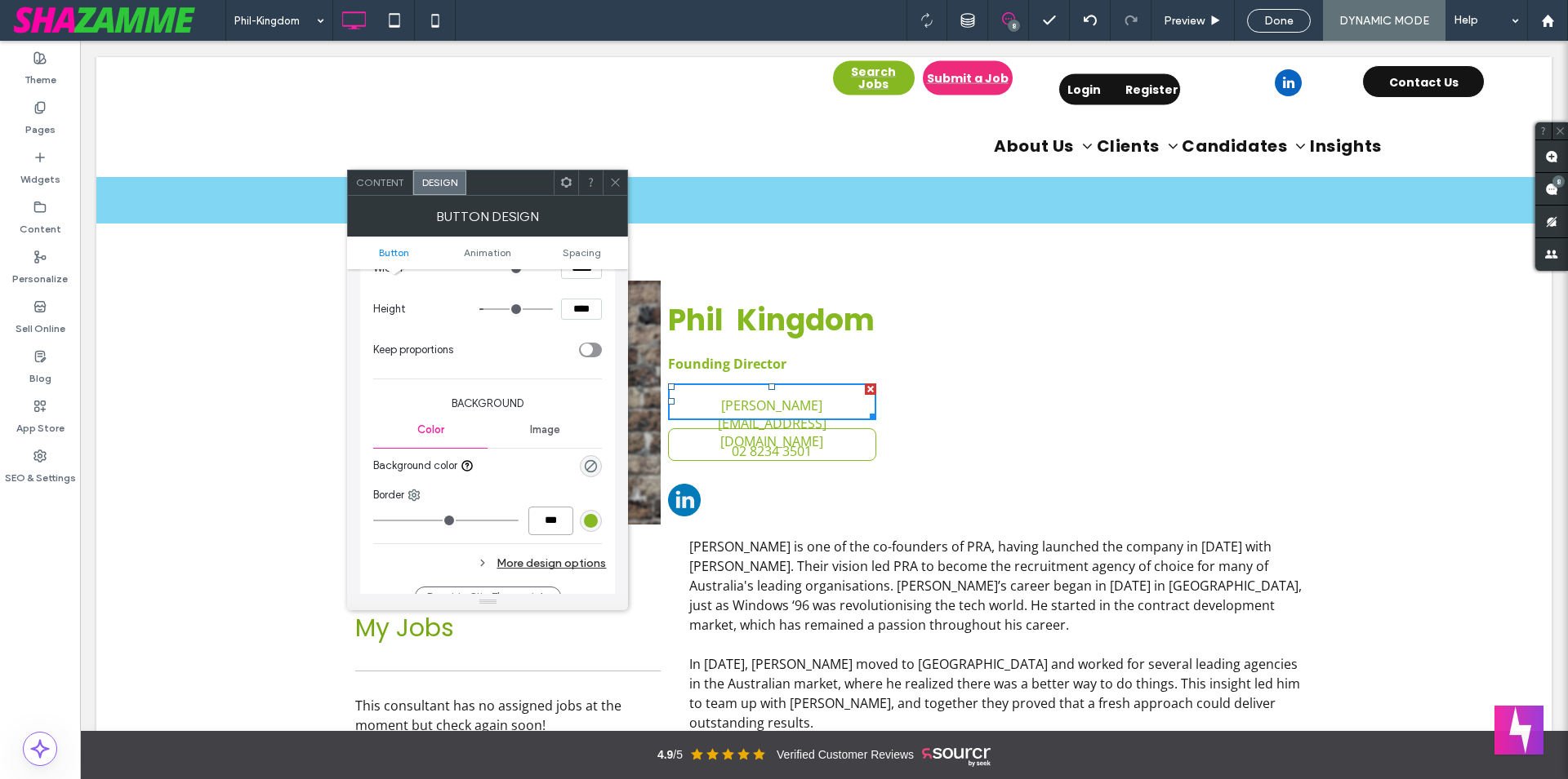
click at [550, 514] on input "***" at bounding box center [550, 521] width 45 height 29
type input "*"
type input "***"
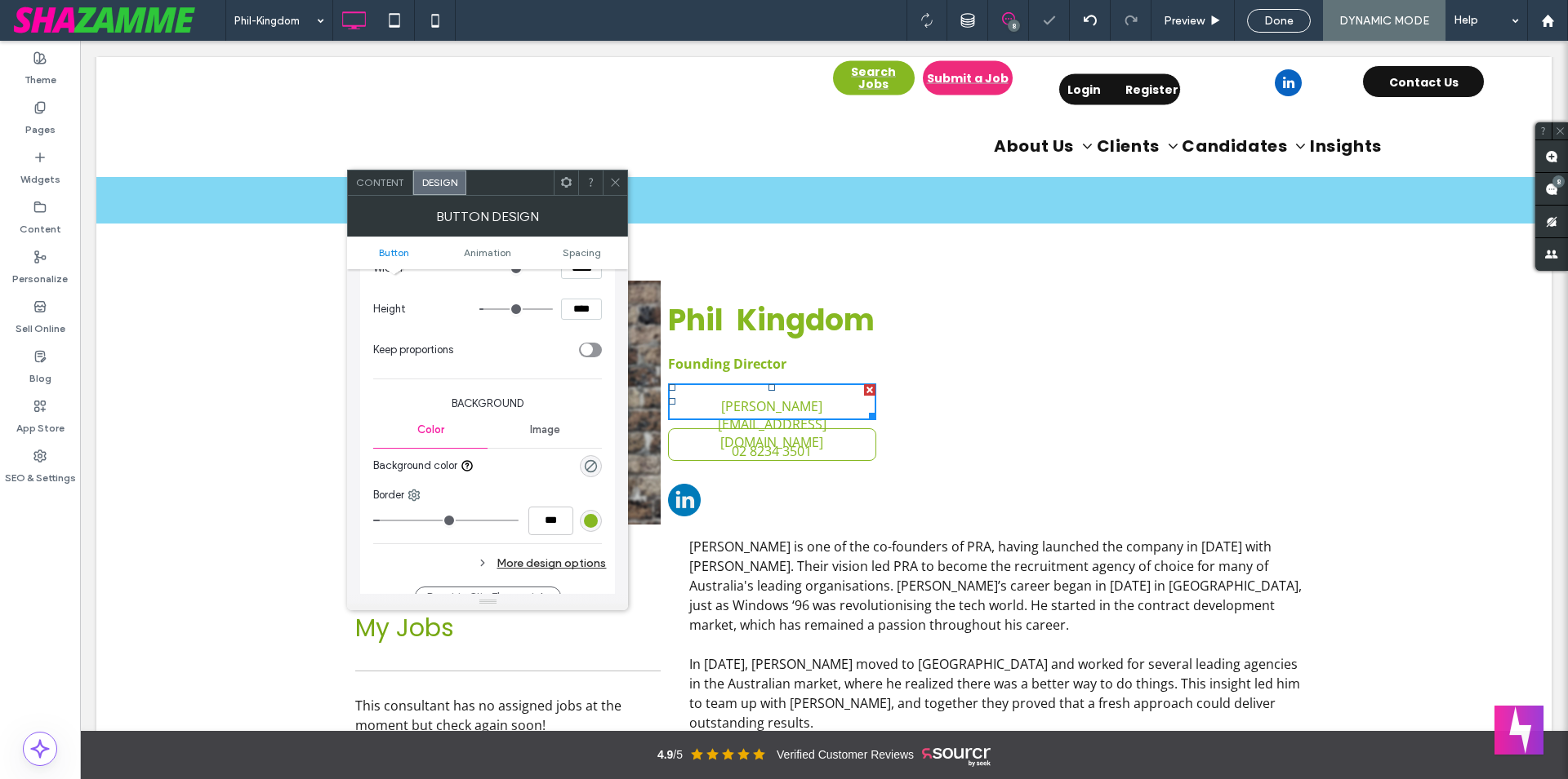
click at [1034, 428] on div "Phil Kingdom Founding Director philip.kingdom@pra.com.au 02 8234 3501 Phil is o…" at bounding box center [986, 614] width 653 height 668
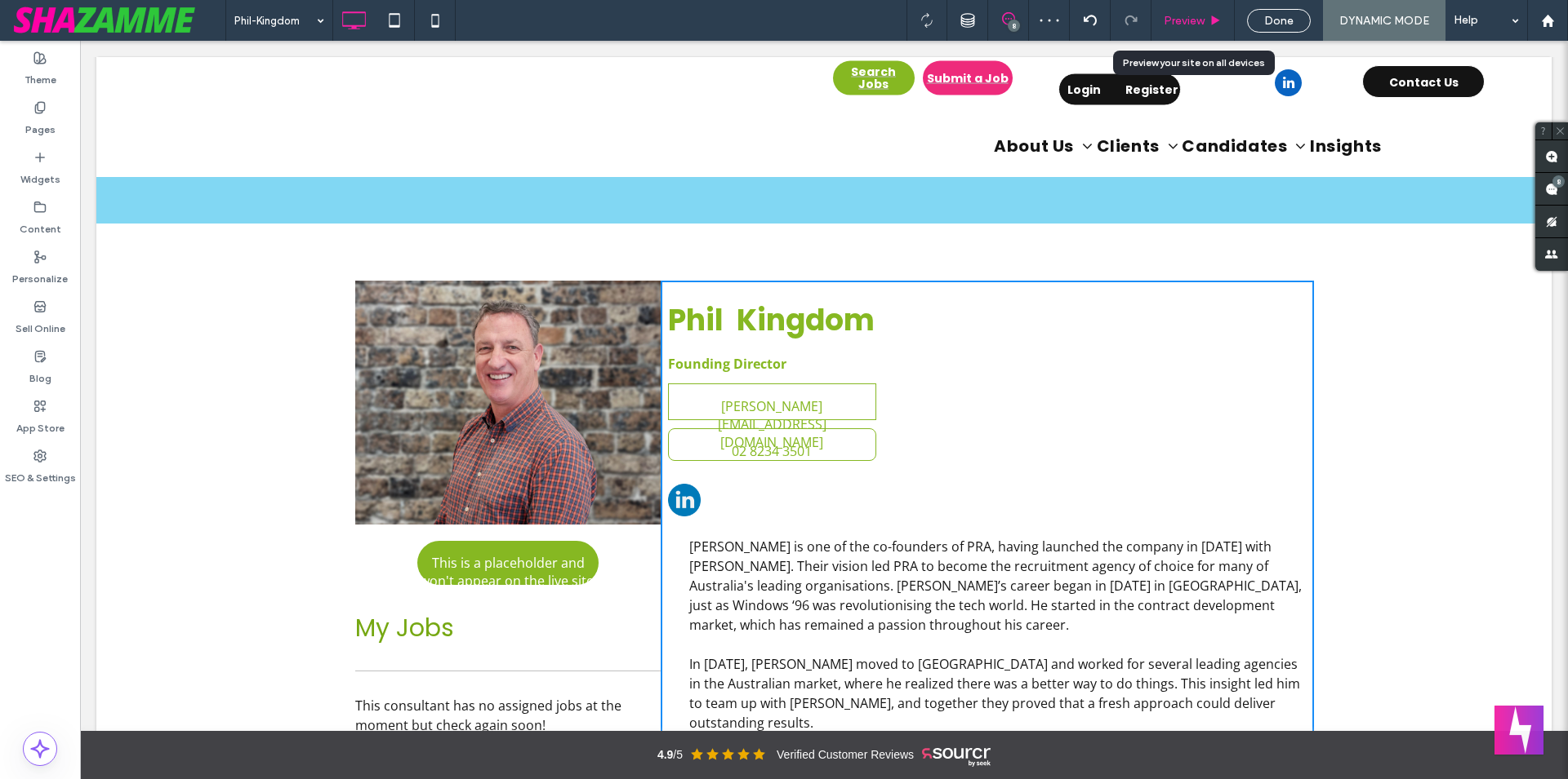
click at [1196, 19] on span "Preview" at bounding box center [1183, 20] width 41 height 14
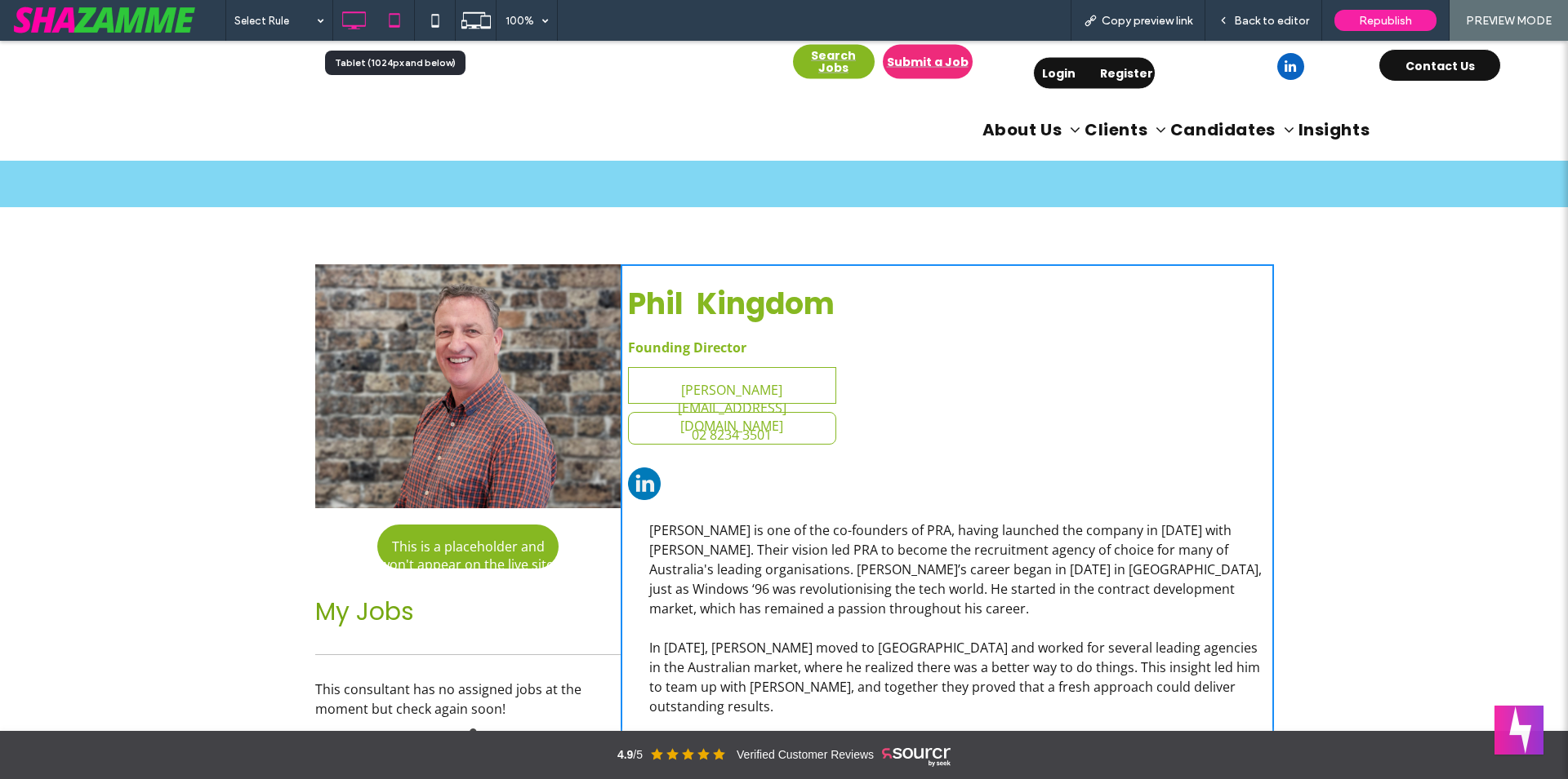
click at [412, 25] on div at bounding box center [393, 20] width 40 height 33
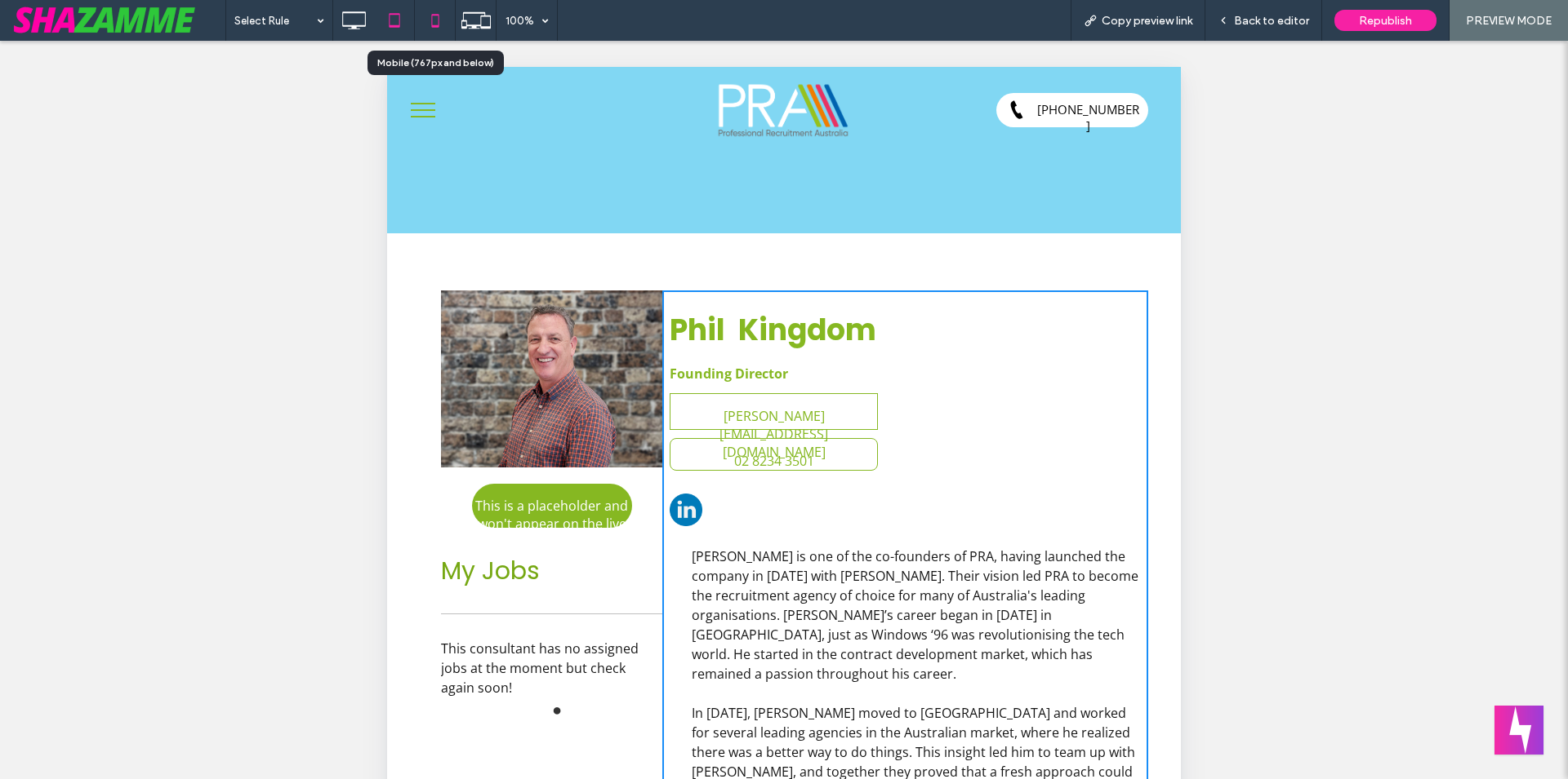
click at [443, 24] on icon at bounding box center [435, 20] width 33 height 33
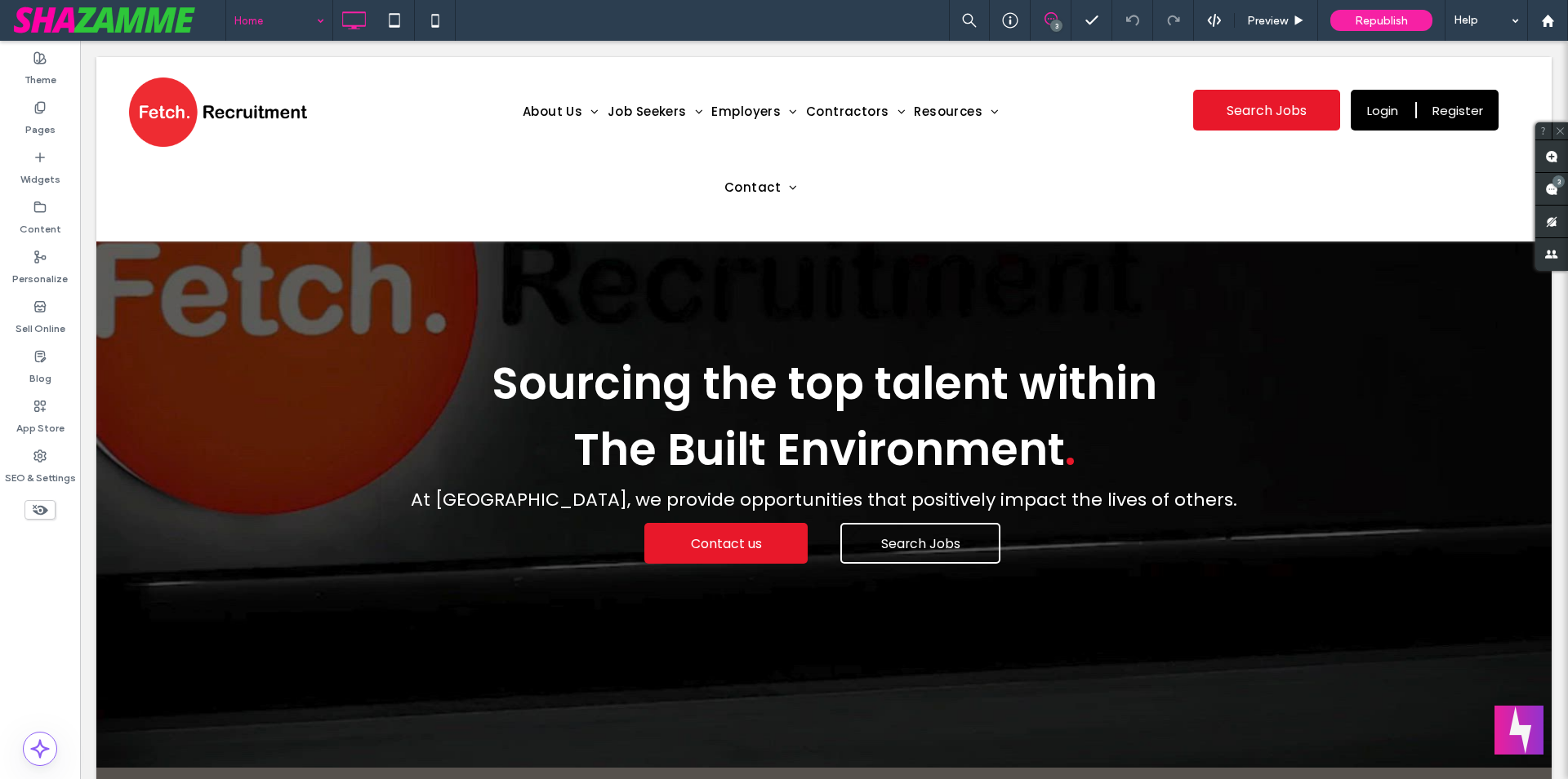
click at [290, 19] on input at bounding box center [275, 20] width 82 height 41
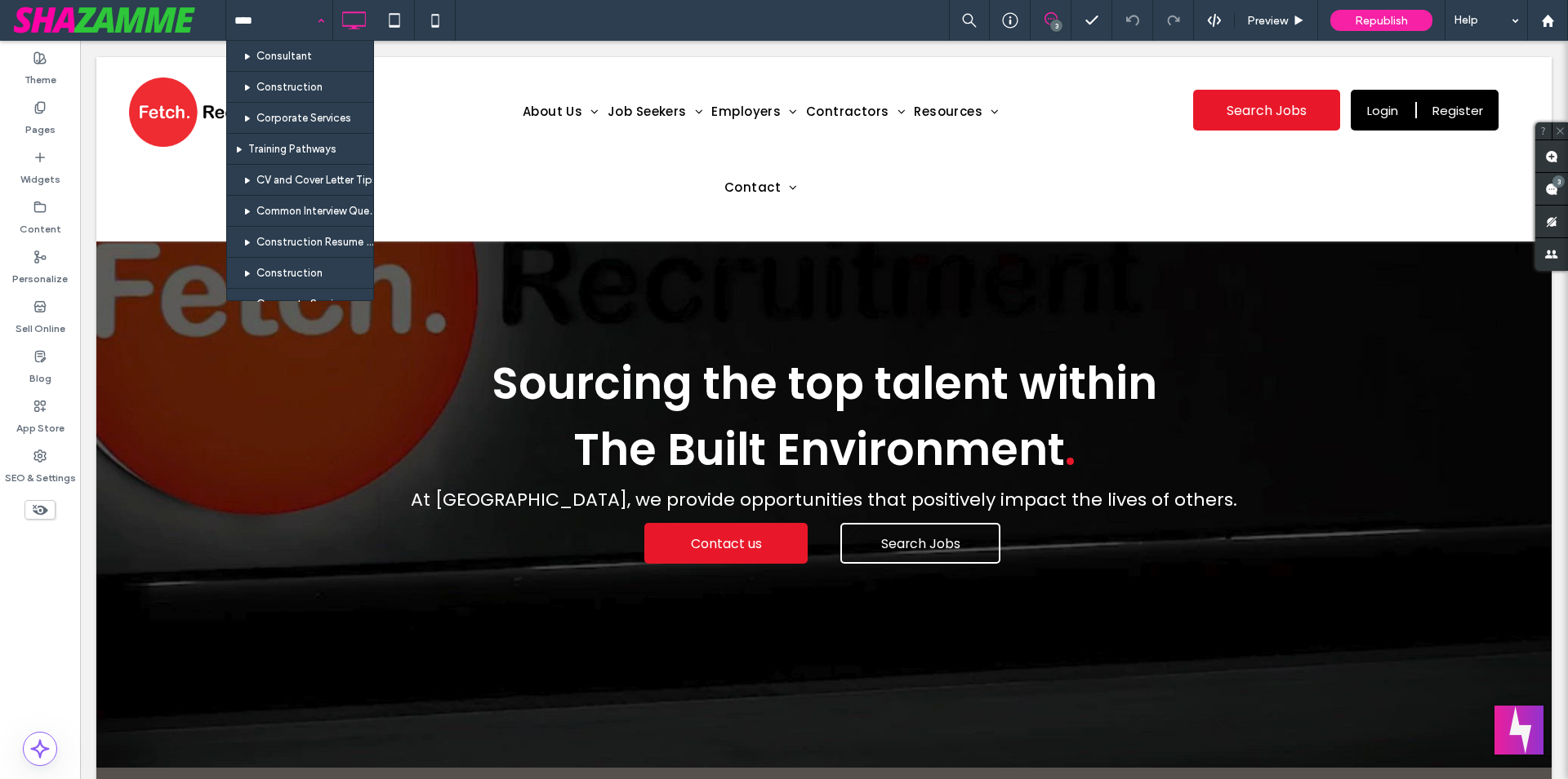
type input "*****"
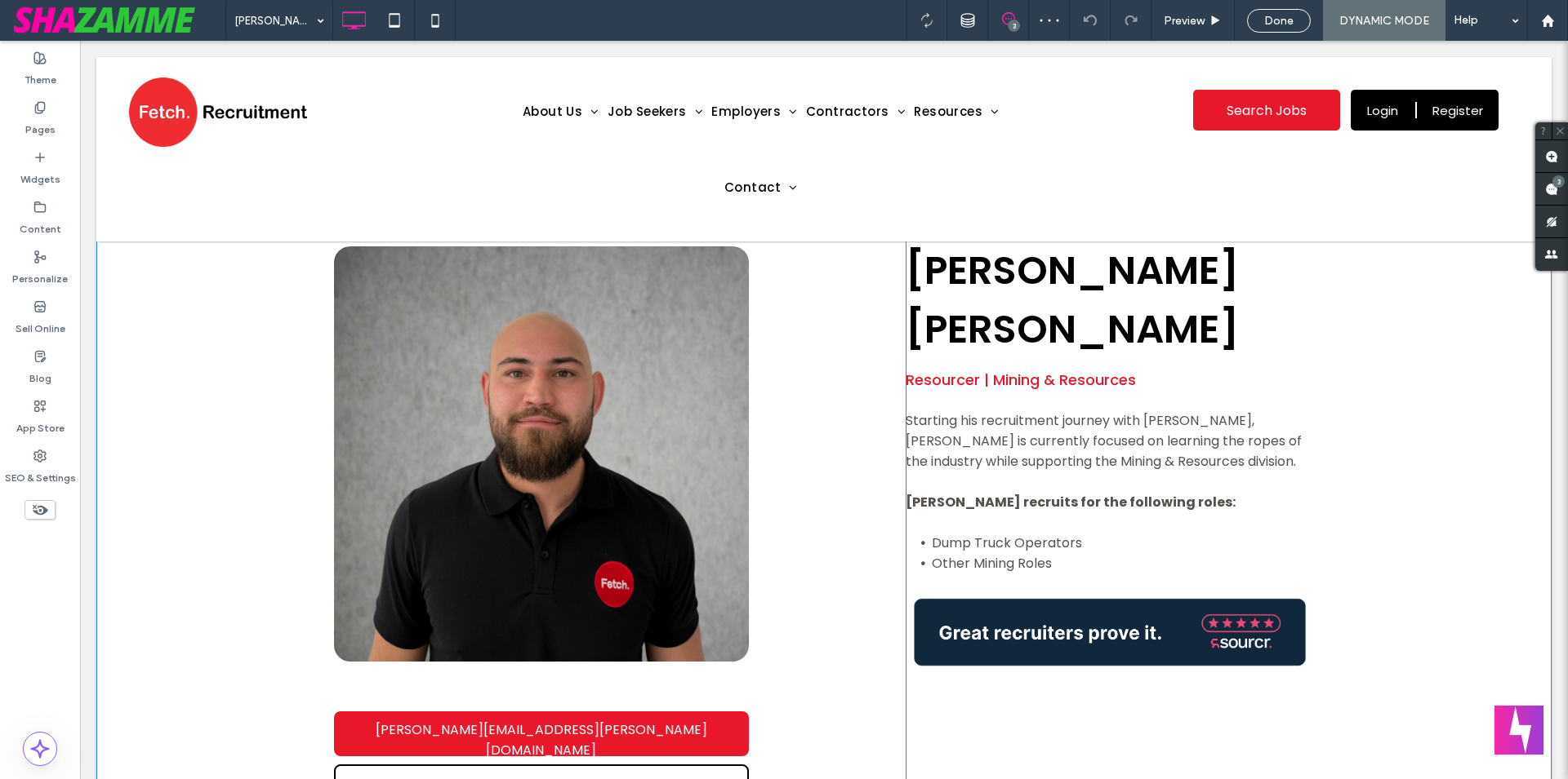
click at [119, 184] on div at bounding box center [117, 179] width 41 height 26
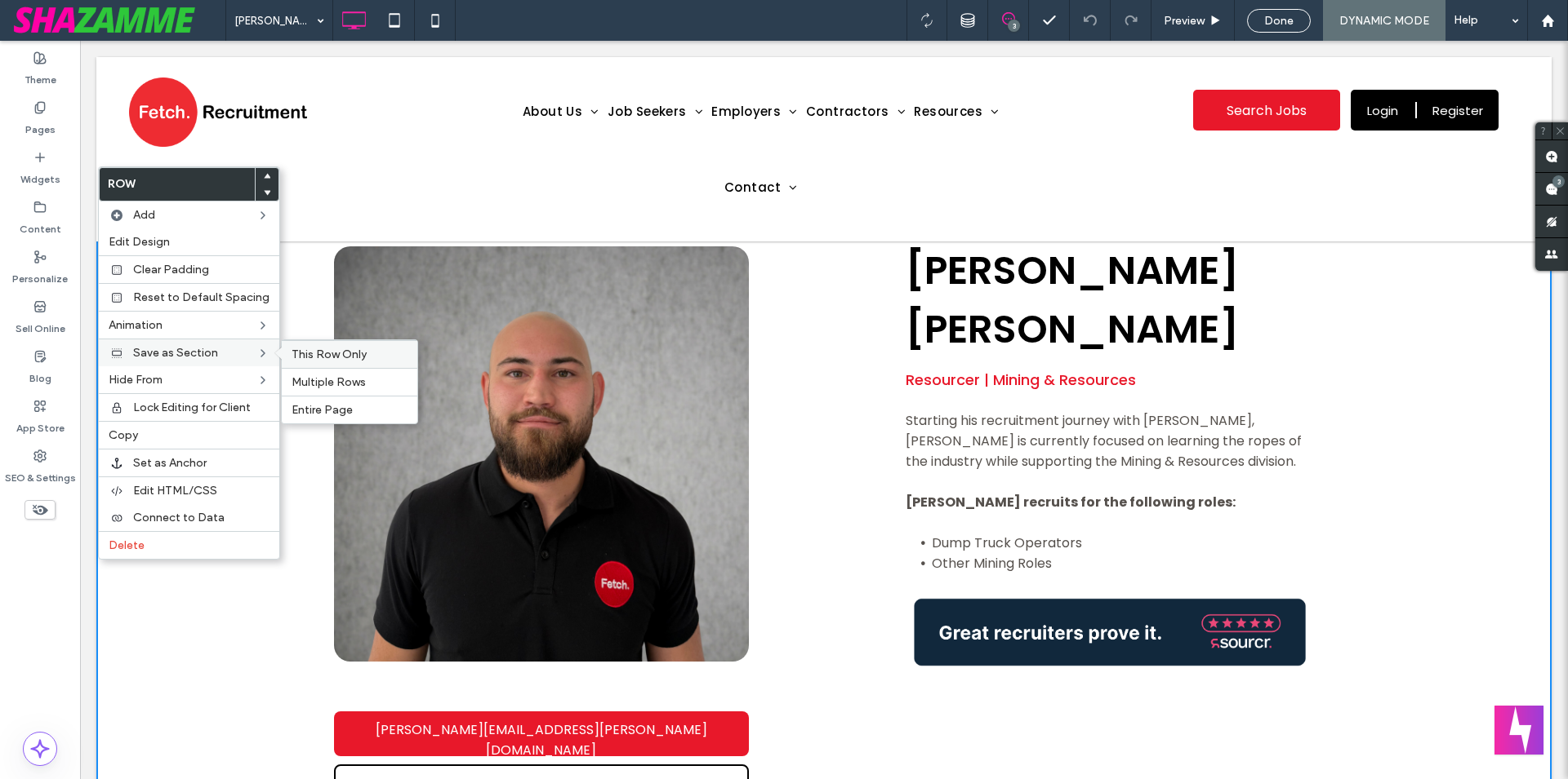
click at [342, 344] on div "This Row Only" at bounding box center [349, 354] width 135 height 28
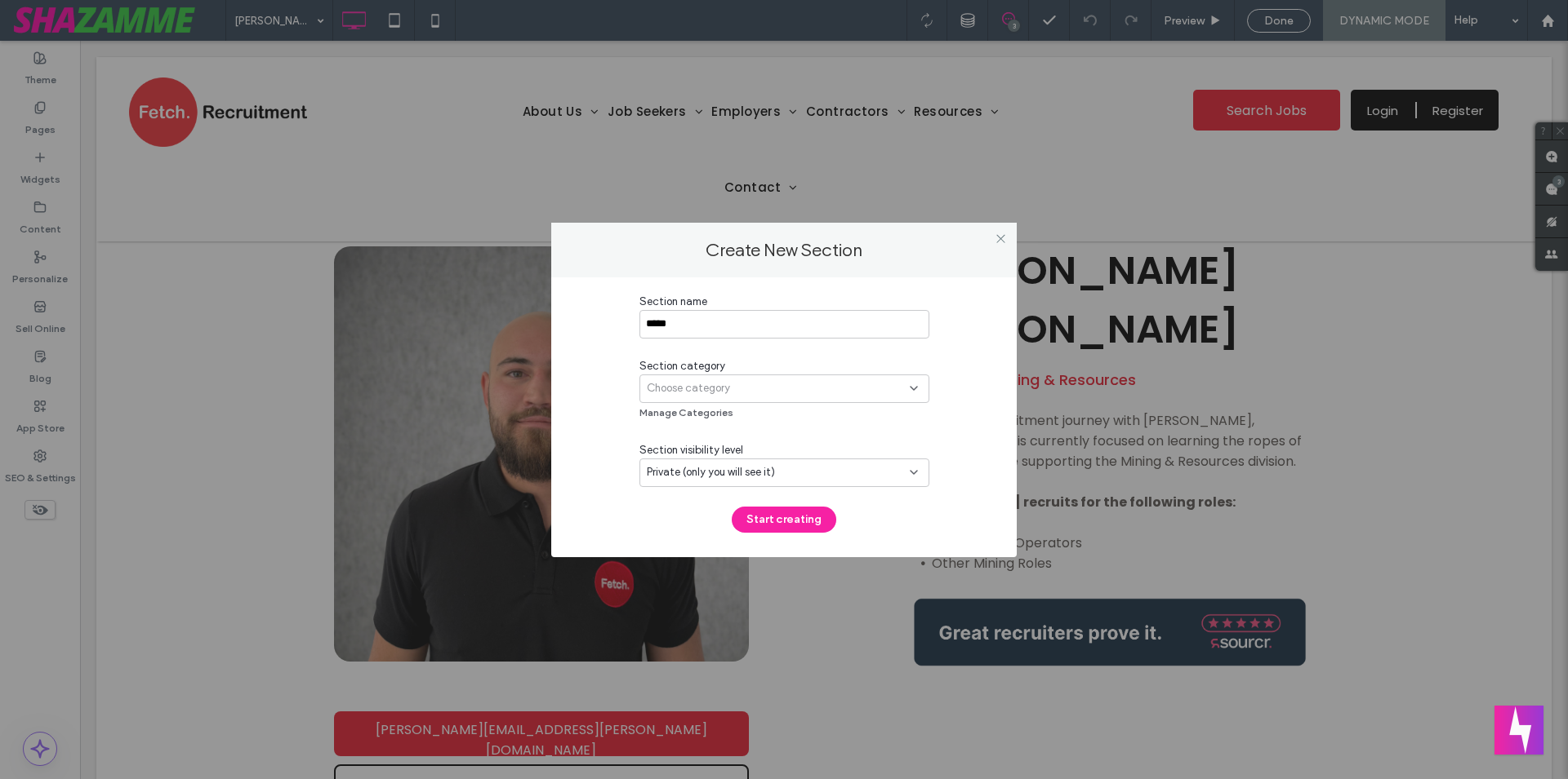
type input "*****"
click at [816, 392] on div "Choose category" at bounding box center [778, 388] width 263 height 16
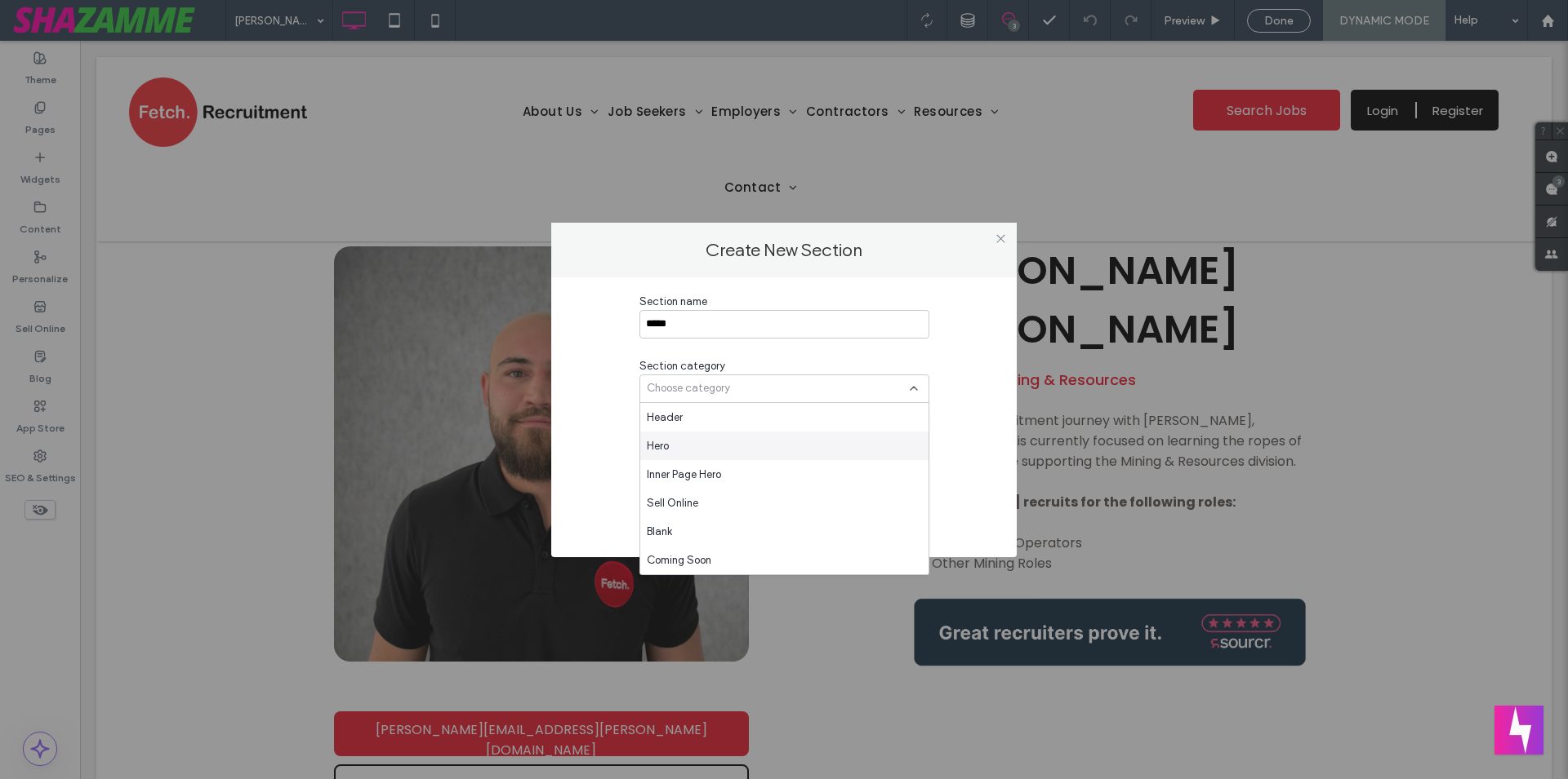
click at [803, 439] on div "Hero" at bounding box center [784, 446] width 288 height 29
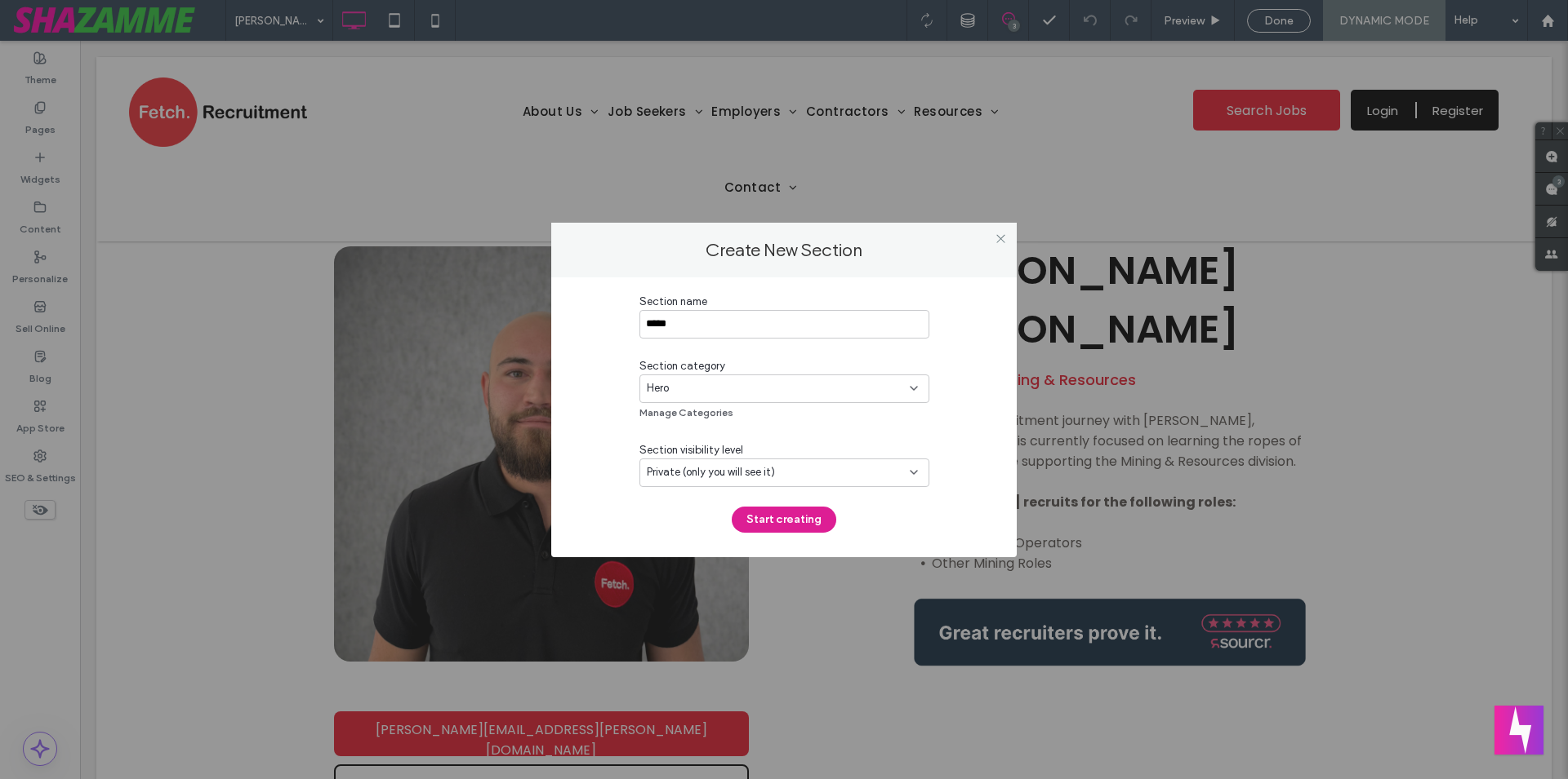
click at [799, 514] on button "Start creating" at bounding box center [784, 520] width 105 height 26
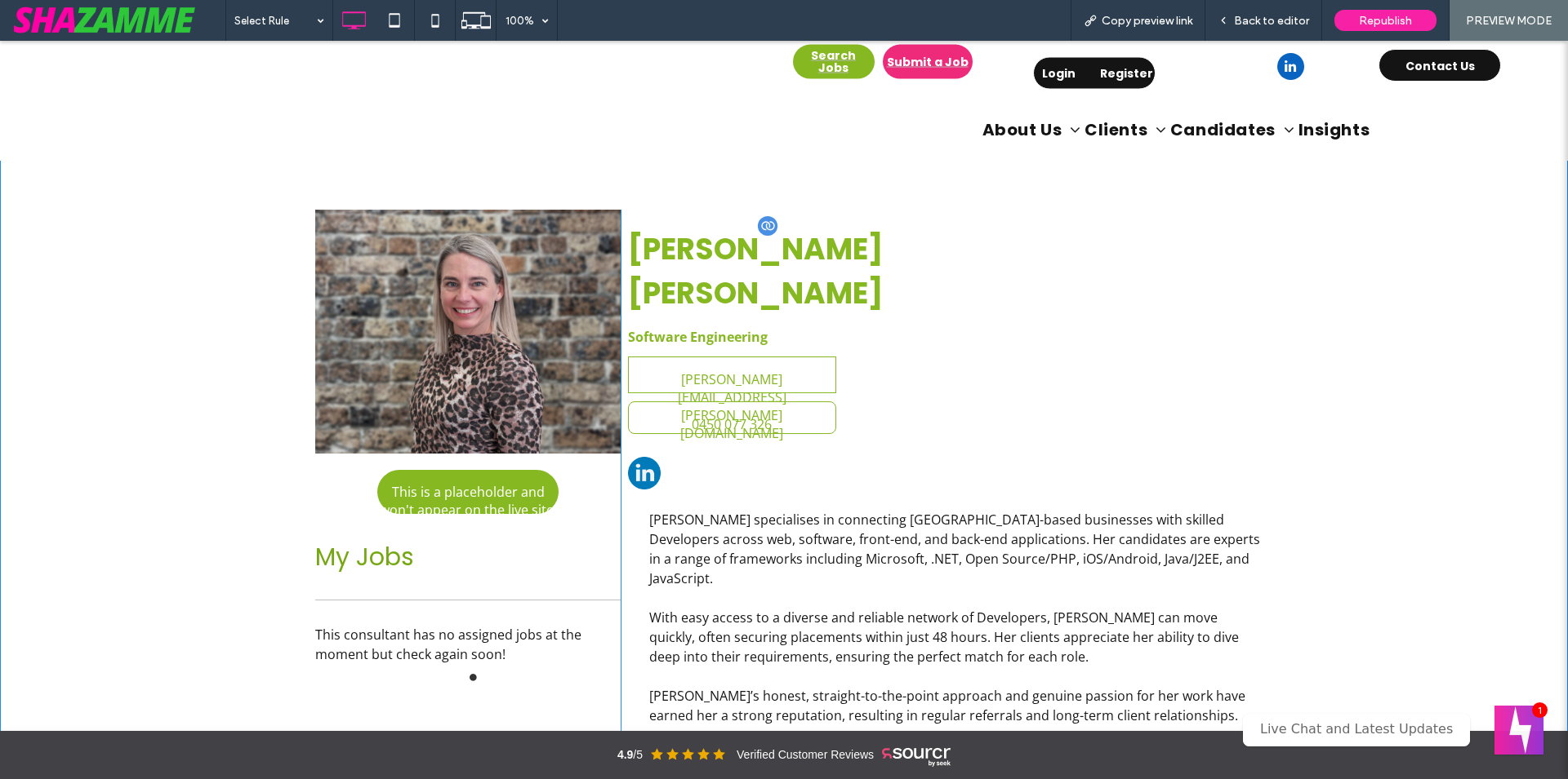
scroll to position [333, 0]
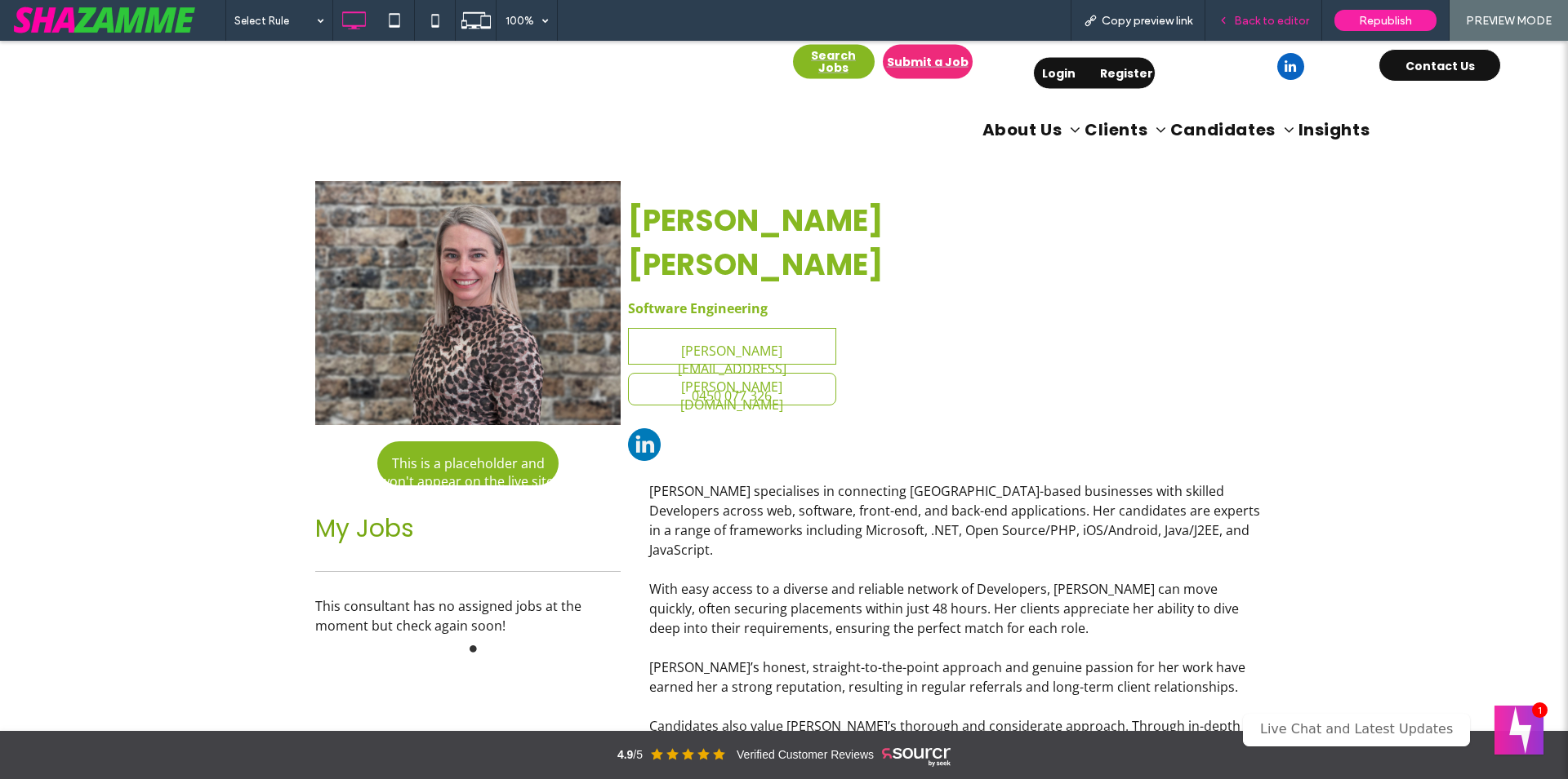
click at [1269, 21] on span "Back to editor" at bounding box center [1270, 20] width 75 height 14
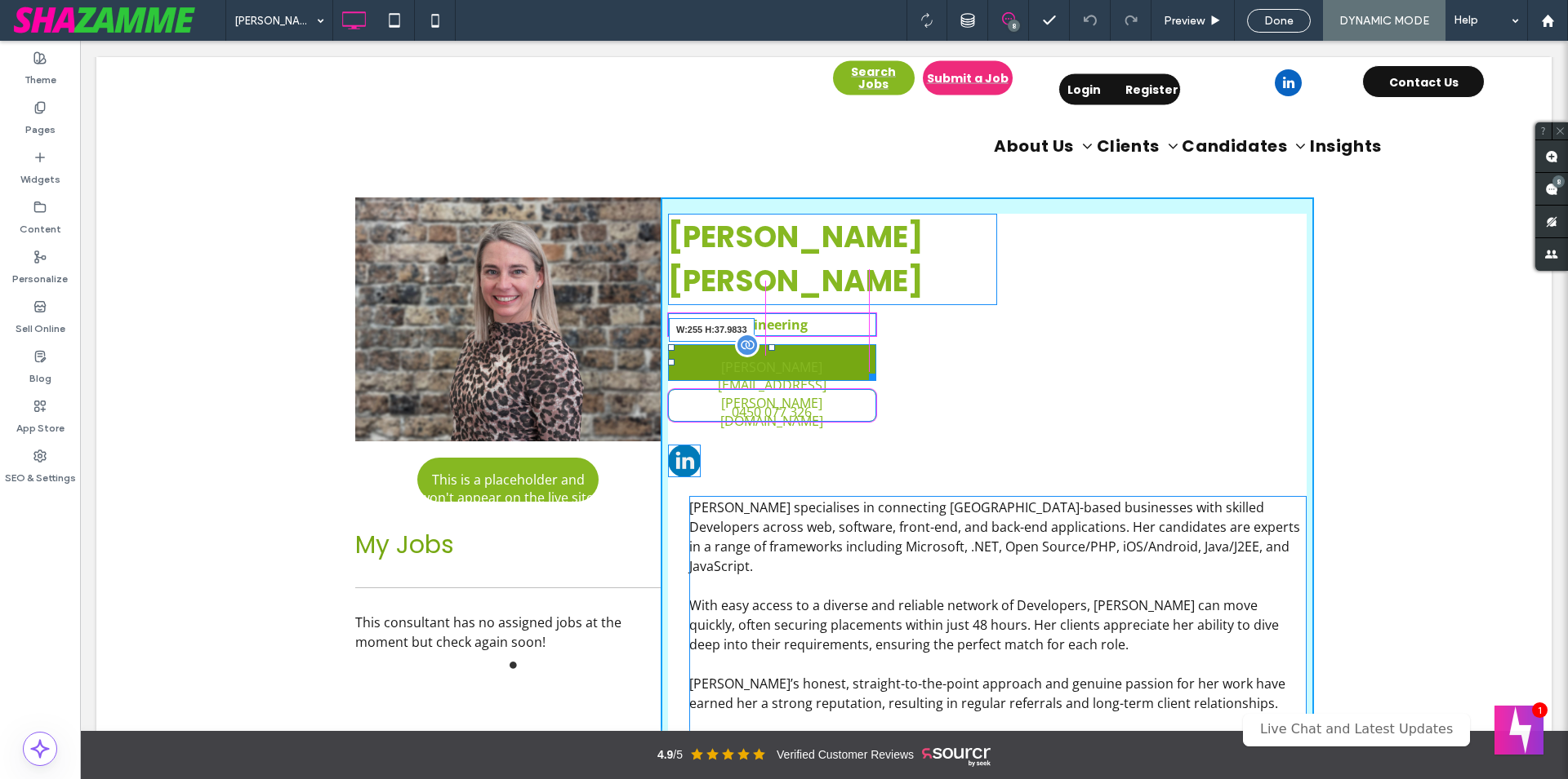
click at [866, 368] on div at bounding box center [869, 374] width 12 height 12
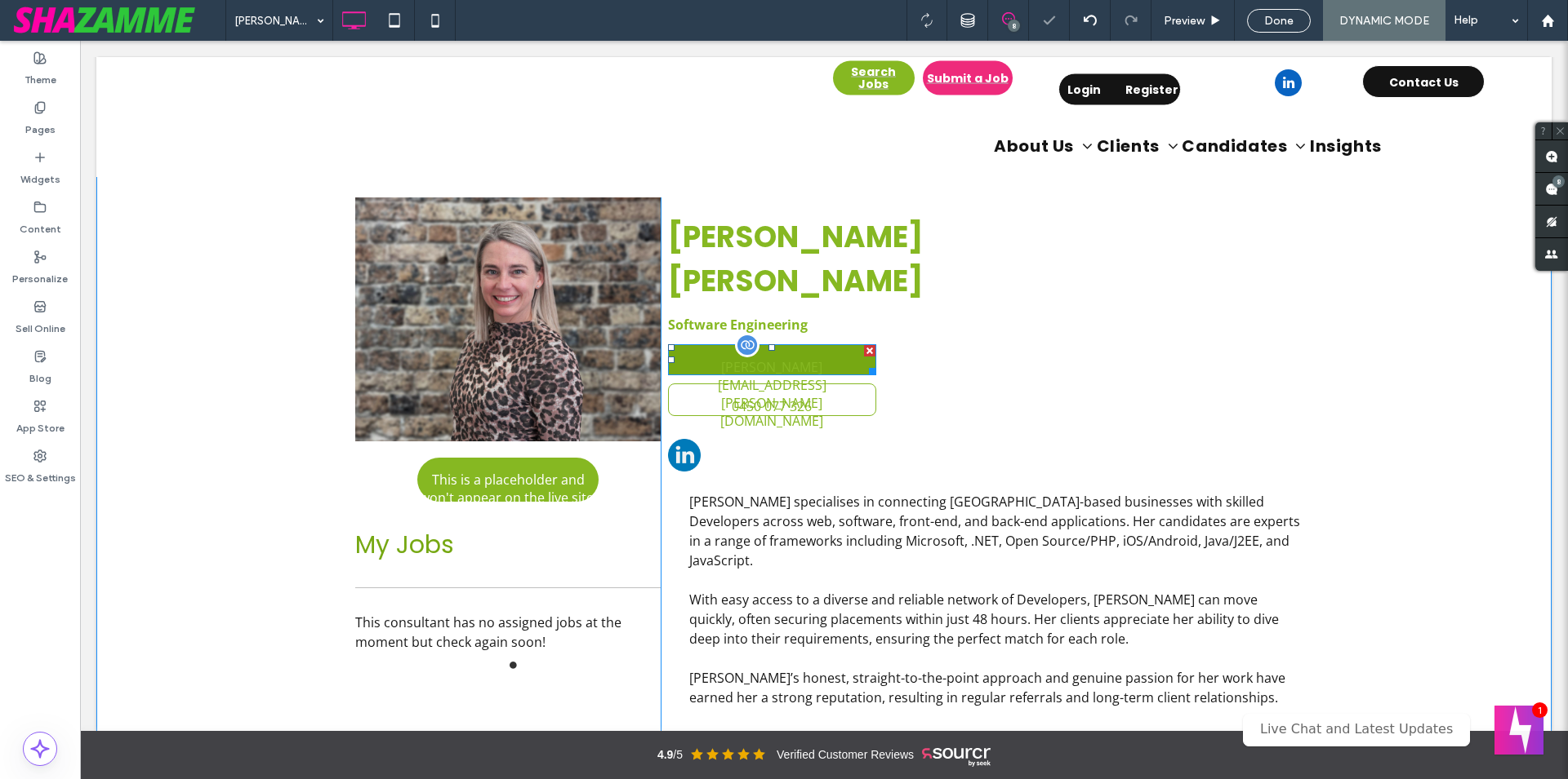
click at [819, 346] on span "[PERSON_NAME][EMAIL_ADDRESS][PERSON_NAME][DOMAIN_NAME]" at bounding box center [773, 395] width 203 height 98
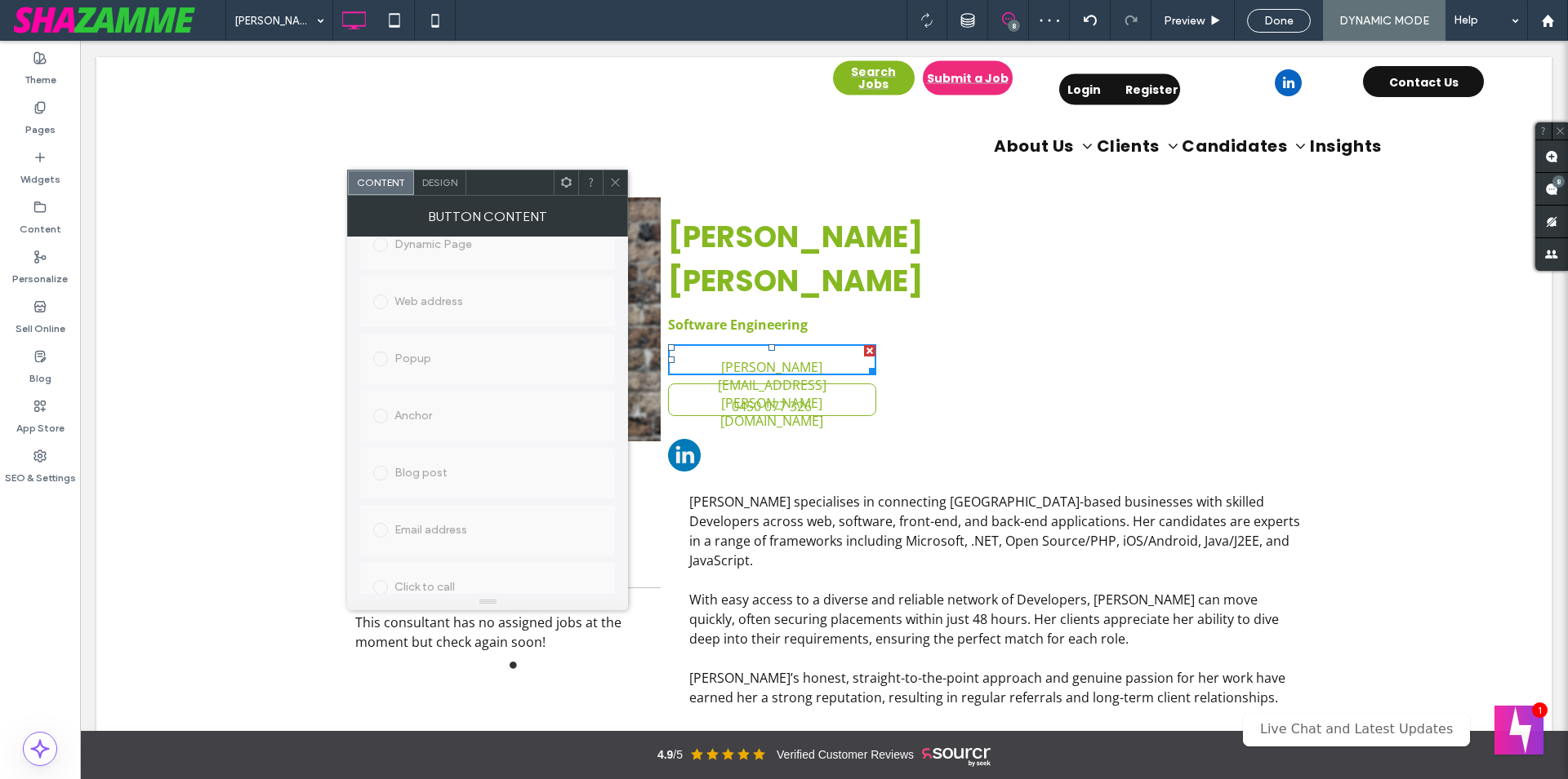
scroll to position [457, 0]
click at [433, 179] on span "Design" at bounding box center [440, 182] width 36 height 12
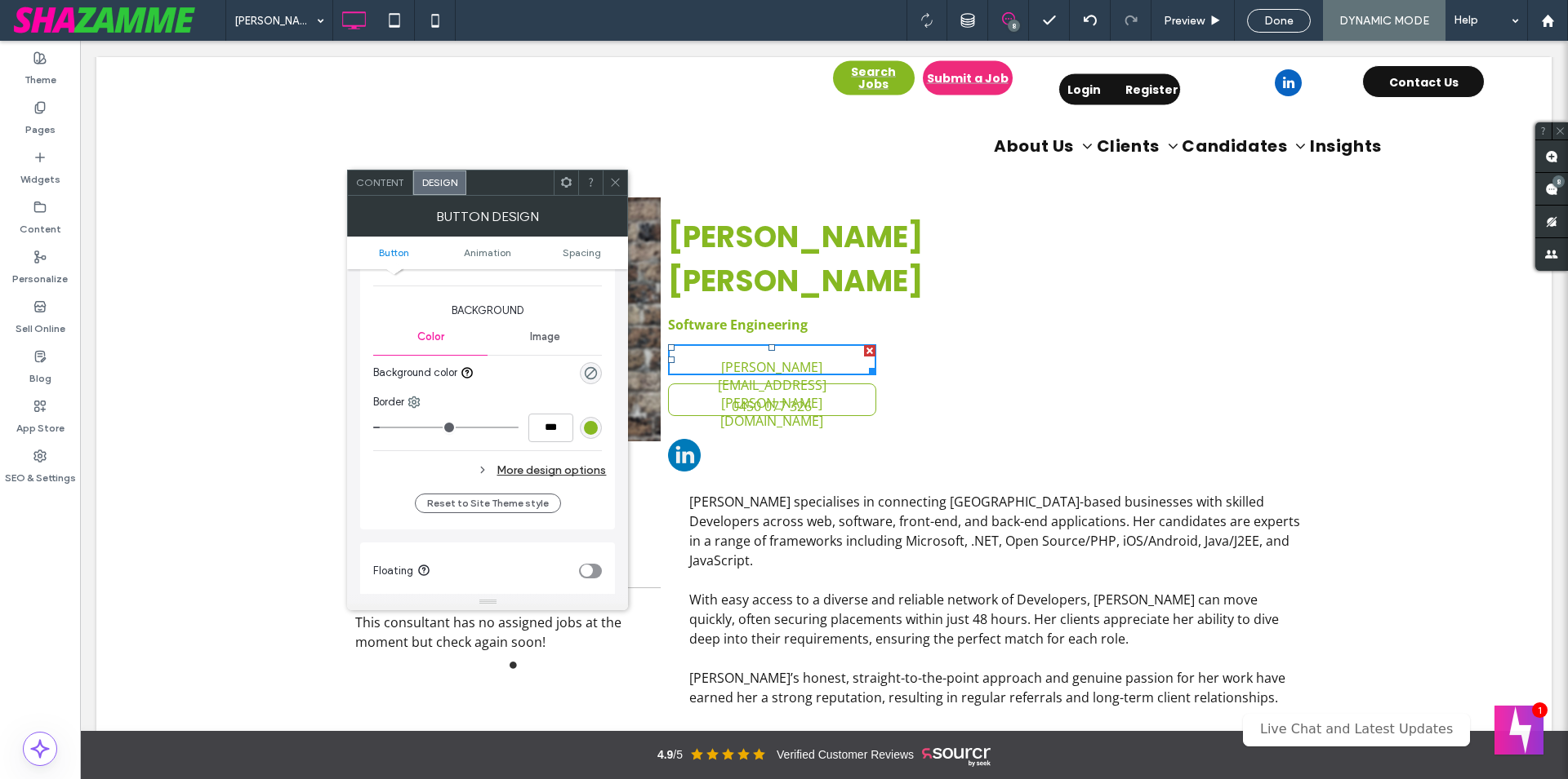
scroll to position [0, 0]
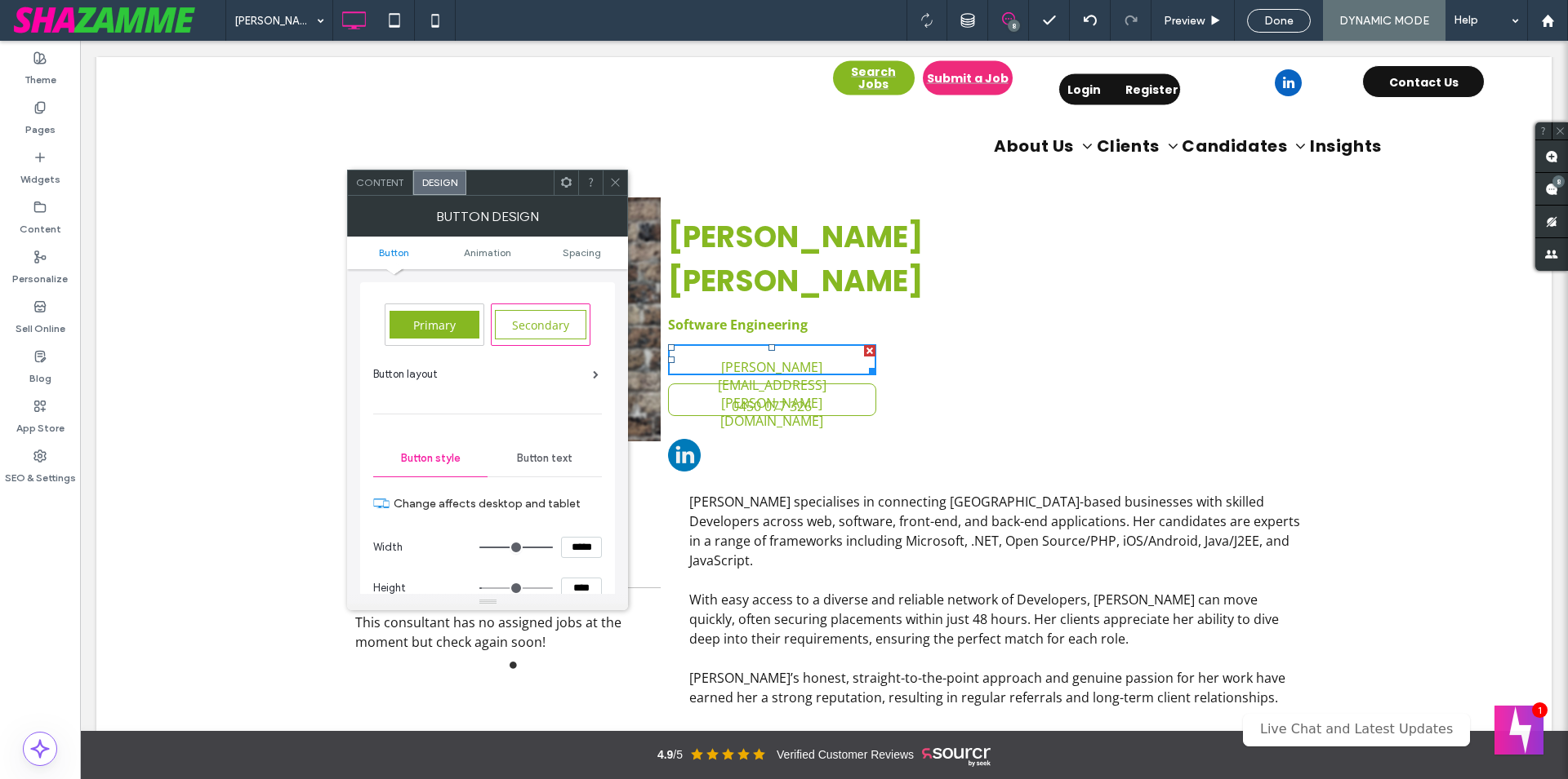
click at [550, 457] on span "Button text" at bounding box center [544, 458] width 56 height 13
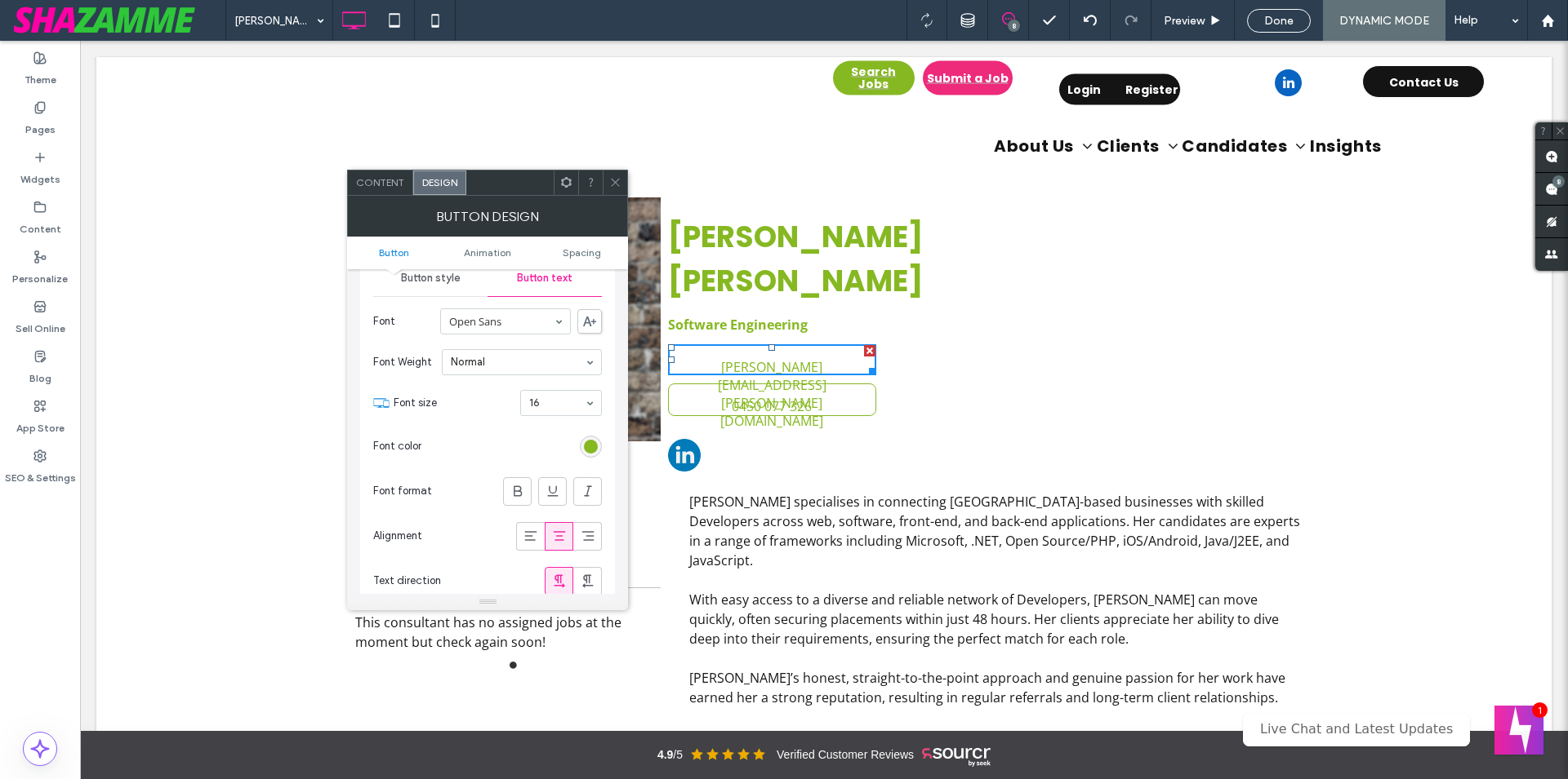
scroll to position [279, 0]
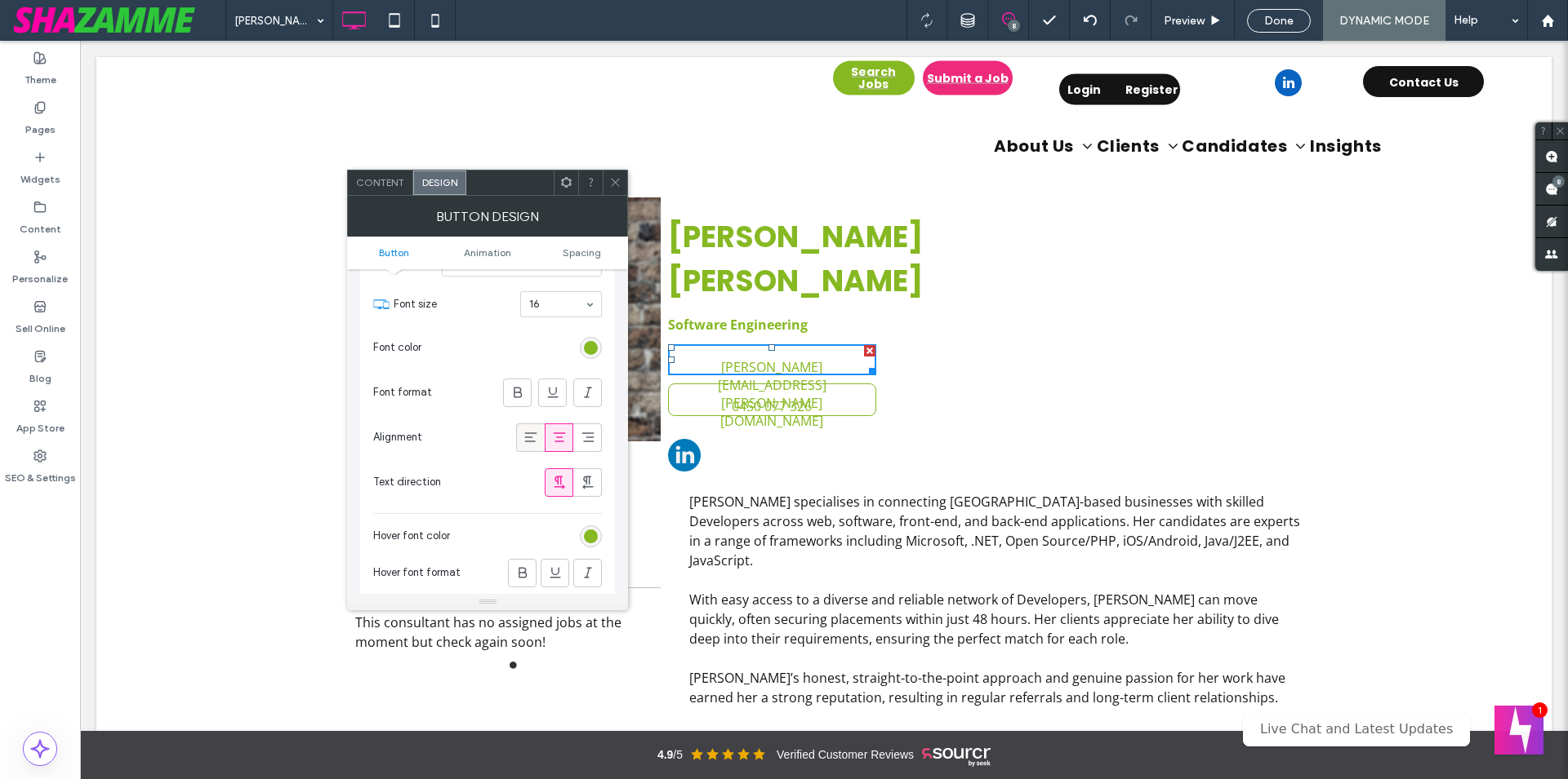
click at [536, 434] on icon at bounding box center [530, 437] width 16 height 16
click at [550, 434] on div at bounding box center [559, 438] width 27 height 27
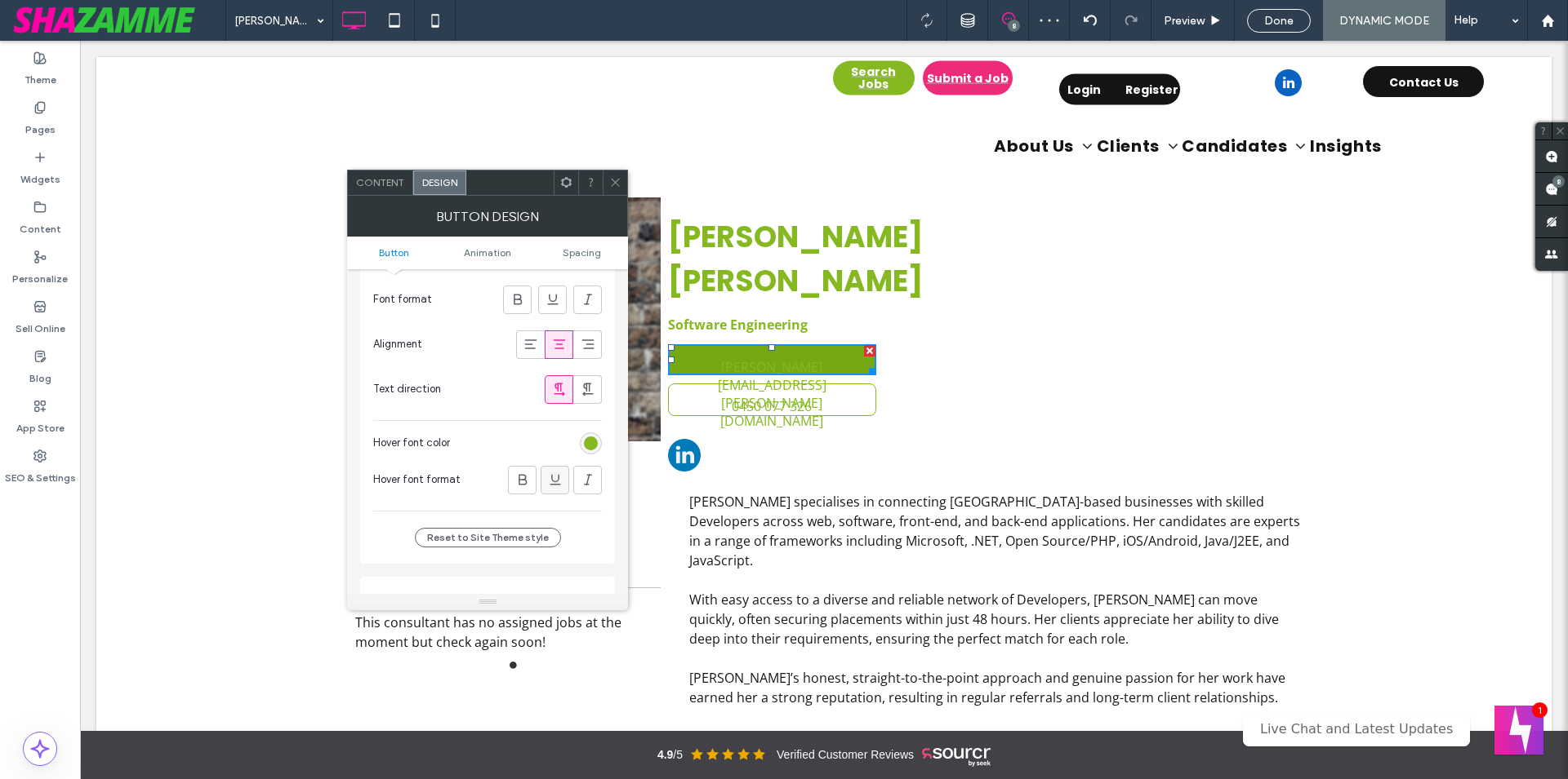
scroll to position [558, 0]
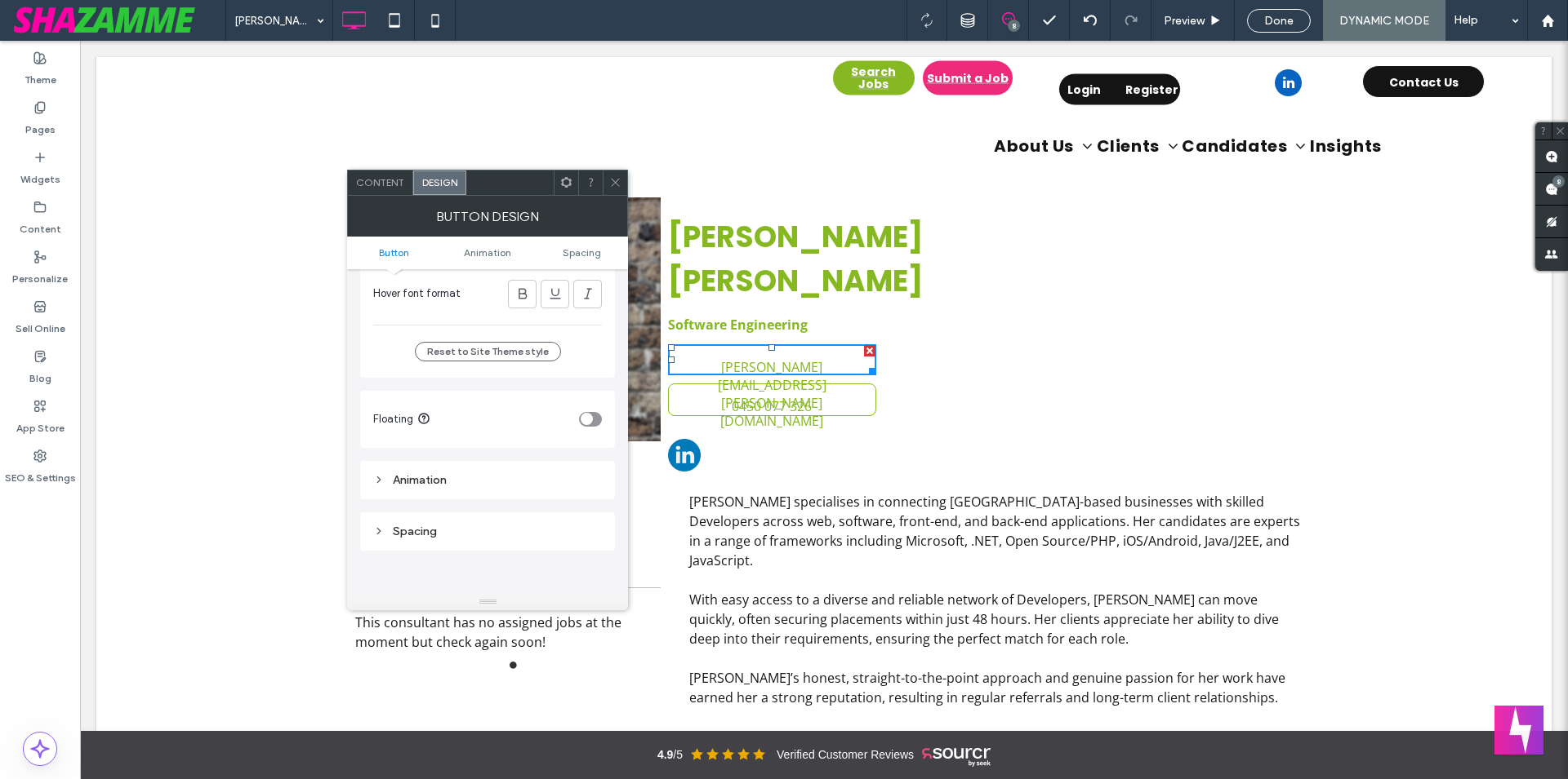
click at [801, 12] on div "[PERSON_NAME] 8 Preview Done DYNAMIC MODE Help" at bounding box center [897, 20] width 1342 height 41
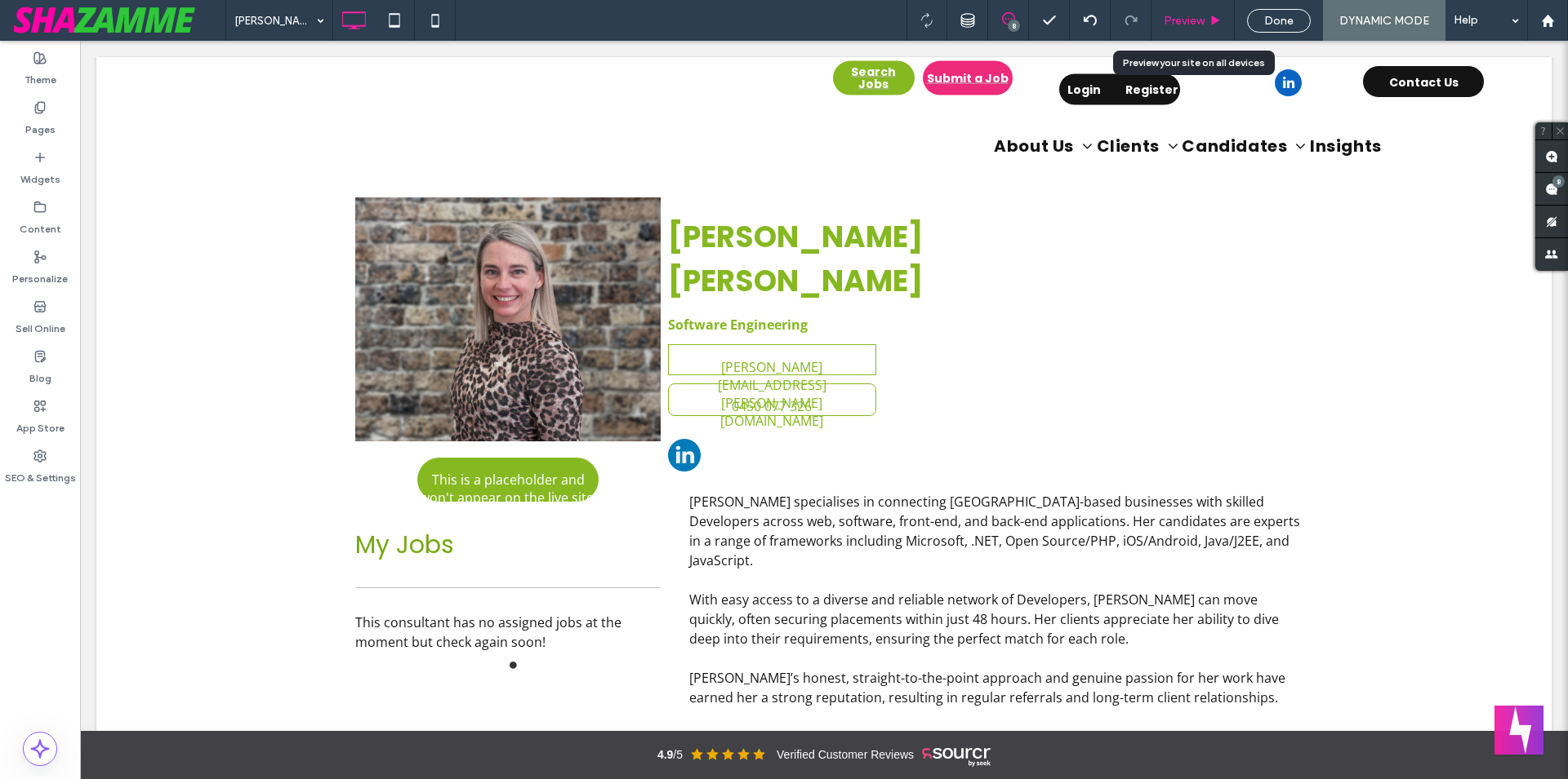
click at [1188, 18] on span "Preview" at bounding box center [1183, 20] width 41 height 14
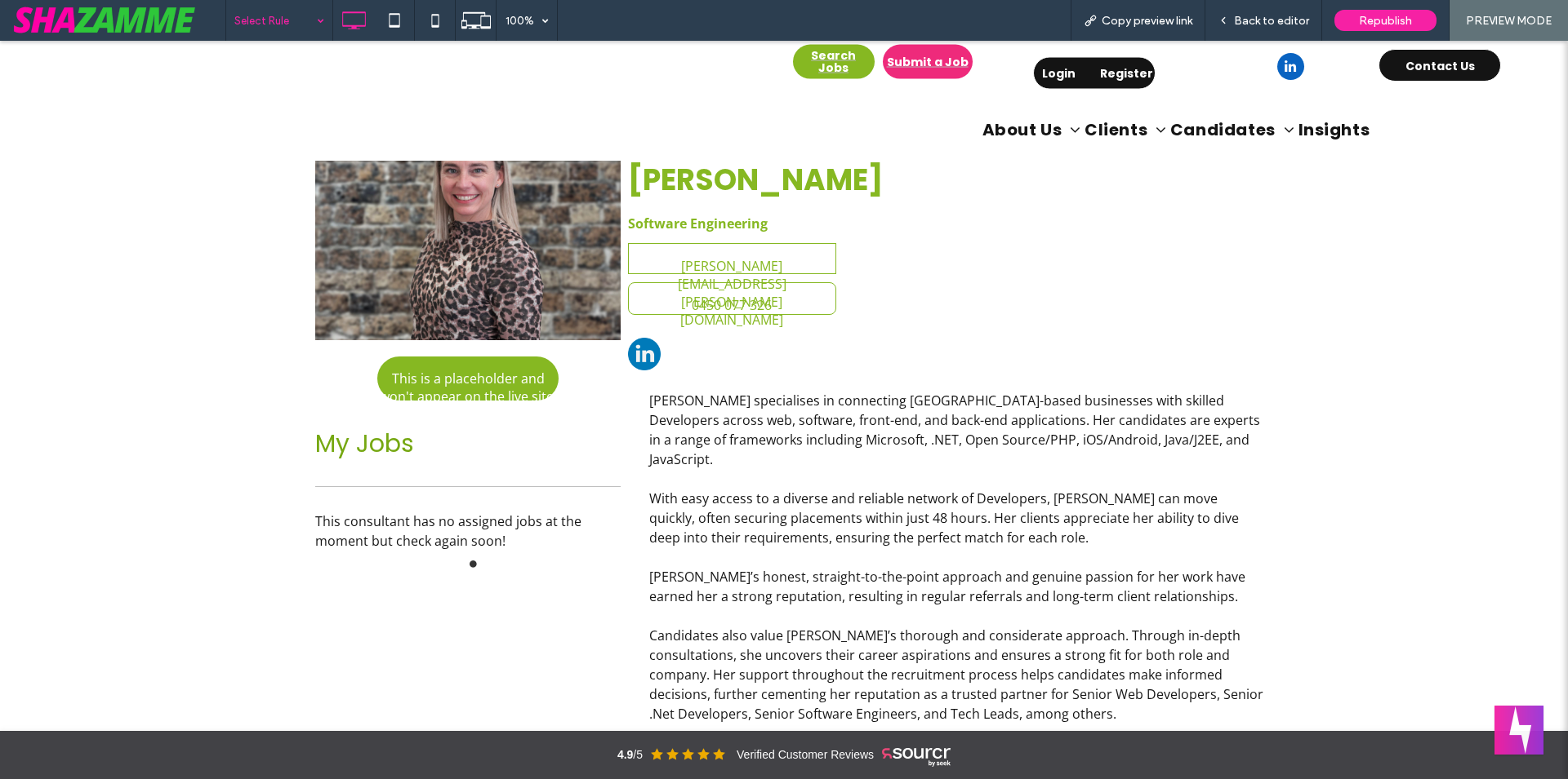
scroll to position [417, 0]
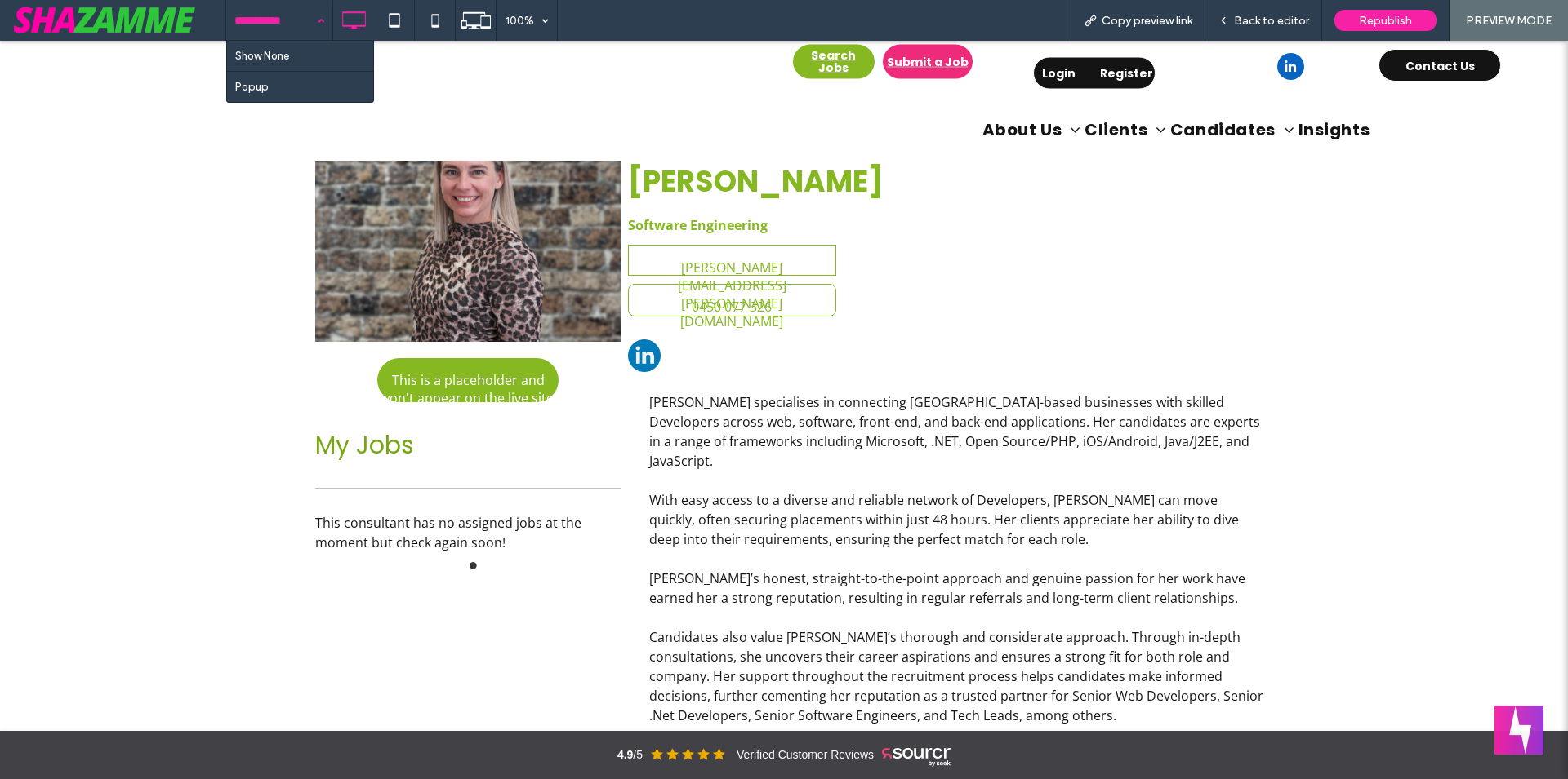
click at [298, 30] on input at bounding box center [275, 20] width 82 height 41
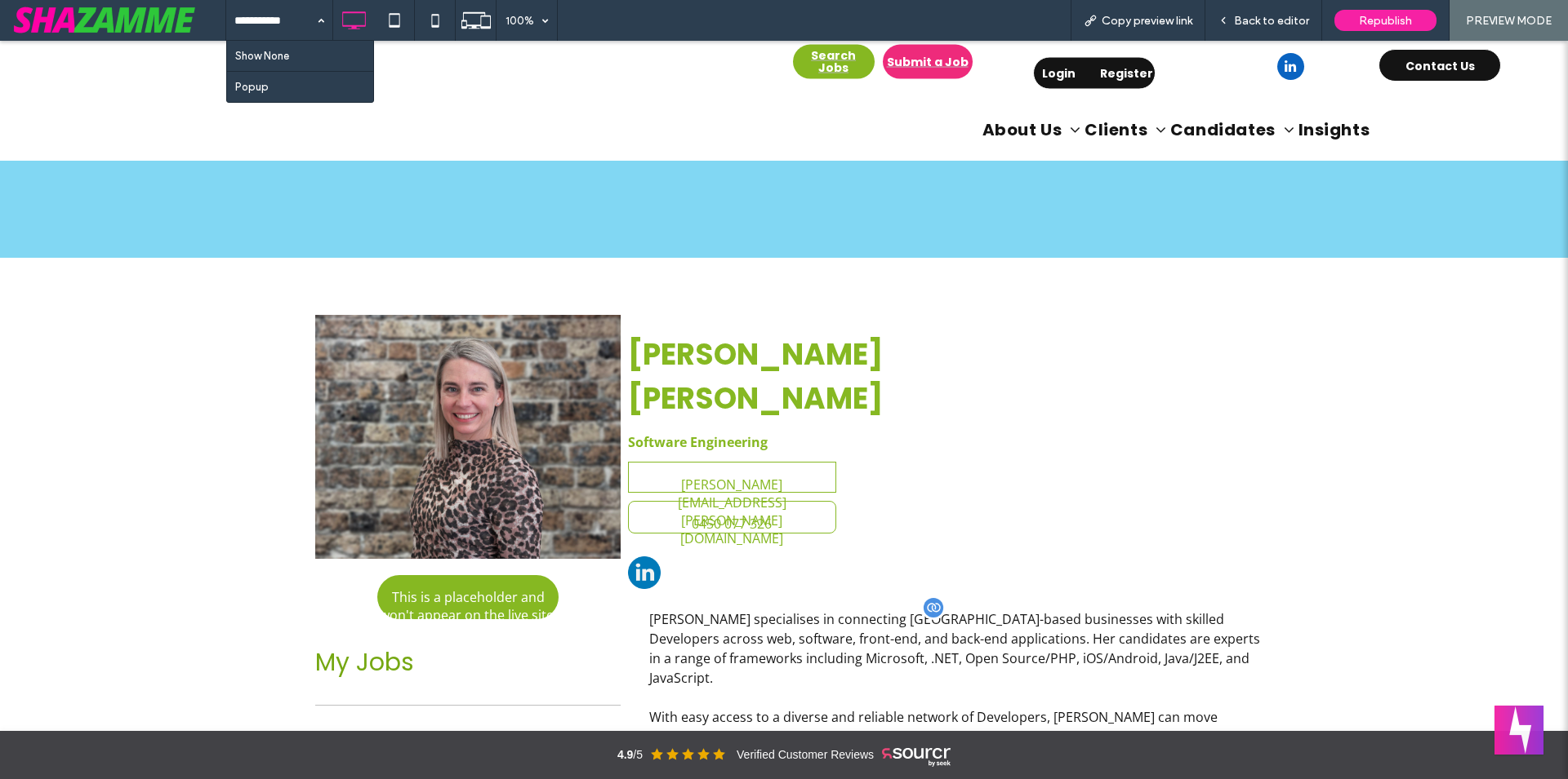
scroll to position [84, 0]
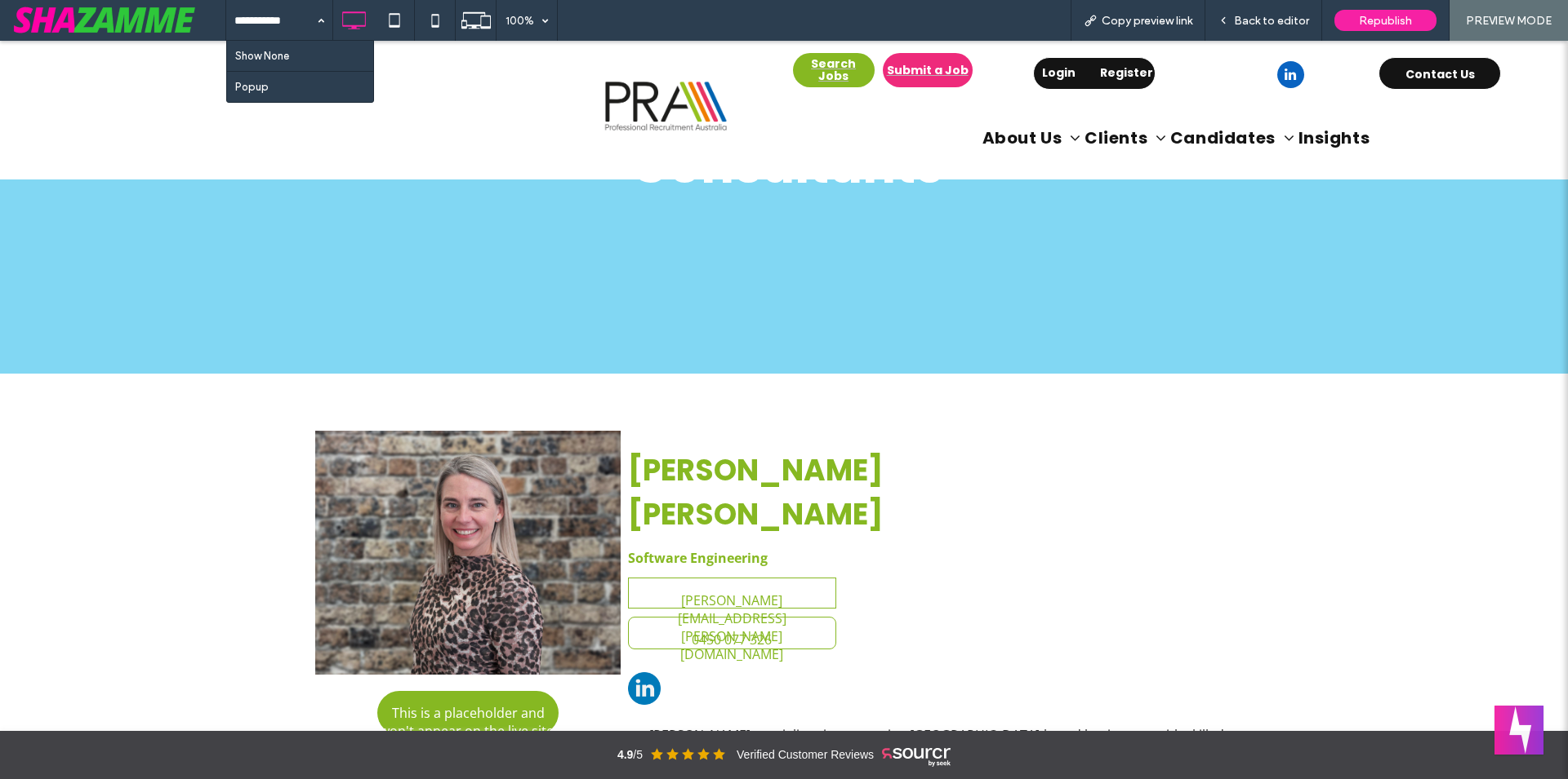
click at [854, 8] on div "Show None Popup 100% Copy preview link Back to editor Republish PREVIEW MODE" at bounding box center [897, 20] width 1342 height 41
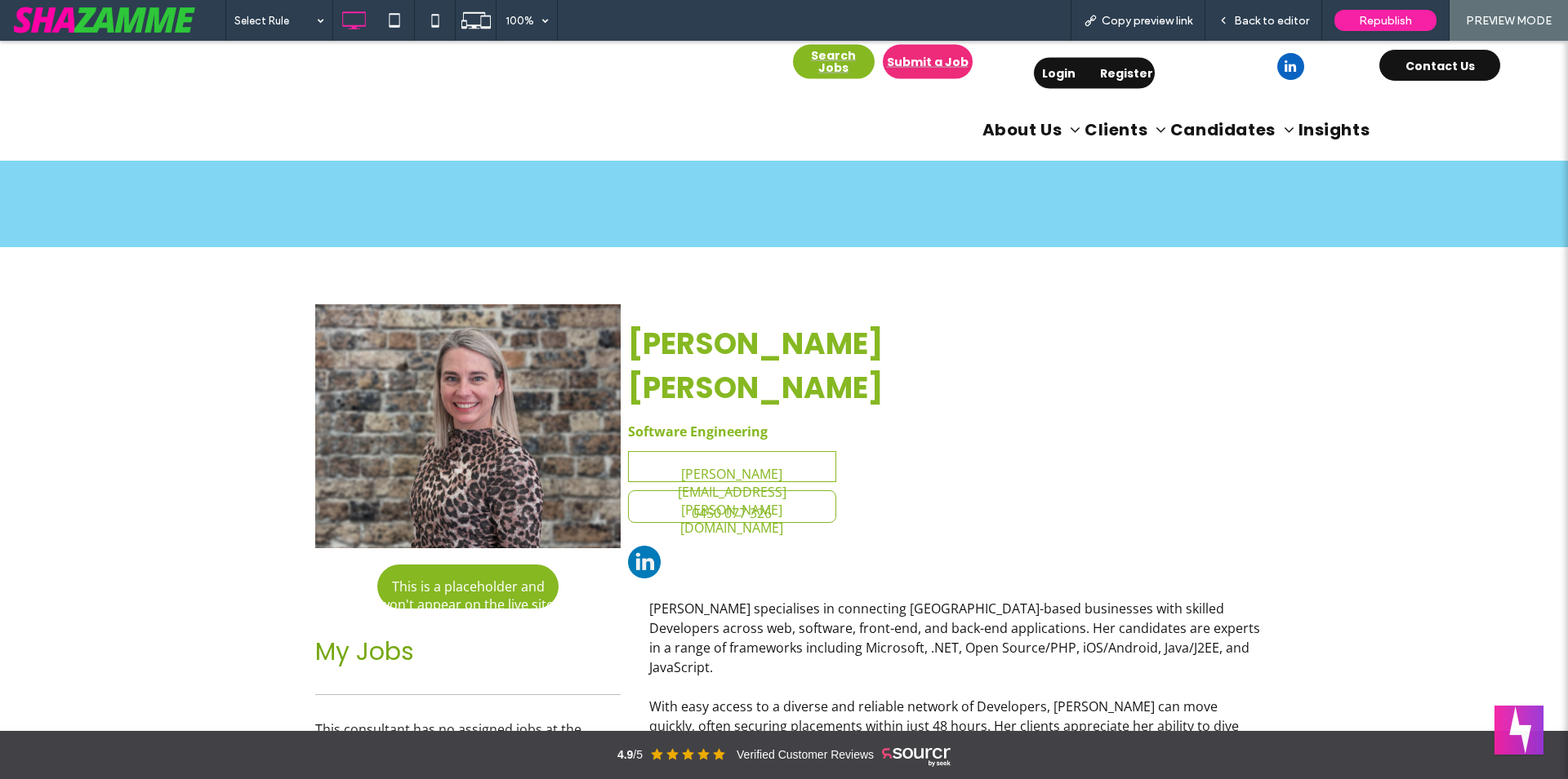
scroll to position [333, 0]
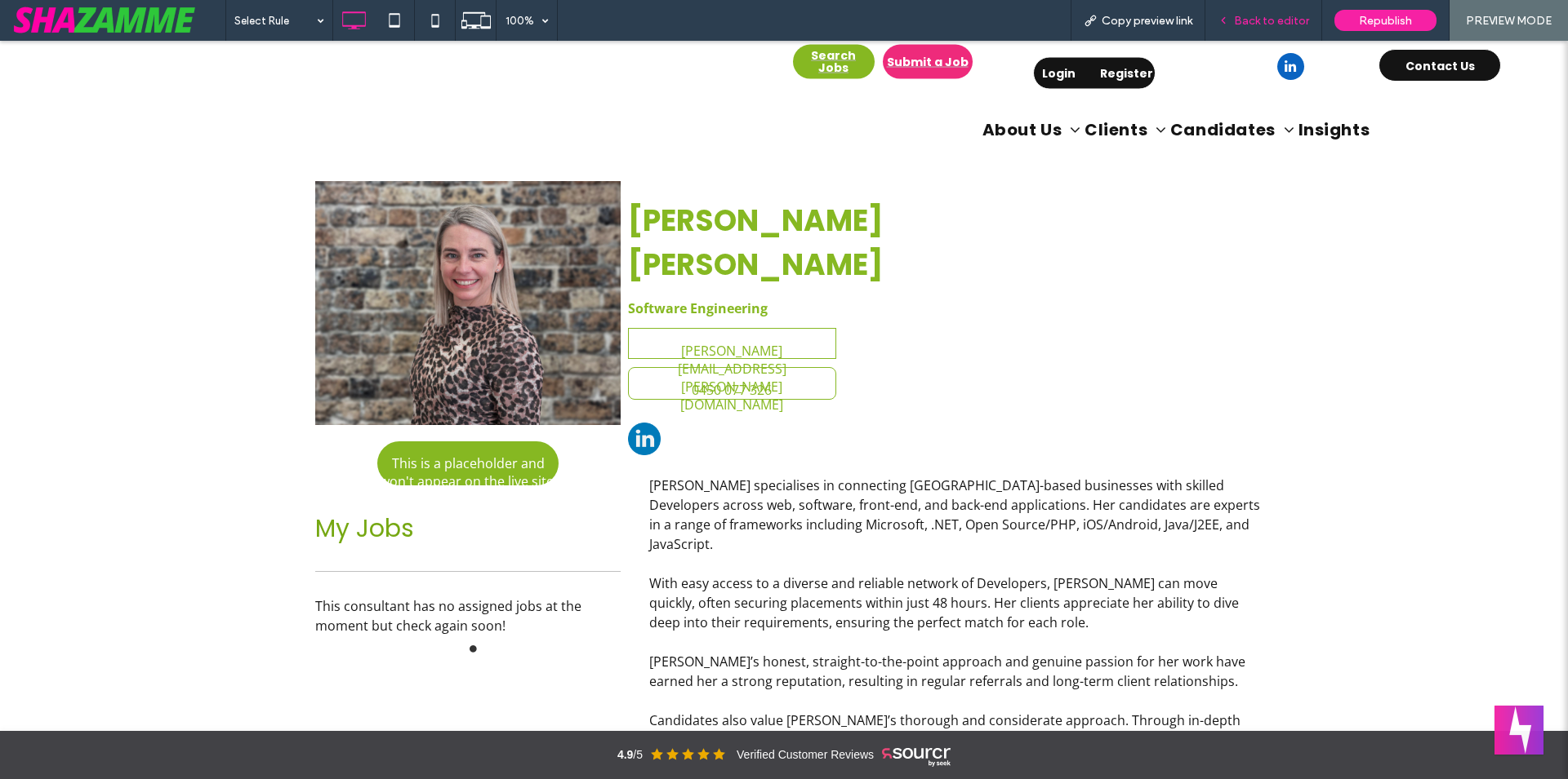
click at [1258, 21] on span "Back to editor" at bounding box center [1270, 20] width 75 height 14
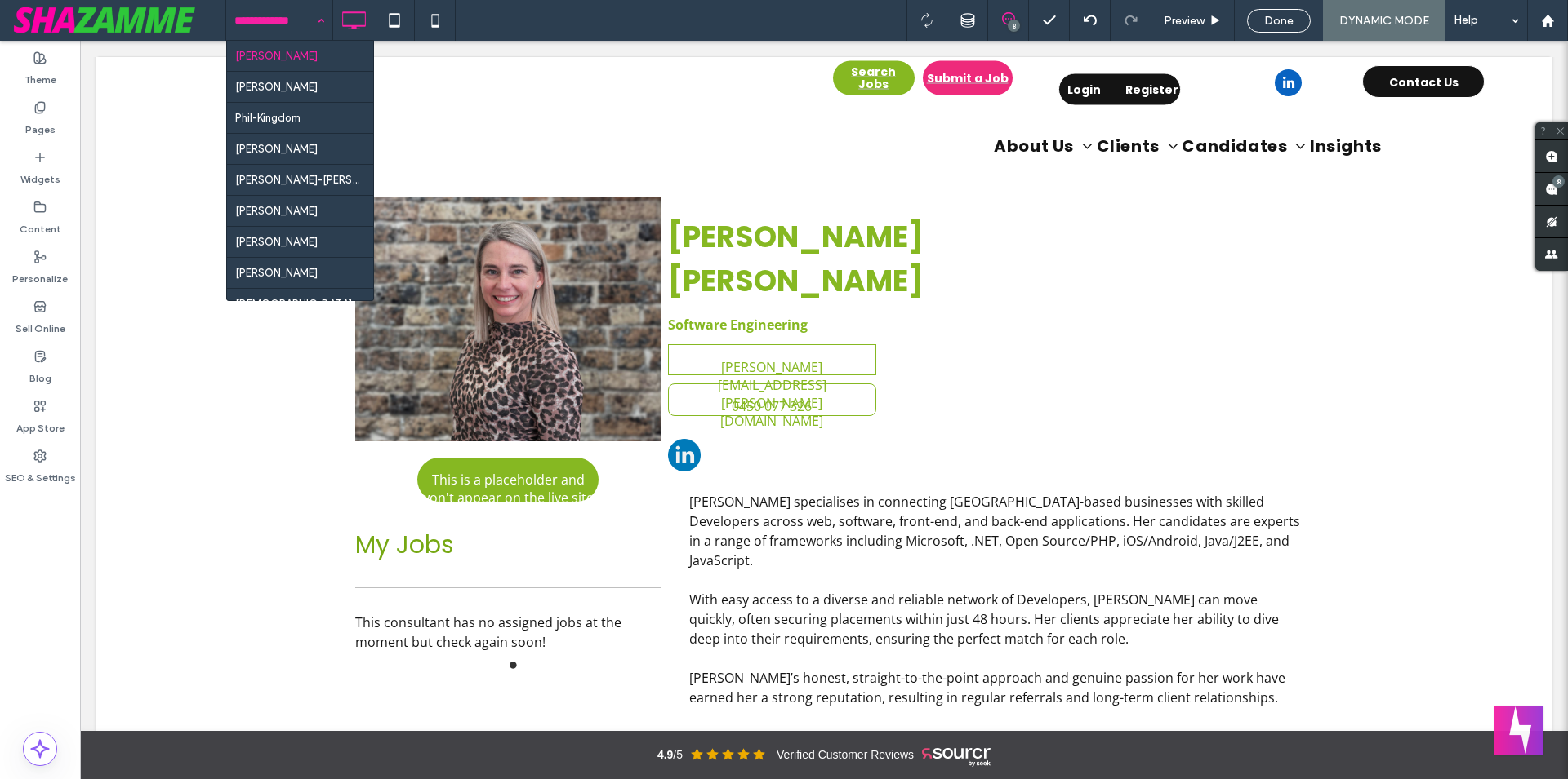
click at [286, 16] on input at bounding box center [275, 20] width 82 height 41
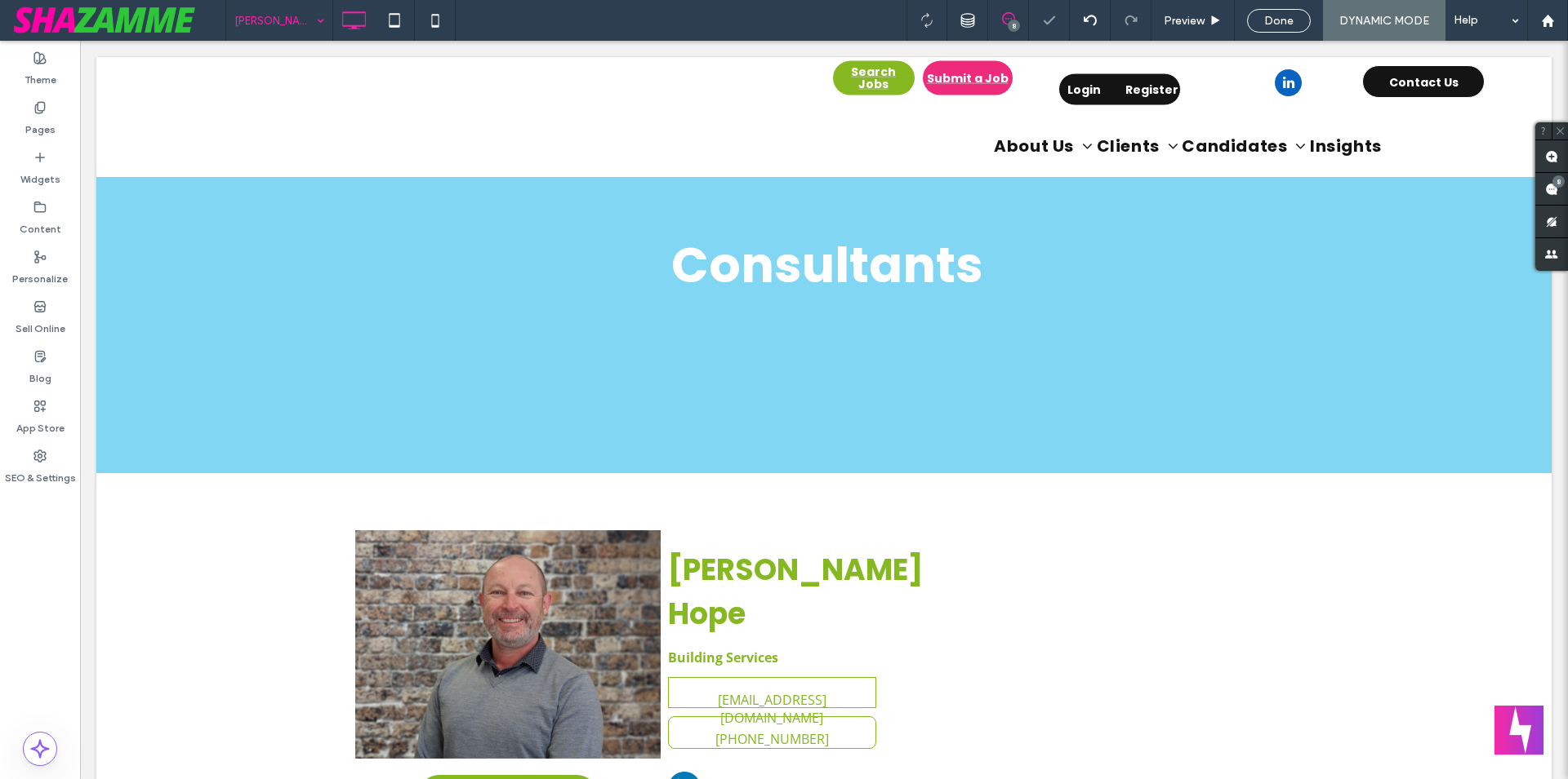
scroll to position [333, 0]
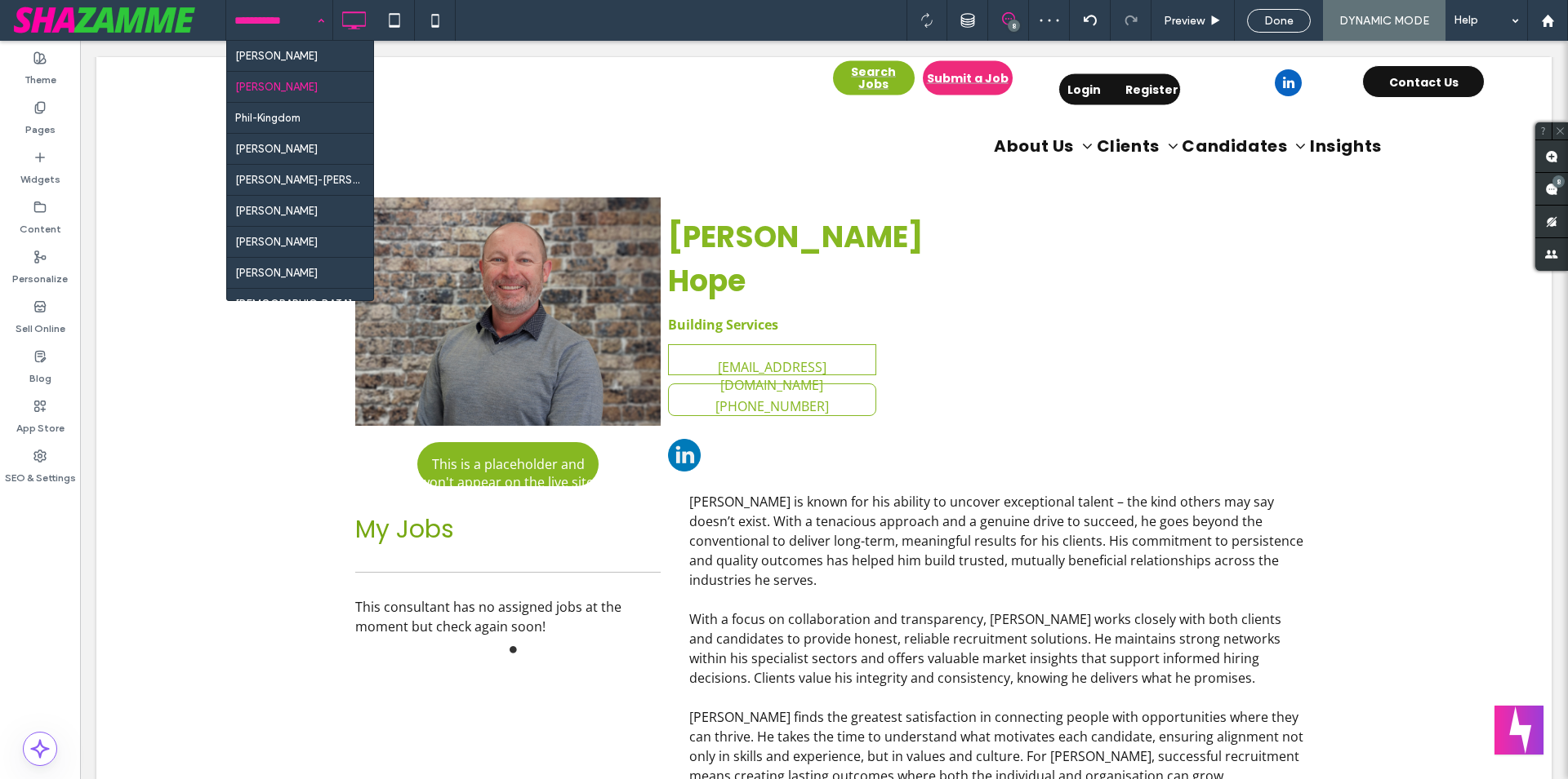
click at [284, 26] on input at bounding box center [275, 20] width 82 height 41
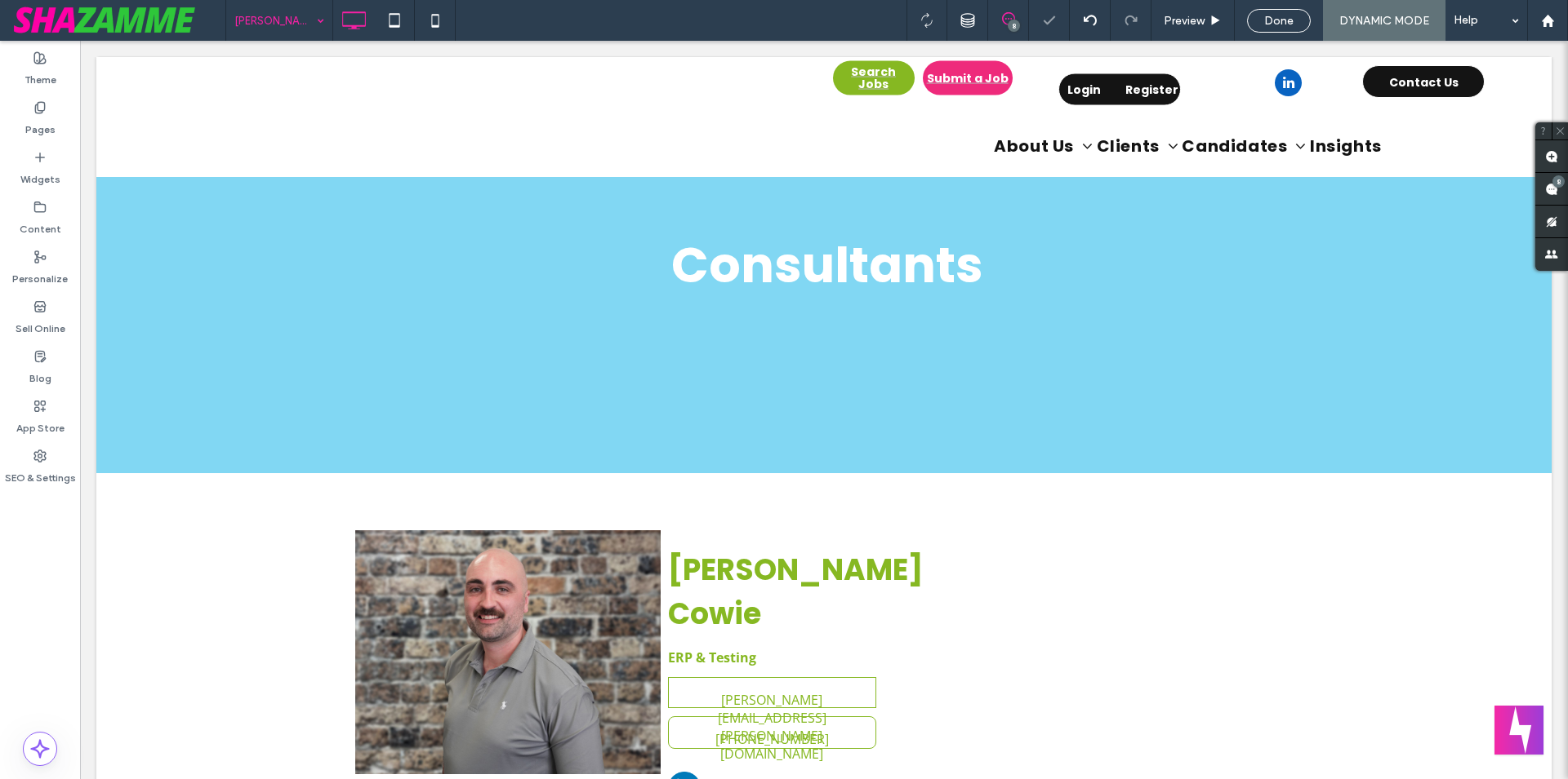
scroll to position [250, 0]
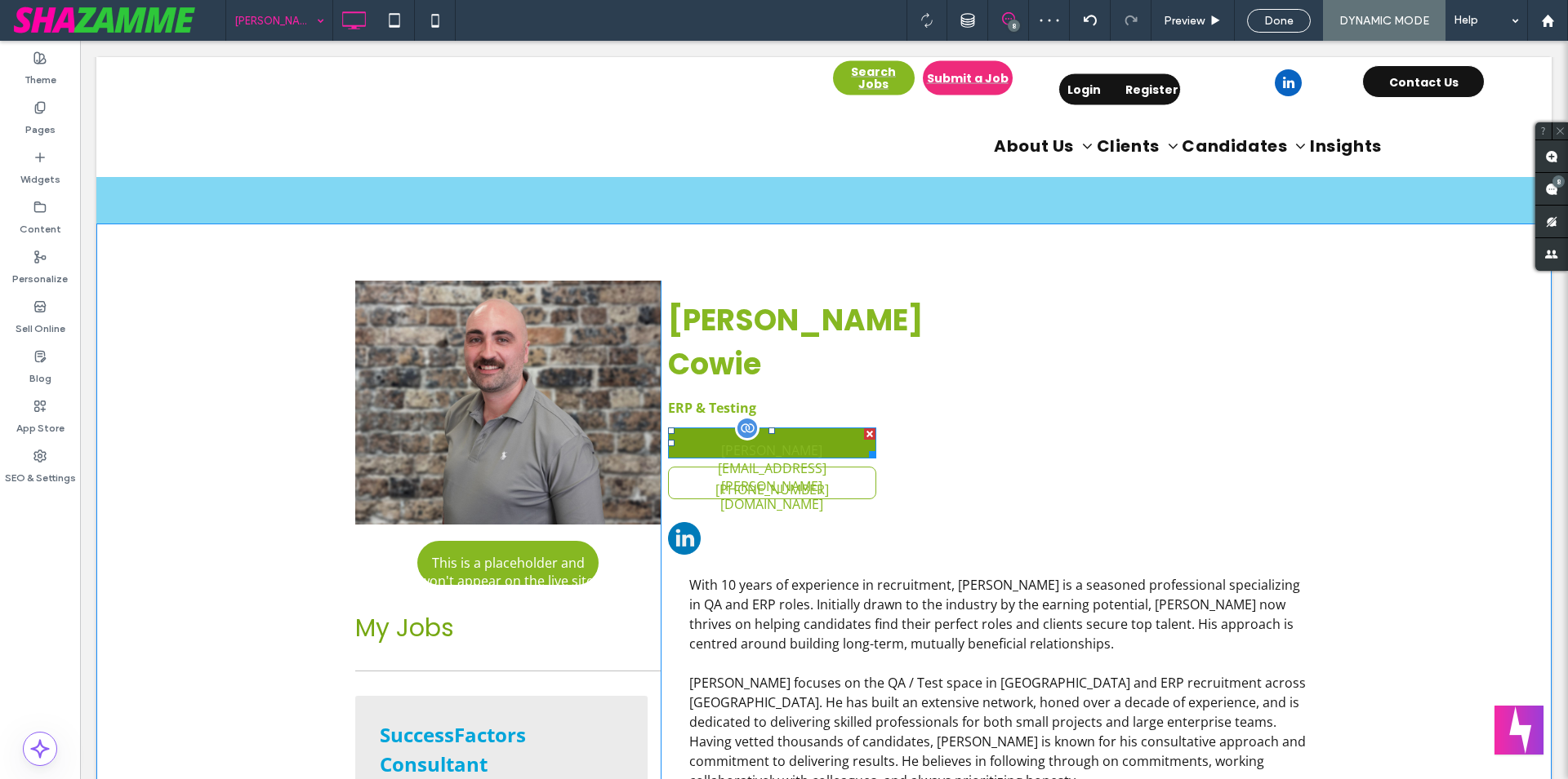
click at [781, 428] on span "[PERSON_NAME][EMAIL_ADDRESS][PERSON_NAME][DOMAIN_NAME]" at bounding box center [773, 477] width 203 height 98
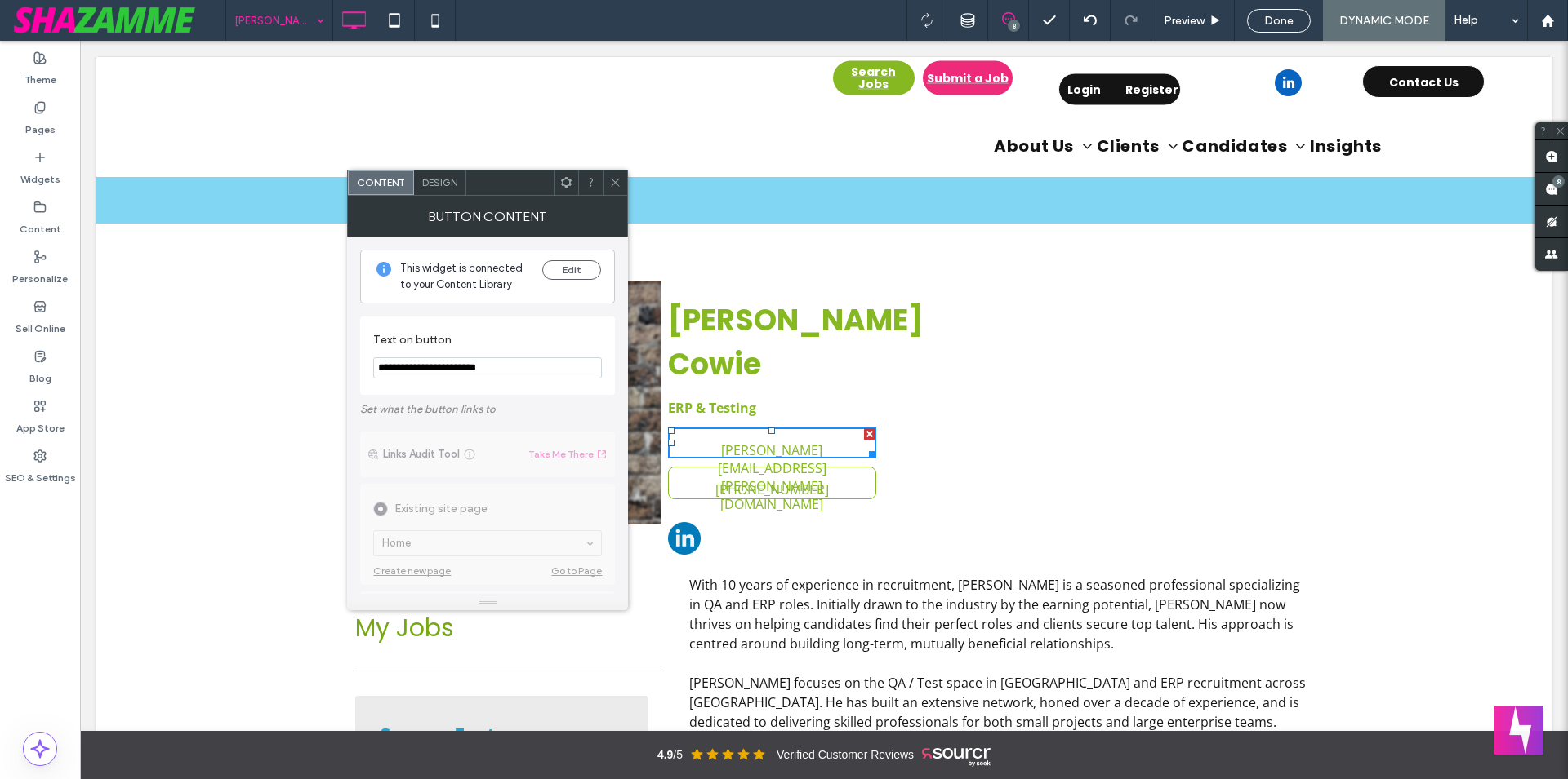
click at [429, 184] on span "Design" at bounding box center [440, 182] width 36 height 12
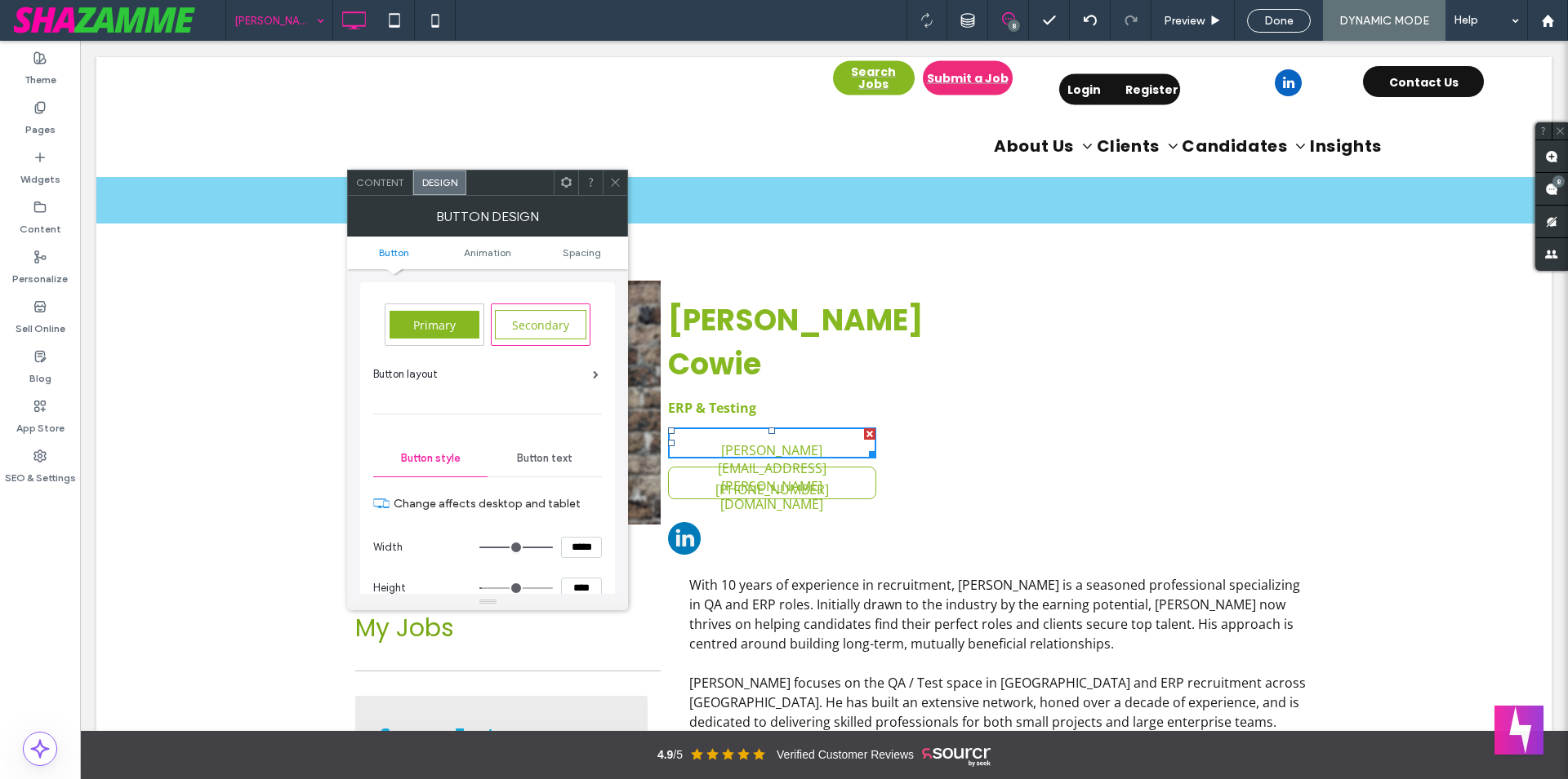
click at [551, 444] on div "Button text" at bounding box center [544, 459] width 114 height 35
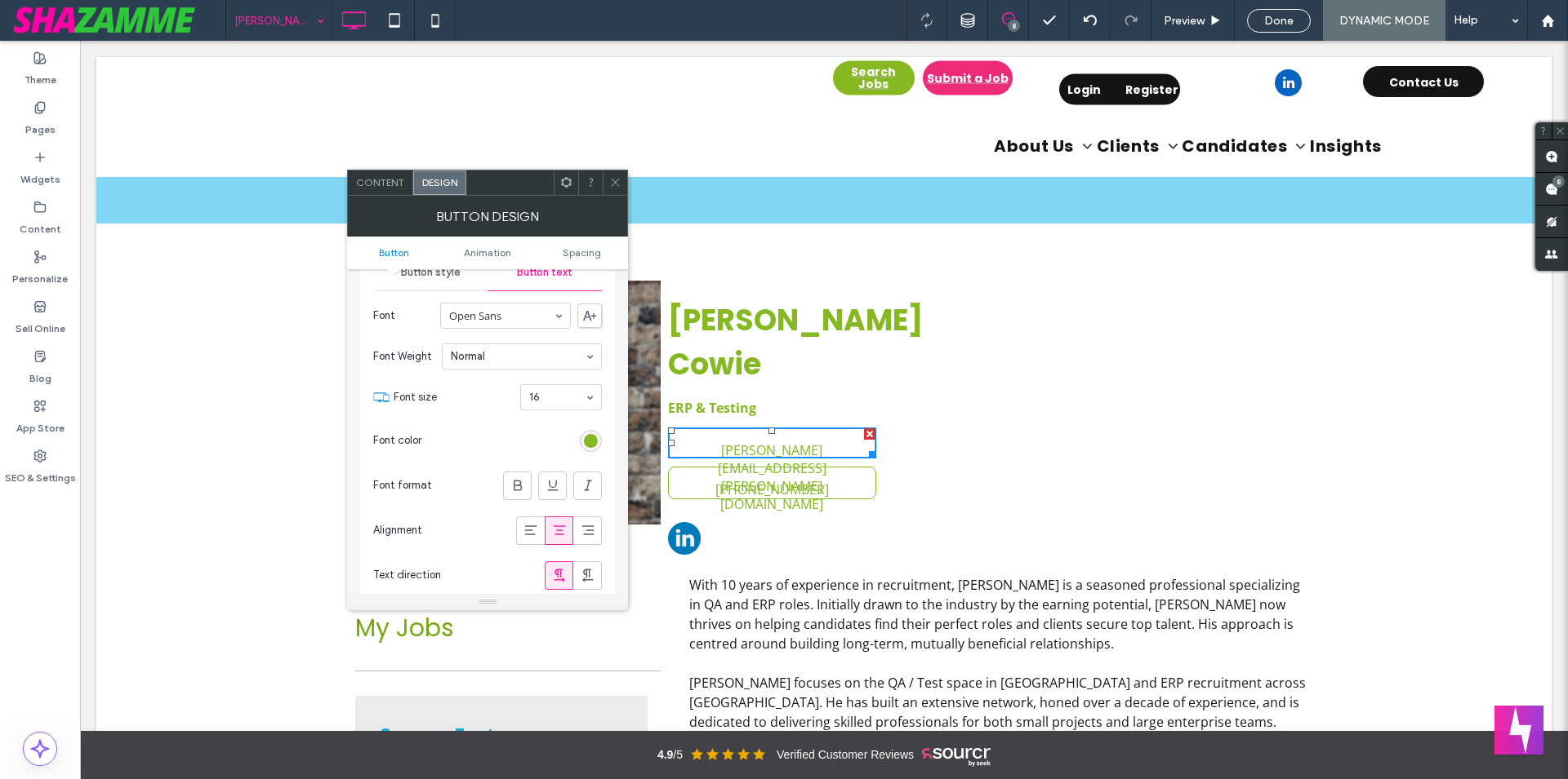
click at [529, 509] on div "Alignment" at bounding box center [487, 531] width 228 height 45
click at [530, 517] on span at bounding box center [530, 531] width 16 height 27
click at [803, 467] on span "[PHONE_NUMBER]" at bounding box center [772, 489] width 113 height 44
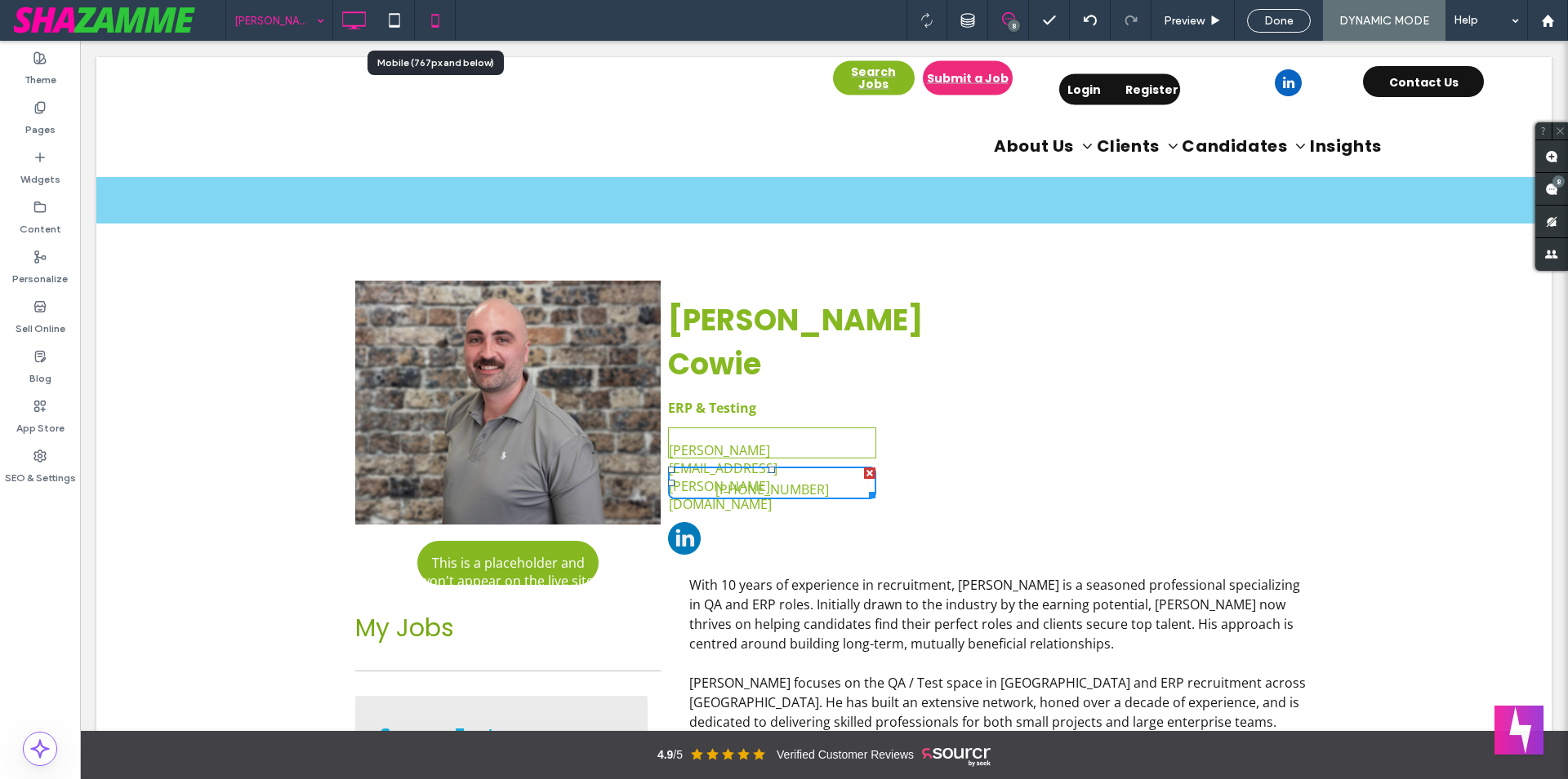
click at [429, 24] on icon at bounding box center [435, 20] width 33 height 33
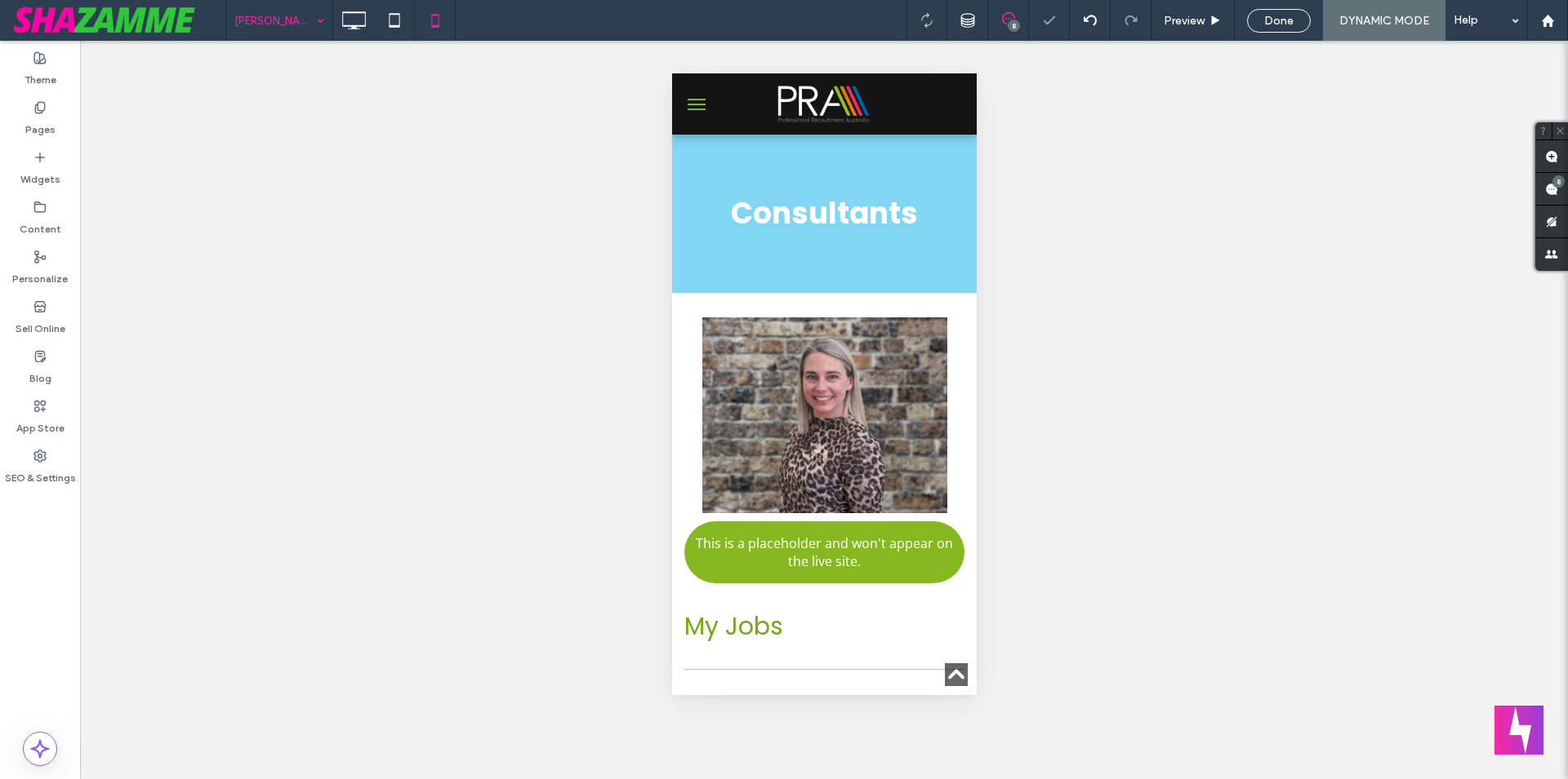
scroll to position [417, 0]
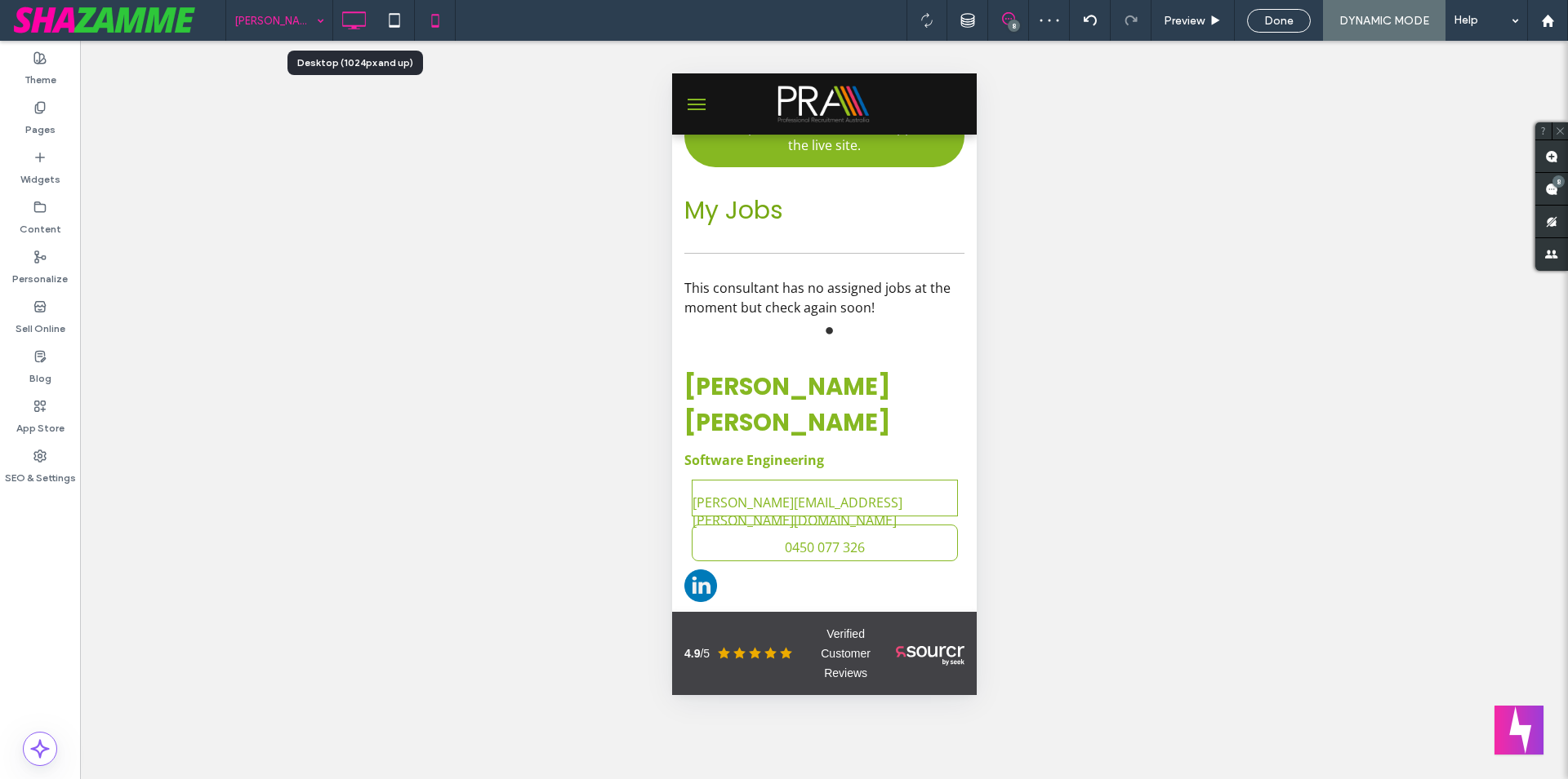
click at [352, 26] on use at bounding box center [355, 20] width 24 height 18
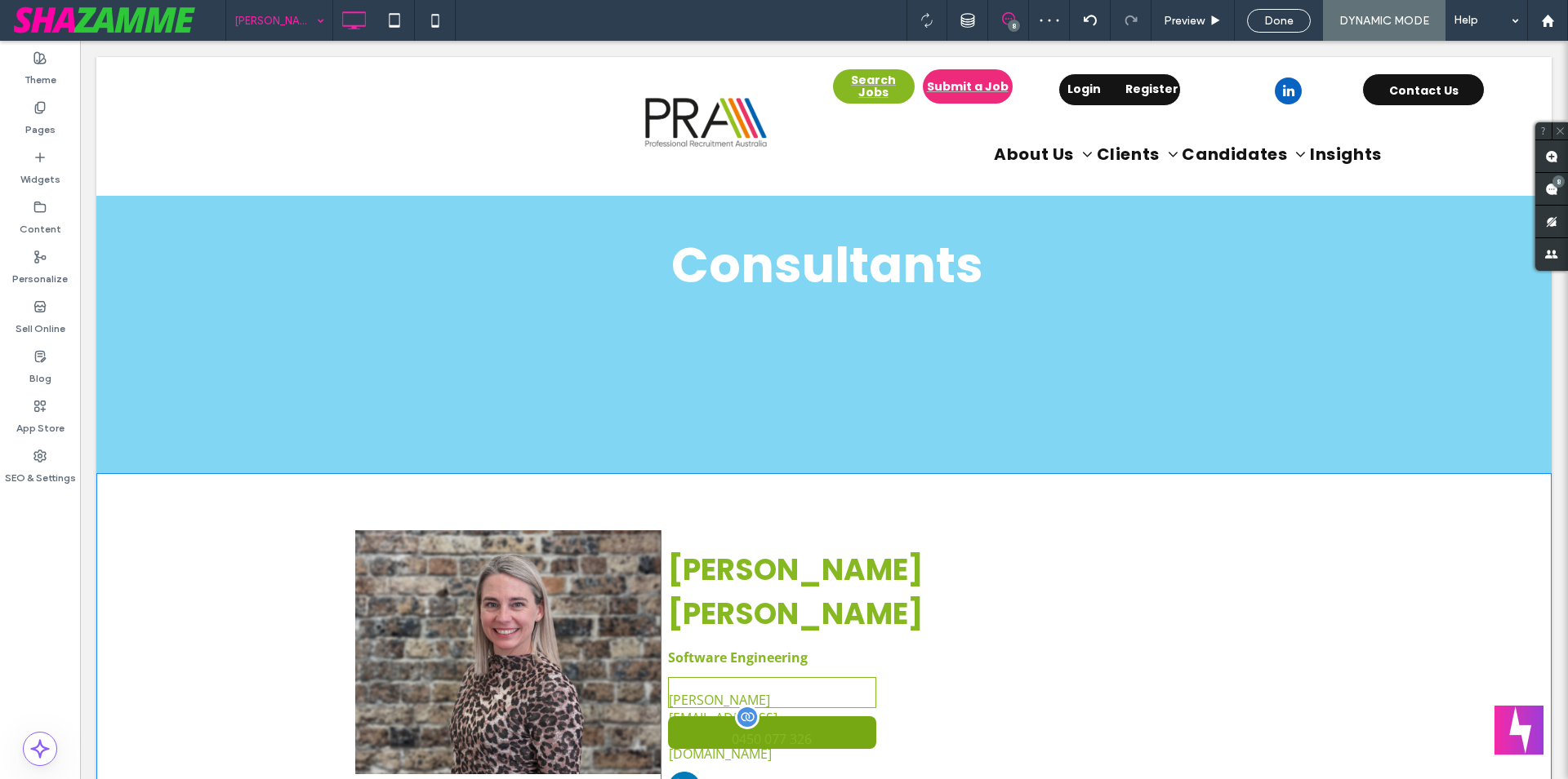
scroll to position [0, 0]
click at [807, 716] on link "0450 077 326" at bounding box center [772, 733] width 208 height 33
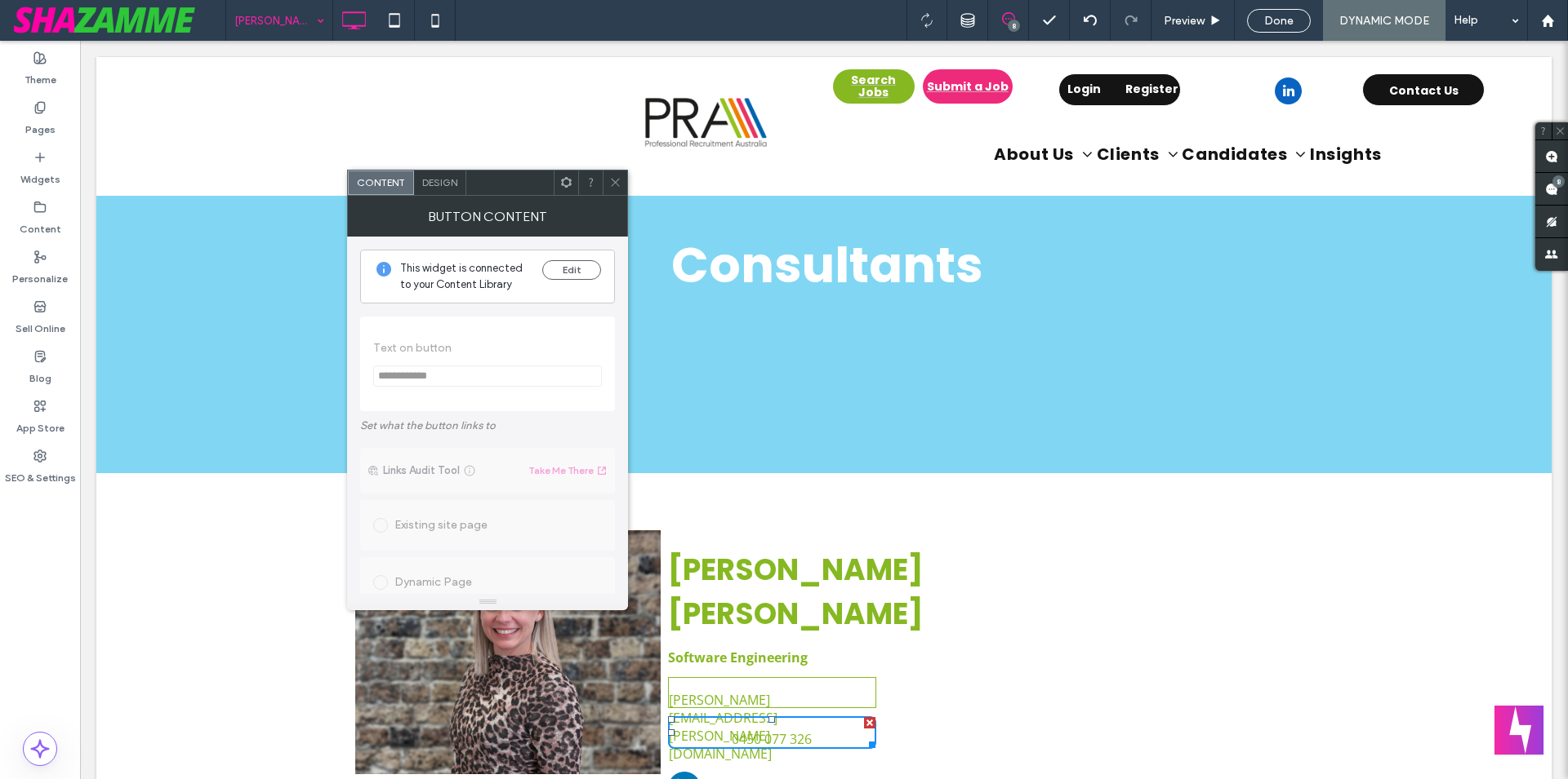
click at [429, 177] on span "Design" at bounding box center [440, 182] width 36 height 12
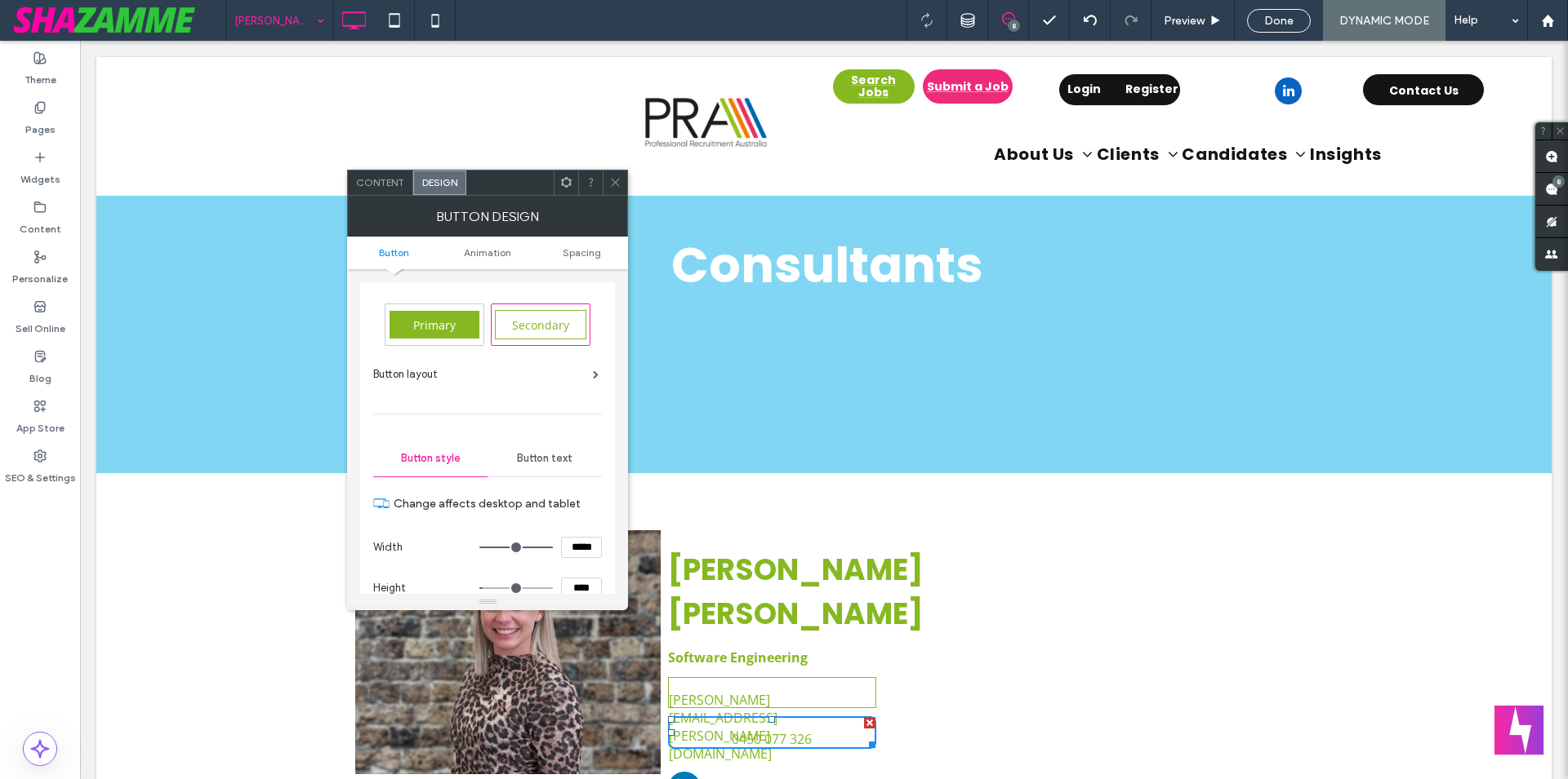
scroll to position [186, 0]
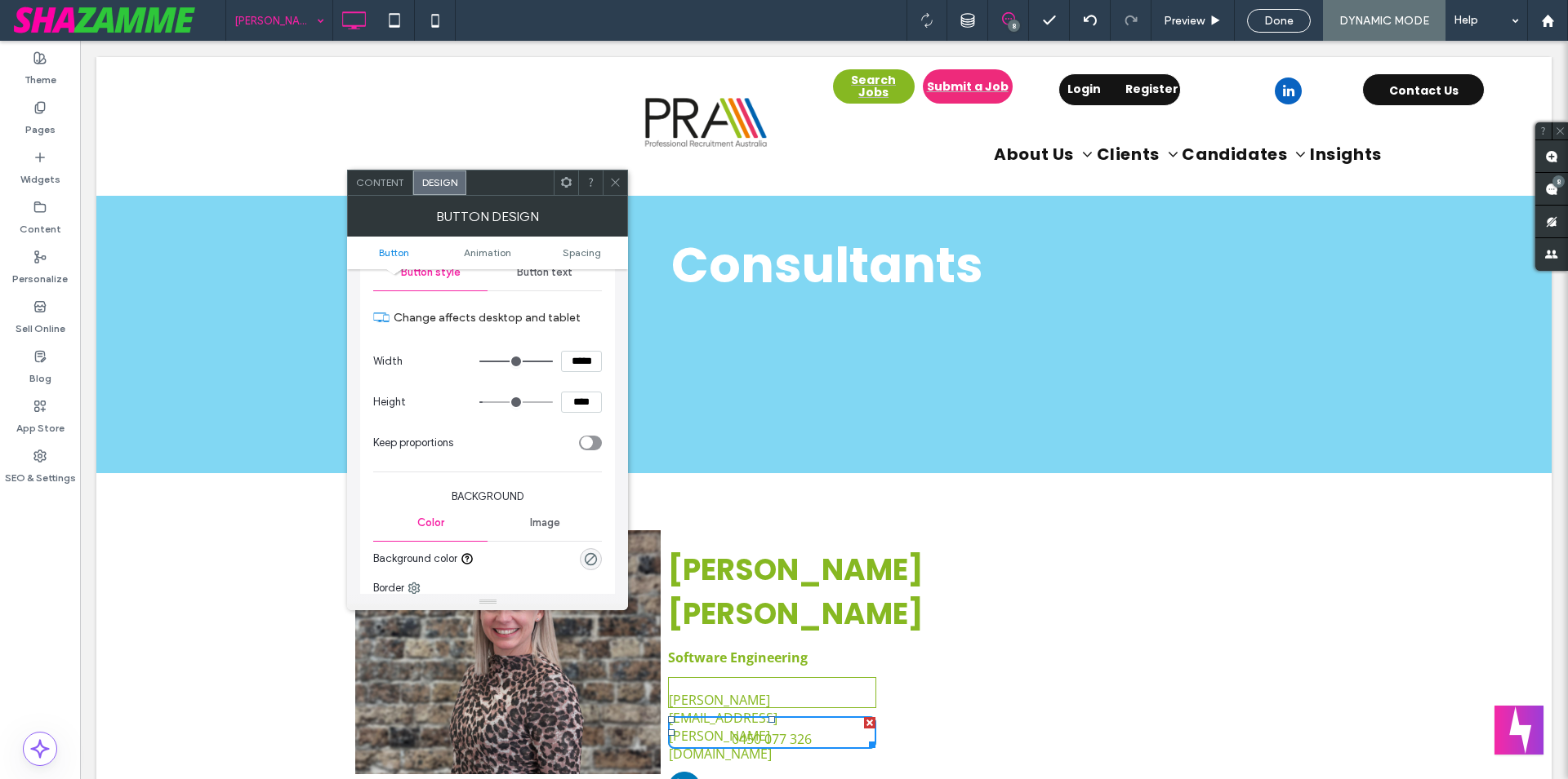
click at [558, 283] on div "Button text" at bounding box center [544, 272] width 114 height 35
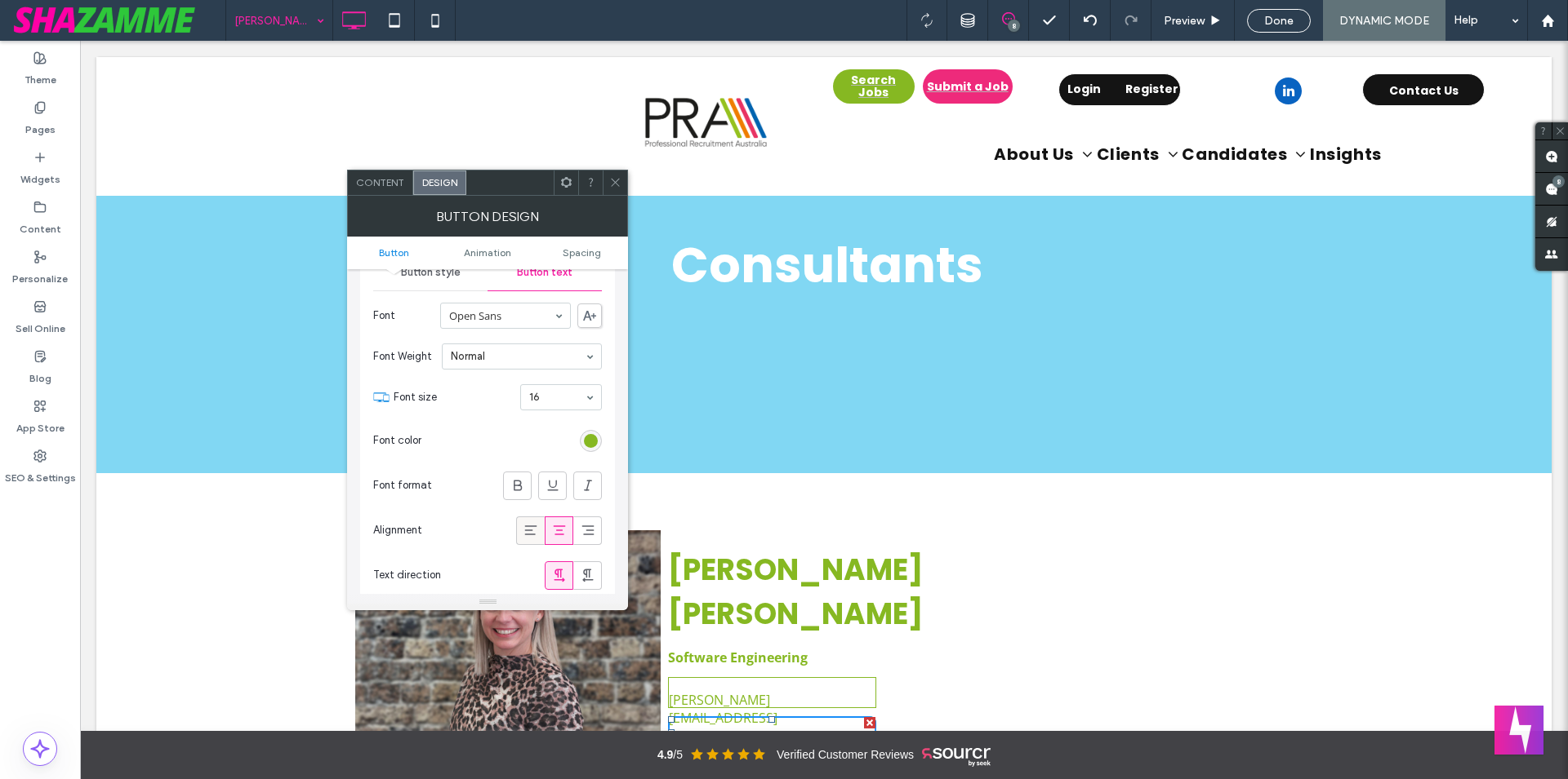
click at [531, 533] on icon at bounding box center [530, 530] width 16 height 16
click at [721, 18] on div "[PERSON_NAME] 8 Preview Done DYNAMIC MODE Help" at bounding box center [897, 20] width 1342 height 41
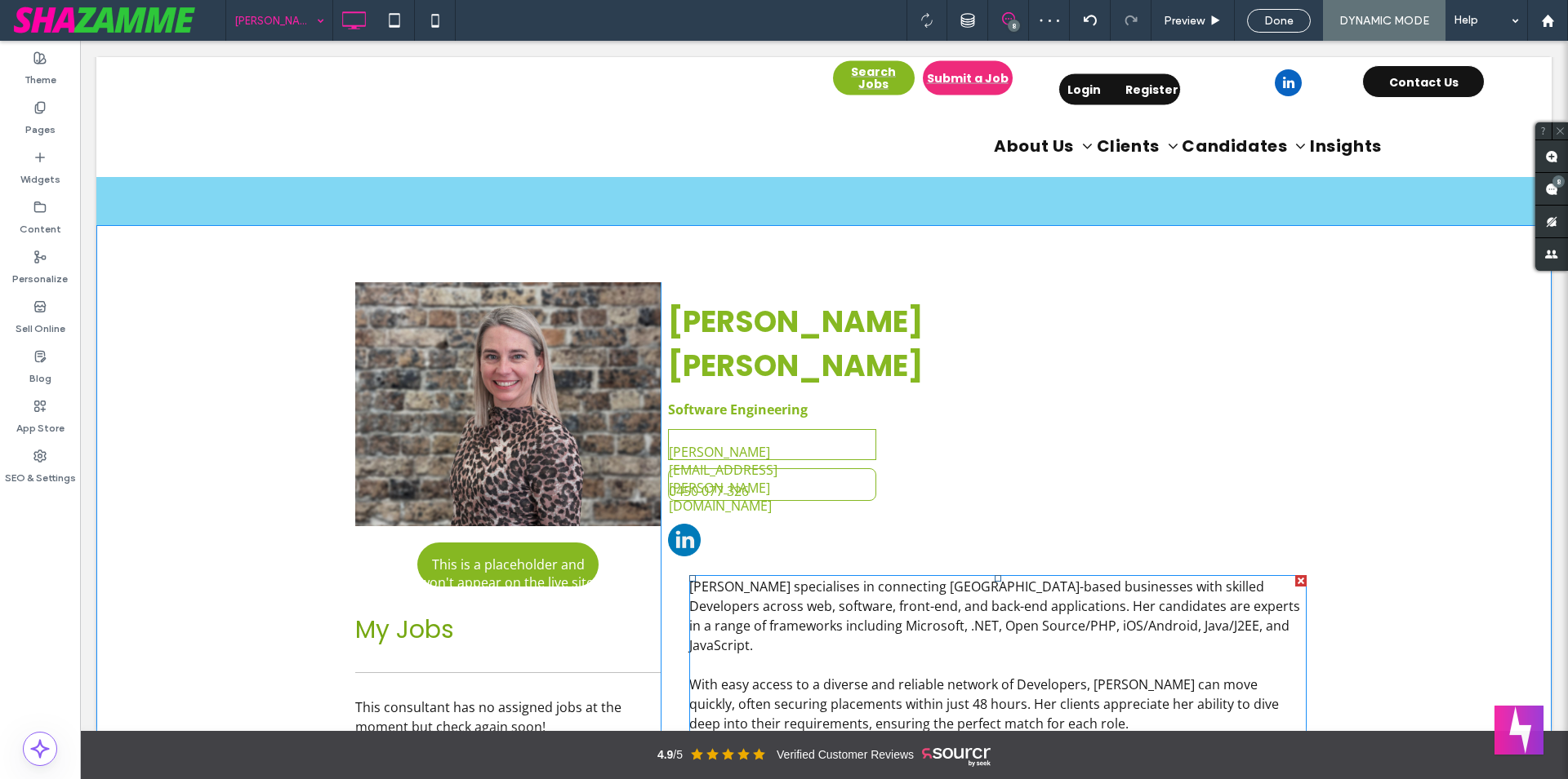
scroll to position [250, 0]
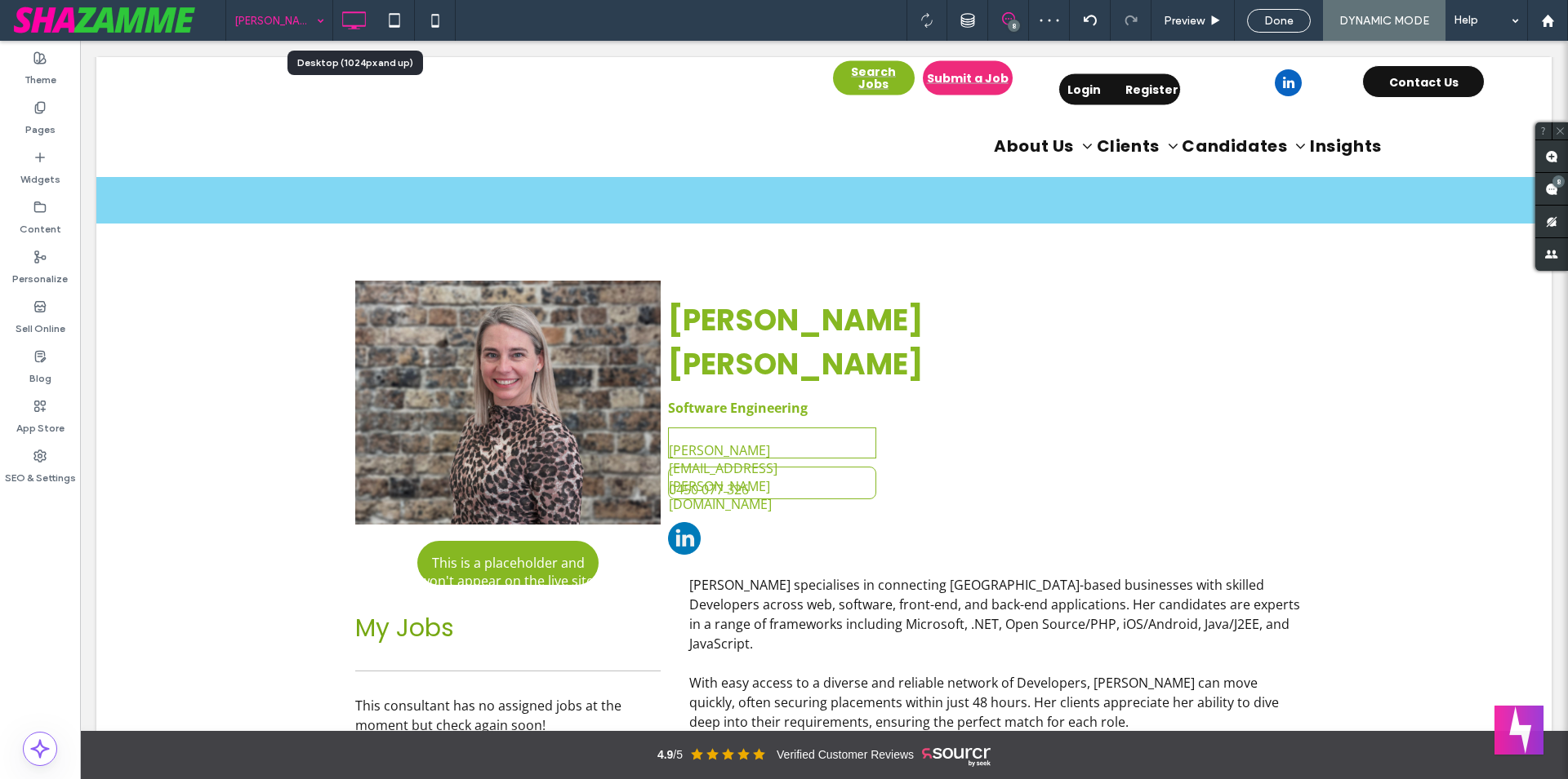
click at [254, 13] on input at bounding box center [275, 20] width 82 height 41
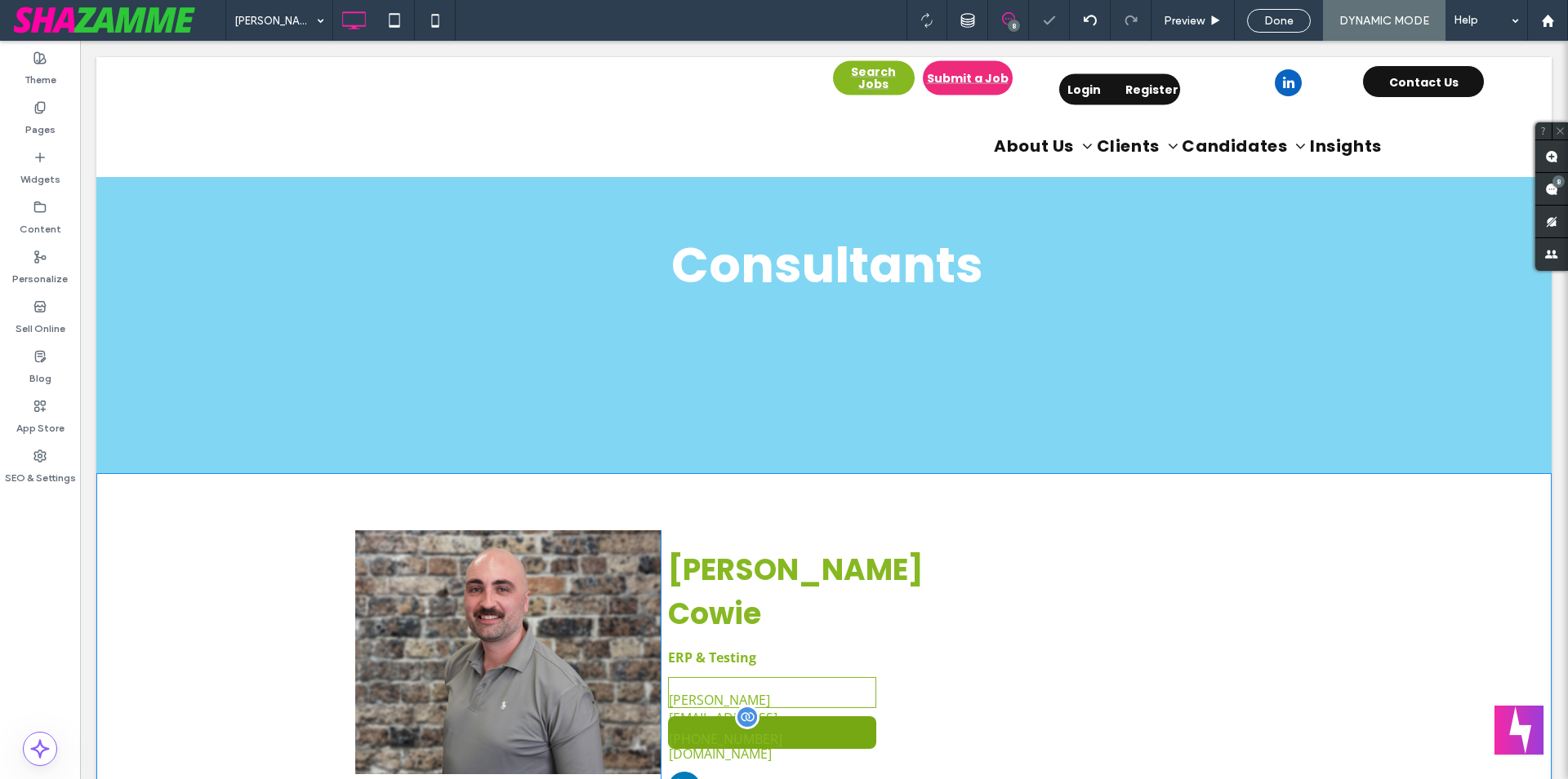
scroll to position [166, 0]
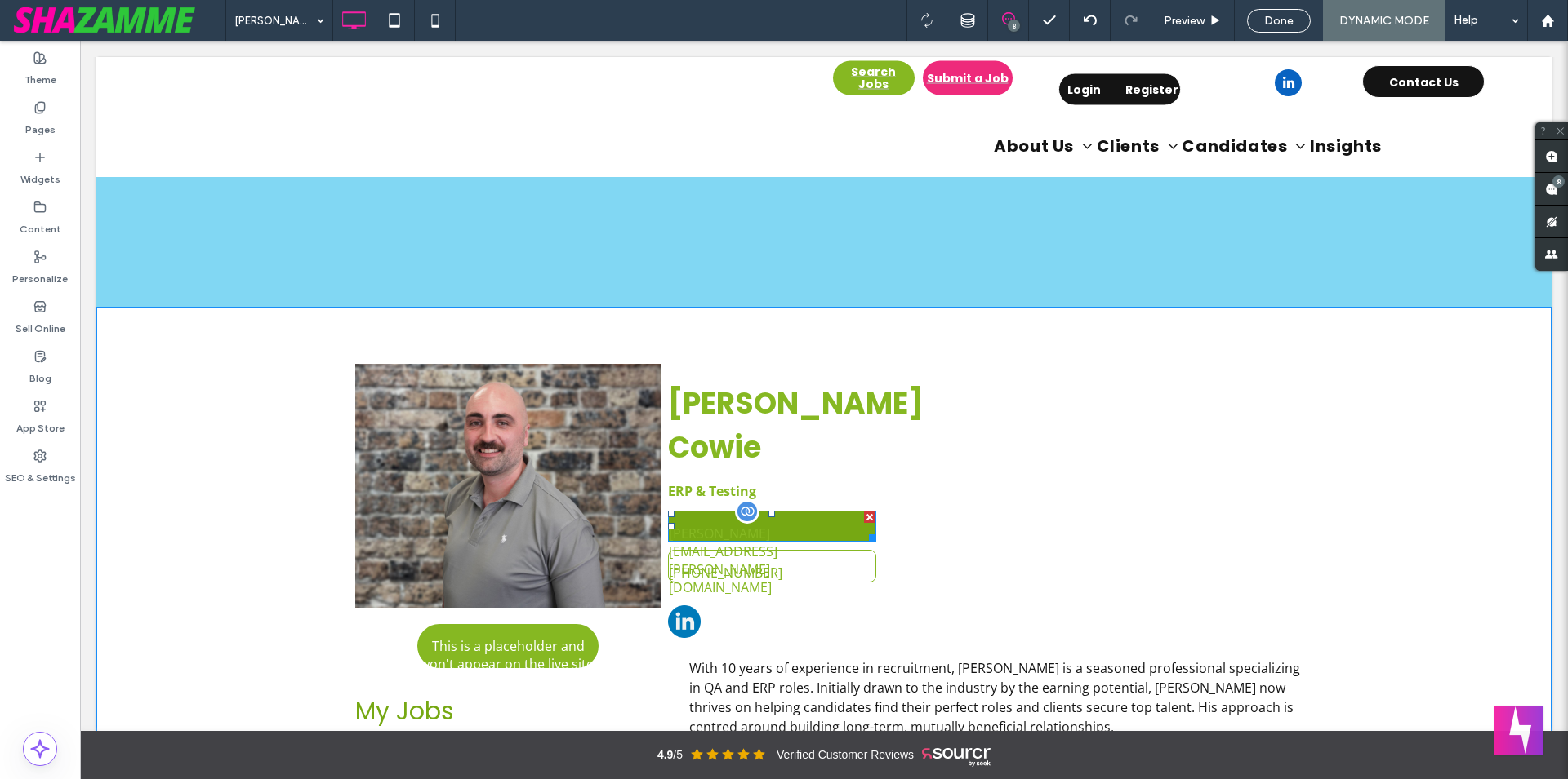
click at [817, 512] on span "[PERSON_NAME][EMAIL_ADDRESS][PERSON_NAME][DOMAIN_NAME]" at bounding box center [770, 561] width 203 height 98
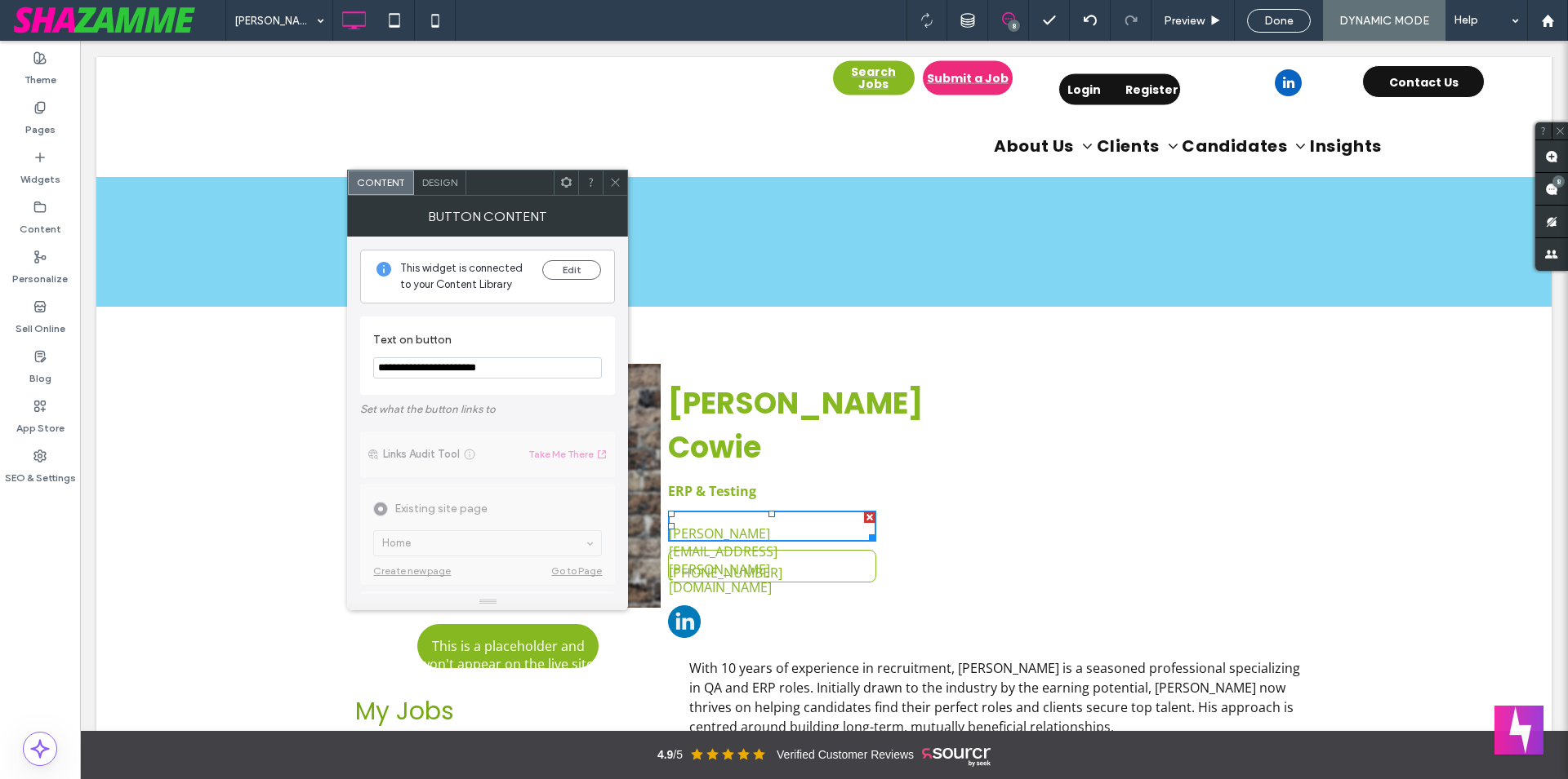
click at [417, 185] on div "Design" at bounding box center [440, 182] width 52 height 25
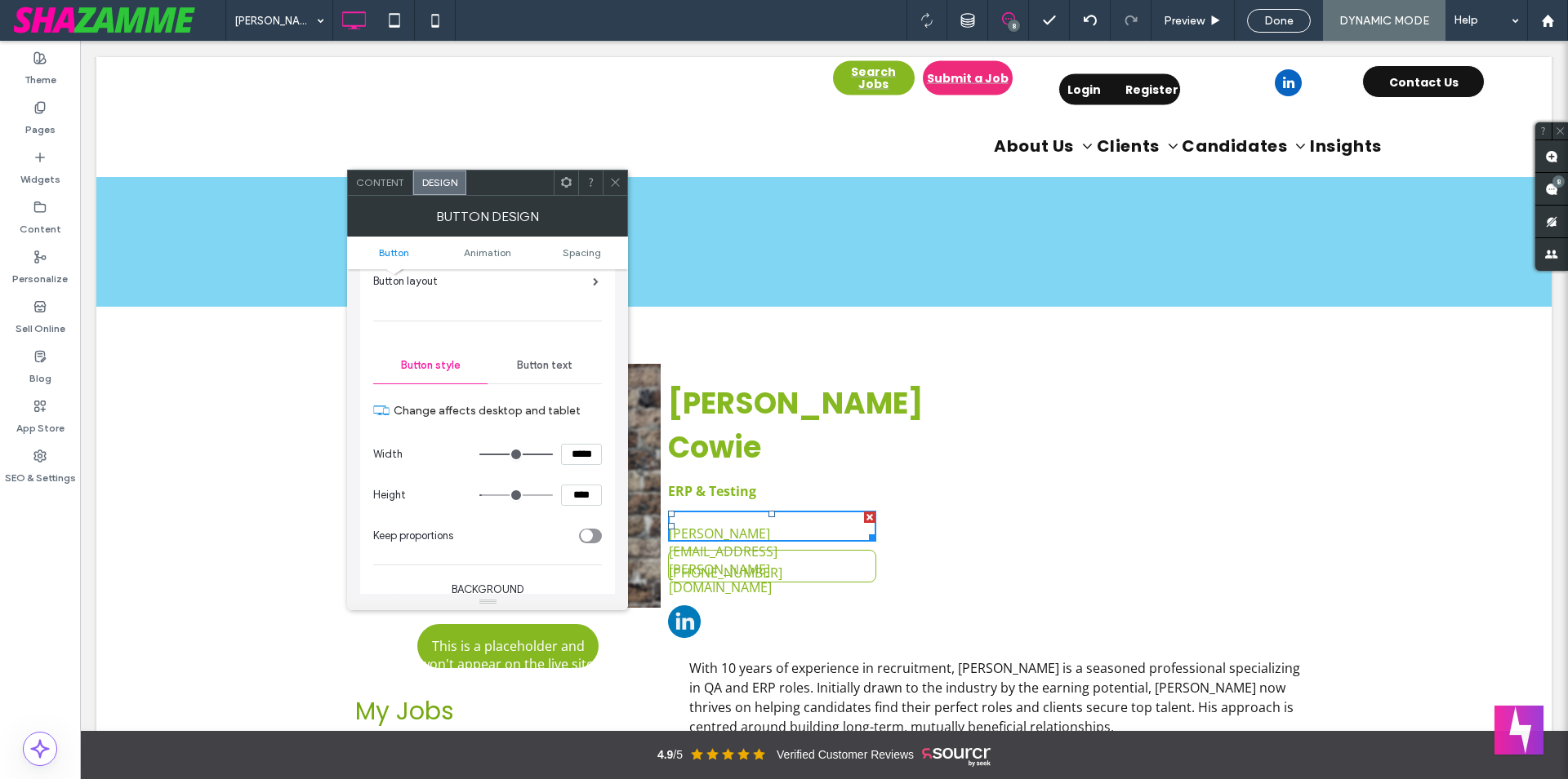
scroll to position [372, 0]
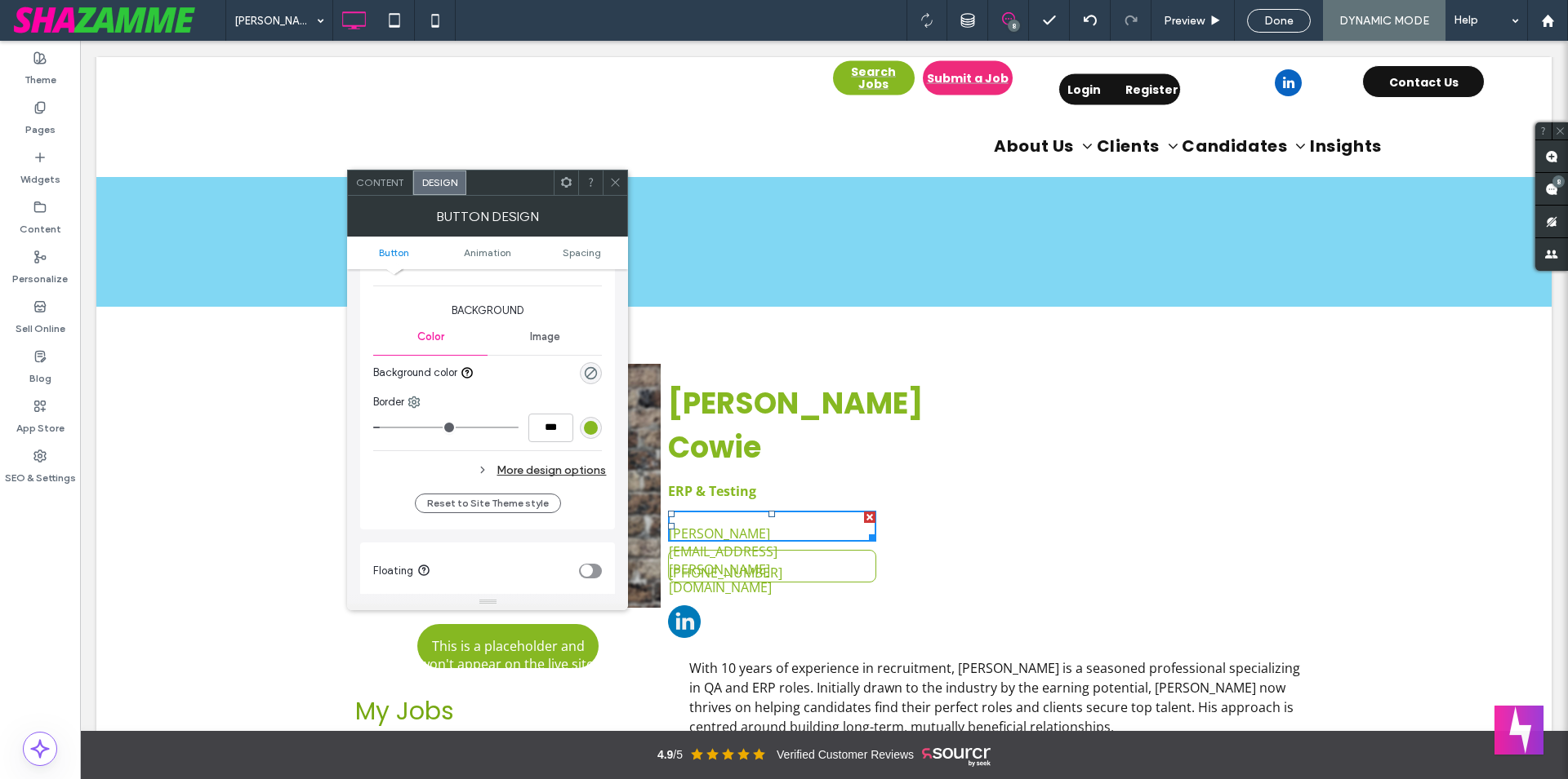
type input "*"
type input "***"
drag, startPoint x: 382, startPoint y: 428, endPoint x: 345, endPoint y: 428, distance: 37.0
type input "*"
click at [373, 428] on input "range" at bounding box center [445, 428] width 145 height 2
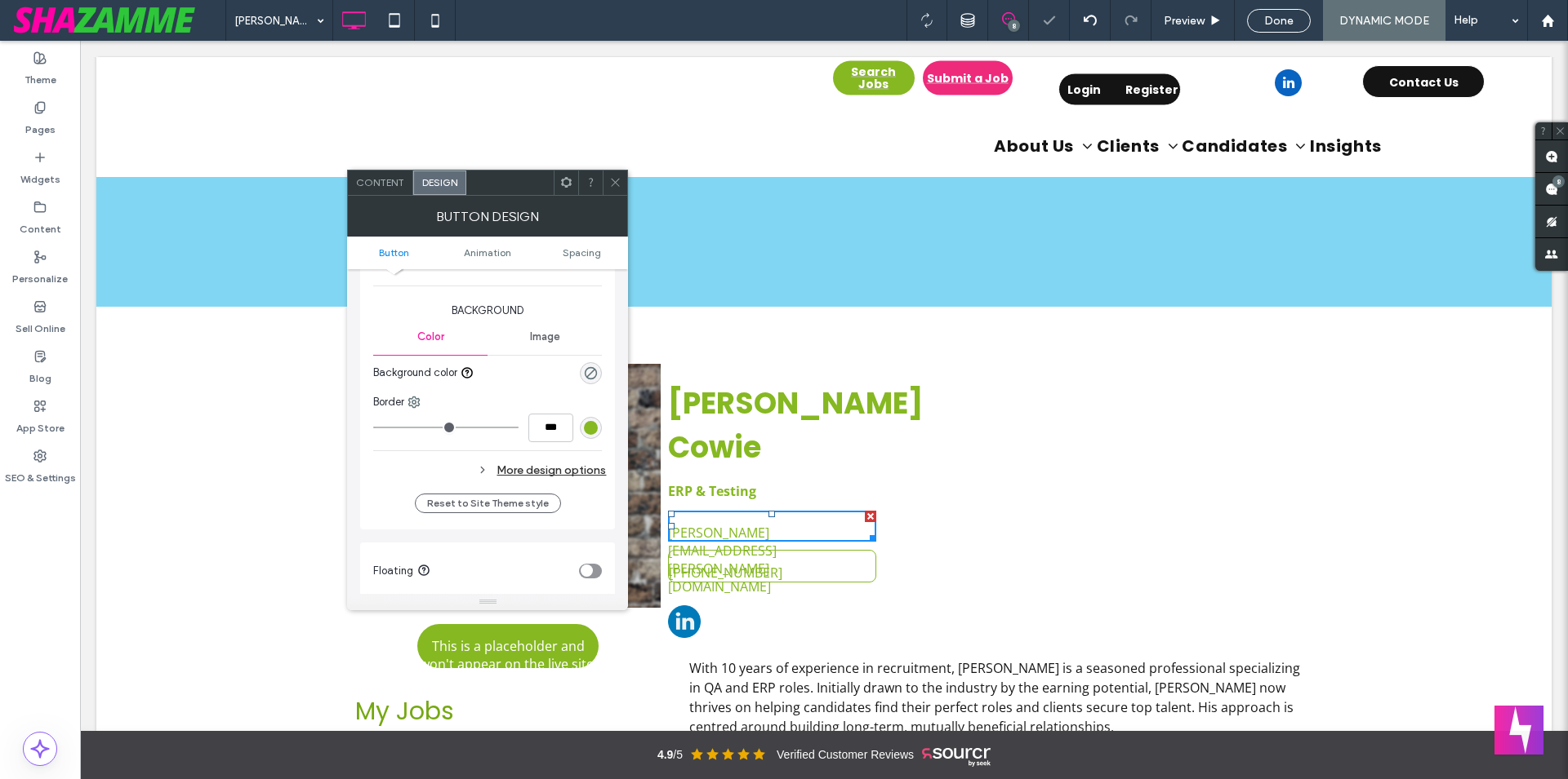
click at [771, 6] on div "[PERSON_NAME] 8 Preview Done DYNAMIC MODE Help" at bounding box center [897, 20] width 1342 height 41
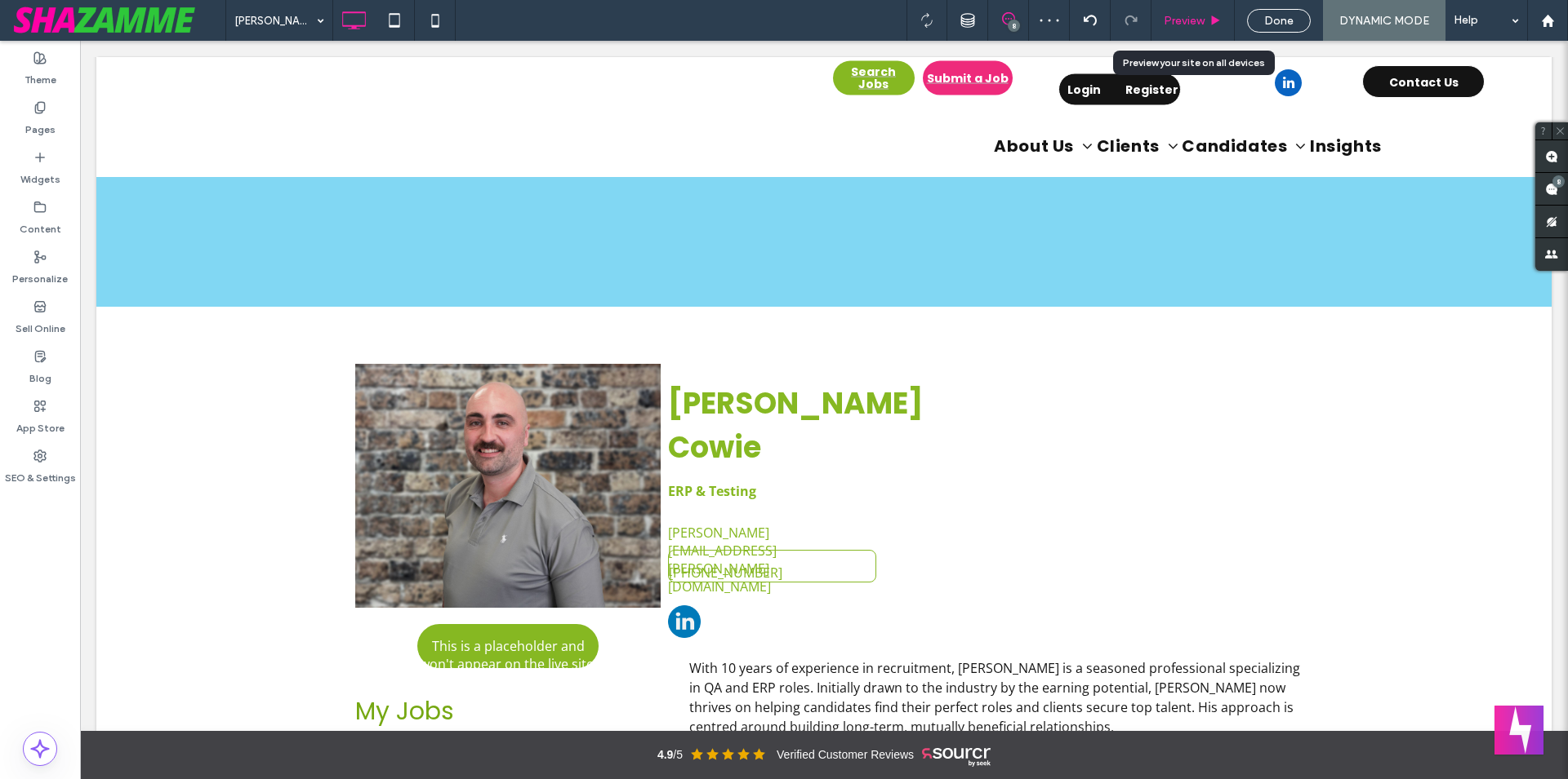
click at [1179, 12] on div "Preview" at bounding box center [1193, 20] width 84 height 41
click at [1175, 27] on span "Preview" at bounding box center [1183, 20] width 41 height 14
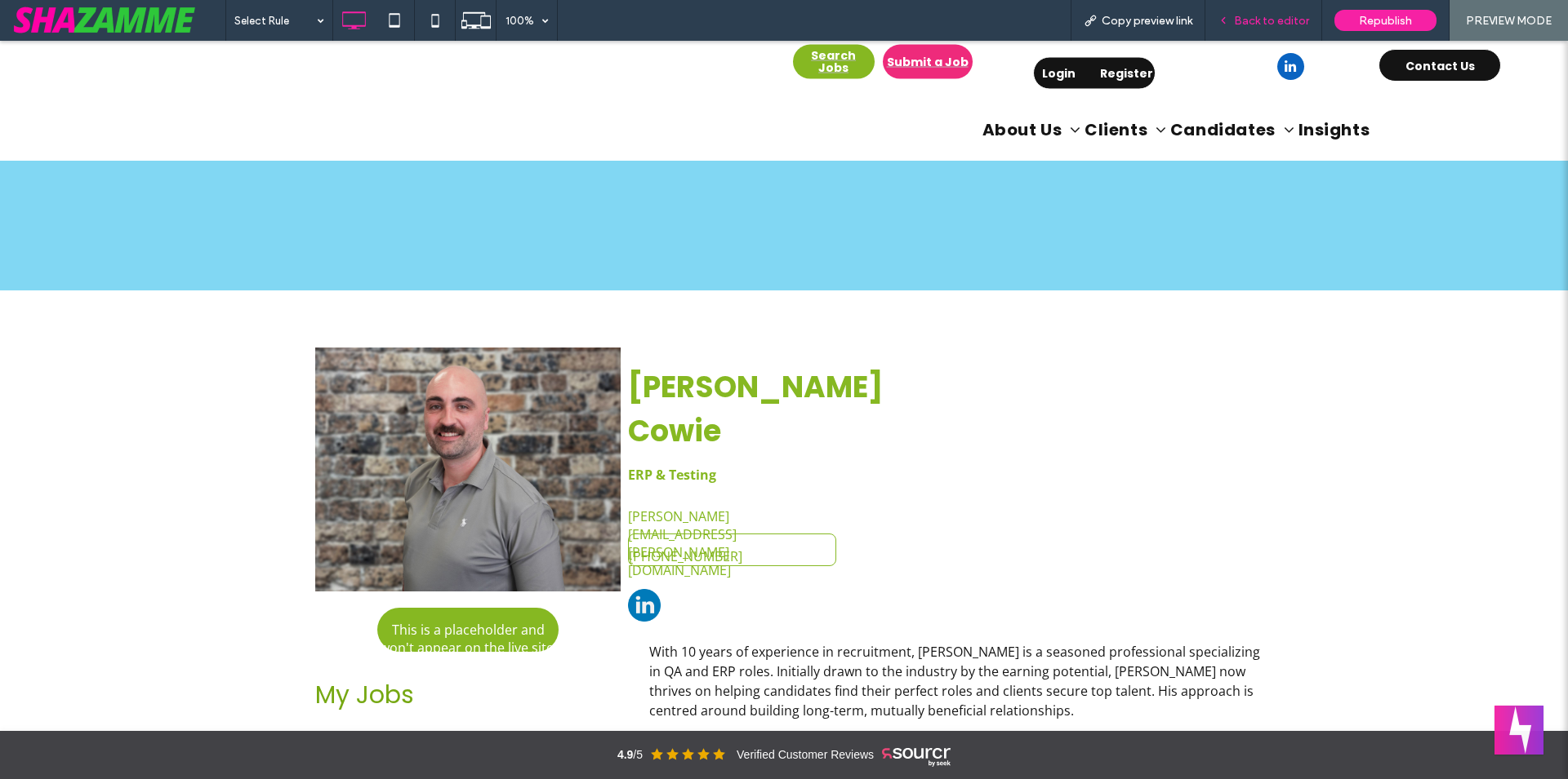
click at [1285, 24] on span "Back to editor" at bounding box center [1270, 20] width 75 height 14
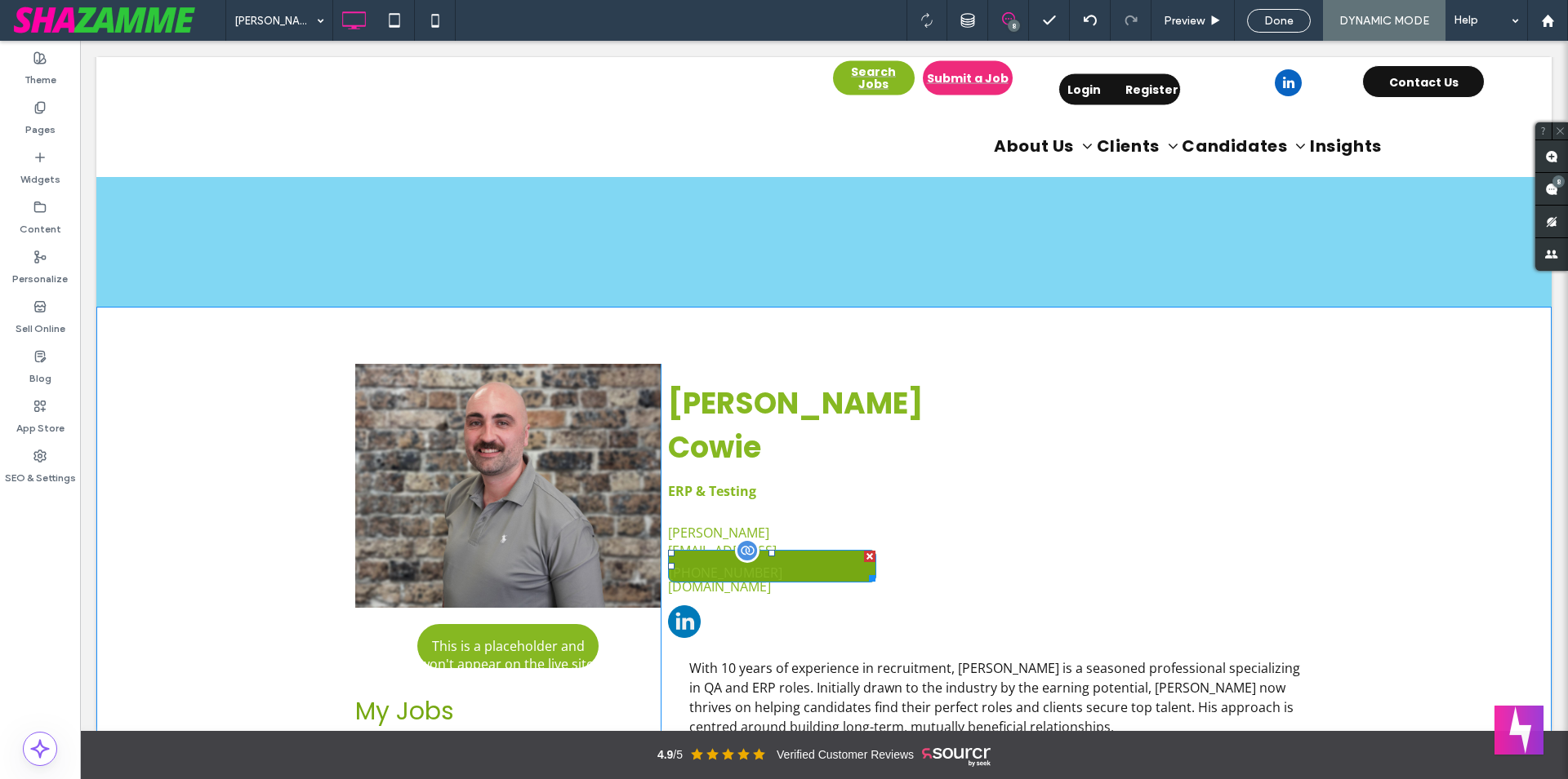
click at [800, 550] on link "[PHONE_NUMBER]" at bounding box center [772, 566] width 208 height 33
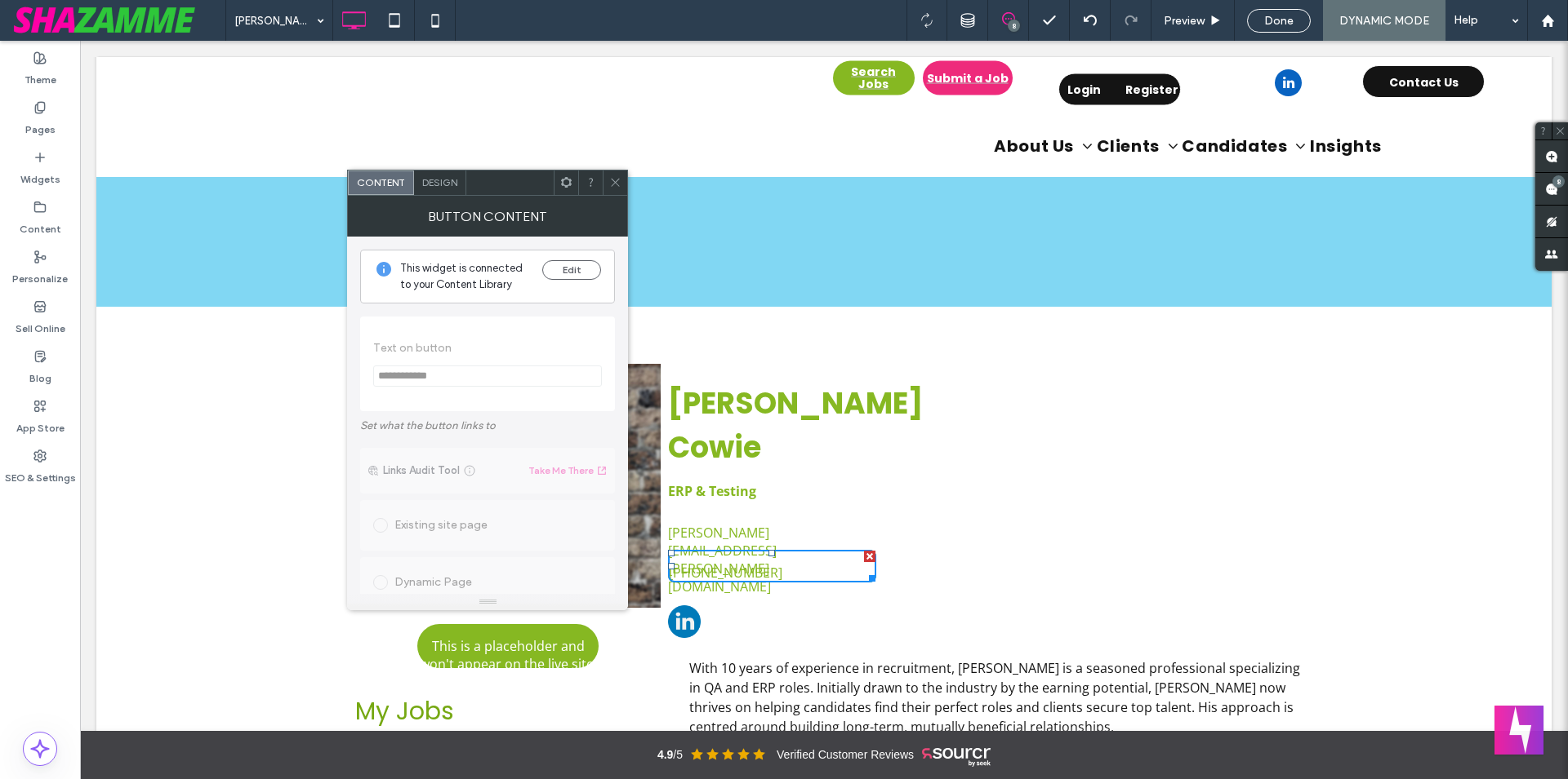
click at [447, 183] on span "Design" at bounding box center [440, 182] width 36 height 12
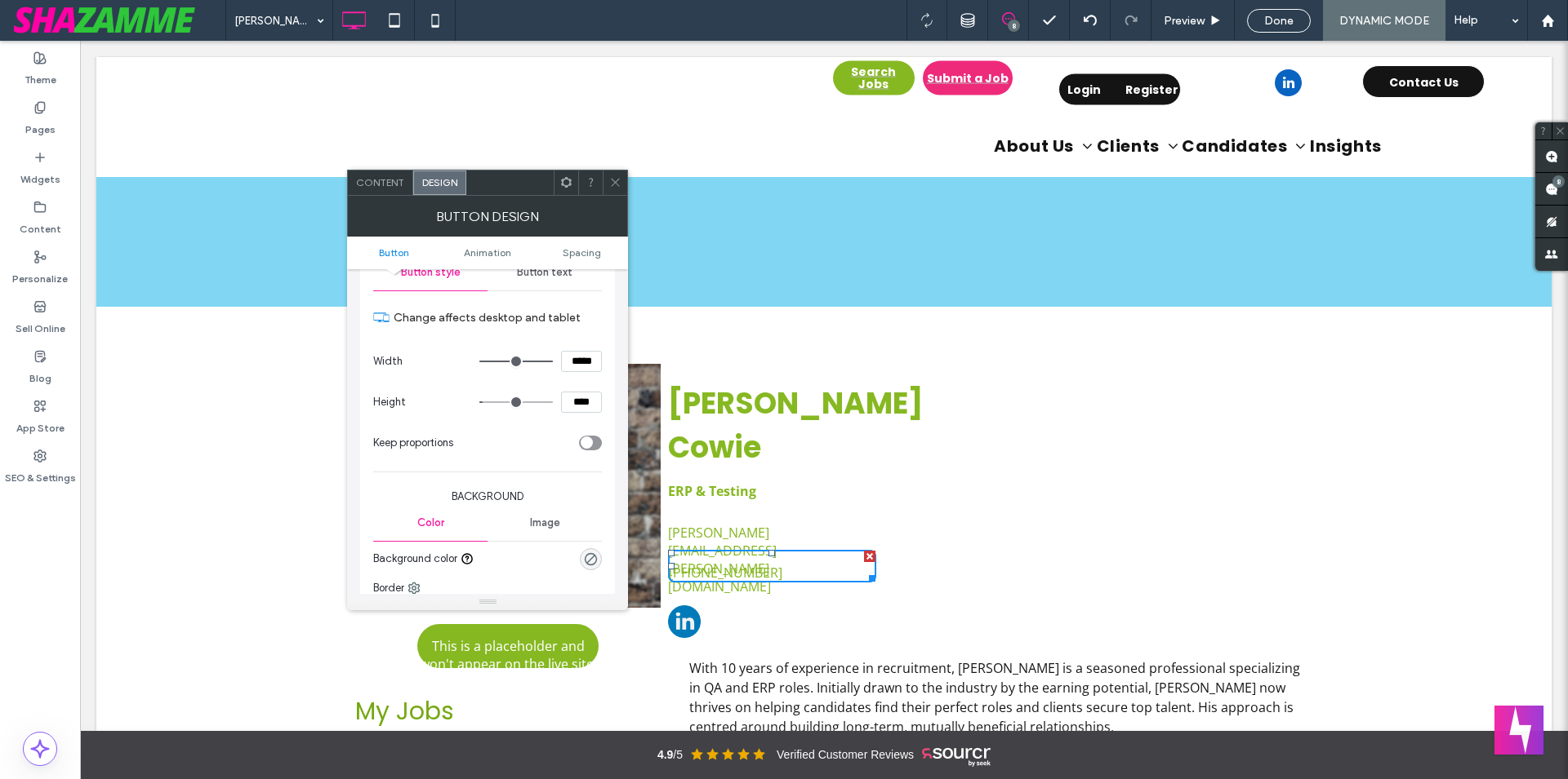
scroll to position [279, 0]
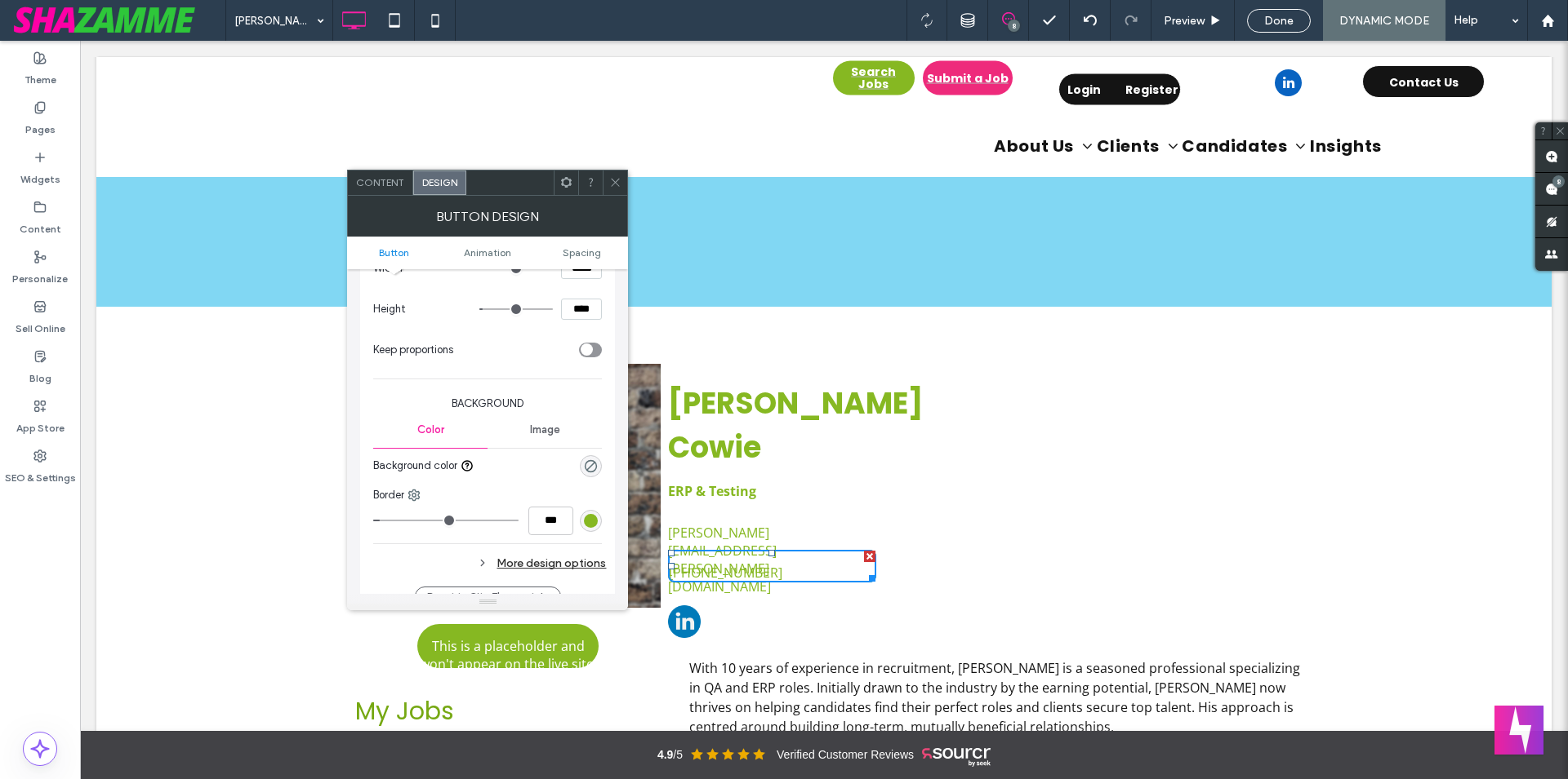
type input "*"
type input "***"
type input "*"
type input "***"
type input "*"
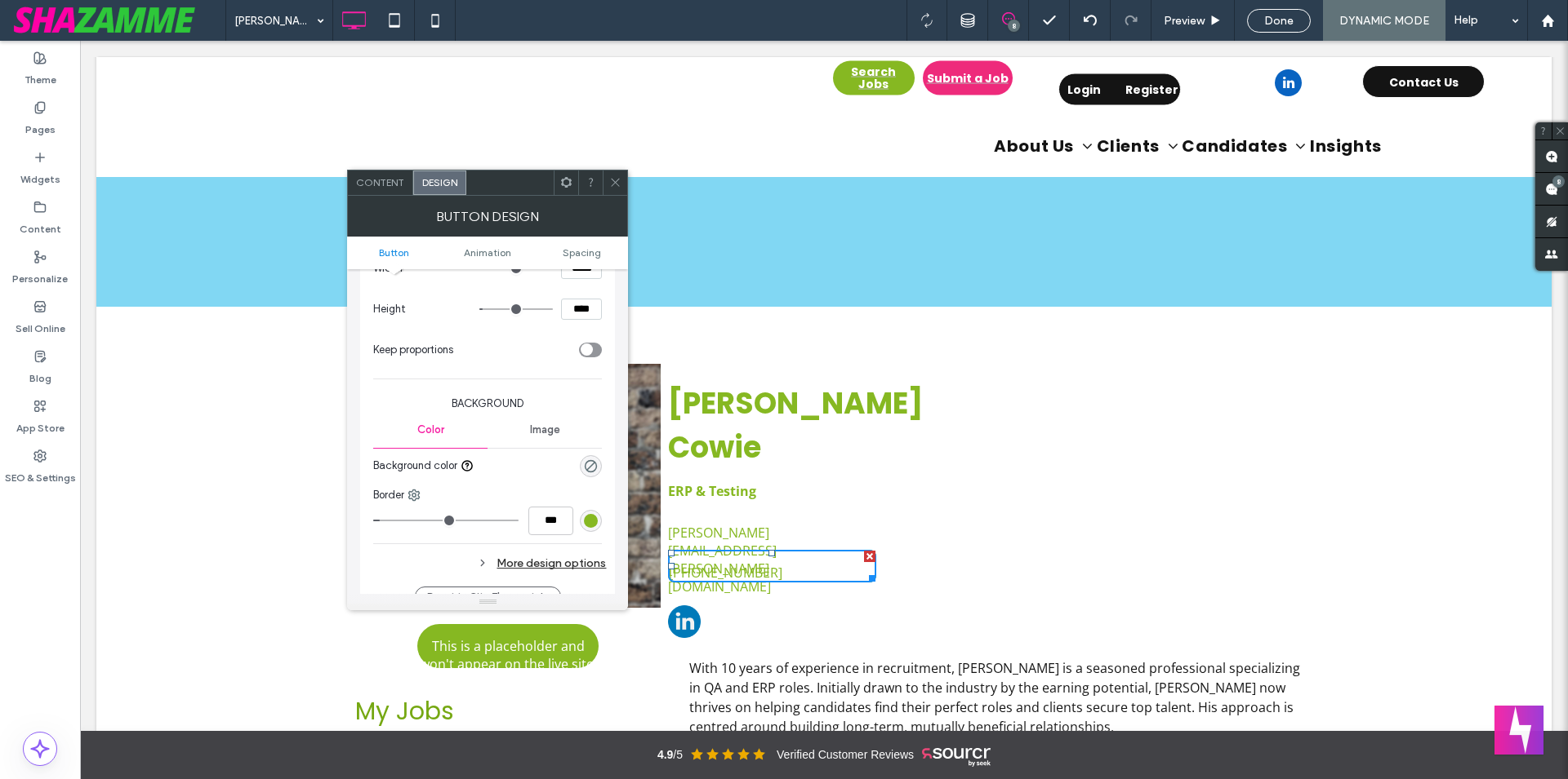
type input "***"
drag, startPoint x: 393, startPoint y: 519, endPoint x: 265, endPoint y: 471, distance: 136.7
type input "*"
click at [373, 520] on input "range" at bounding box center [445, 520] width 145 height 2
click at [609, 188] on div at bounding box center [615, 182] width 25 height 25
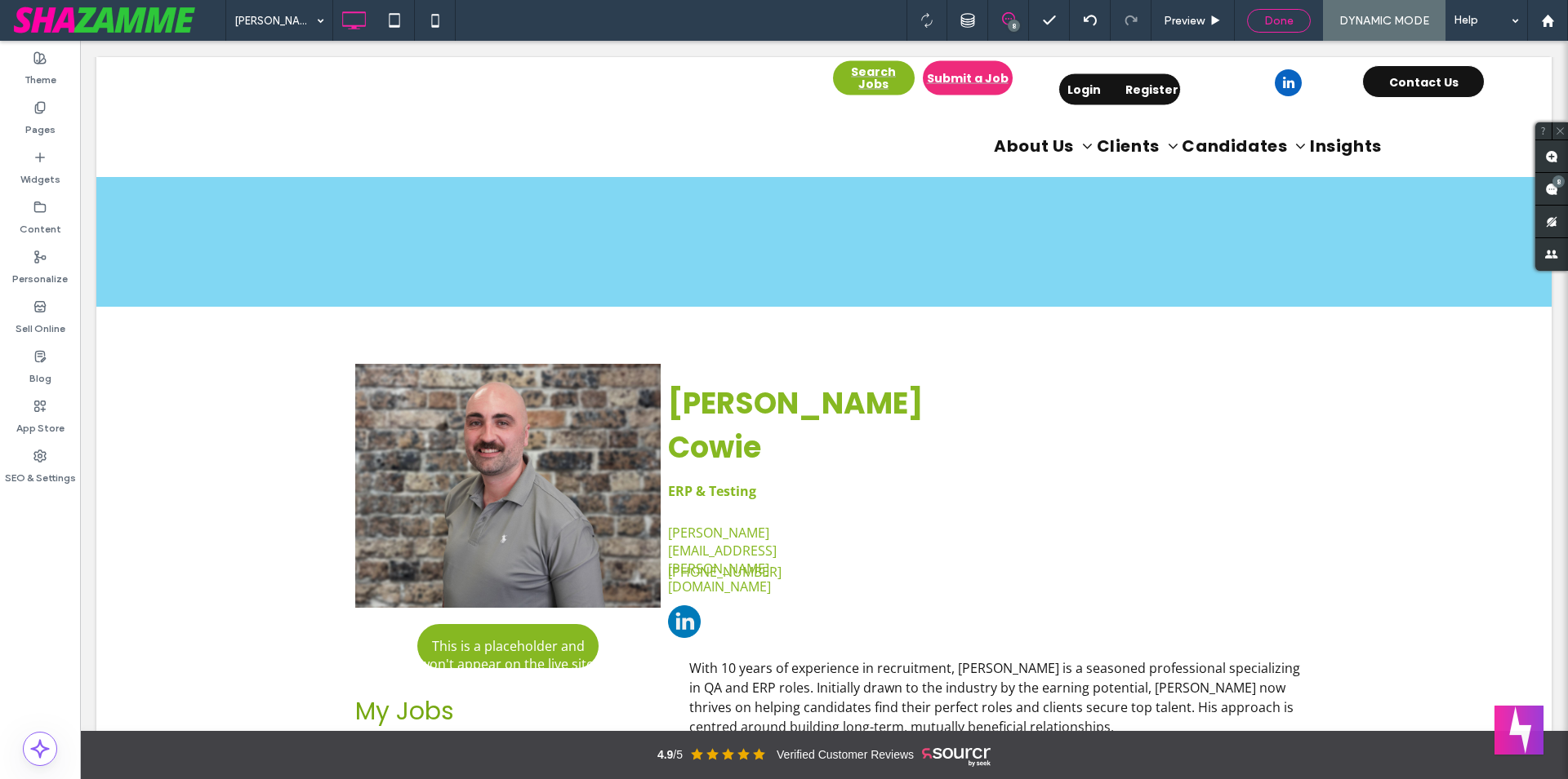
click at [1265, 25] on span "Done" at bounding box center [1278, 20] width 30 height 14
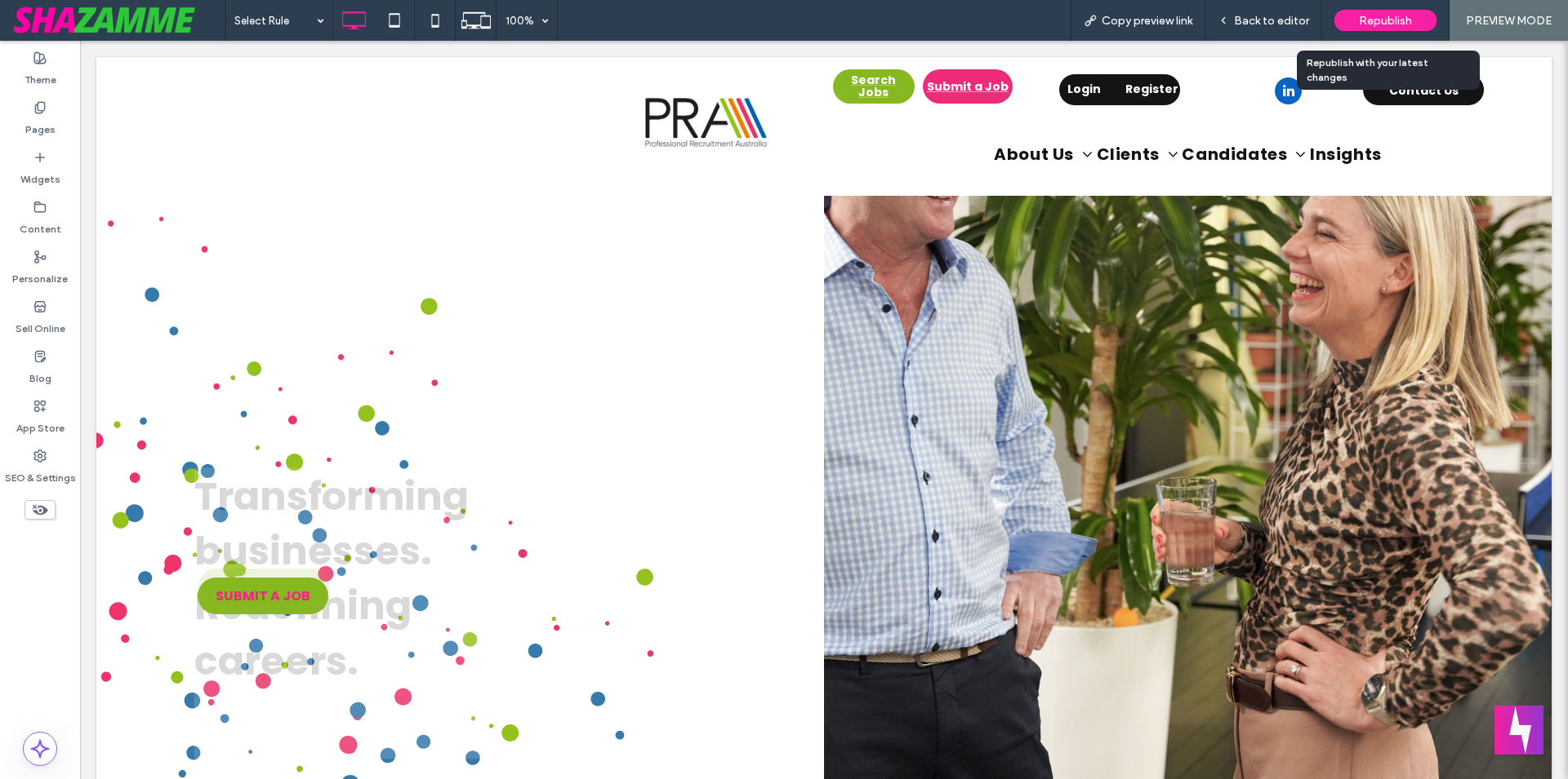
click at [1379, 19] on span "Republish" at bounding box center [1385, 20] width 53 height 14
